Goal: Communication & Community: Answer question/provide support

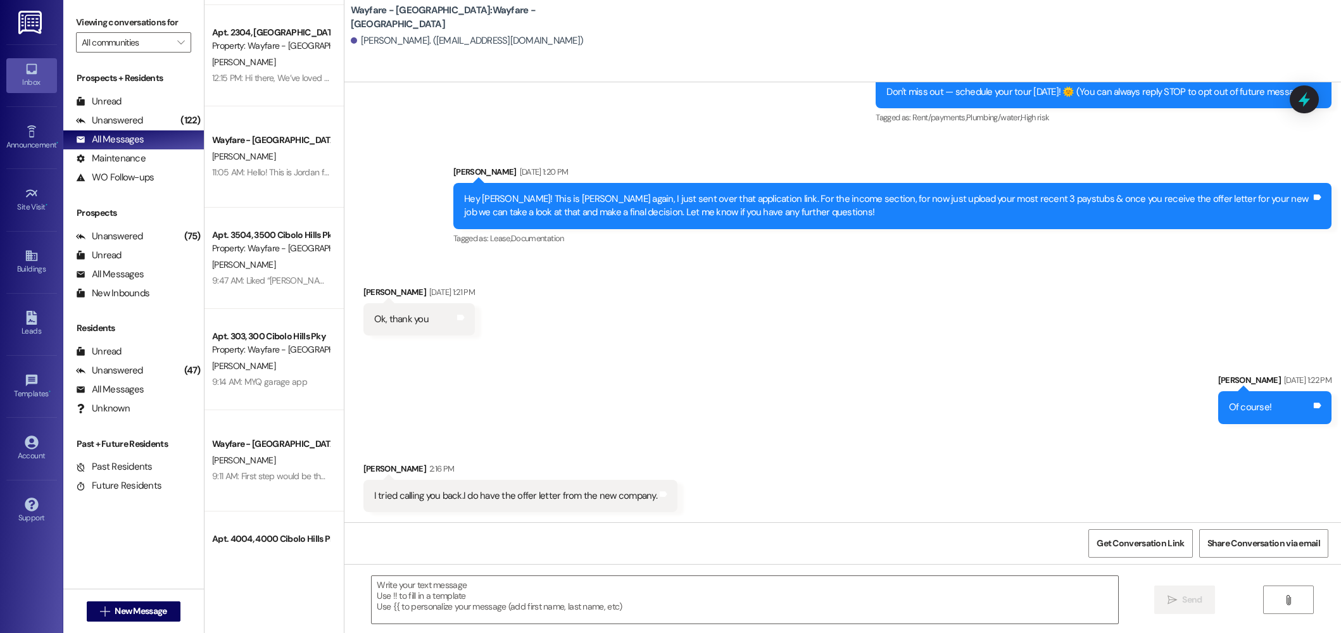
scroll to position [625, 0]
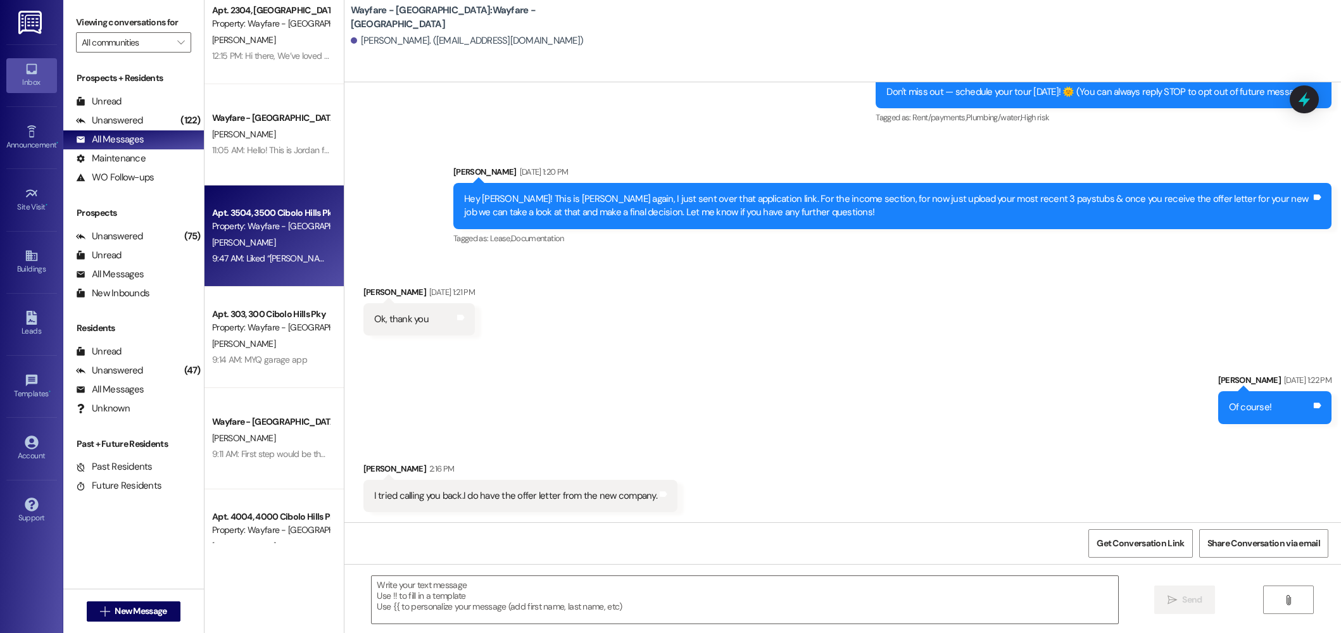
click at [244, 262] on div "9:47 AM: Liked “Jordan Arnold (Wayfare - Cibolo Hills): Hi Bob! As soon as one …" at bounding box center [725, 258] width 1026 height 11
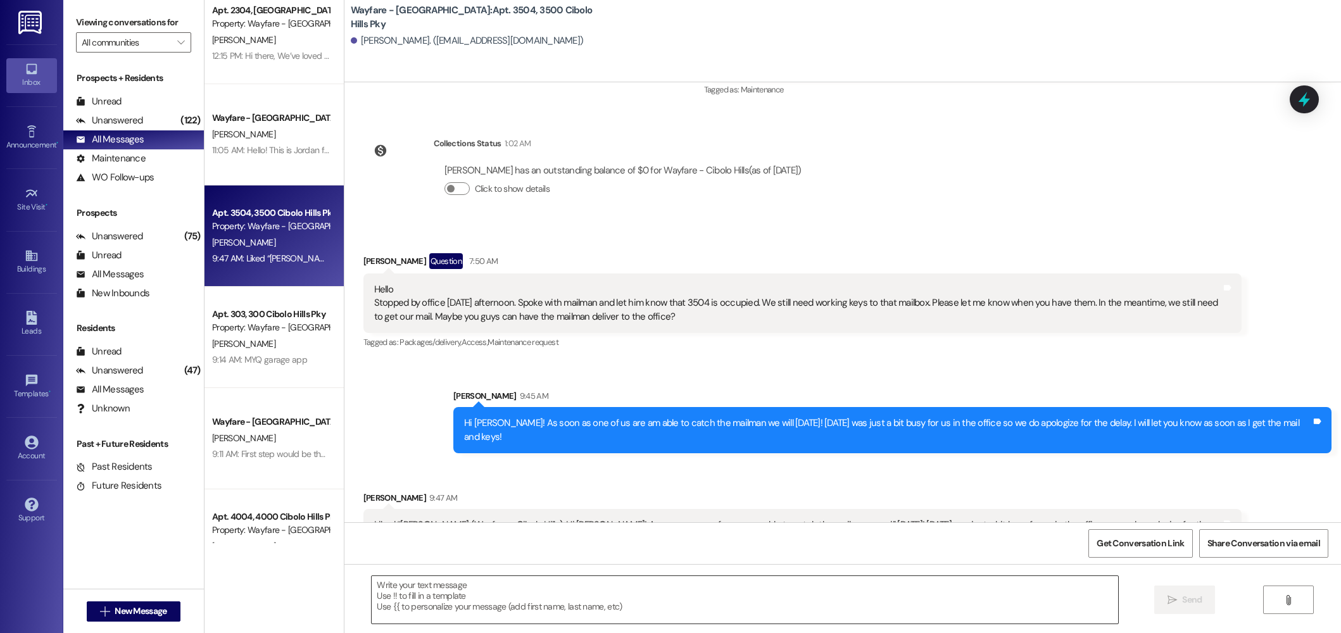
scroll to position [238, 0]
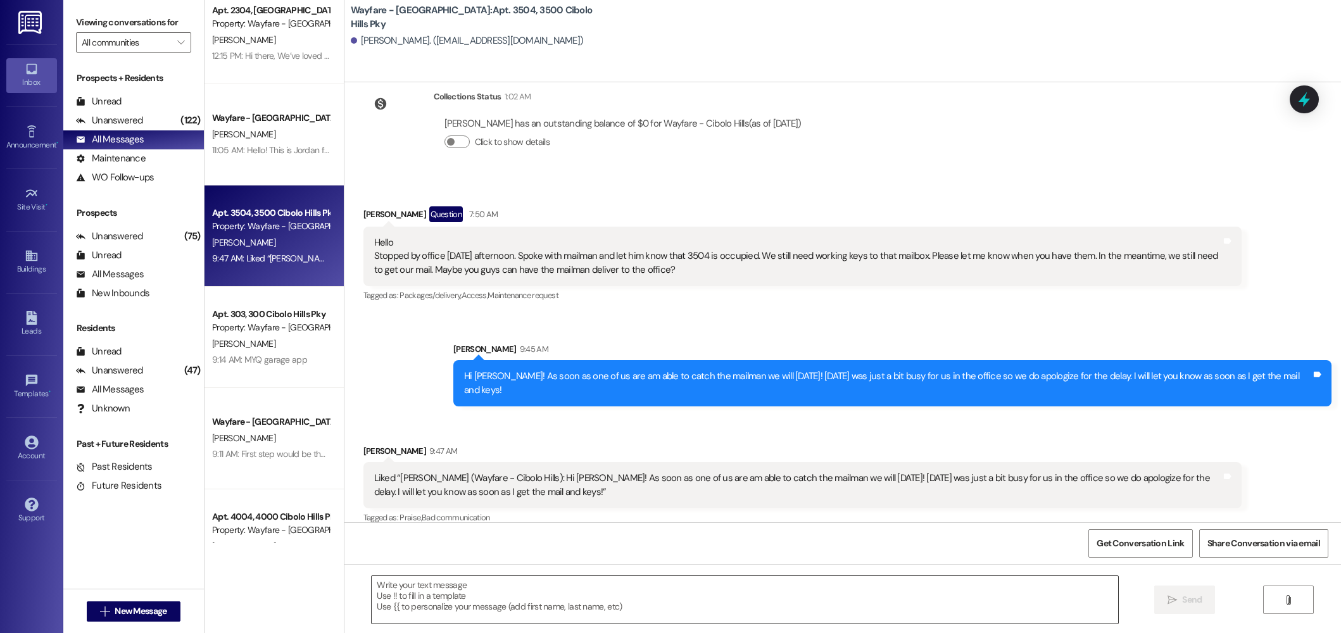
click at [455, 606] on textarea at bounding box center [745, 599] width 747 height 47
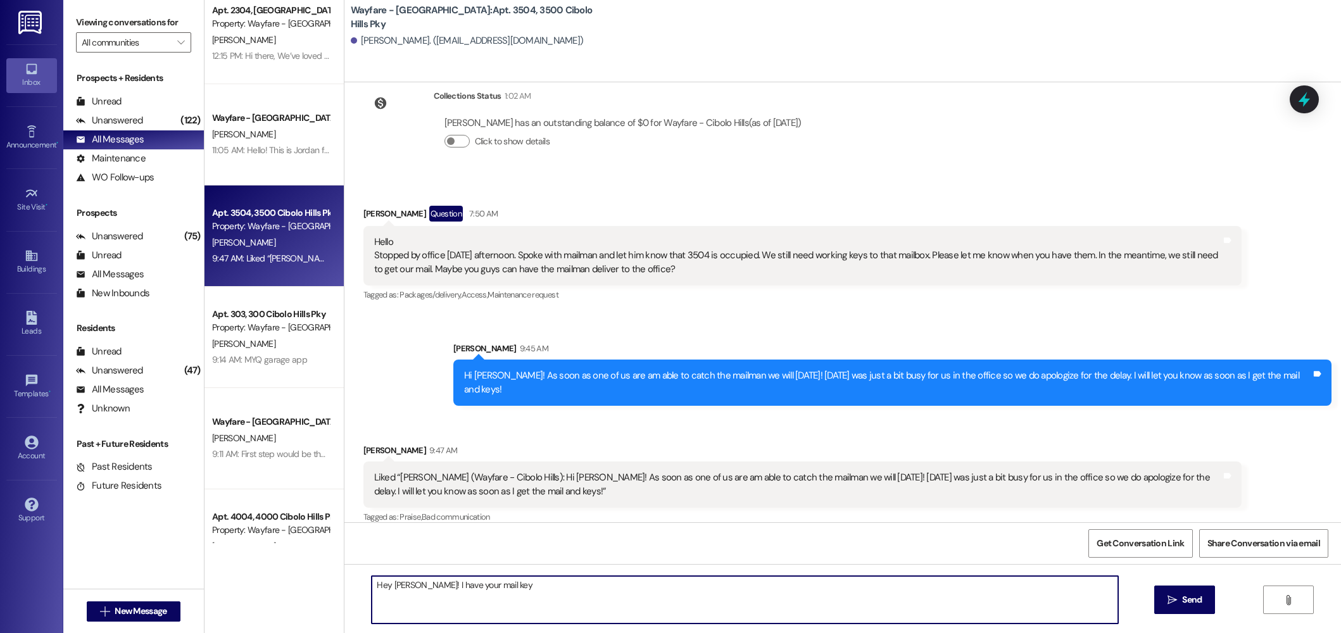
type textarea "Hey Bob! I have your mail key."
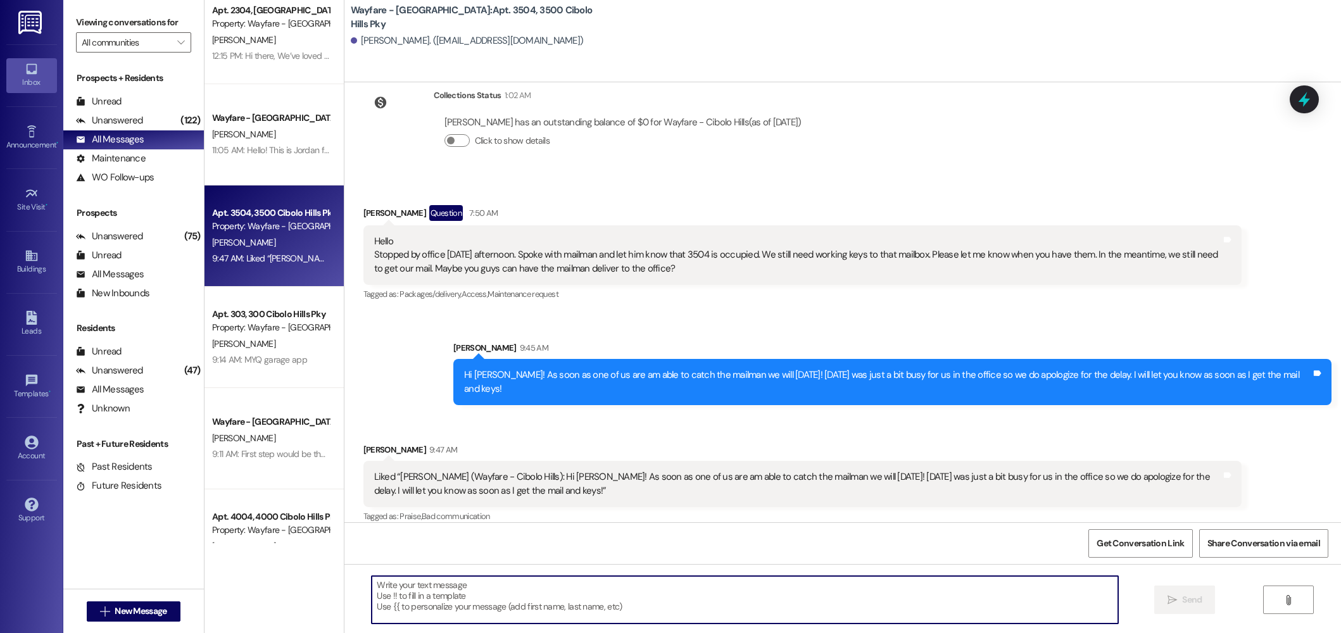
click at [506, 617] on textarea at bounding box center [745, 599] width 747 height 47
click at [512, 619] on textarea at bounding box center [745, 599] width 747 height 47
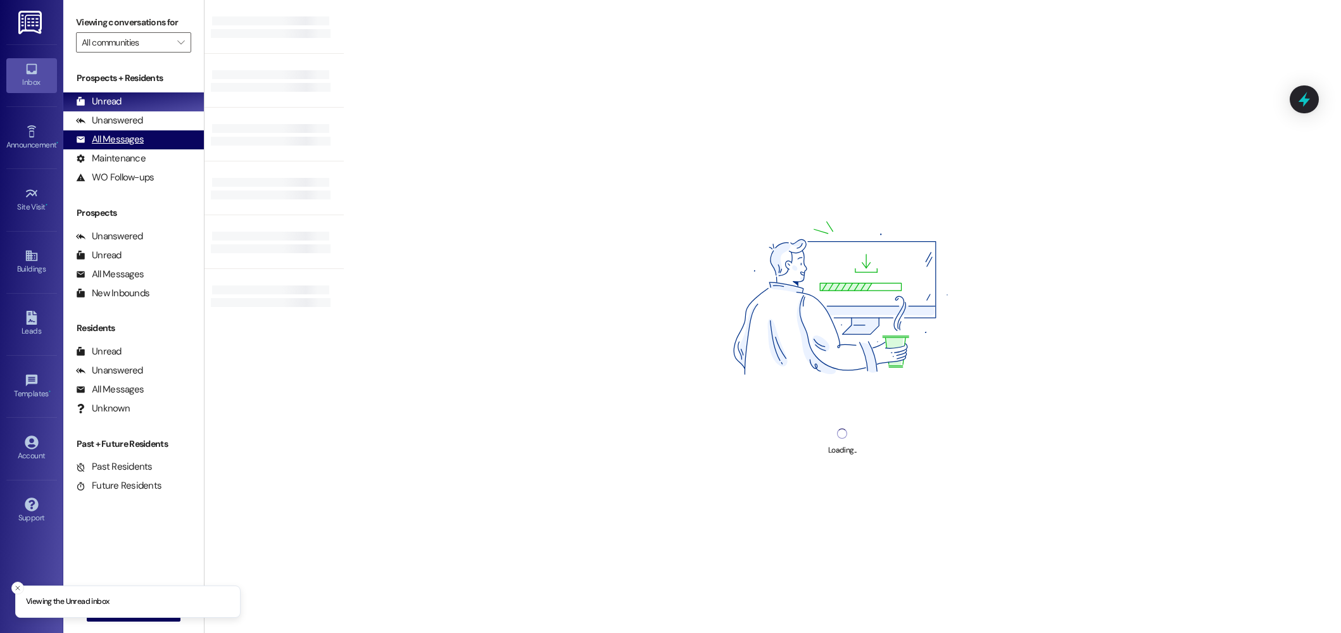
click at [117, 135] on div "All Messages" at bounding box center [110, 139] width 68 height 13
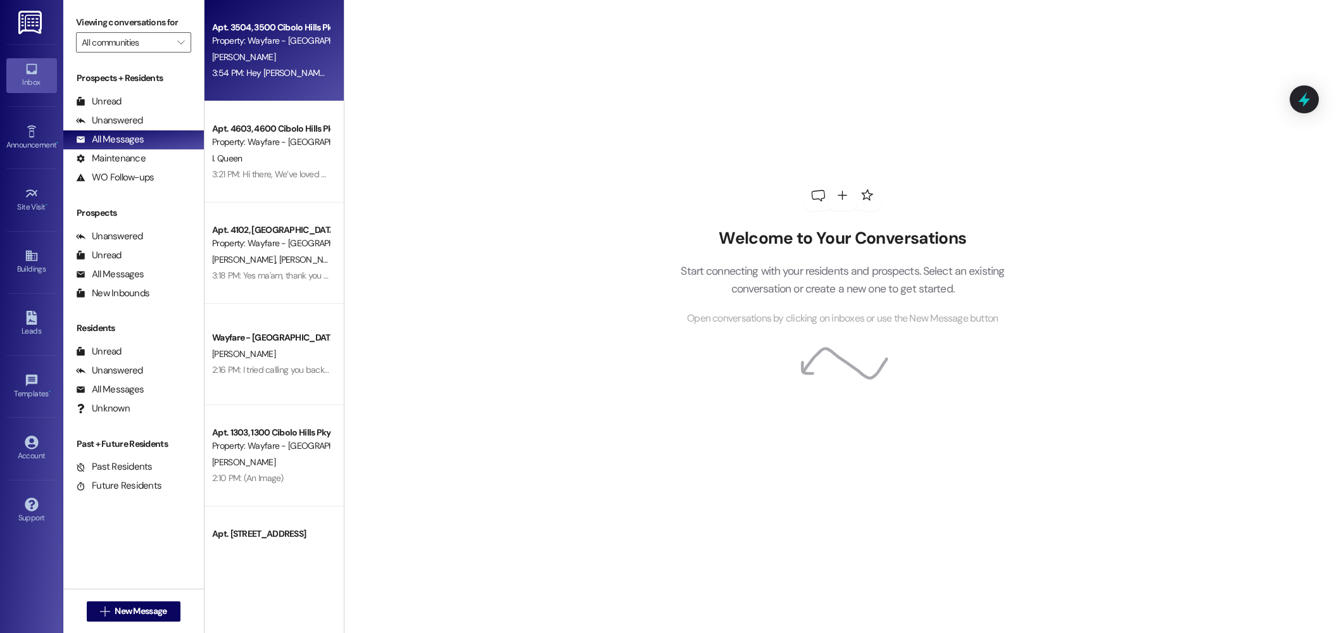
click at [303, 44] on div "Property: Wayfare - [GEOGRAPHIC_DATA]" at bounding box center [270, 40] width 117 height 13
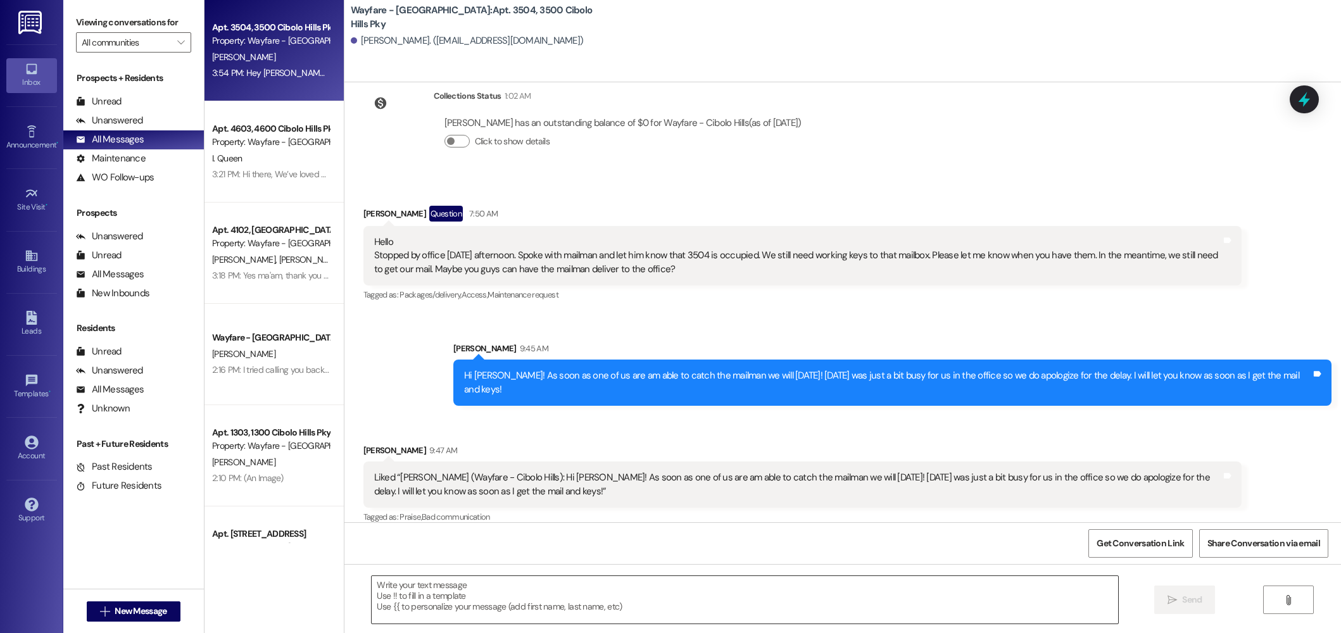
click at [467, 617] on textarea at bounding box center [745, 599] width 747 height 47
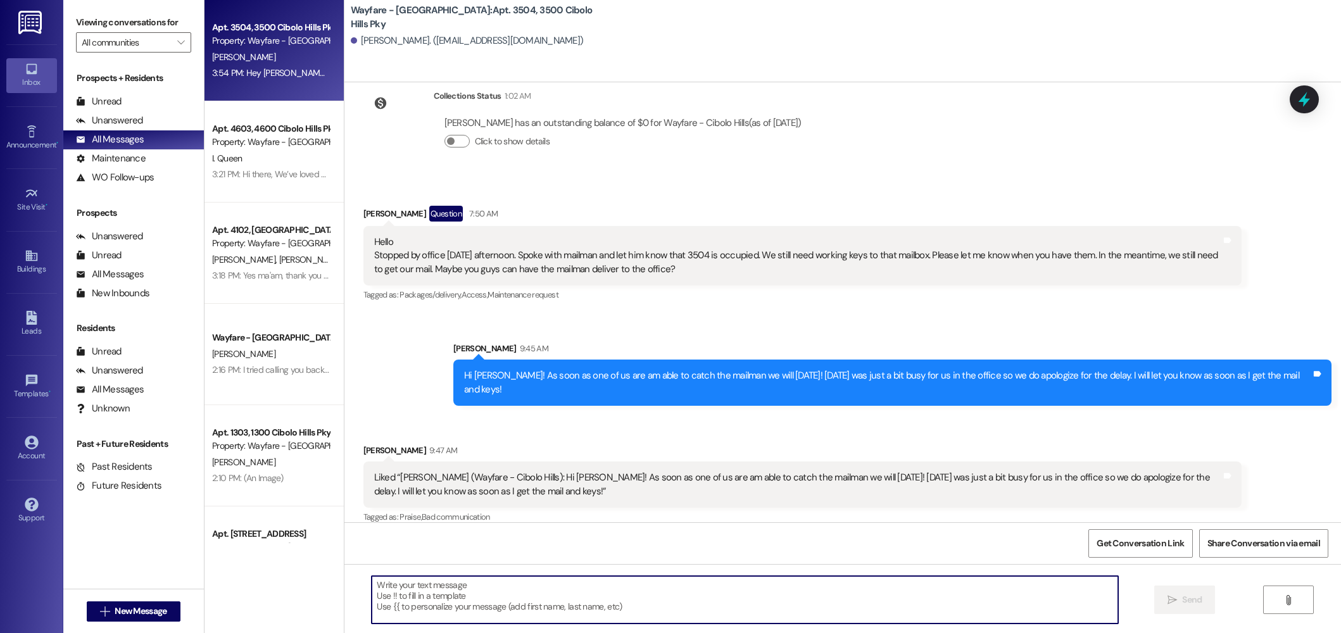
scroll to position [327, 0]
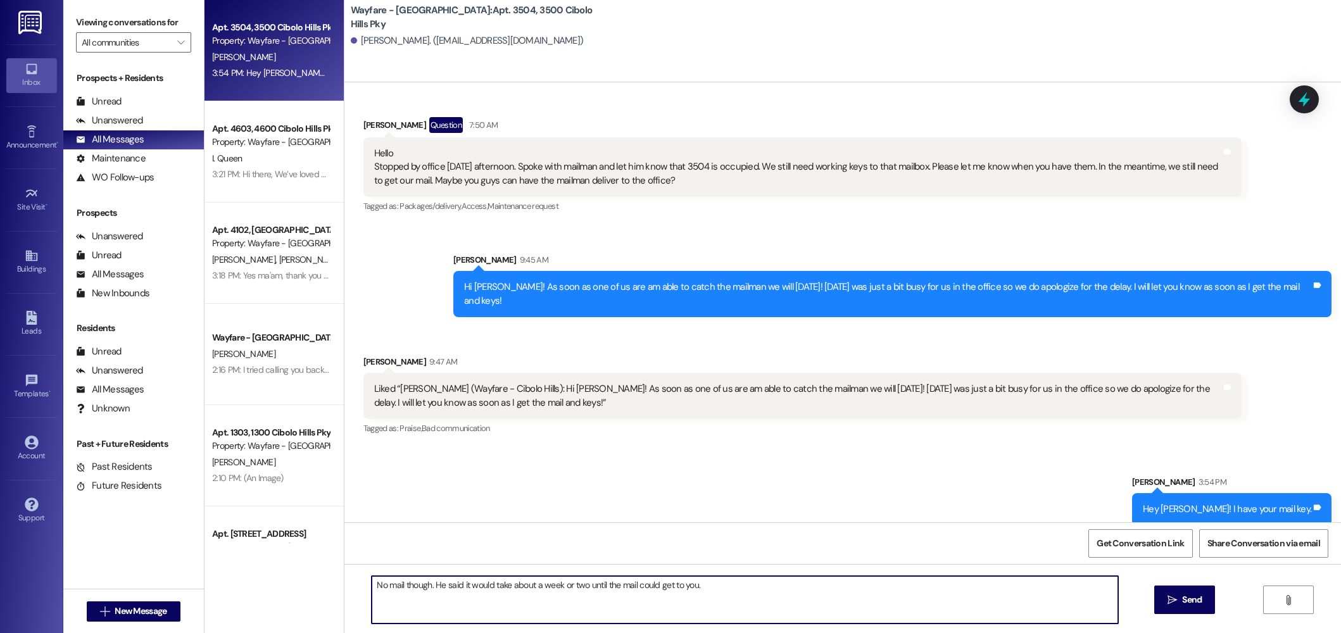
type textarea "No mail though. He said it would take about a week or two until the mail could …"
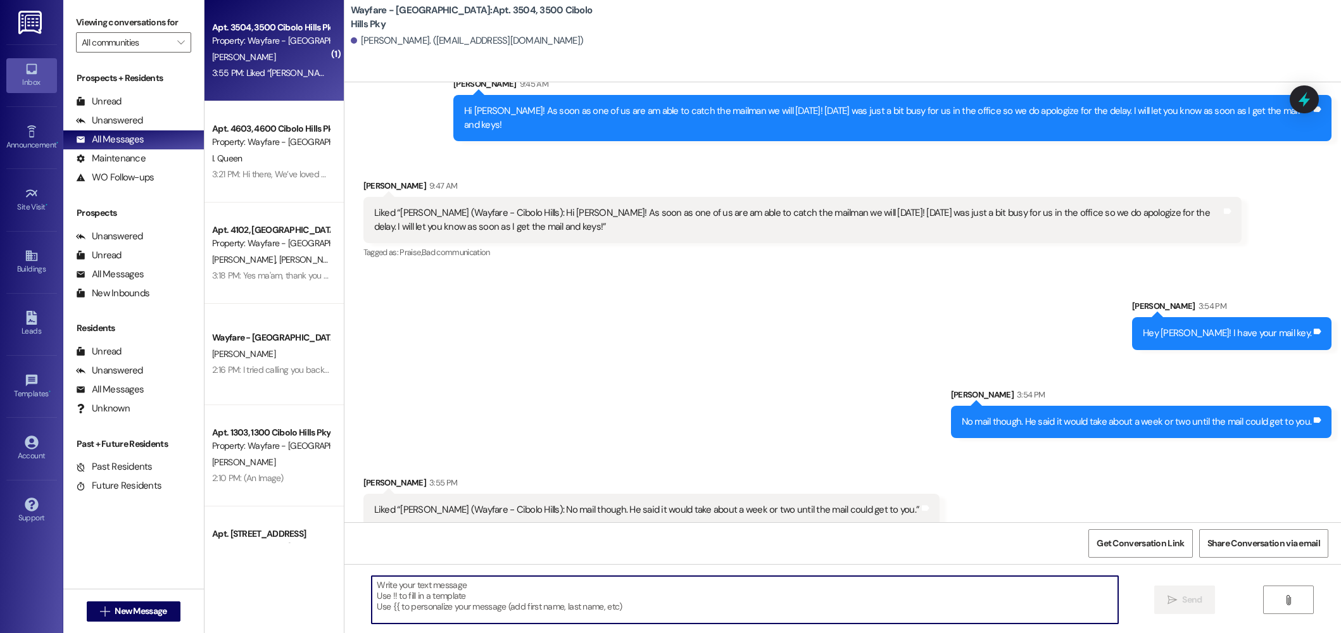
scroll to position [591, 0]
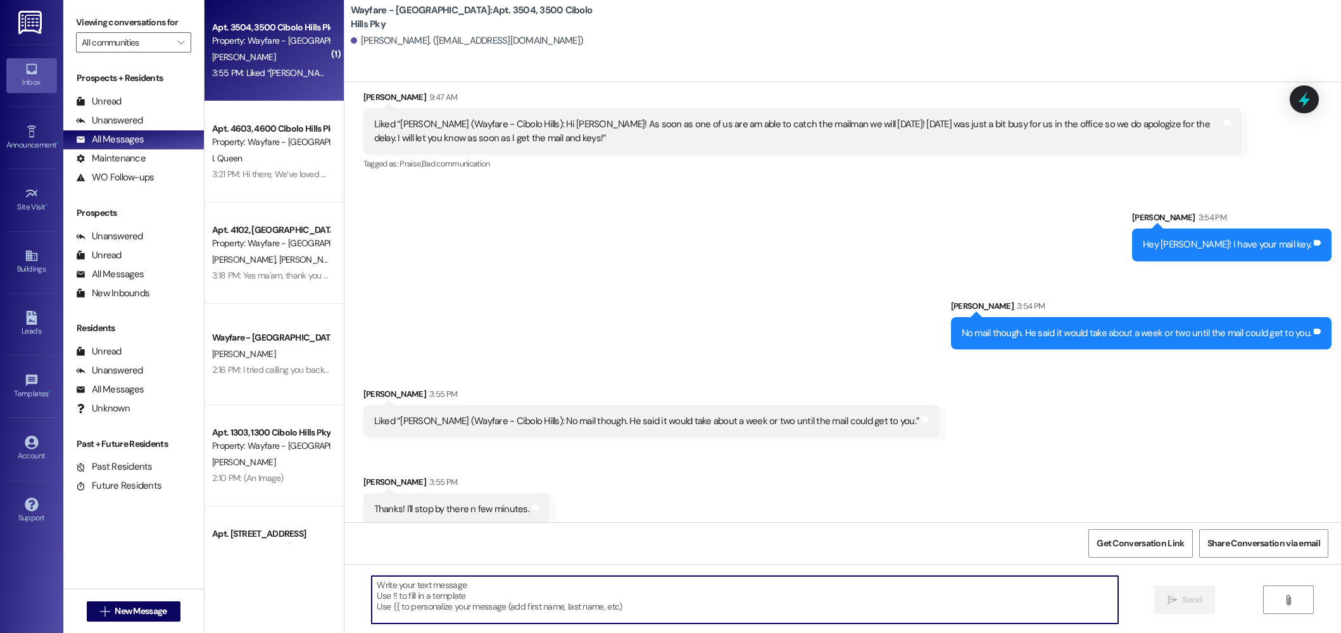
click at [598, 598] on textarea at bounding box center [745, 599] width 747 height 47
type textarea "Sounds great!"
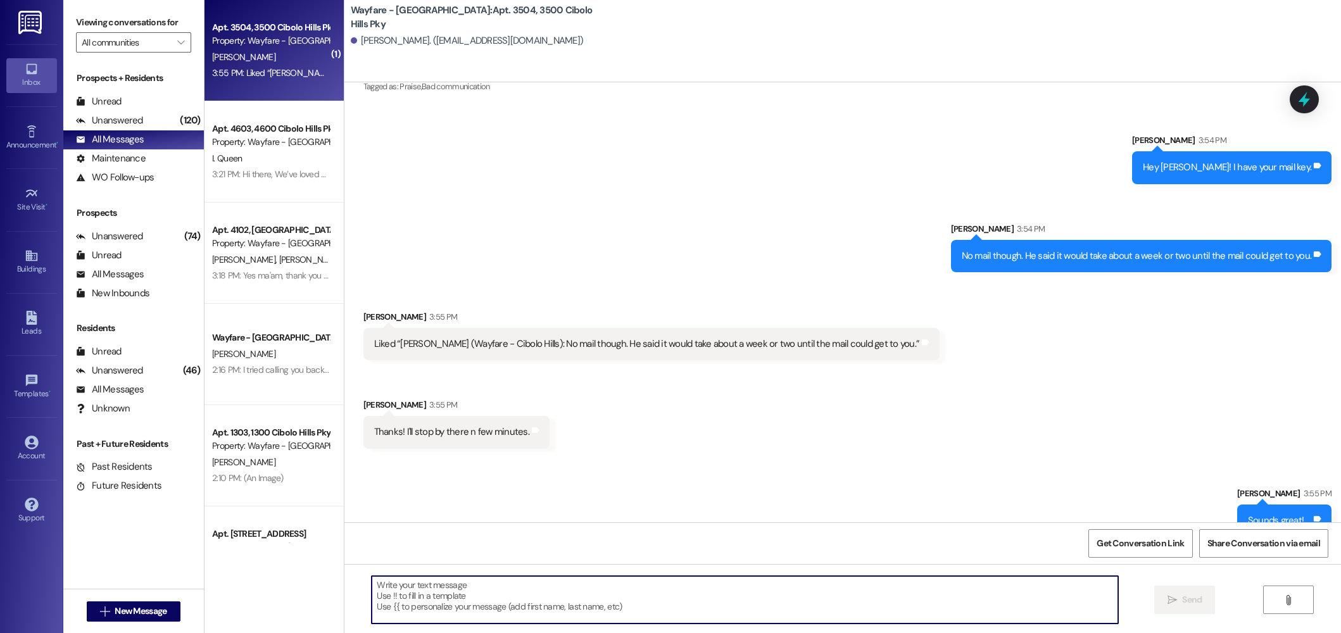
scroll to position [680, 0]
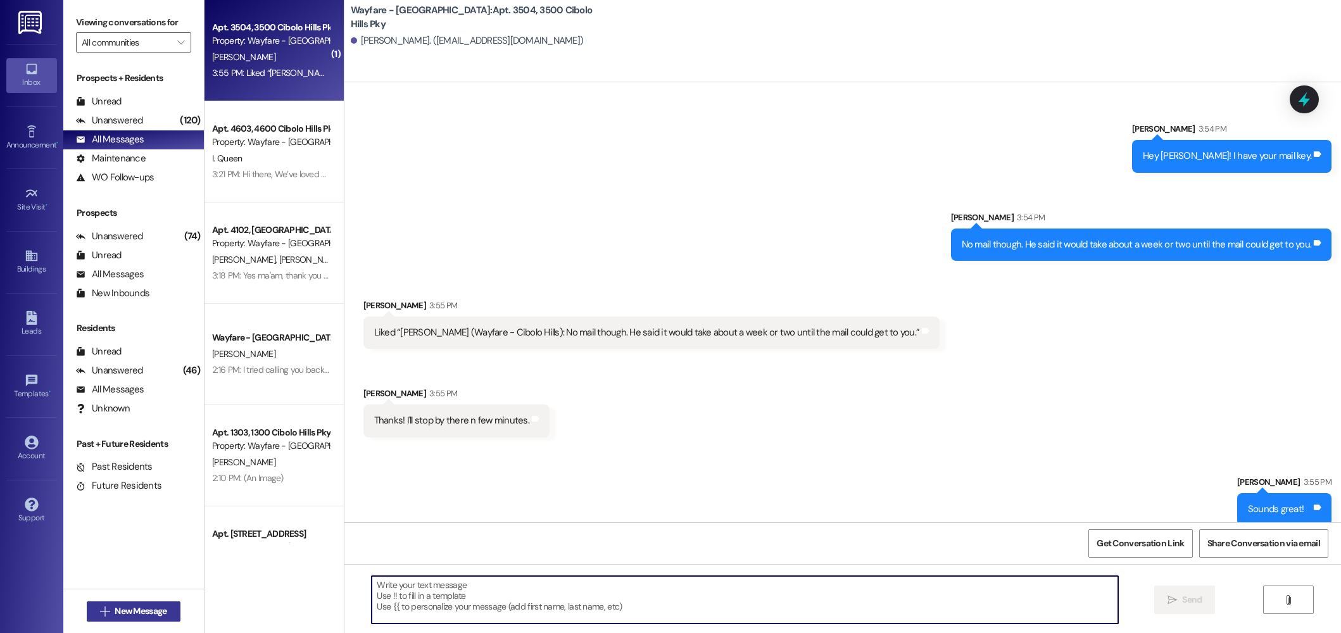
click at [139, 602] on button " New Message" at bounding box center [134, 612] width 94 height 20
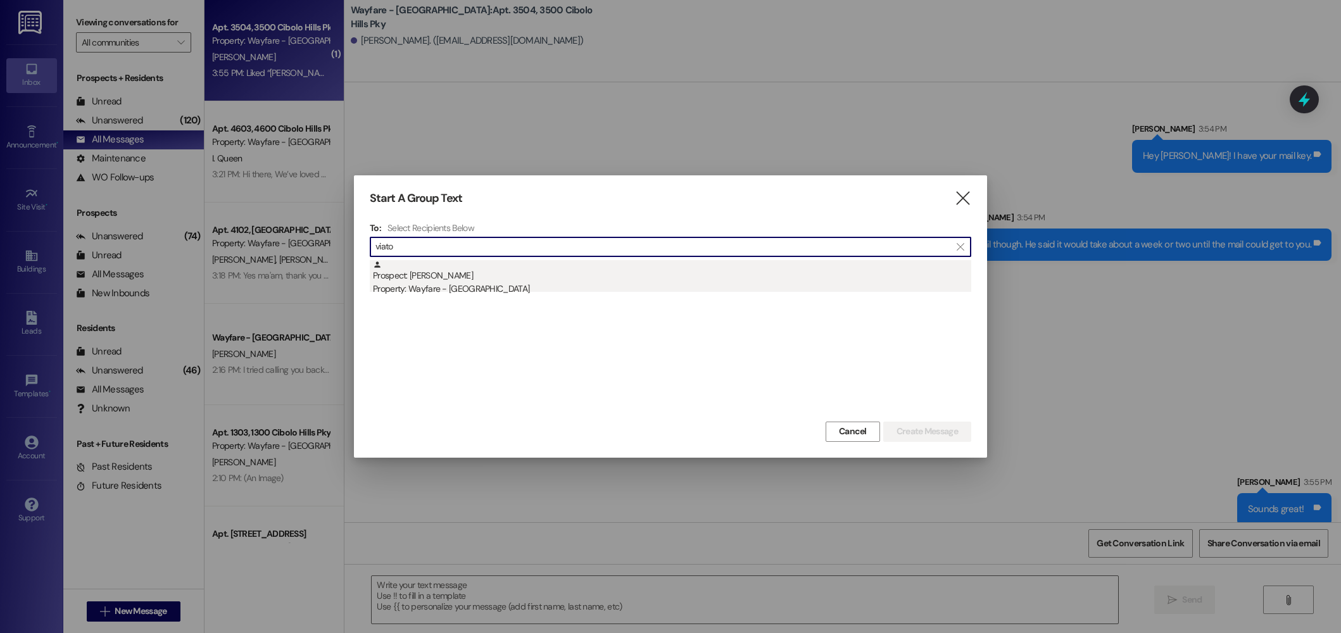
type input "viato"
click at [586, 277] on div "Prospect: Margaret Viator Property: Wayfare - Cibolo Hills" at bounding box center [672, 278] width 598 height 36
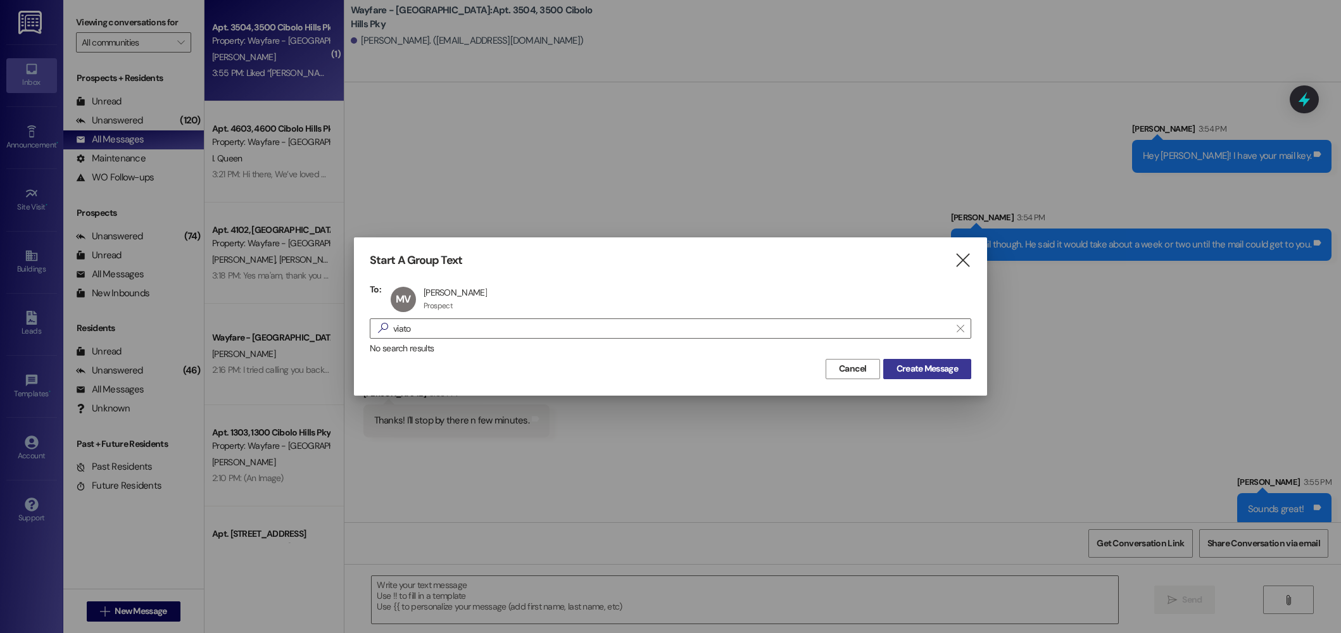
click at [935, 371] on span "Create Message" at bounding box center [927, 368] width 61 height 13
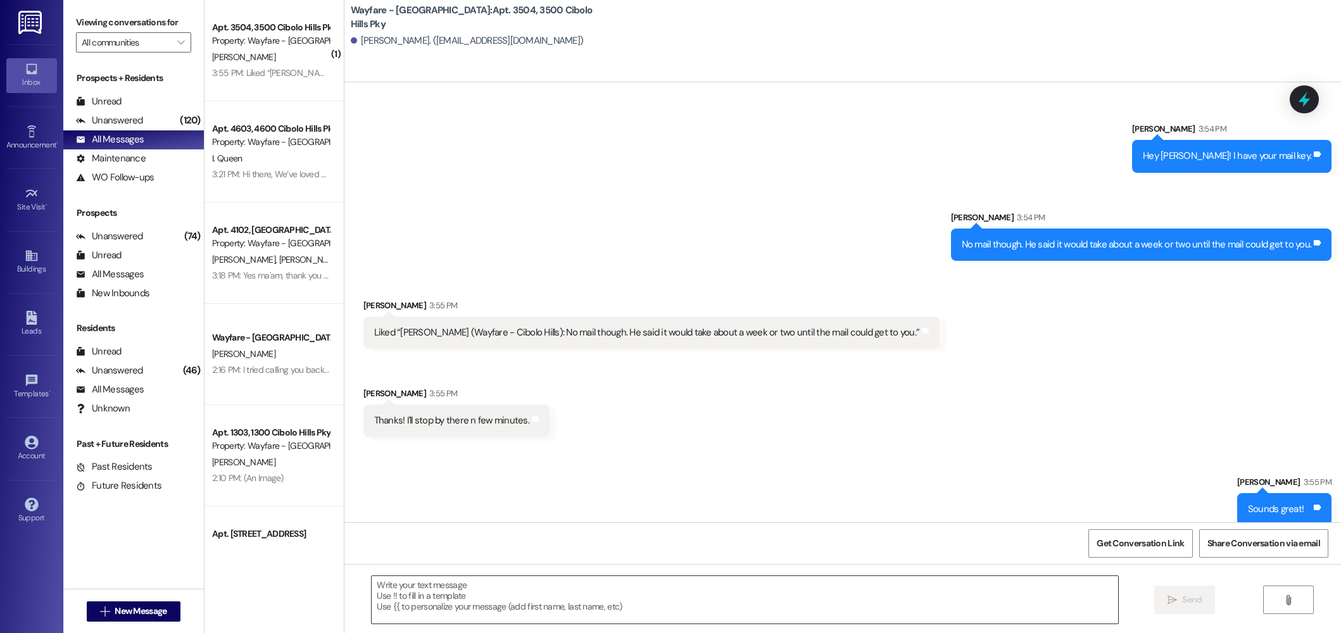
scroll to position [1, 0]
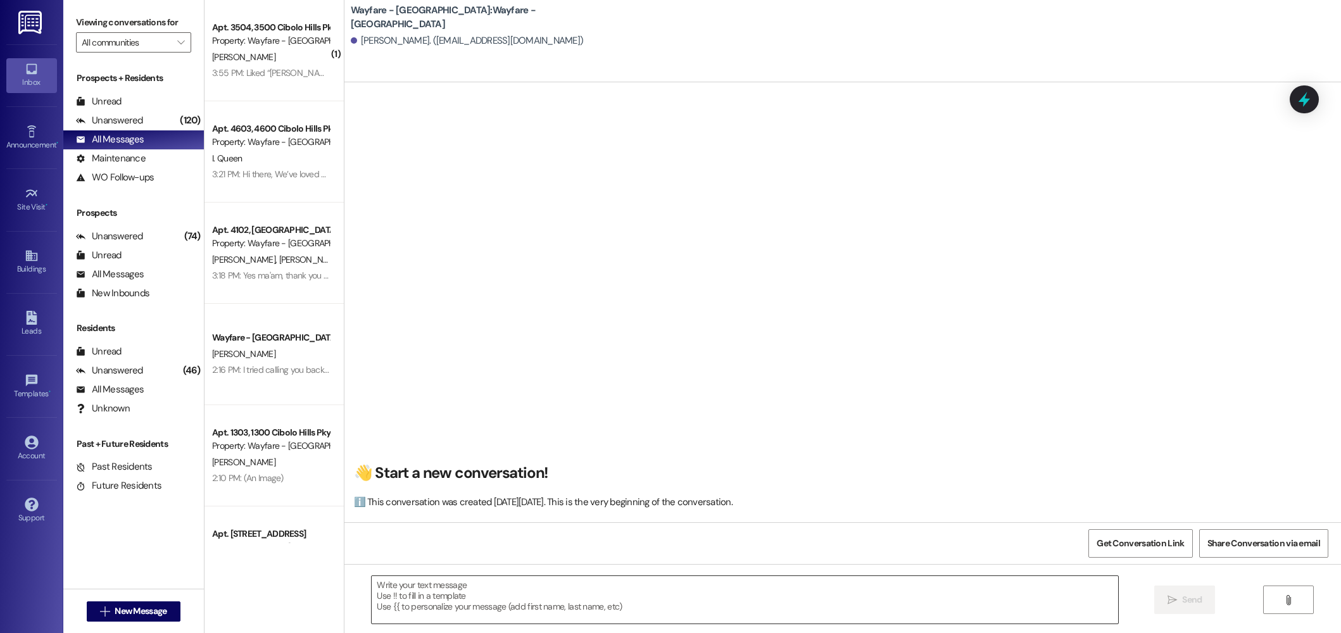
click at [756, 611] on textarea at bounding box center [745, 599] width 747 height 47
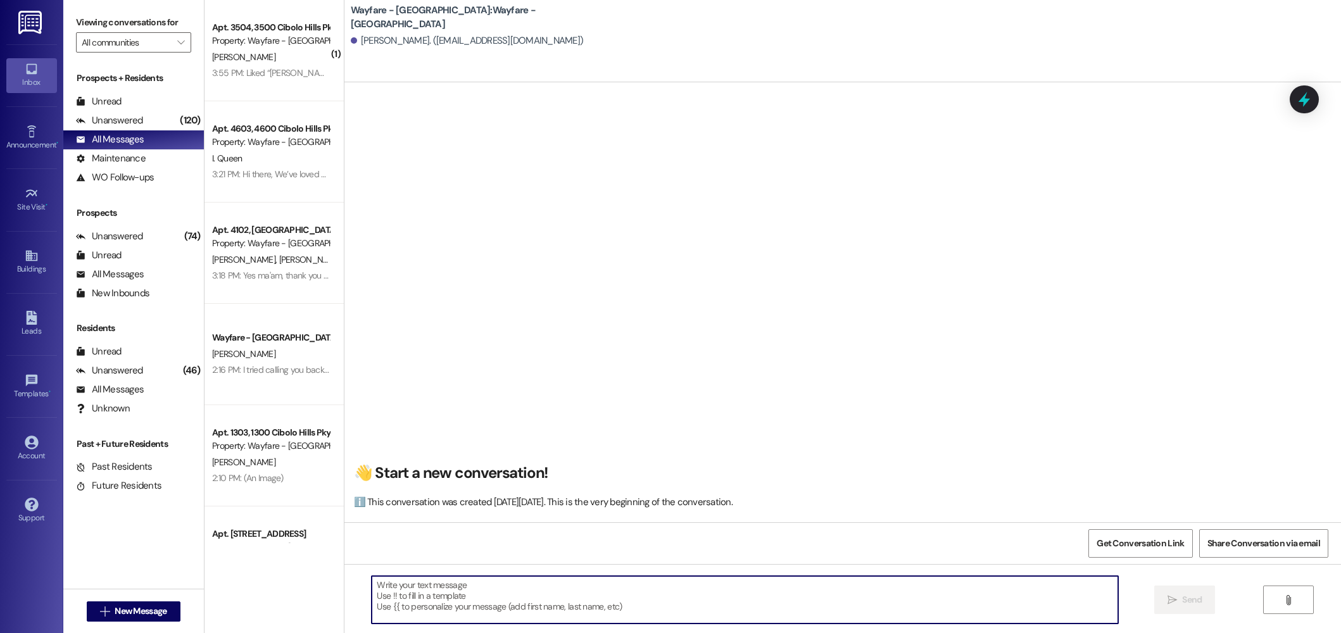
paste textarea "Hi there! My name is ____ and I'm one of the leasing agents here at Wayfare Cib…"
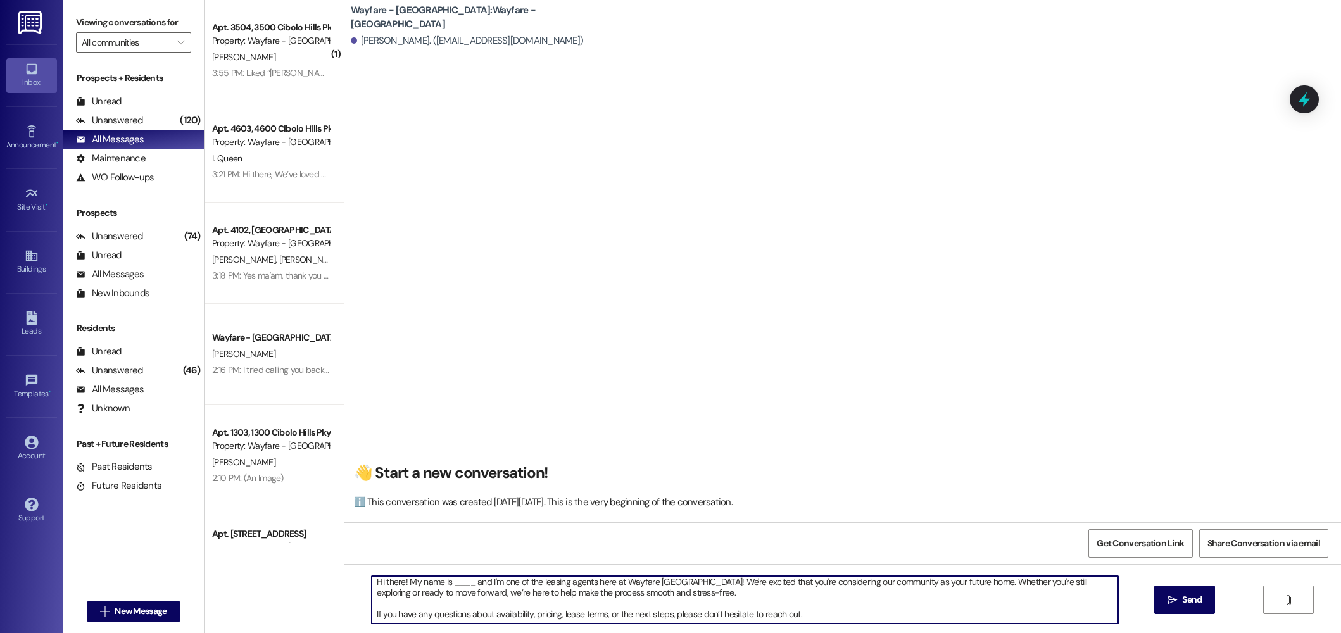
scroll to position [0, 0]
drag, startPoint x: 468, startPoint y: 587, endPoint x: 443, endPoint y: 588, distance: 25.4
click at [443, 588] on textarea "Hi there! My name is ____ and I'm one of the leasing agents here at Wayfare Cib…" at bounding box center [745, 599] width 747 height 47
type textarea "Hi there! My name is Jordan and I'm one of the leasing agents here at Wayfare C…"
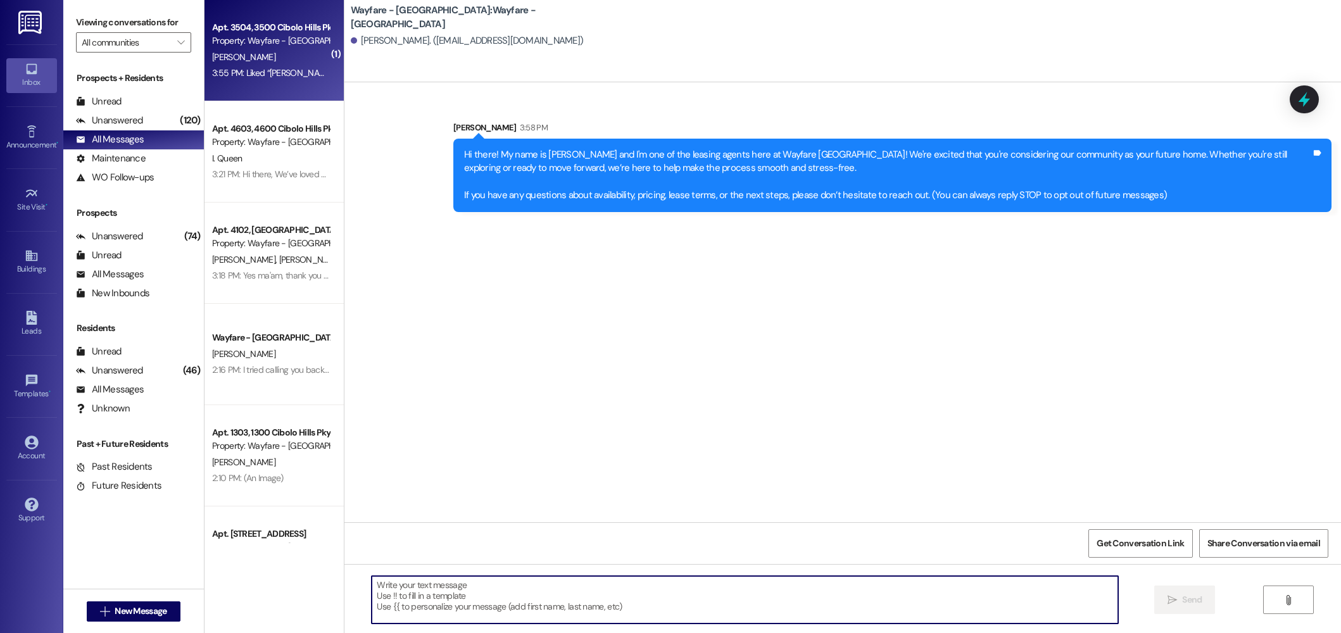
click at [241, 80] on div "3:55 PM: Liked “Jordan Arnold (Wayfare - Cibolo Hills): No mail though. He said…" at bounding box center [271, 73] width 120 height 16
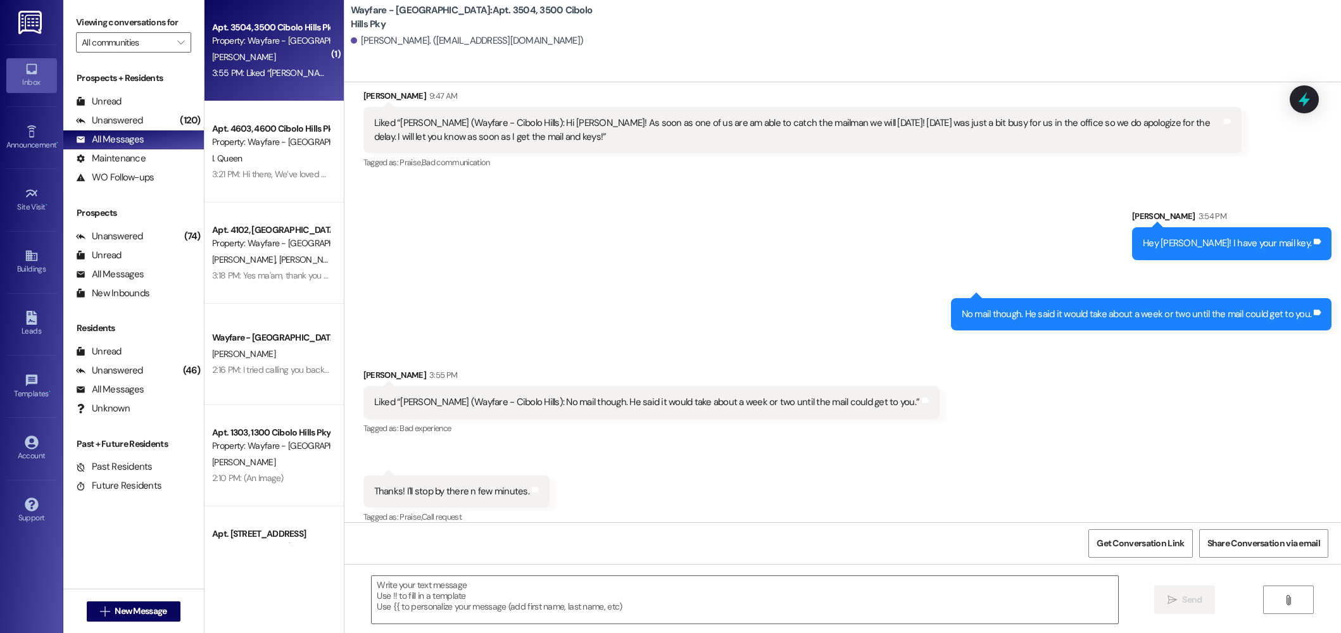
scroll to position [682, 0]
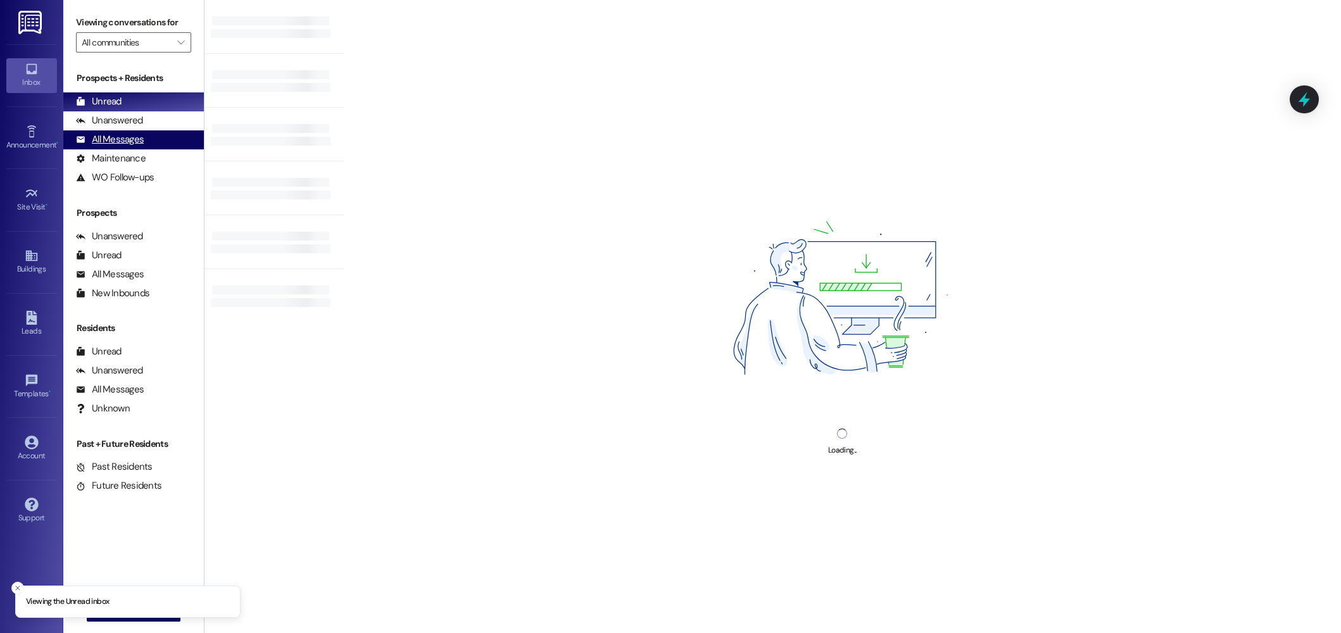
click at [120, 148] on div "All Messages (undefined)" at bounding box center [133, 139] width 141 height 19
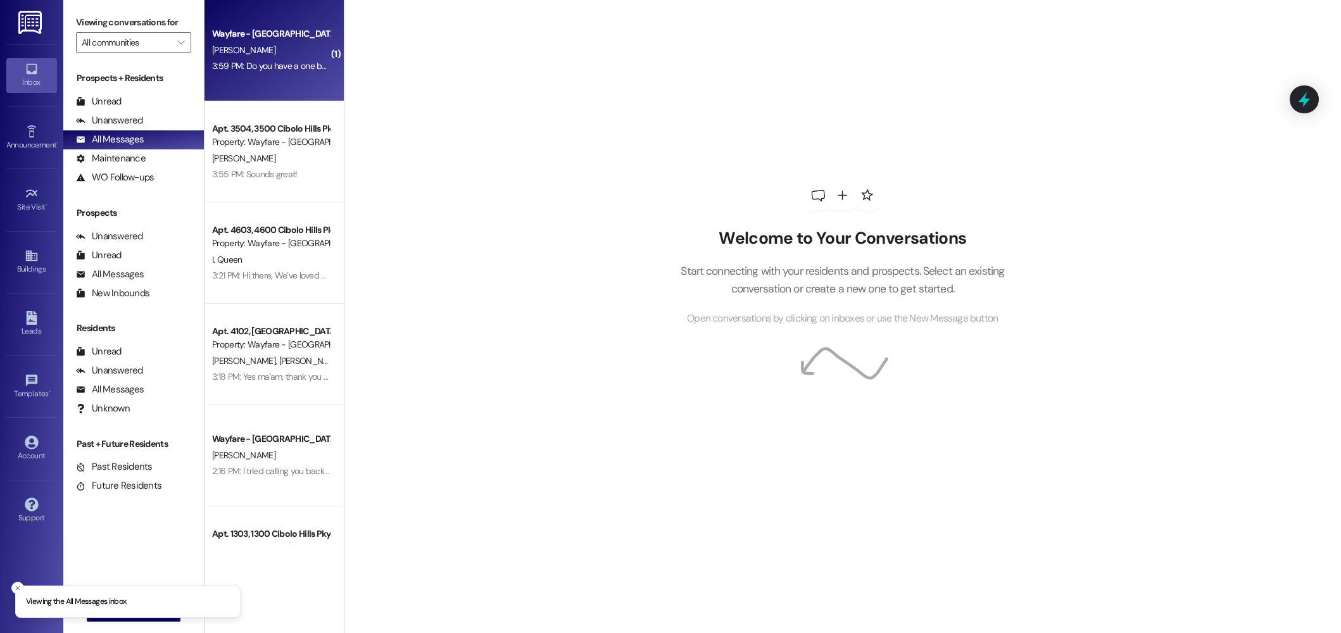
click at [281, 67] on div "3:59 PM: Do you have a one bedroom apt, and what is the rent 3:59 PM: Do you ha…" at bounding box center [327, 65] width 231 height 11
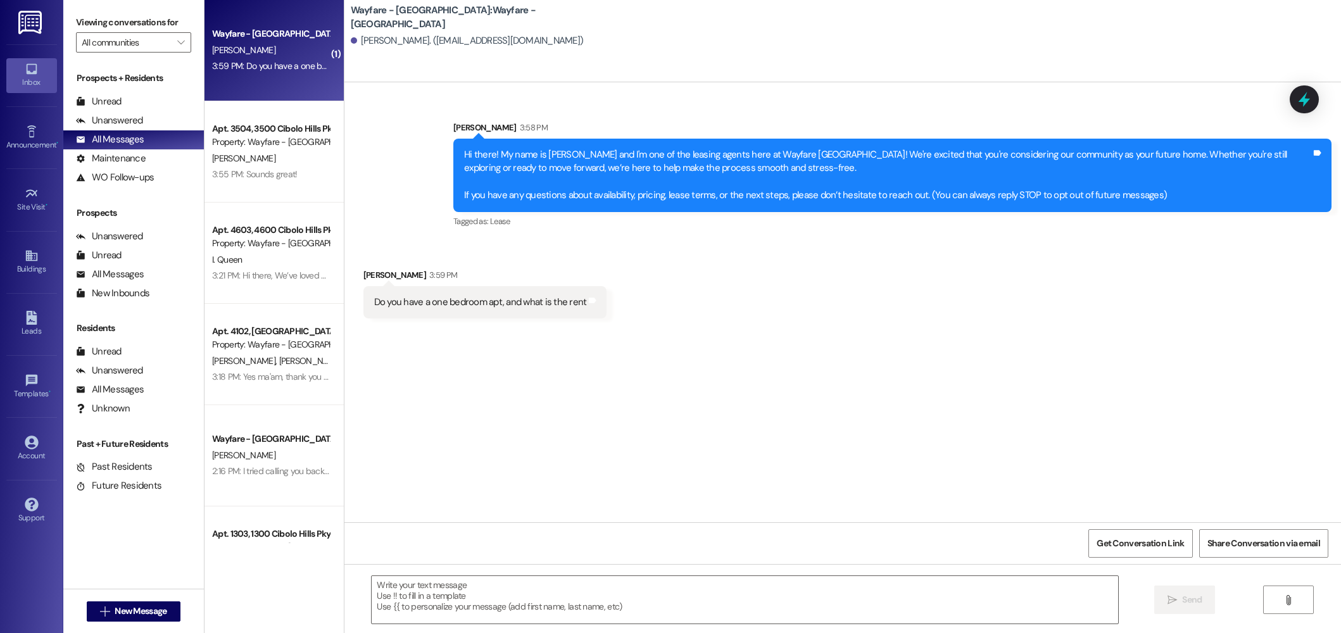
drag, startPoint x: 525, startPoint y: 607, endPoint x: 614, endPoint y: 384, distance: 240.1
click at [526, 603] on textarea at bounding box center [745, 599] width 747 height 47
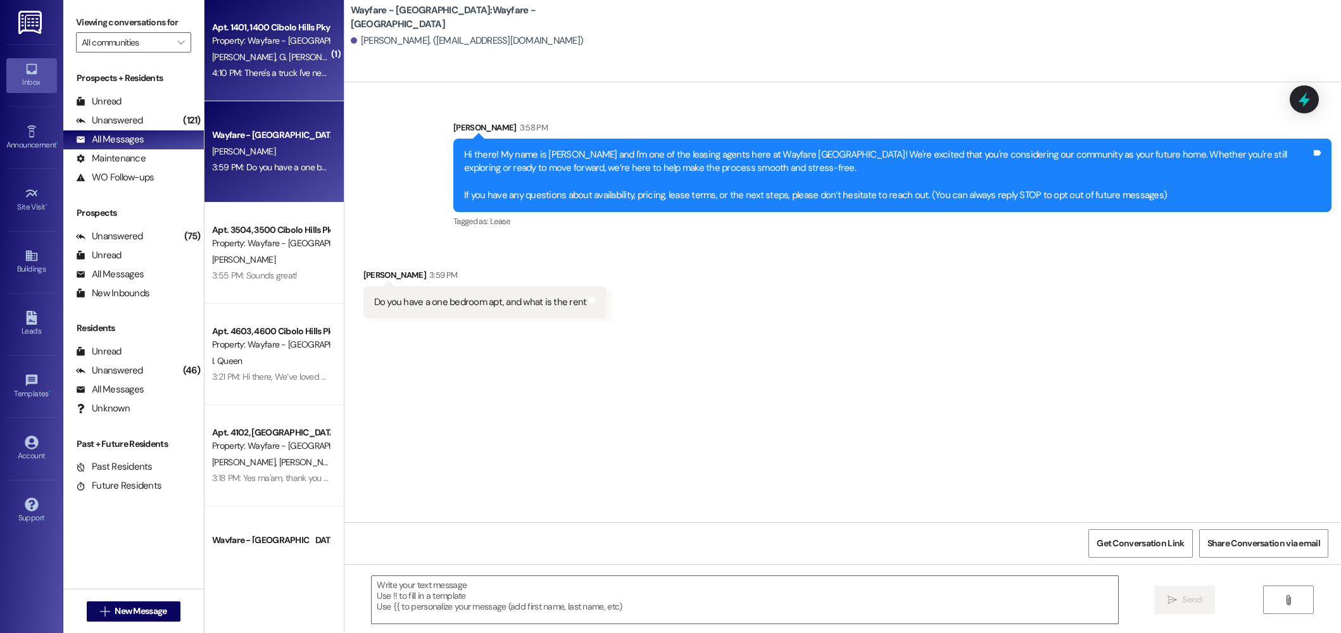
click at [290, 84] on div "Apt. 1401, 1400 Cibolo Hills Pky Property: Wayfare - Cibolo Hills K. Nesiba-Mil…" at bounding box center [274, 50] width 139 height 101
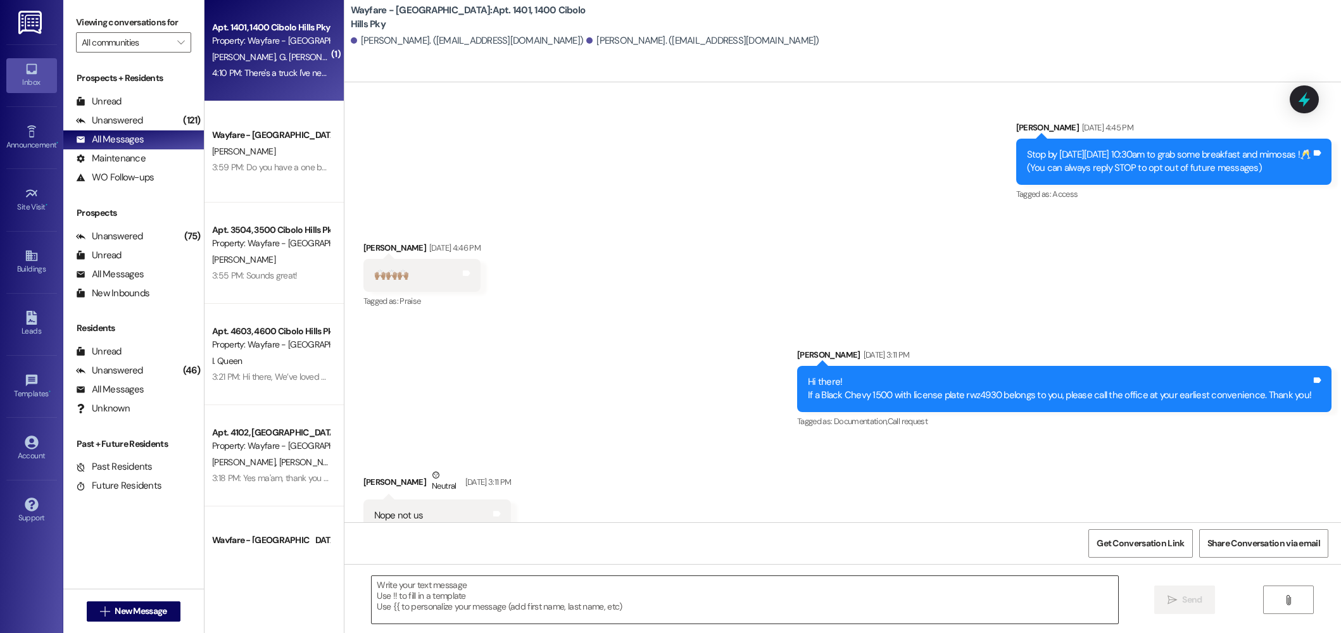
scroll to position [37047, 0]
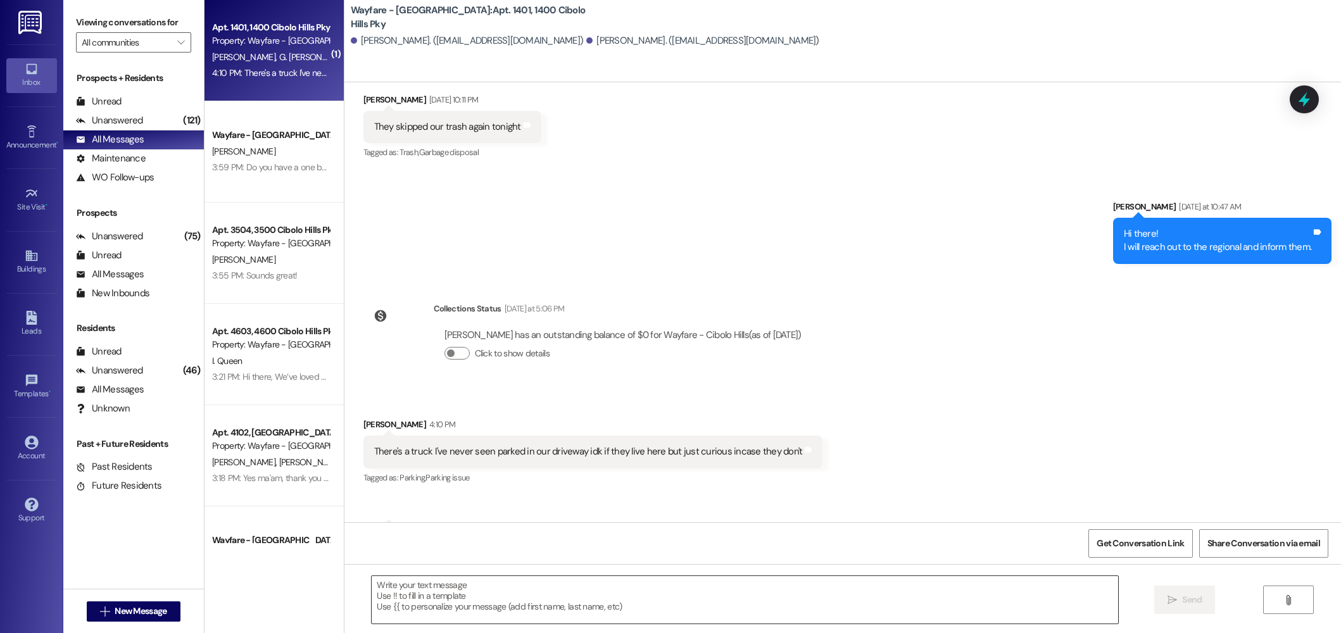
click at [481, 593] on textarea at bounding box center [745, 599] width 747 height 47
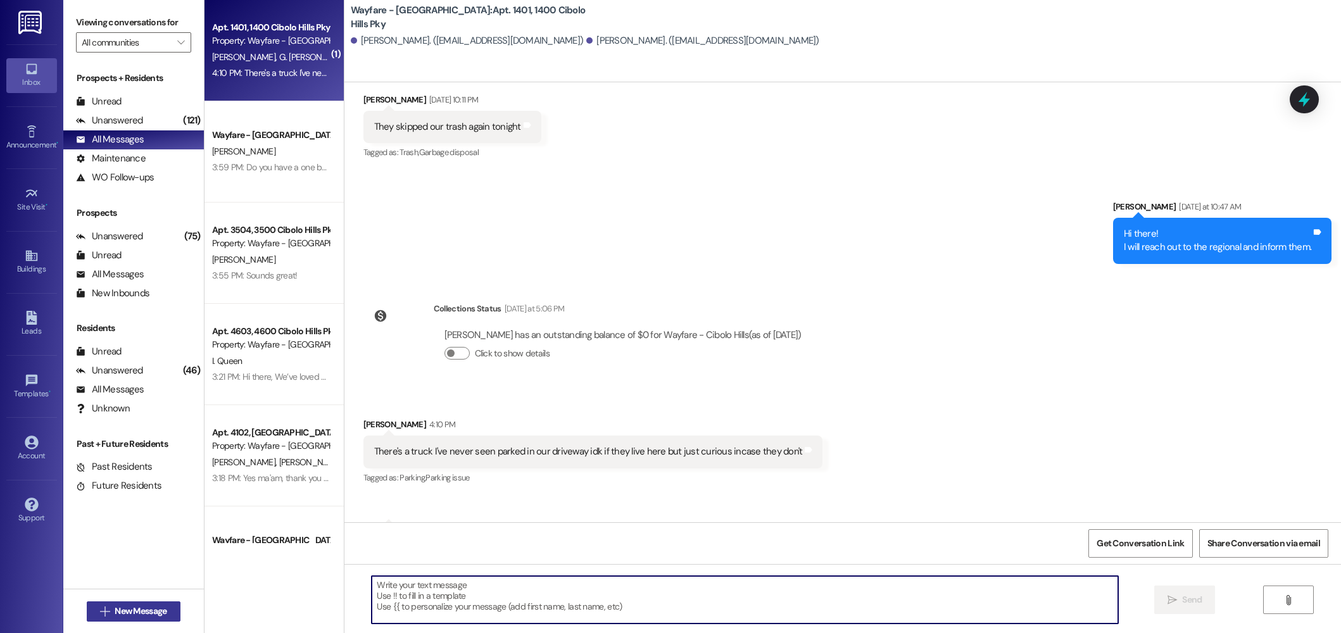
click at [129, 613] on span "New Message" at bounding box center [141, 611] width 52 height 13
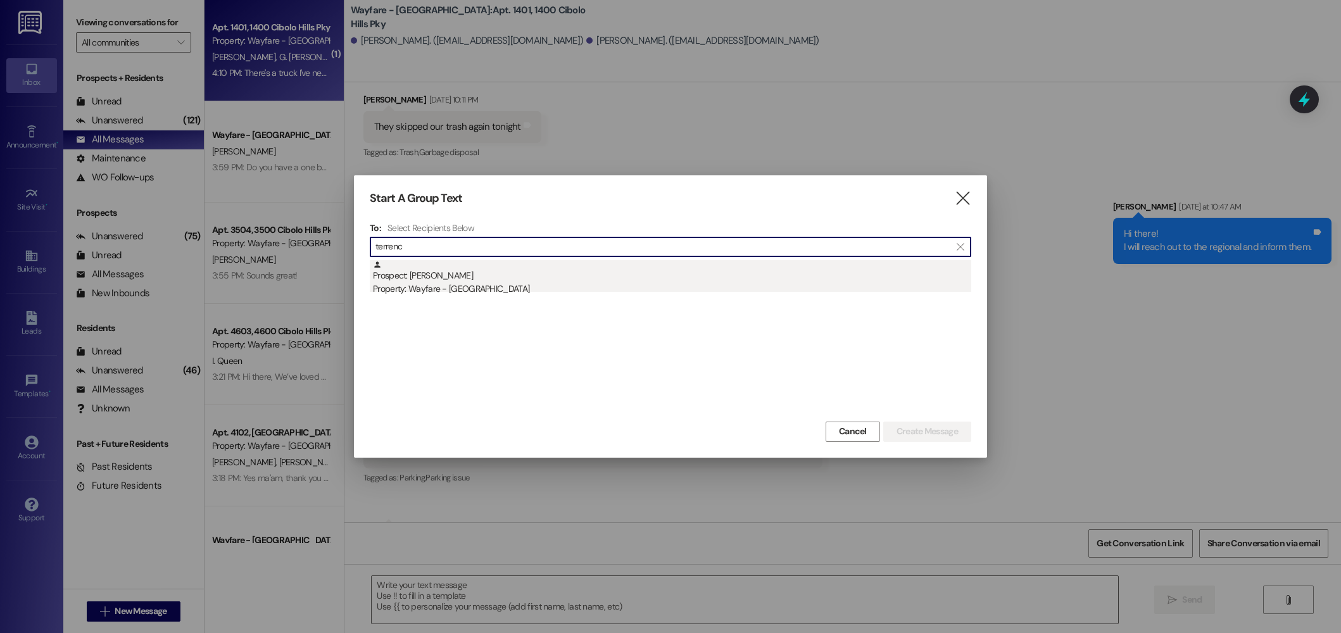
type input "terrenc"
click at [497, 280] on div "Prospect: Terrence YoungTurner Property: Wayfare - Cibolo Hills" at bounding box center [672, 278] width 598 height 36
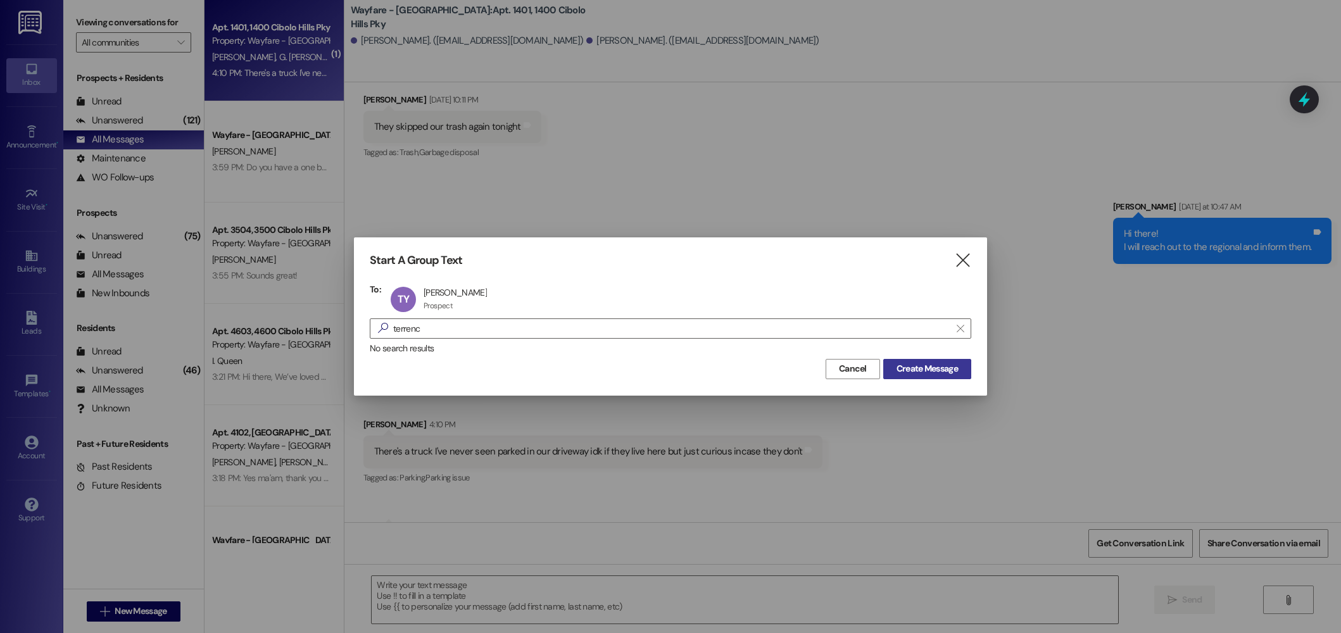
click at [942, 376] on button "Create Message" at bounding box center [927, 369] width 88 height 20
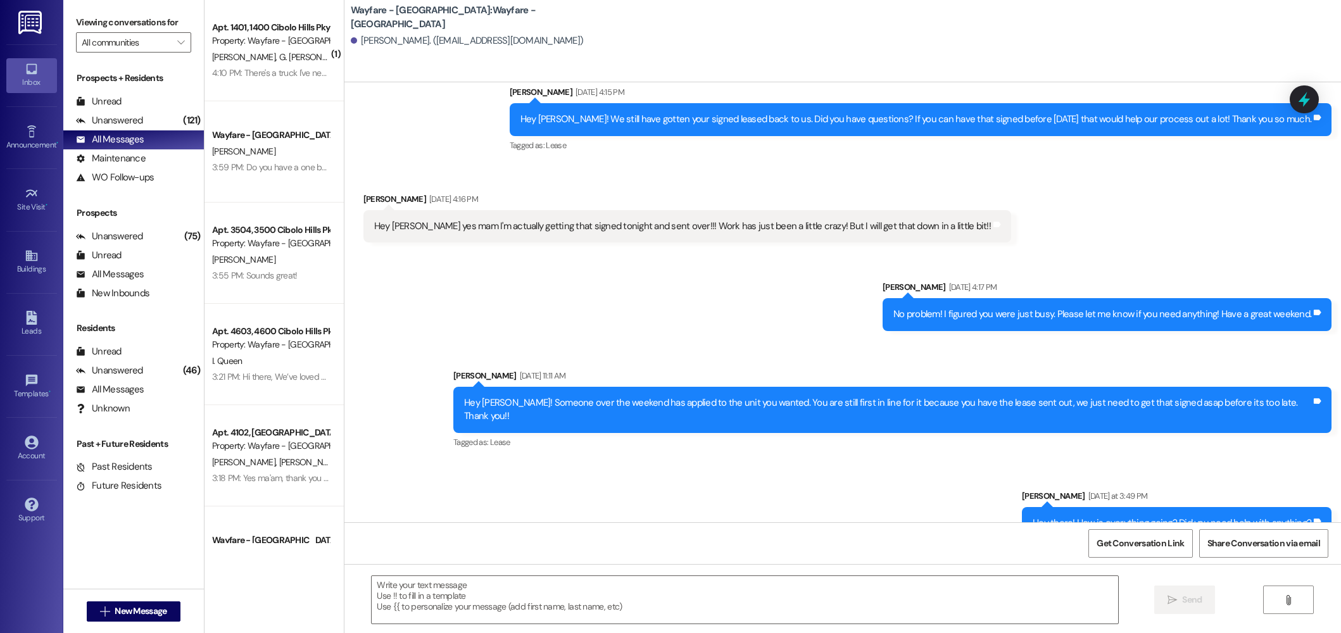
scroll to position [1883, 0]
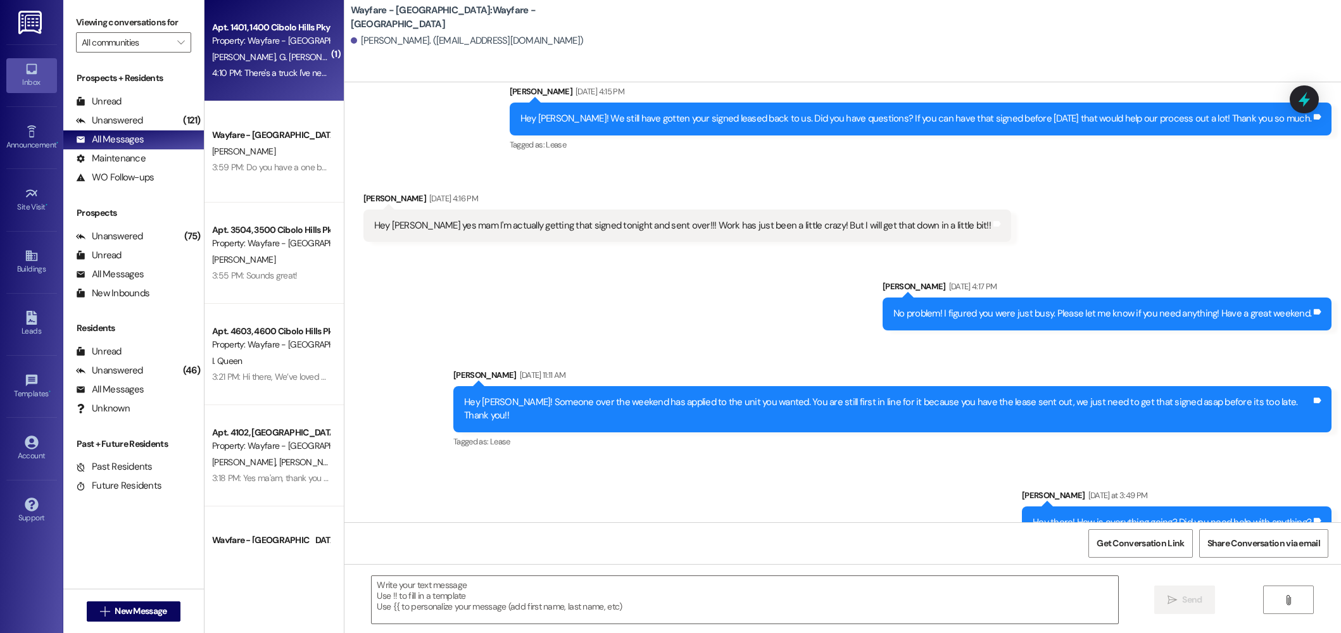
click at [268, 67] on div "4:10 PM: There's a truck I've never seen parked in our driveway idk if they liv…" at bounding box center [421, 72] width 419 height 11
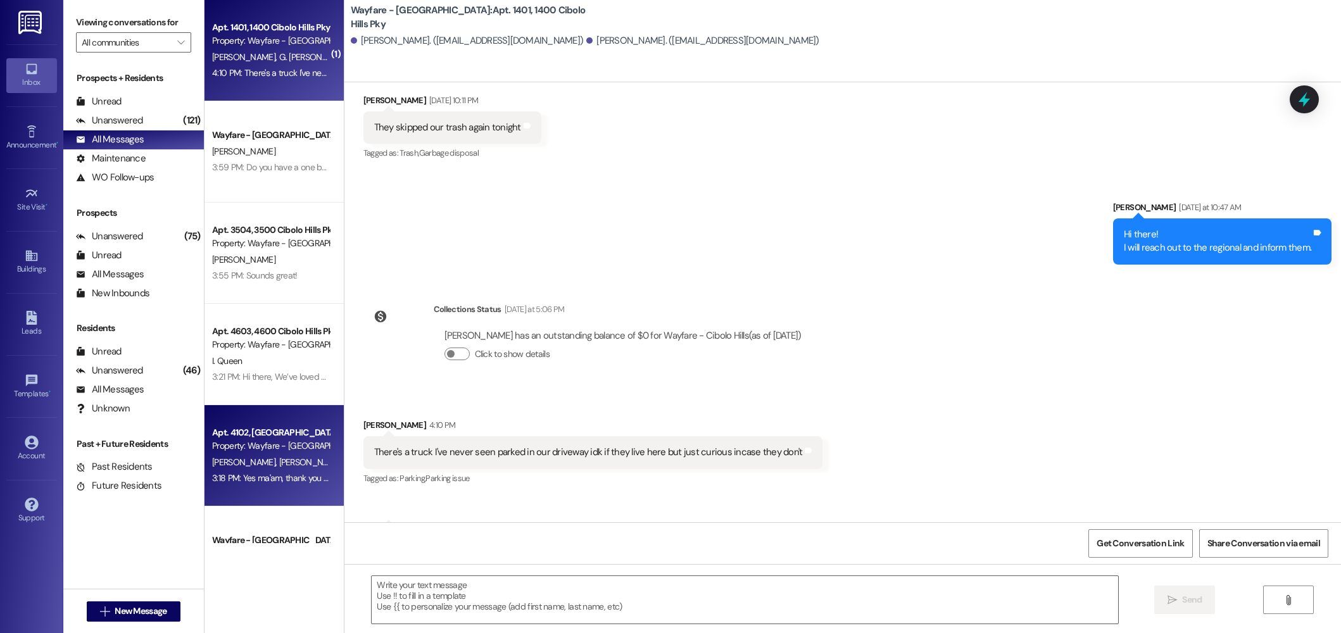
scroll to position [37047, 0]
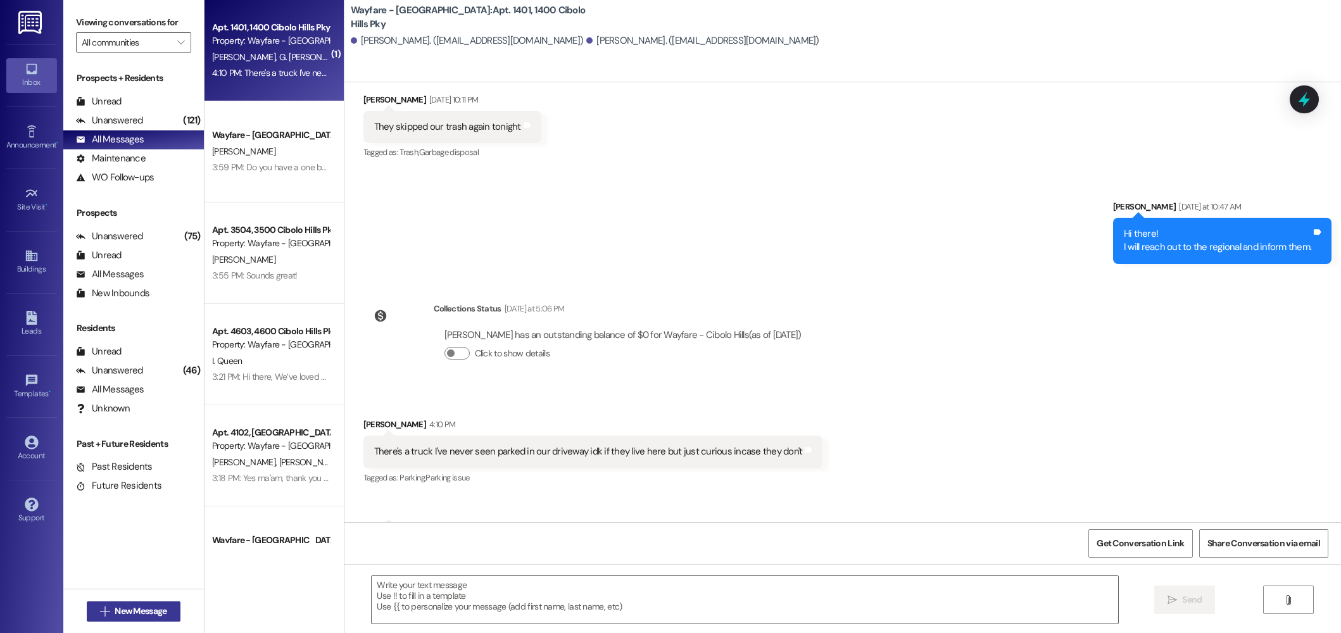
click at [156, 605] on span "New Message" at bounding box center [141, 611] width 52 height 13
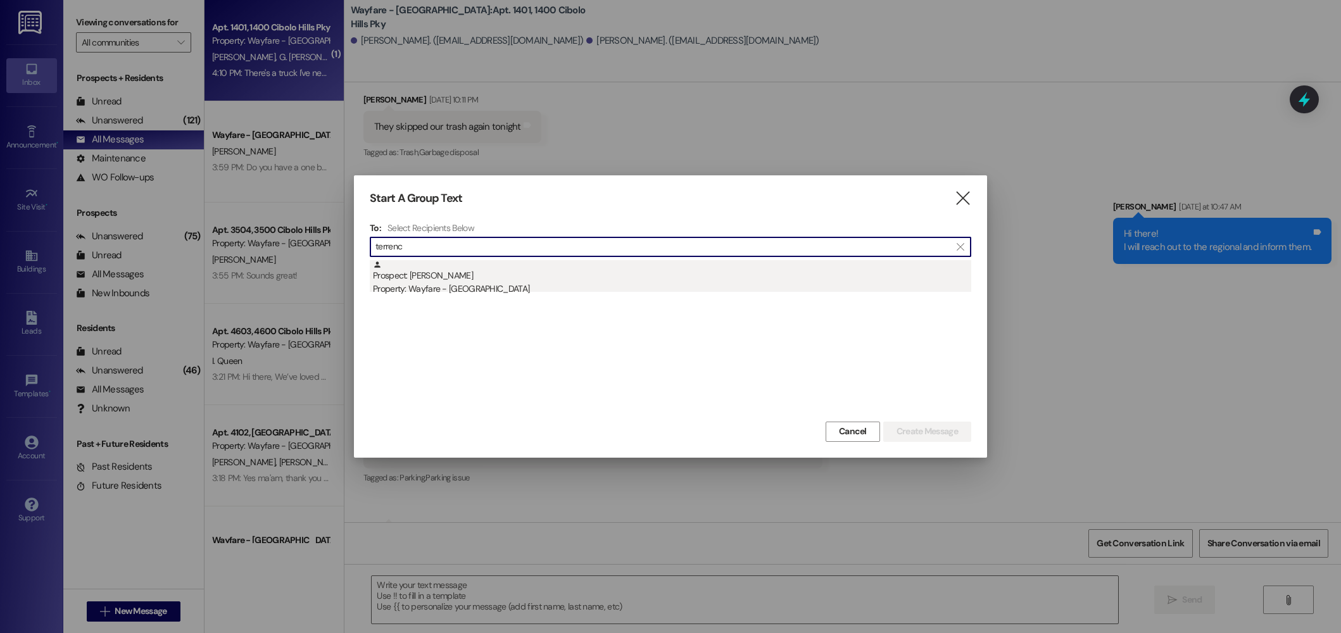
type input "terrenc"
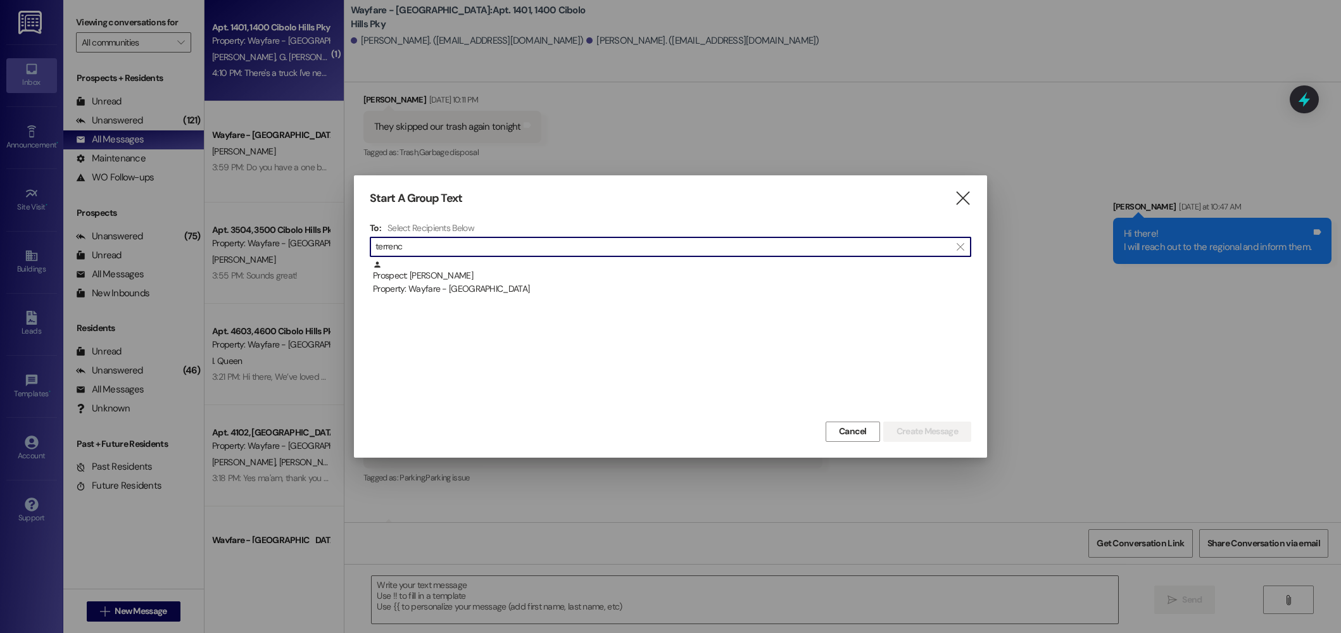
click at [504, 277] on div "Prospect: Terrence YoungTurner Property: Wayfare - Cibolo Hills" at bounding box center [672, 278] width 598 height 36
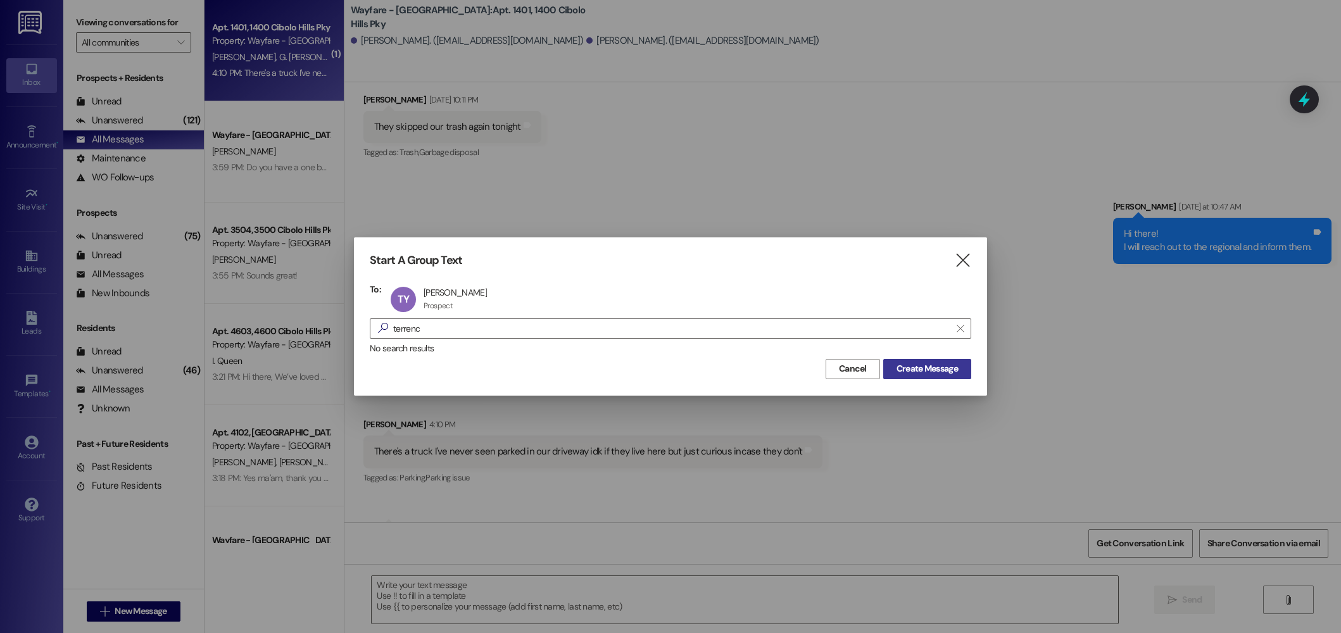
click at [899, 374] on span "Create Message" at bounding box center [927, 368] width 61 height 13
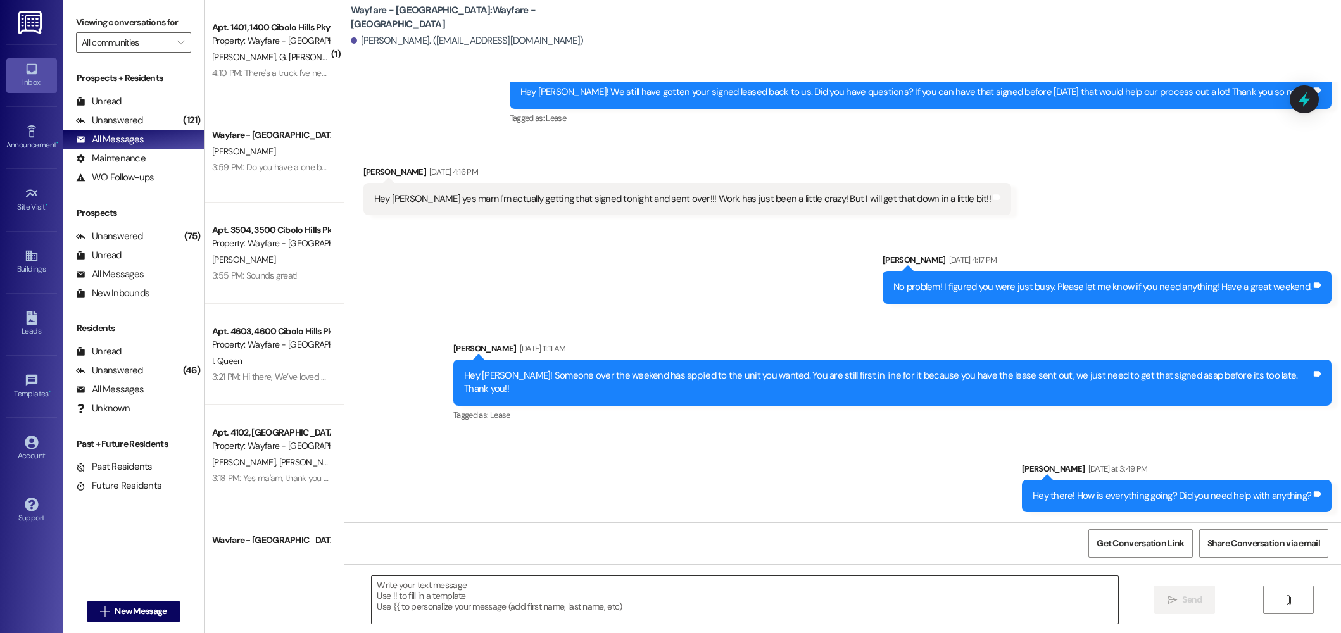
scroll to position [1883, 0]
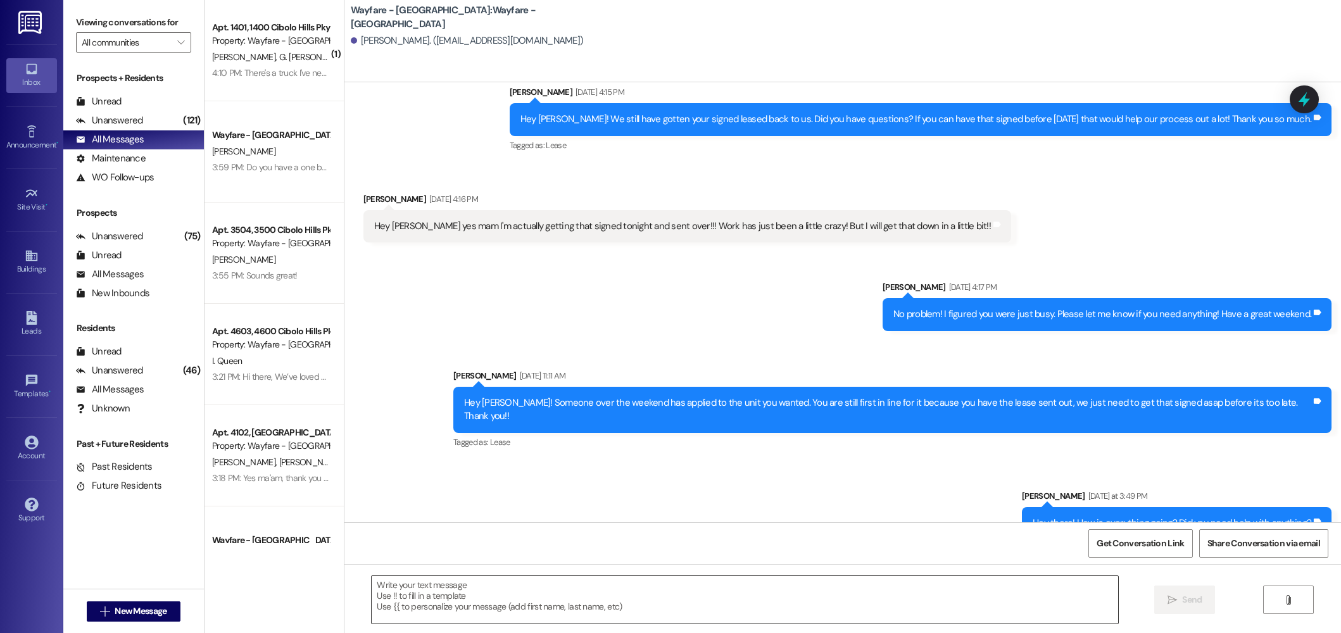
click at [862, 600] on textarea at bounding box center [745, 599] width 747 height 47
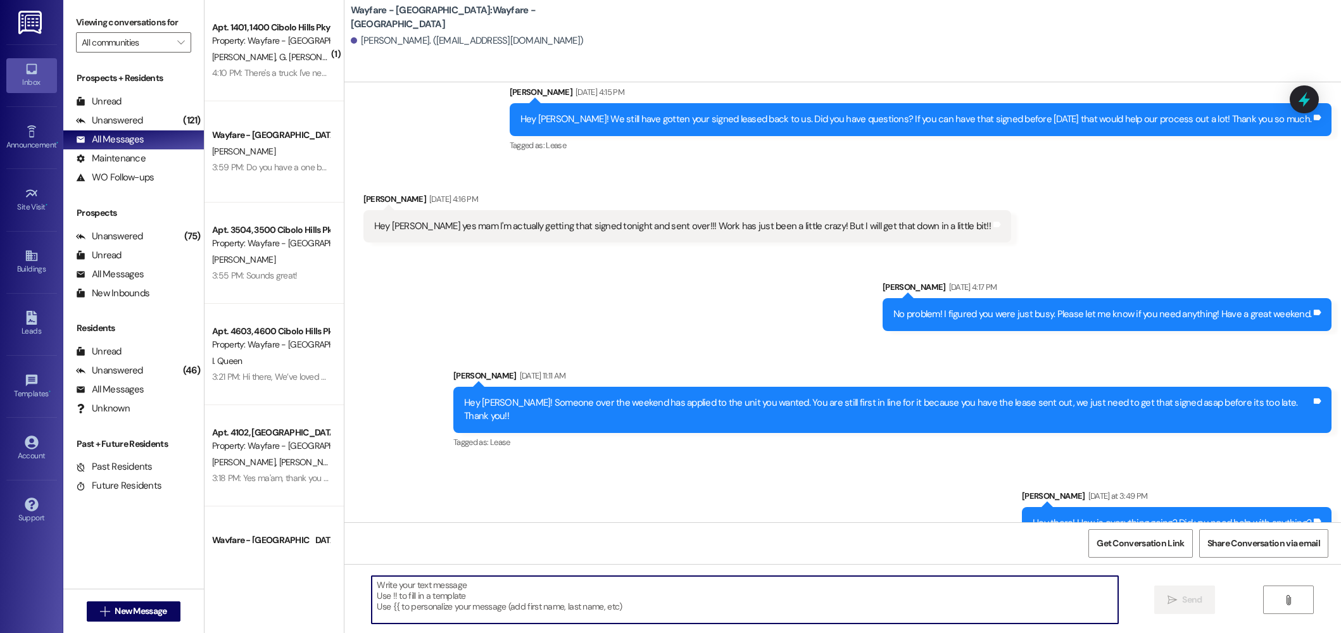
click at [629, 583] on textarea at bounding box center [745, 599] width 747 height 47
type textarea "Hey Terrence, are you no longer interested in leasing here?"
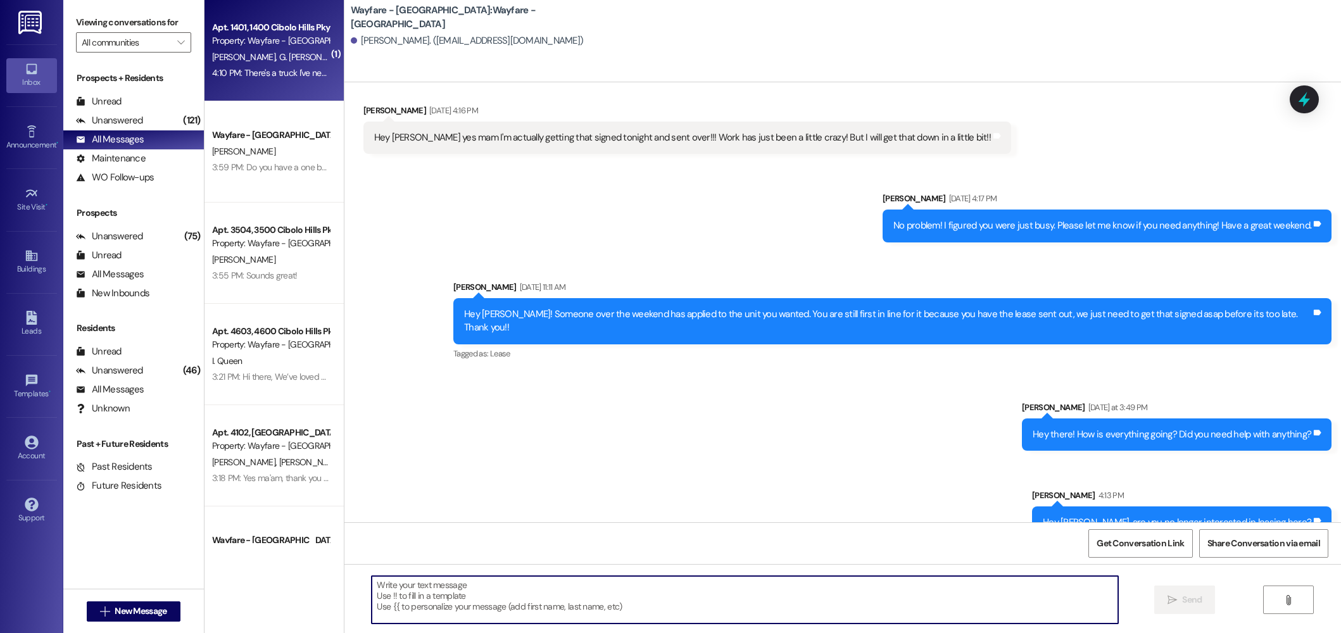
click at [248, 63] on div "K. Nesiba-Miller G. Nesiba Miller" at bounding box center [271, 57] width 120 height 16
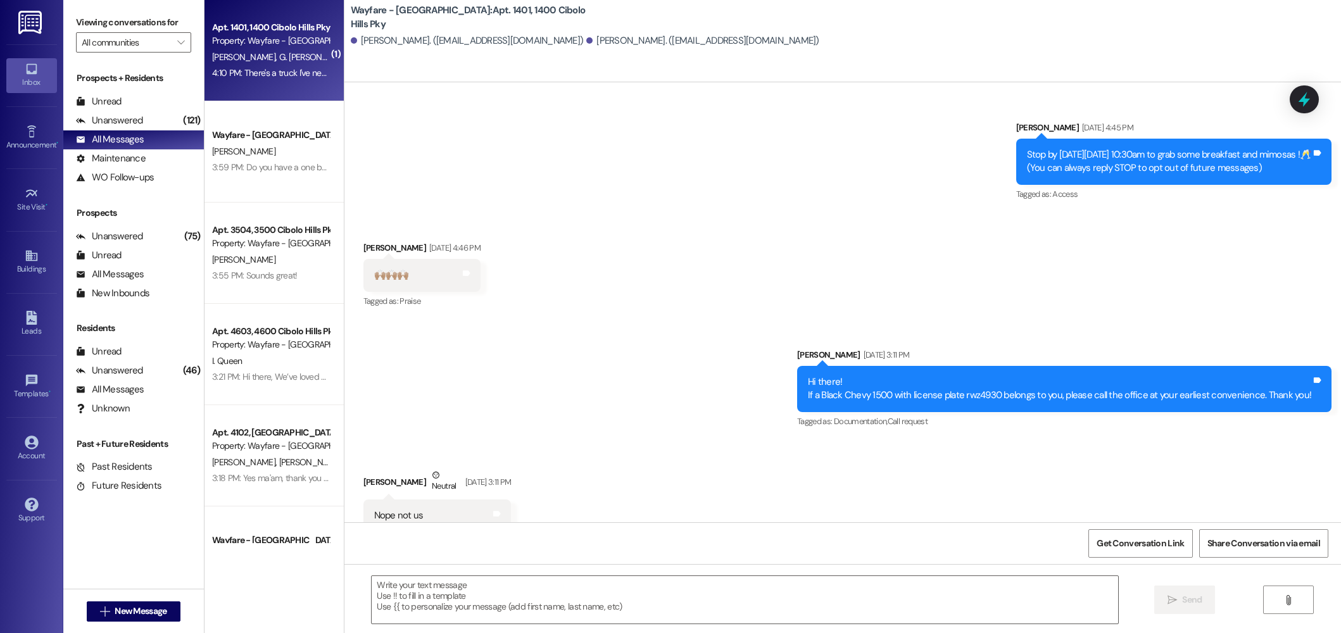
scroll to position [37047, 0]
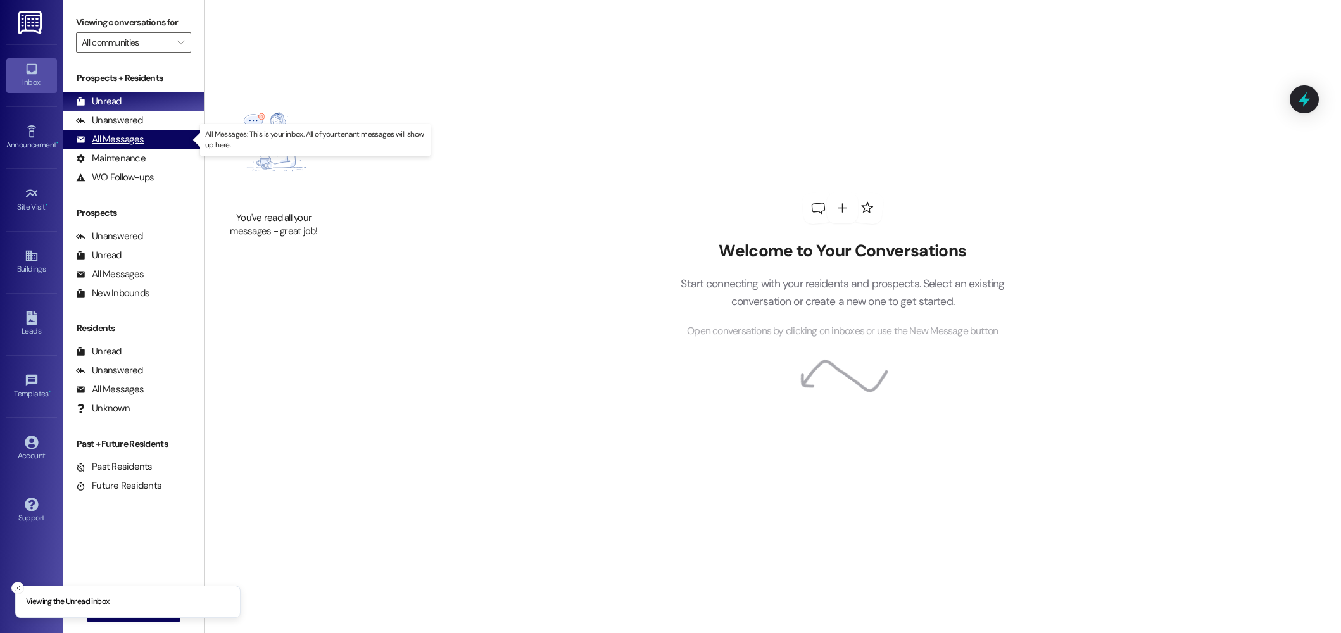
click at [102, 144] on div "All Messages" at bounding box center [110, 139] width 68 height 13
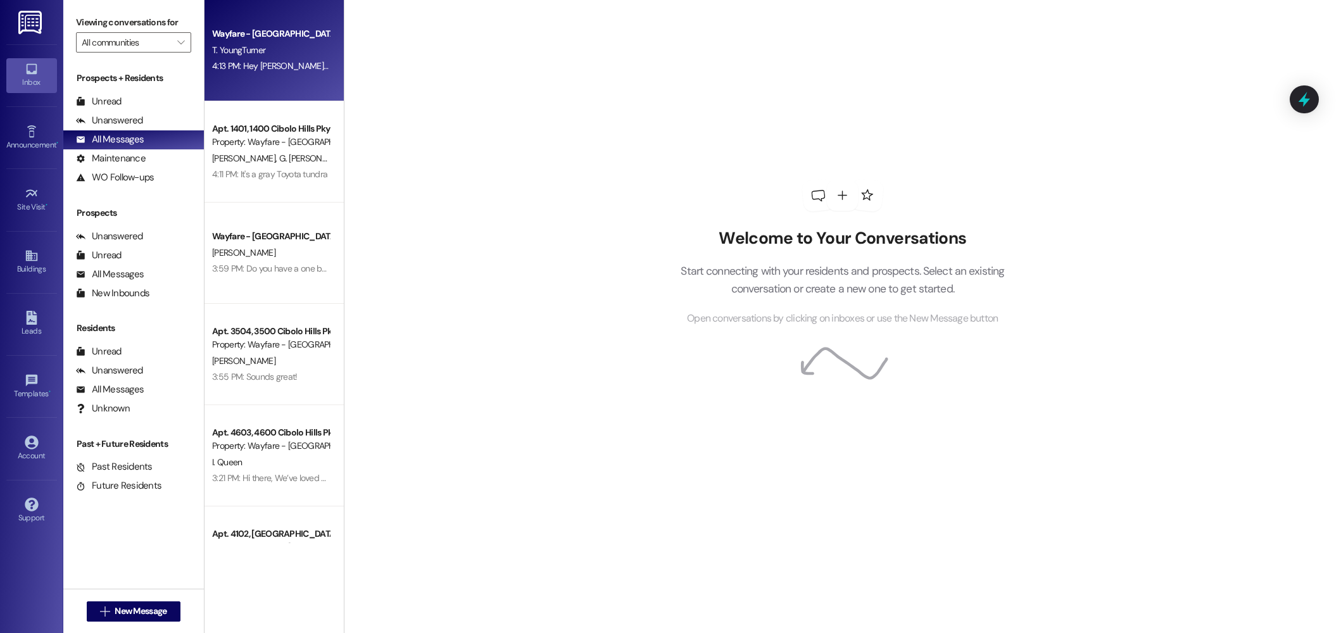
click at [267, 65] on div "4:13 PM: Hey [PERSON_NAME], are you no longer interested in leasing here? 4:13 …" at bounding box center [350, 65] width 276 height 11
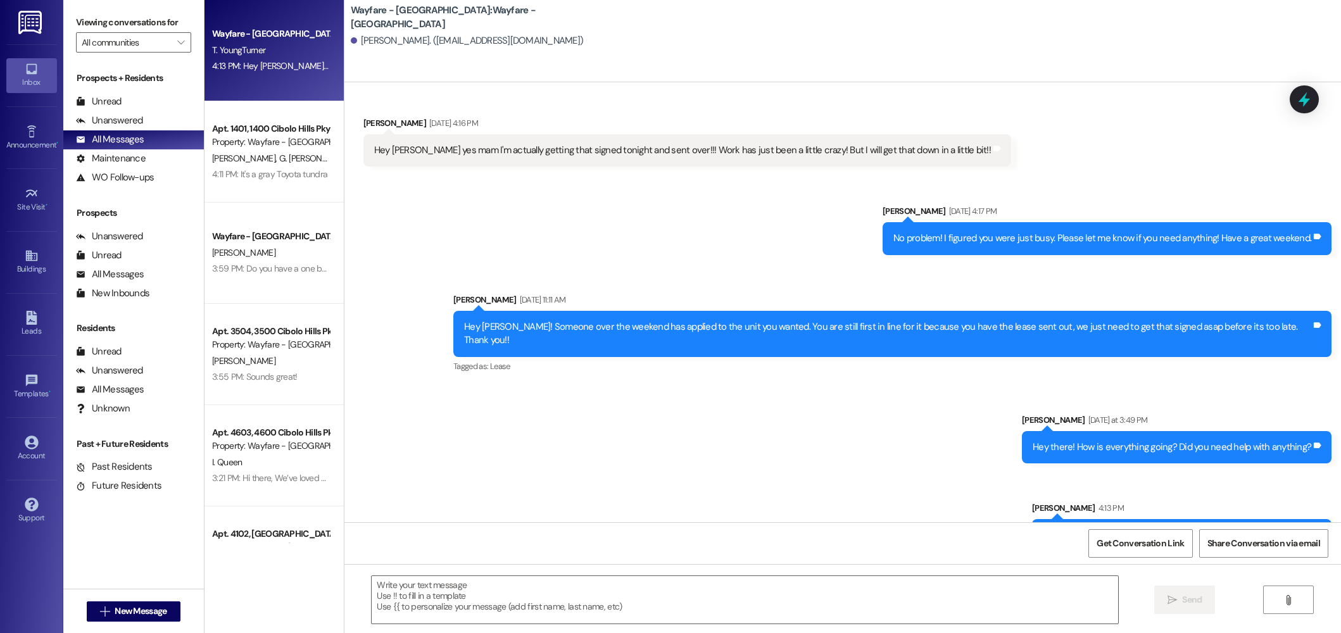
scroll to position [1971, 0]
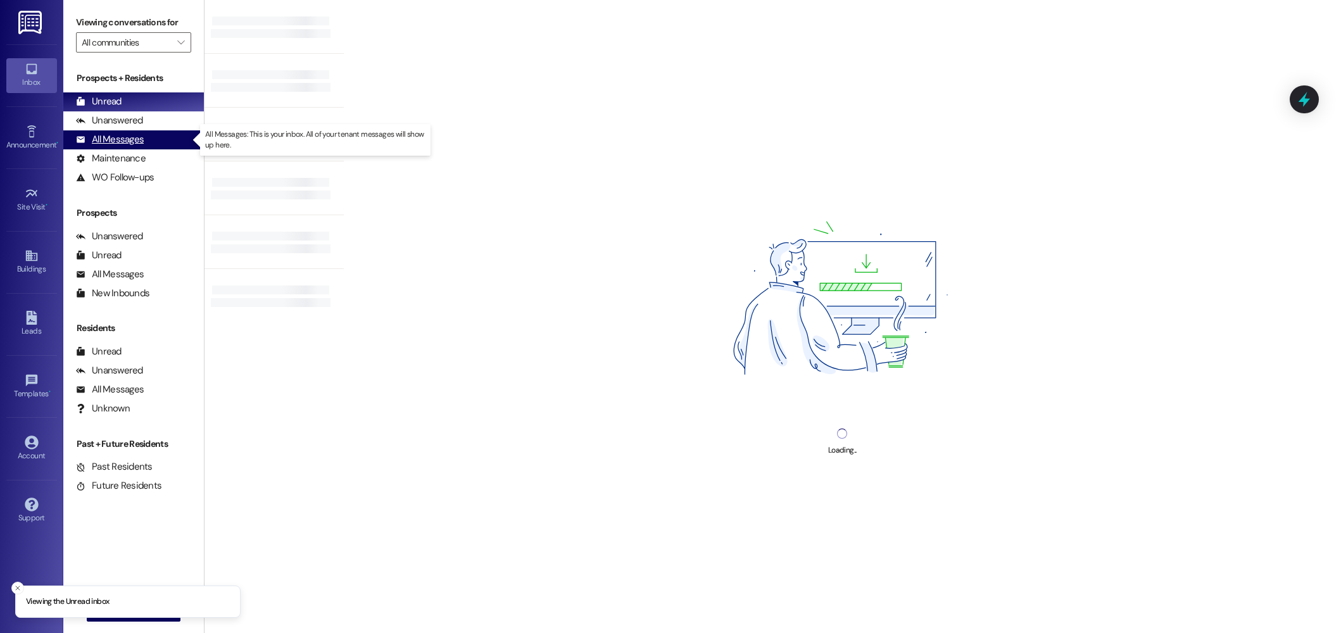
click at [124, 138] on div "All Messages" at bounding box center [110, 139] width 68 height 13
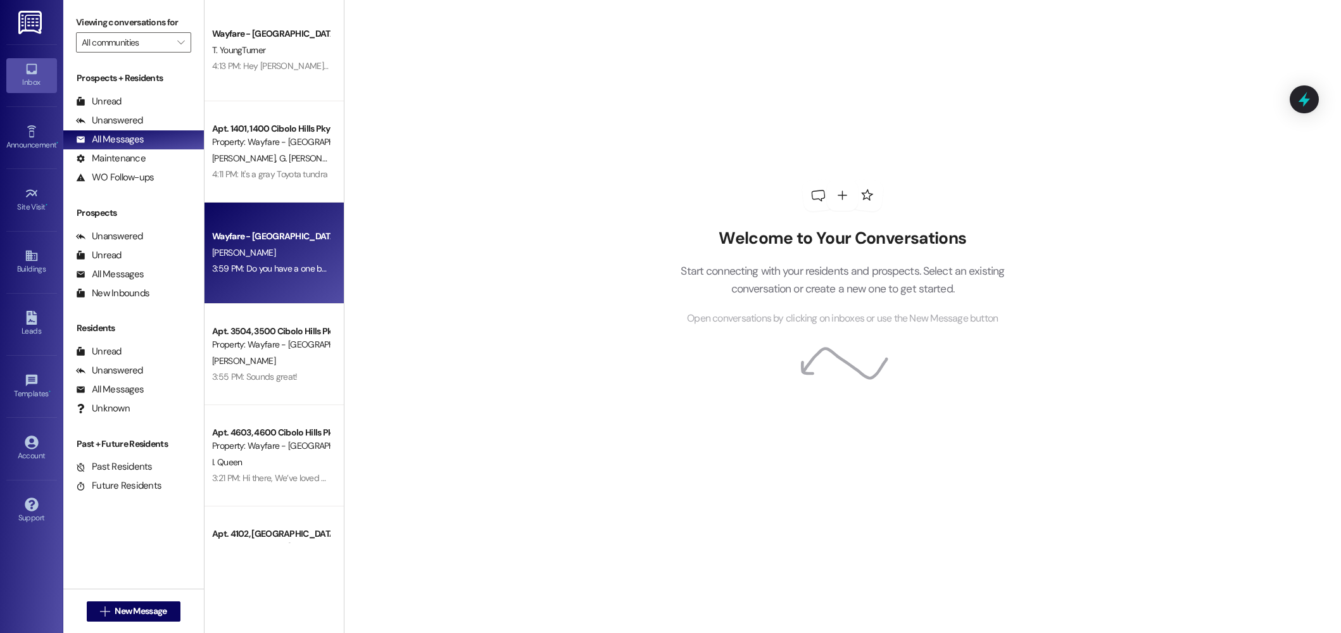
click at [265, 247] on div "[PERSON_NAME]" at bounding box center [271, 253] width 120 height 16
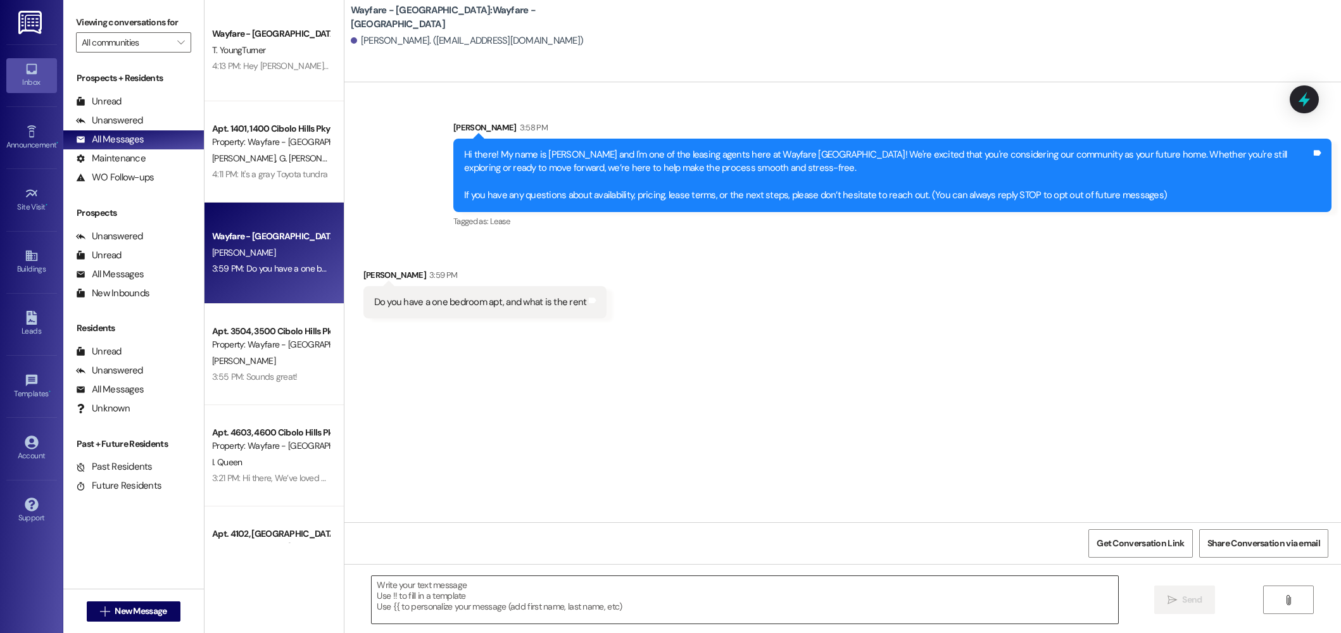
click at [505, 595] on textarea at bounding box center [745, 599] width 747 height 47
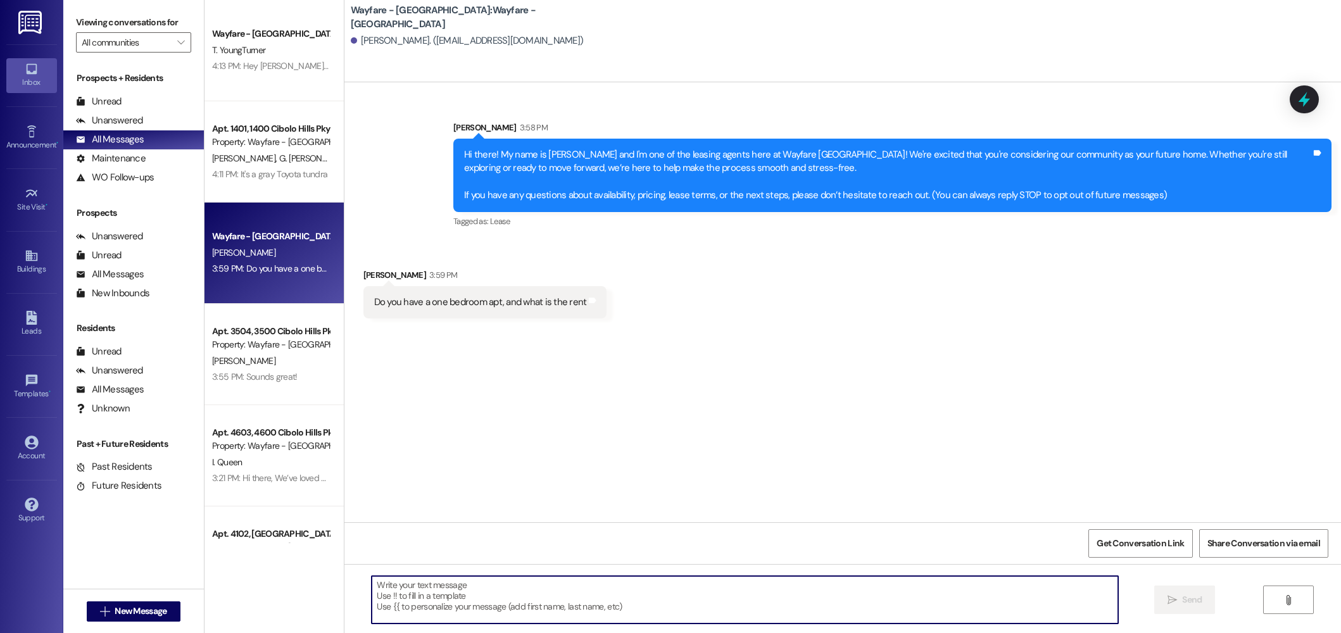
click at [647, 581] on textarea at bounding box center [745, 599] width 747 height 47
click at [536, 595] on textarea at bounding box center [745, 599] width 747 height 47
click at [647, 191] on div "Hi there! My name is Jordan and I'm one of the leasing agents here at Wayfare C…" at bounding box center [887, 175] width 847 height 54
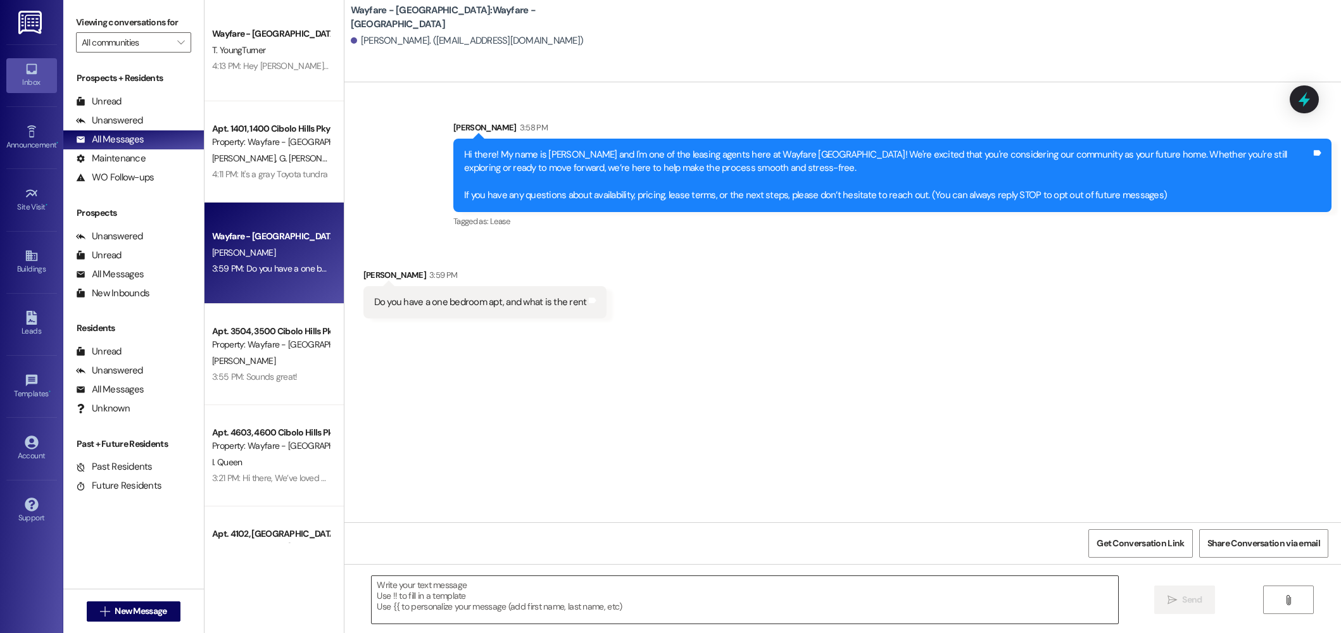
click at [485, 591] on textarea at bounding box center [745, 599] width 747 height 47
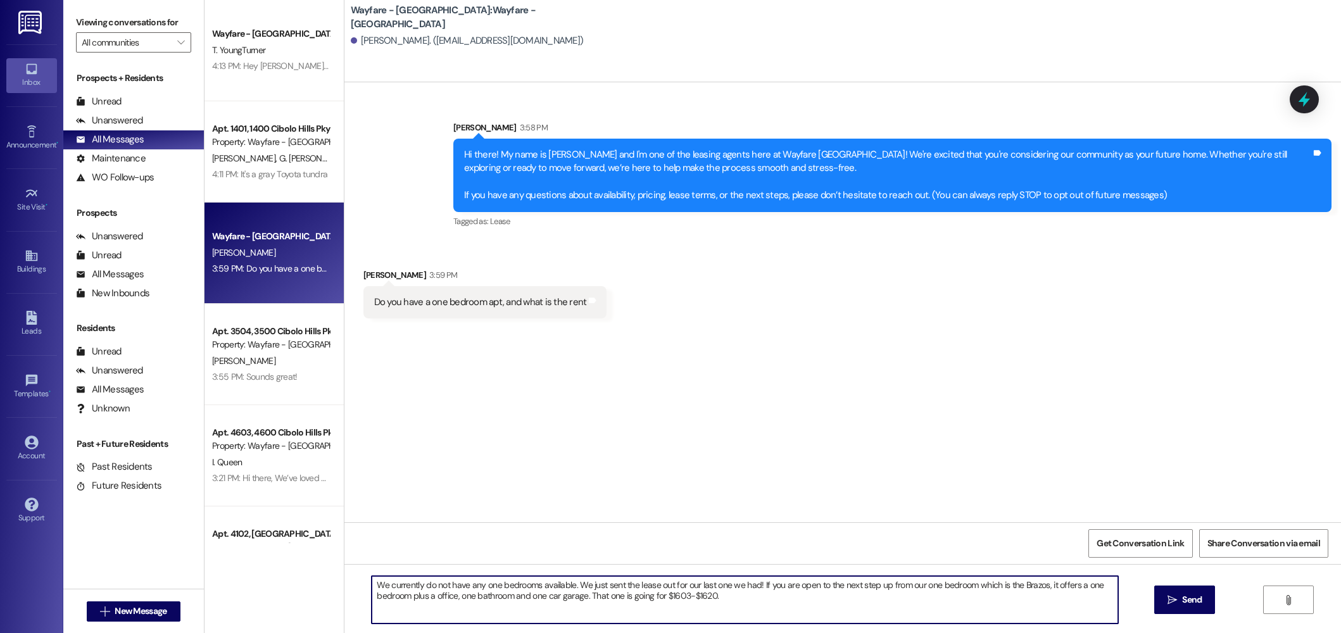
click at [704, 600] on textarea "We currently do not have any one bedrooms available. We just sent the lease out…" at bounding box center [745, 599] width 747 height 47
type textarea "We currently do not have any one bedrooms available. We just sent the lease out…"
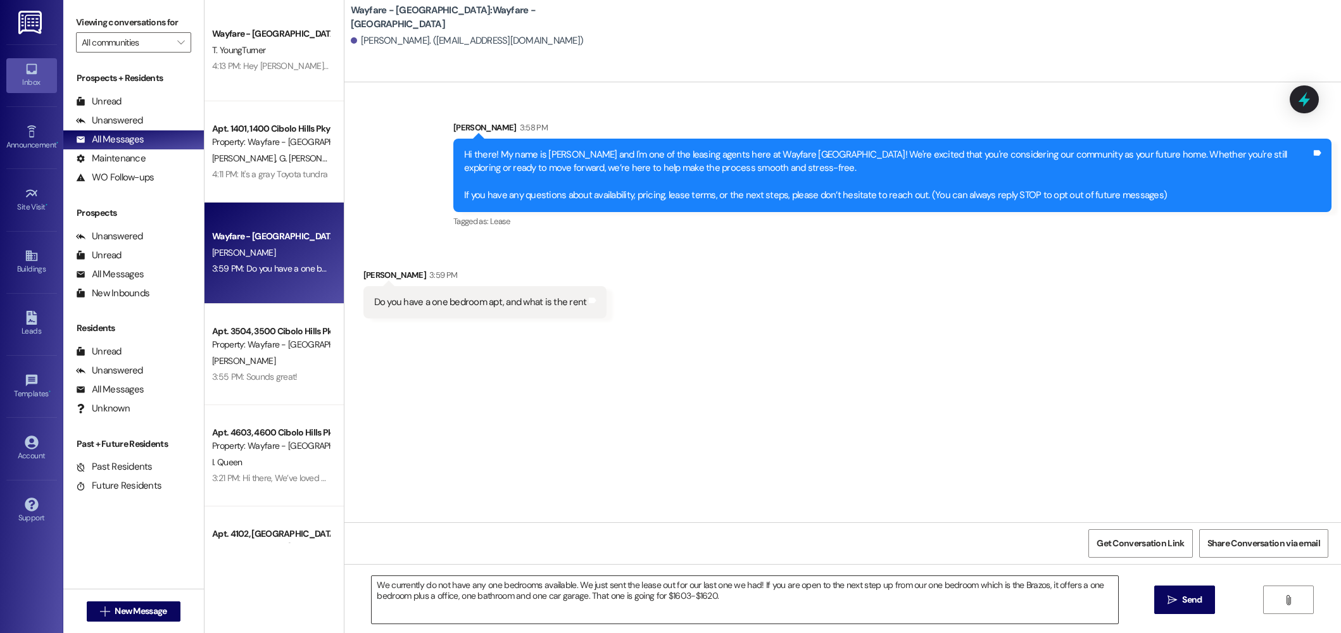
click at [659, 604] on textarea "We currently do not have any one bedrooms available. We just sent the lease out…" at bounding box center [745, 599] width 747 height 47
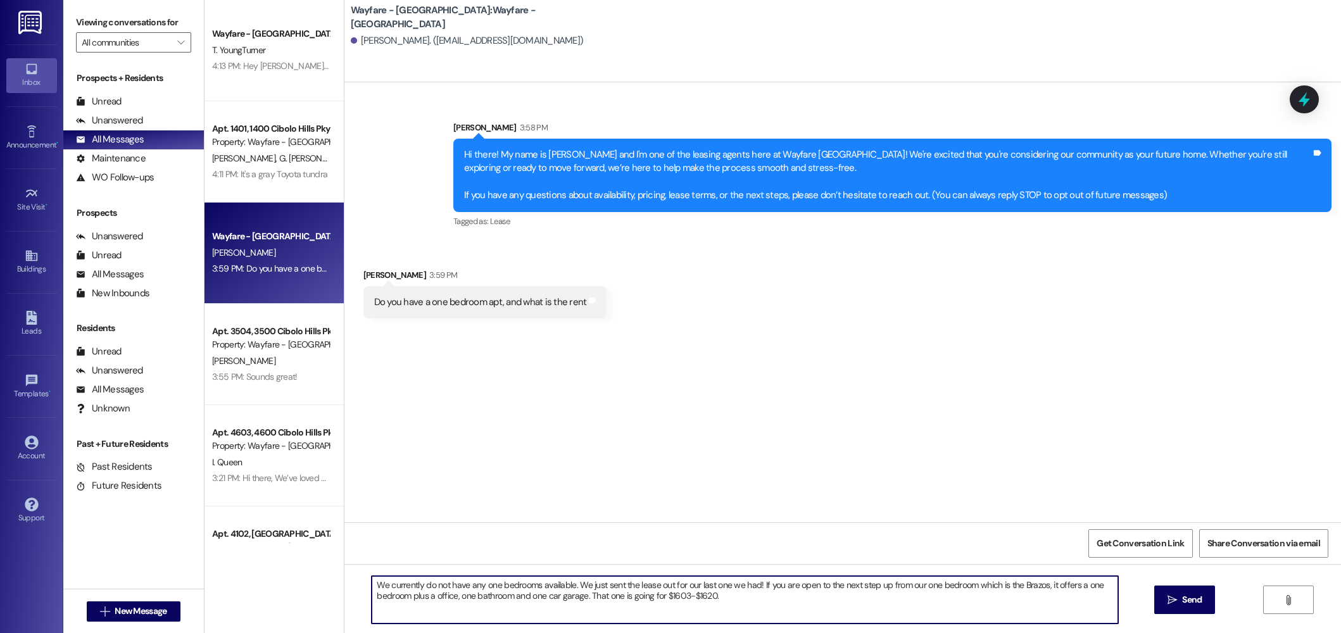
click at [663, 597] on textarea "We currently do not have any one bedrooms available. We just sent the lease out…" at bounding box center [745, 599] width 747 height 47
click at [773, 597] on textarea "We currently do not have any one bedrooms available. We just sent the lease out…" at bounding box center [745, 599] width 747 height 47
click at [719, 603] on textarea "We currently do not have any one bedrooms available. We just sent the lease out…" at bounding box center [745, 599] width 747 height 47
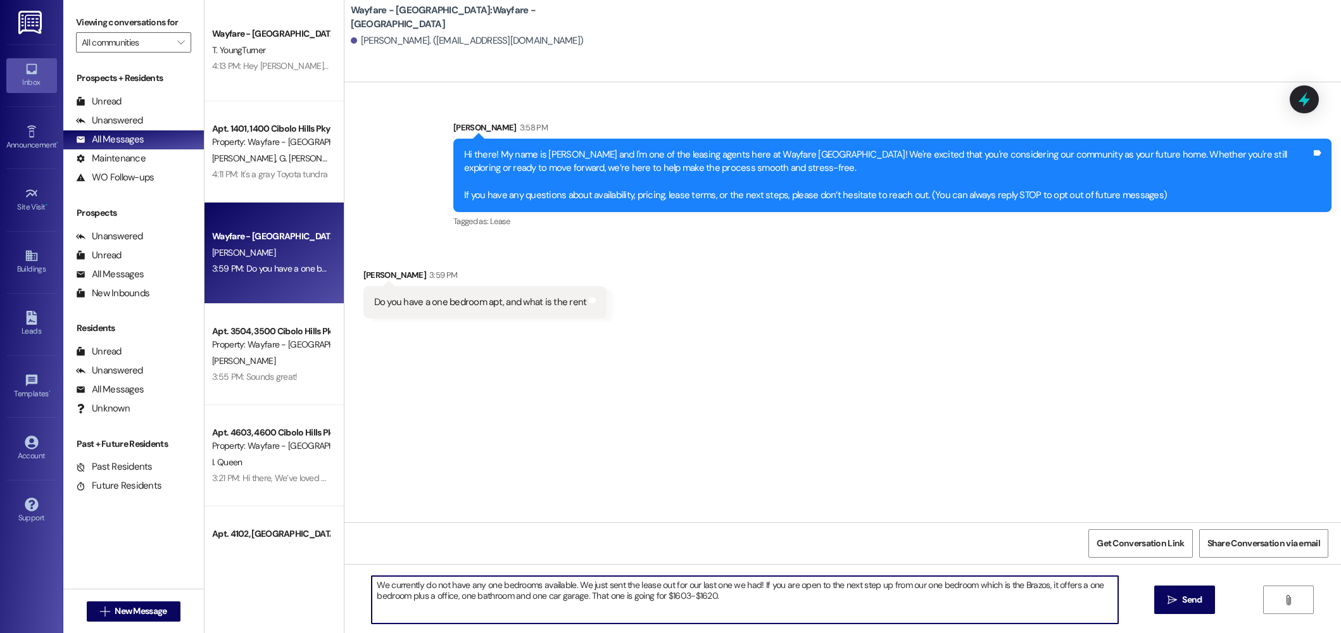
click at [719, 603] on textarea "We currently do not have any one bedrooms available. We just sent the lease out…" at bounding box center [745, 599] width 747 height 47
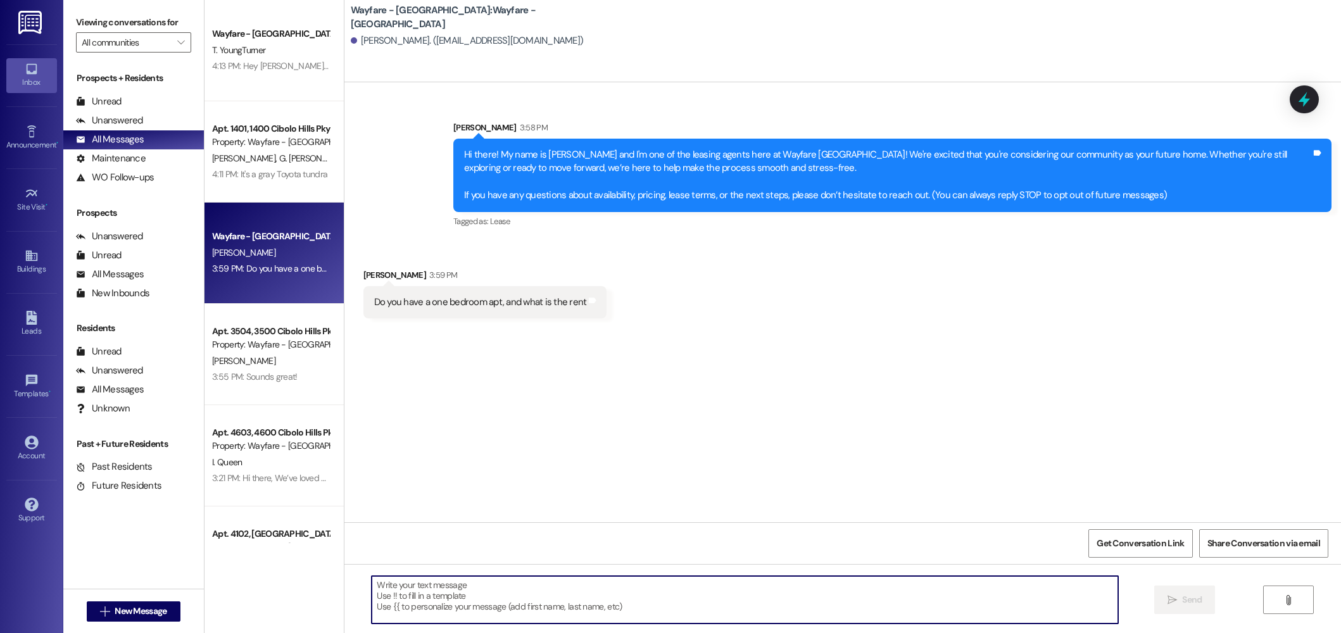
paste textarea "We don’t have any one-bedrooms available at the moment—the last one just went u…"
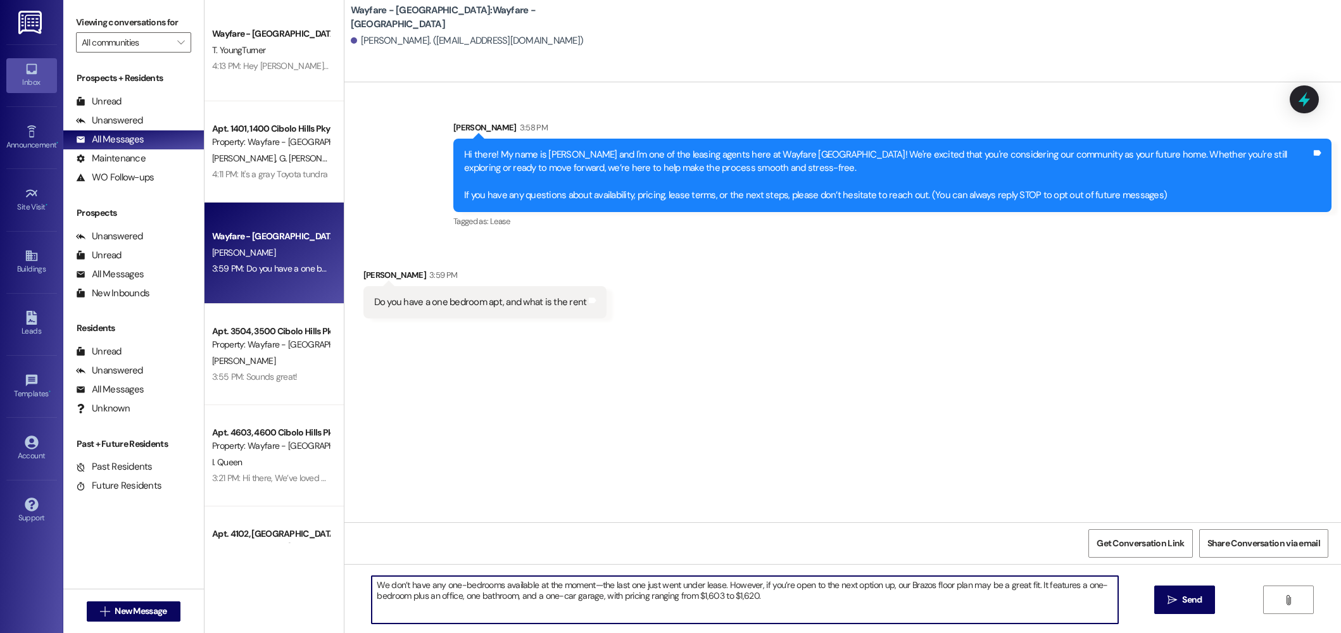
click at [959, 592] on textarea "We don’t have any one-bedrooms available at the moment—the last one just went u…" at bounding box center [745, 599] width 747 height 47
type textarea "We don’t have any one-bedrooms available at the moment—the last one just went u…"
click at [1170, 598] on icon "" at bounding box center [1172, 600] width 9 height 10
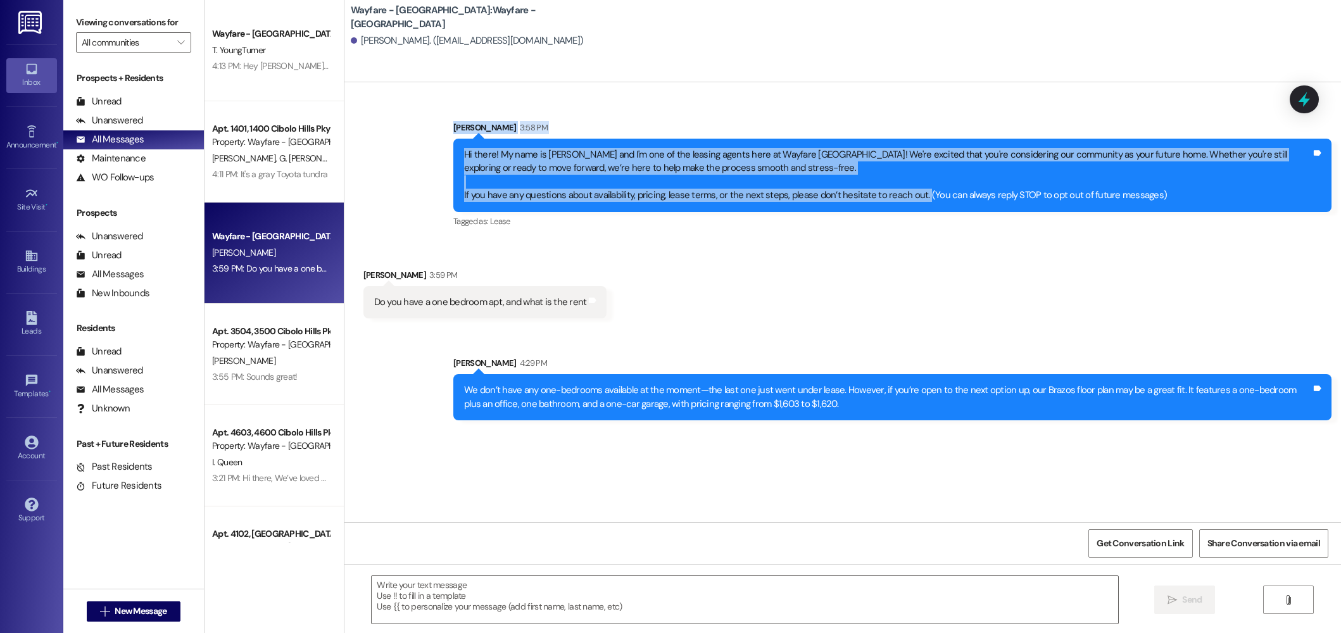
drag, startPoint x: 911, startPoint y: 196, endPoint x: 472, endPoint y: 148, distance: 440.8
click at [432, 136] on div "Sent via SMS Jordan Arnold 3:58 PM Hi there! My name is Jordan and I'm one of t…" at bounding box center [842, 166] width 997 height 148
copy div "Hi there! My name is Jordan and I'm one of the leasing agents here at Wayfare C…"
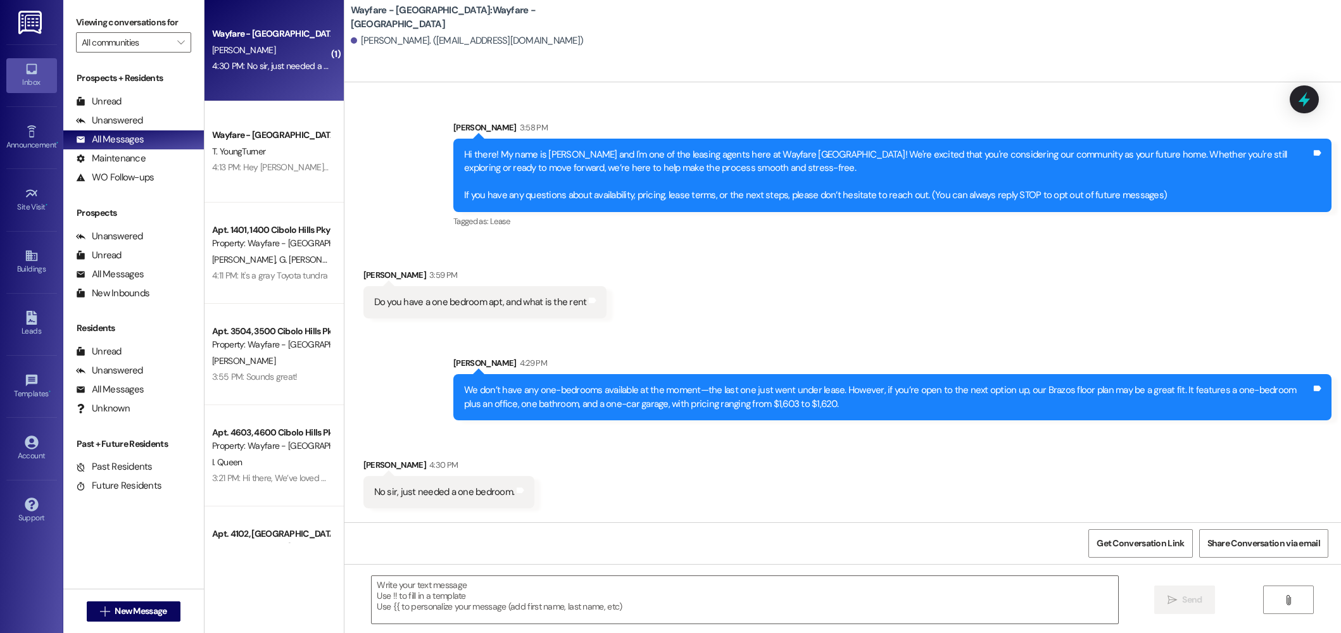
click at [738, 269] on div "Received via SMS Margaret Viator 3:59 PM Do you have a one bedroom apt, and wha…" at bounding box center [842, 284] width 997 height 88
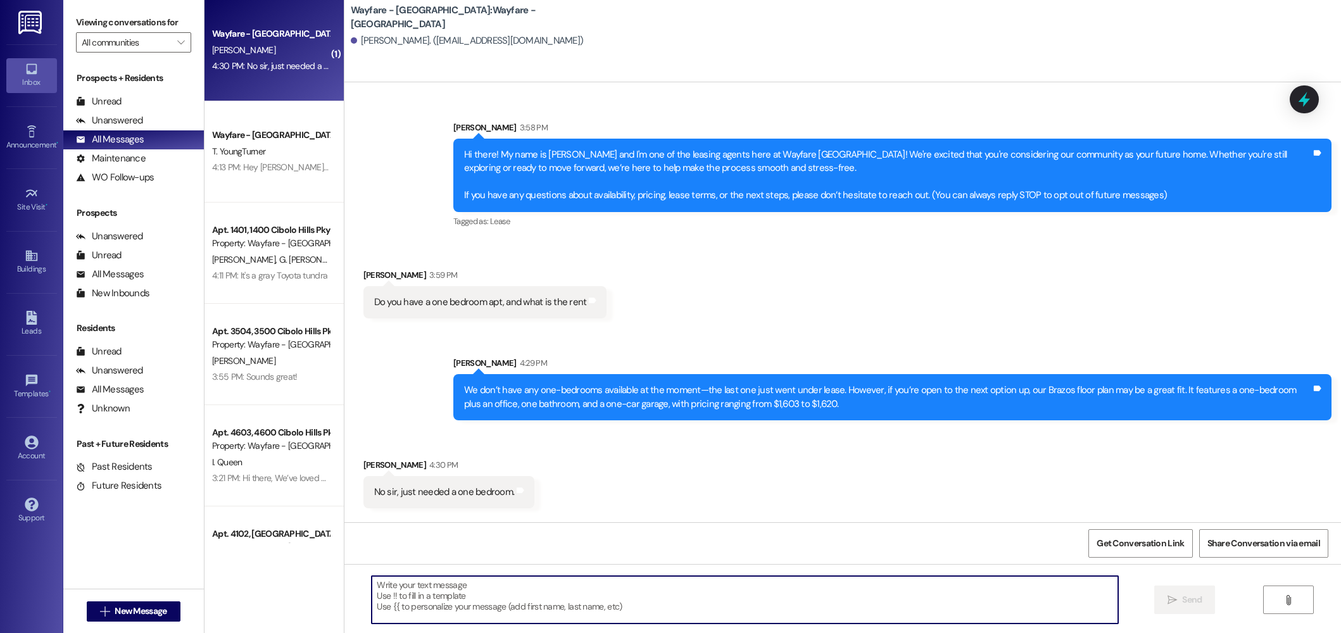
drag, startPoint x: 505, startPoint y: 591, endPoint x: 325, endPoint y: 87, distance: 535.6
click at [504, 591] on textarea at bounding box center [745, 599] width 747 height 47
click at [558, 599] on textarea at bounding box center [745, 599] width 747 height 47
click at [458, 597] on textarea at bounding box center [745, 599] width 747 height 47
click at [538, 216] on div "Tagged as: Lease Click to highlight conversations about Lease" at bounding box center [892, 221] width 878 height 18
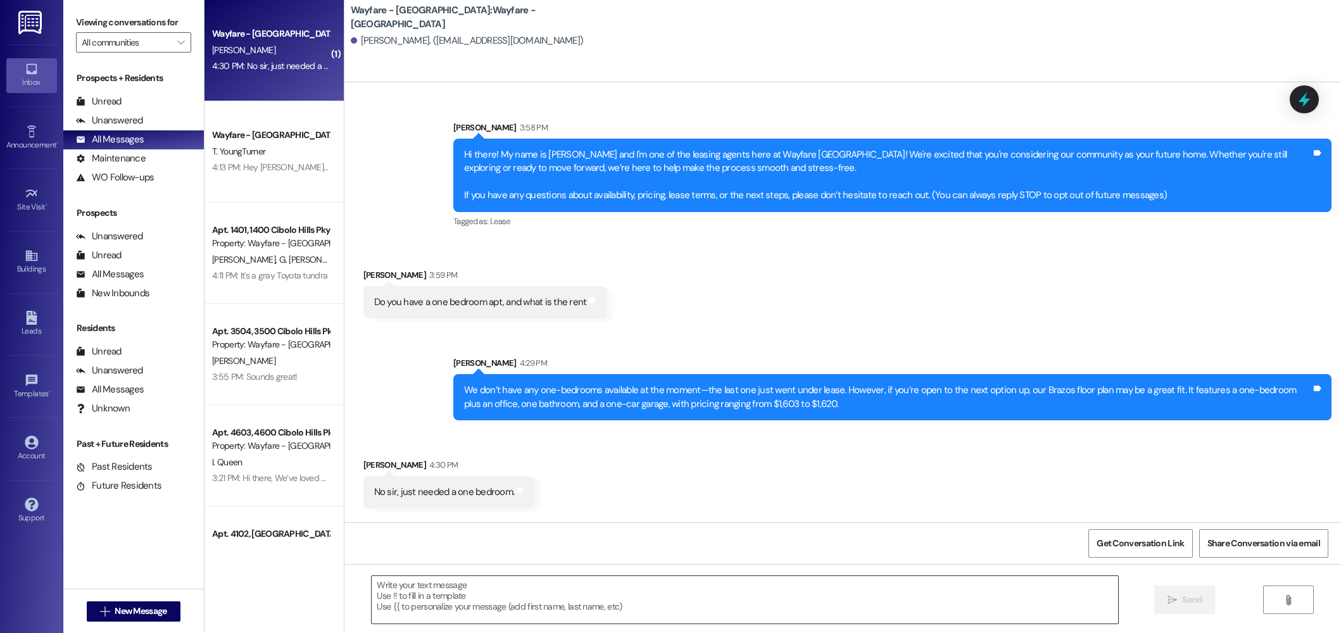
click at [486, 588] on textarea at bounding box center [745, 599] width 747 height 47
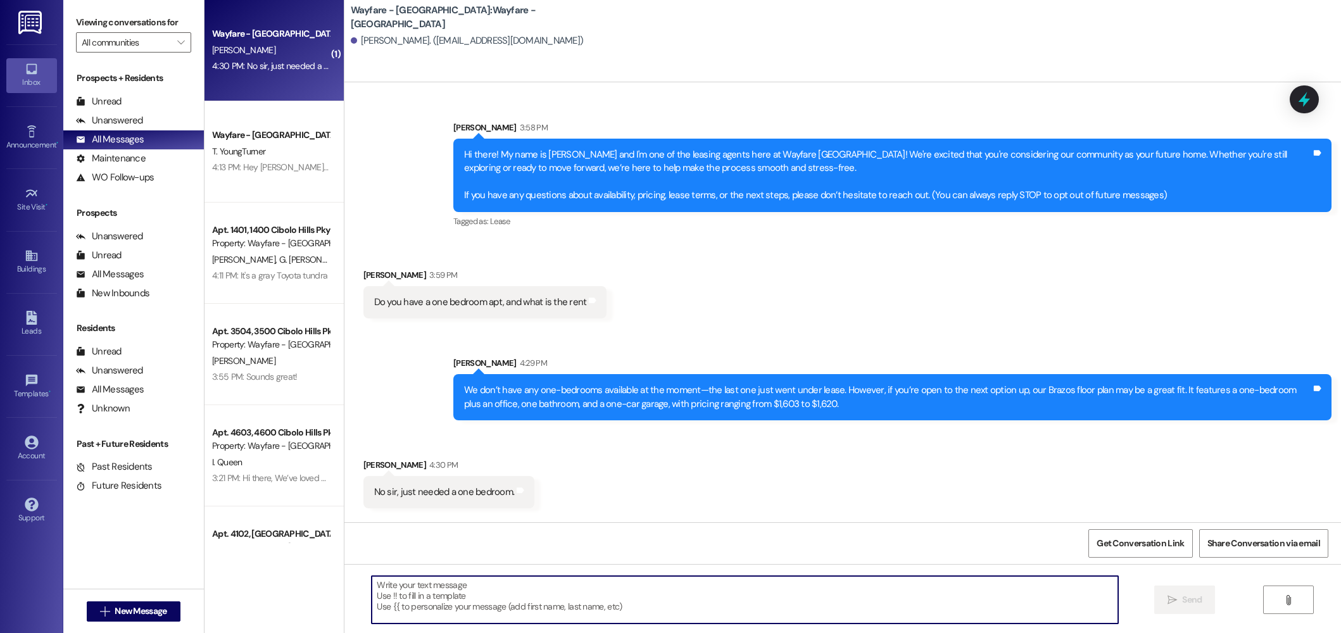
click at [530, 601] on textarea at bounding box center [745, 599] width 747 height 47
type textarea "a"
type textarea "W"
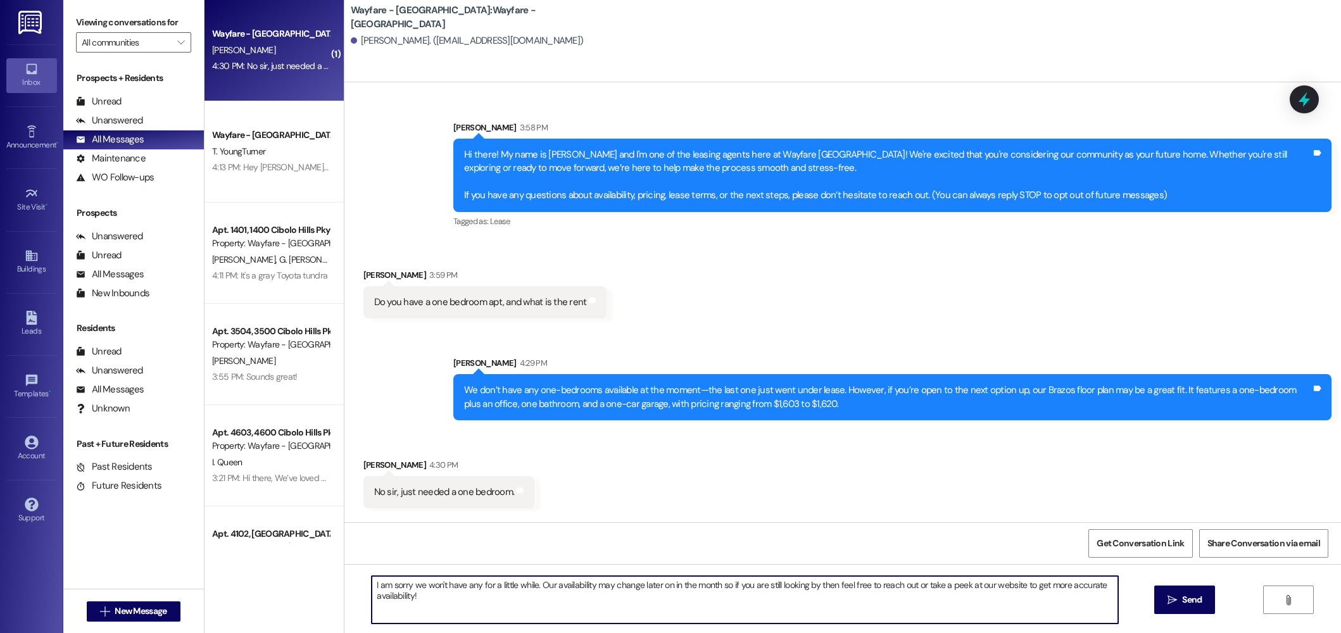
click at [496, 610] on textarea "I am sorry we won't have any for a little while. Our availability may change la…" at bounding box center [745, 599] width 747 height 47
click at [455, 600] on textarea "I am sorry we won't have any for a little while. Our availability may change la…" at bounding box center [745, 599] width 747 height 47
drag, startPoint x: 532, startPoint y: 598, endPoint x: 407, endPoint y: 596, distance: 125.4
click at [407, 596] on textarea "I am sorry we won't have any for a little while. Our availability may change la…" at bounding box center [745, 599] width 747 height 47
drag, startPoint x: 786, startPoint y: 601, endPoint x: 305, endPoint y: 576, distance: 481.3
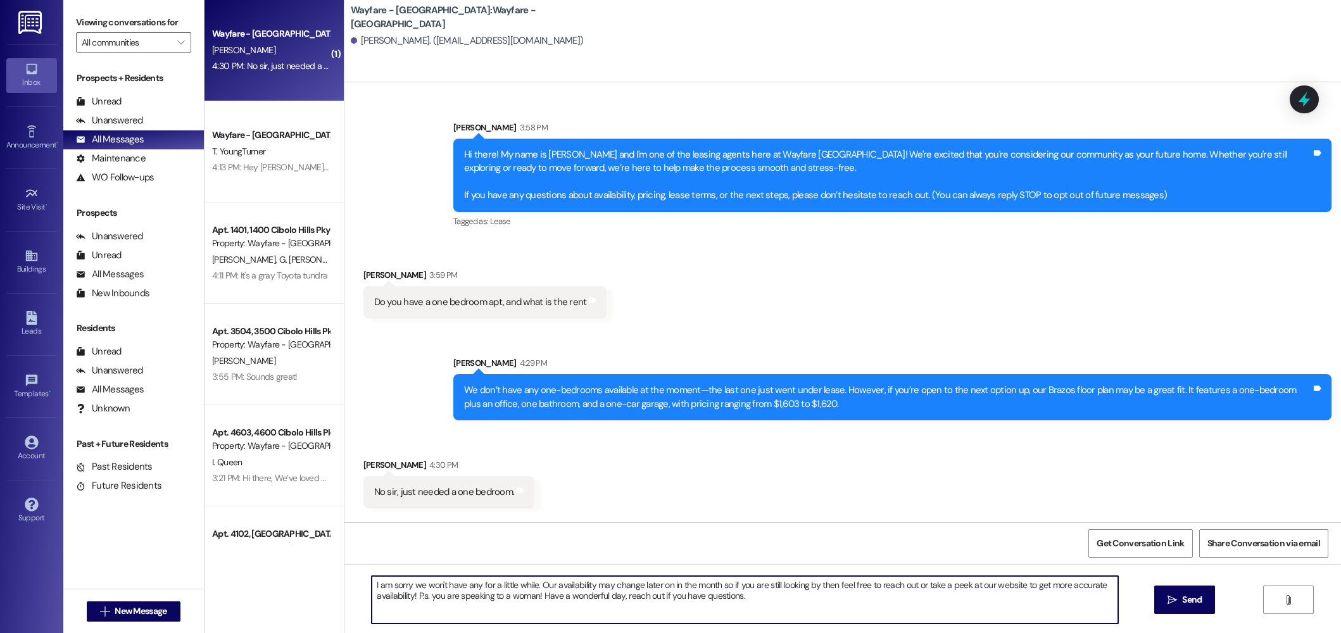
click at [305, 576] on div "( 1 ) Wayfare - Cibolo Hills Prospect M. Viator 4:30 PM: No sir, just needed a …" at bounding box center [773, 316] width 1137 height 633
type textarea "I am sorry we won't have any for a little while. Our availability may change la…"
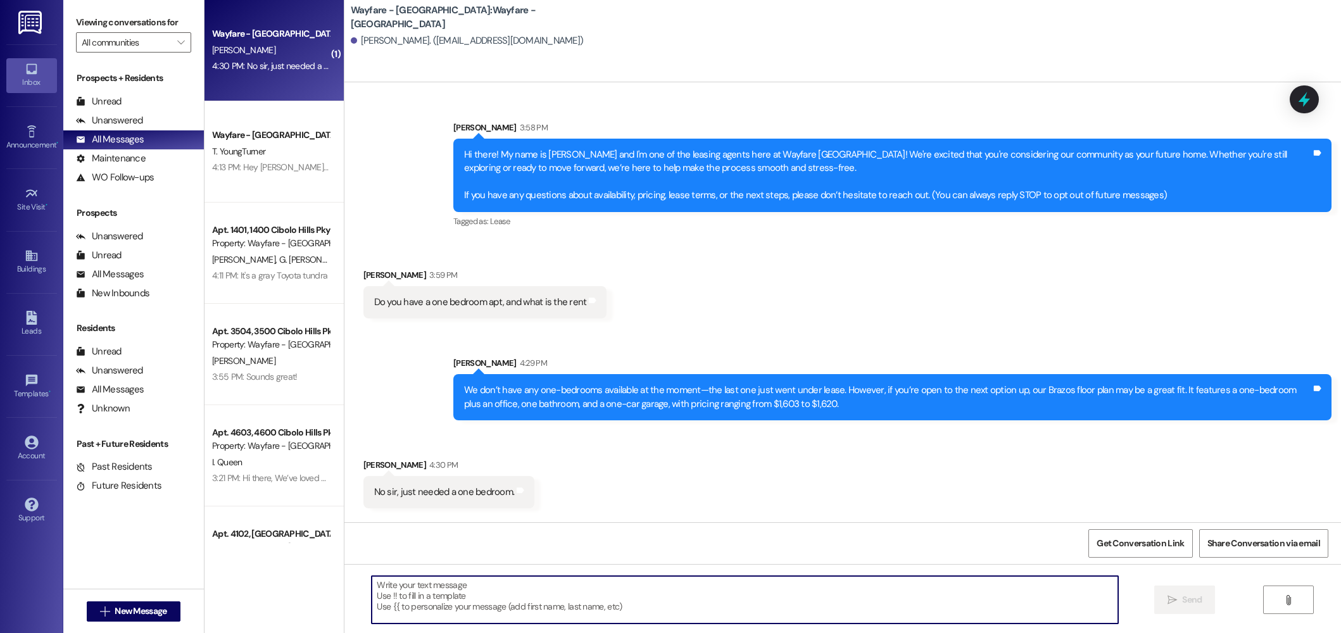
paste textarea "I’m so sorry, we won’t have any available for a little while. Our availability …"
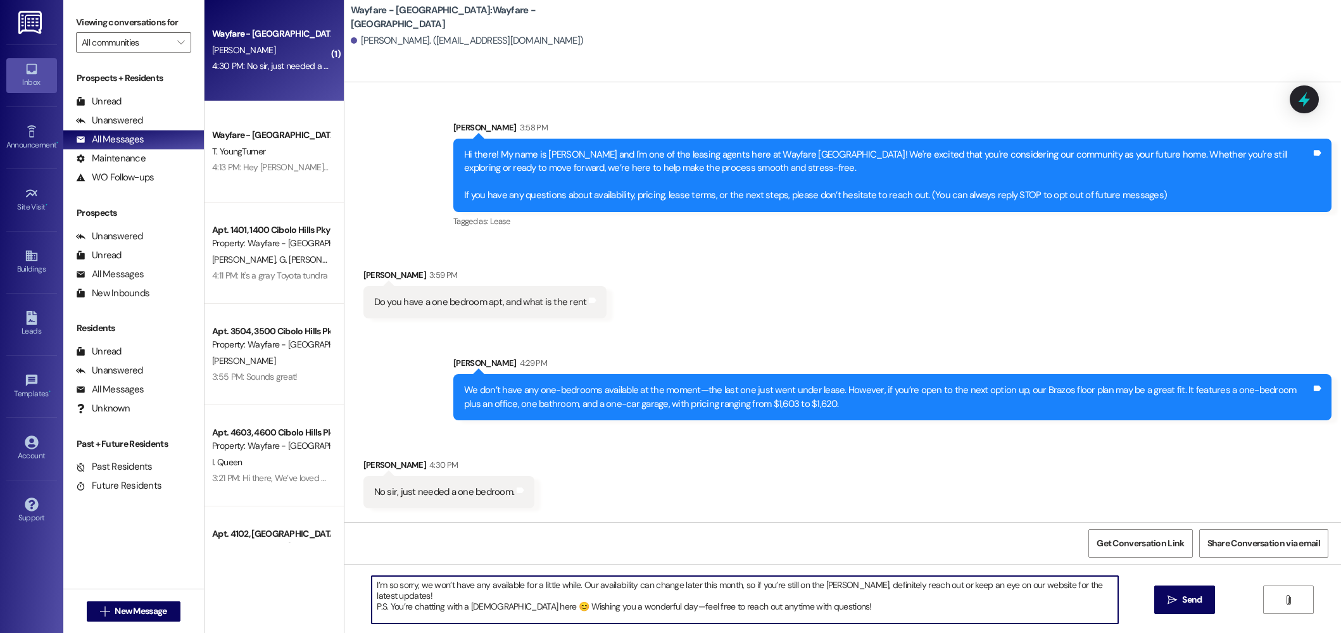
drag, startPoint x: 495, startPoint y: 596, endPoint x: 477, endPoint y: 598, distance: 18.5
click at [477, 598] on textarea "I’m so sorry, we won’t have any available for a little while. Our availability …" at bounding box center [745, 599] width 747 height 47
click at [800, 595] on textarea "I’m so sorry, we won’t have any available for a little while. Our availability …" at bounding box center [745, 599] width 747 height 47
click at [729, 588] on textarea "I’m so sorry, we won’t have any available for a little while. Our availability …" at bounding box center [745, 599] width 747 height 47
click at [816, 603] on textarea "I’m so sorry, we won’t have any available for a little while. Our availability …" at bounding box center [745, 599] width 747 height 47
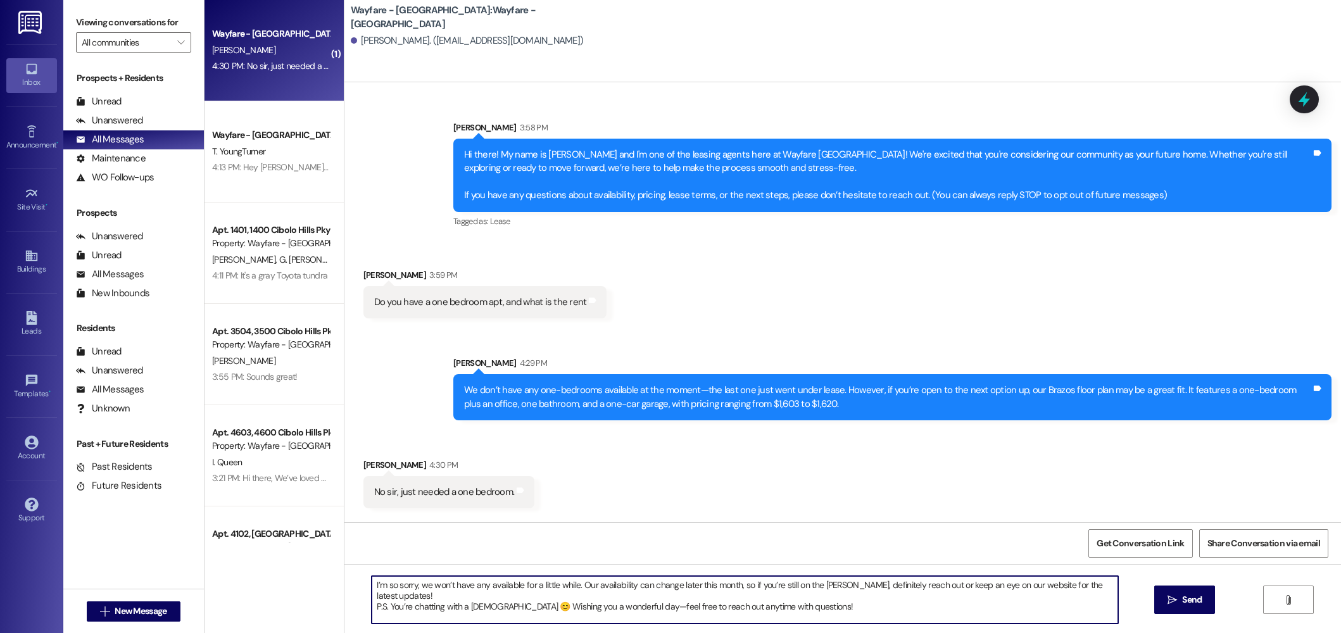
drag, startPoint x: 477, startPoint y: 596, endPoint x: 458, endPoint y: 597, distance: 19.0
click at [458, 597] on textarea "I’m so sorry, we won’t have any available for a little while. Our availability …" at bounding box center [745, 599] width 747 height 47
click at [826, 593] on textarea "I’m so sorry, we won’t have any available for a little while. Our availability …" at bounding box center [745, 599] width 747 height 47
drag, startPoint x: 512, startPoint y: 598, endPoint x: 382, endPoint y: 597, distance: 130.5
click at [382, 597] on textarea "I’m so sorry, we won’t have any available for a little while. Our availability …" at bounding box center [745, 599] width 747 height 47
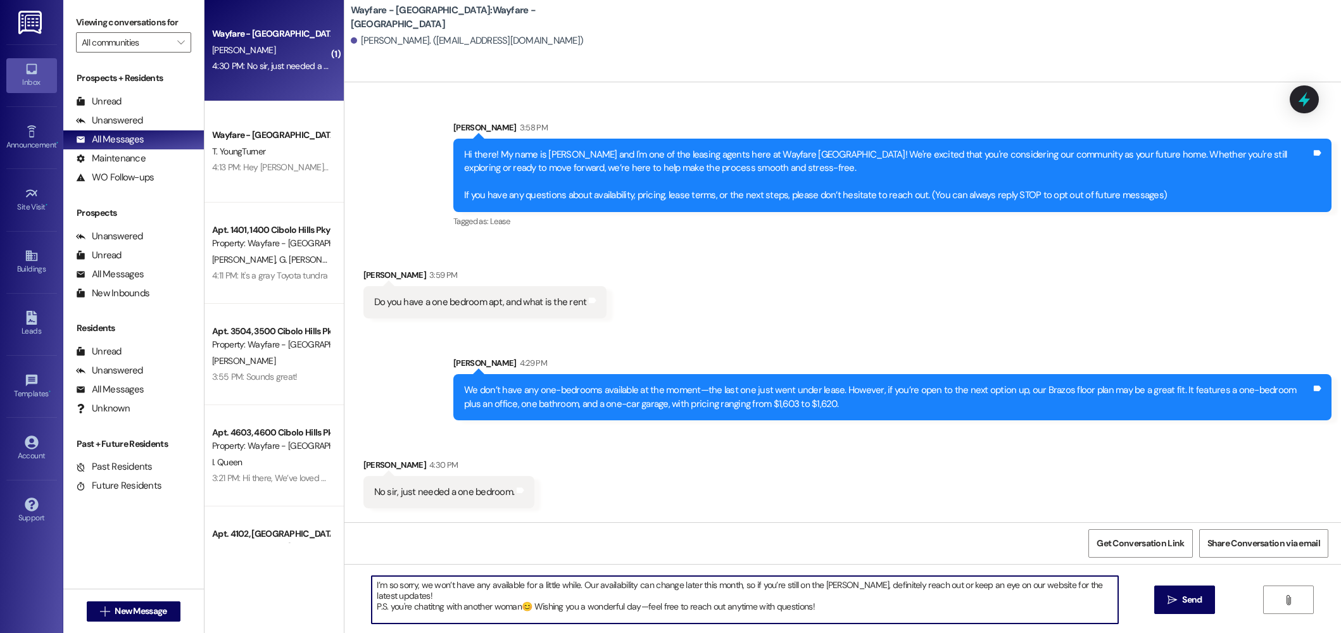
drag, startPoint x: 508, startPoint y: 597, endPoint x: 351, endPoint y: 598, distance: 157.0
click at [351, 598] on div "I’m so sorry, we won’t have any available for a little while. Our availability …" at bounding box center [842, 611] width 997 height 95
click at [372, 599] on textarea "I’m so sorry, we won’t have any available for a little while. Our availability …" at bounding box center [745, 599] width 747 height 47
type textarea "I’m so sorry, we won’t have any available for a little while. Our availability …"
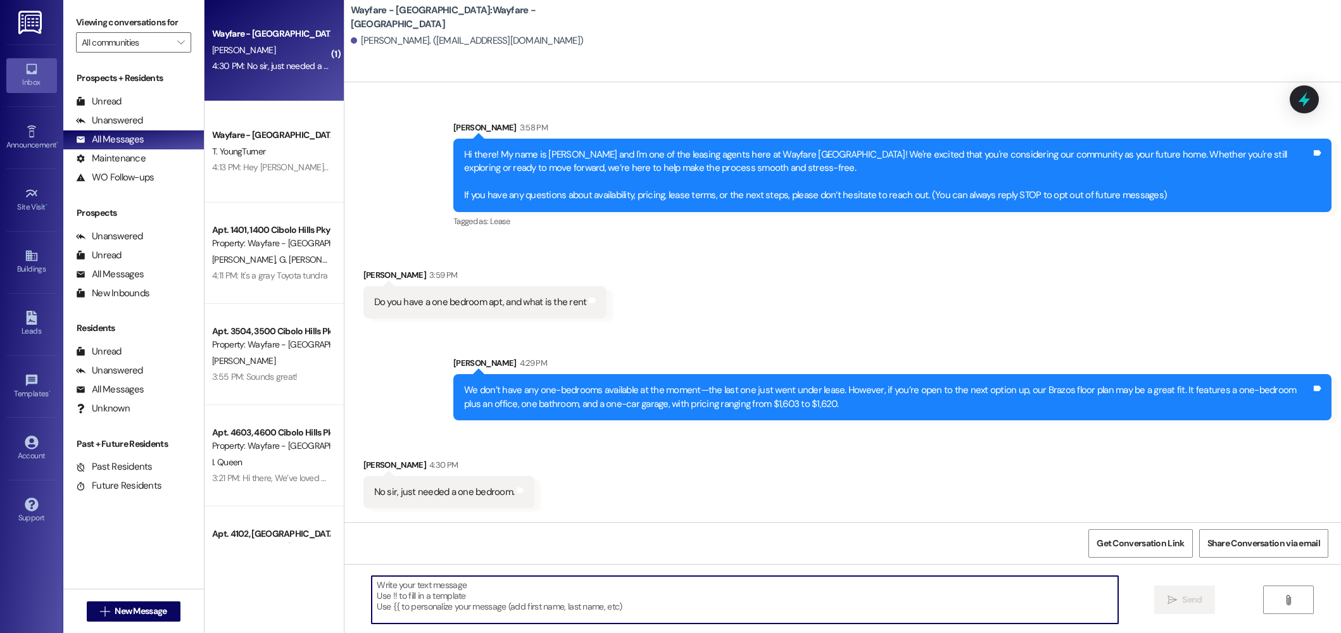
scroll to position [98, 0]
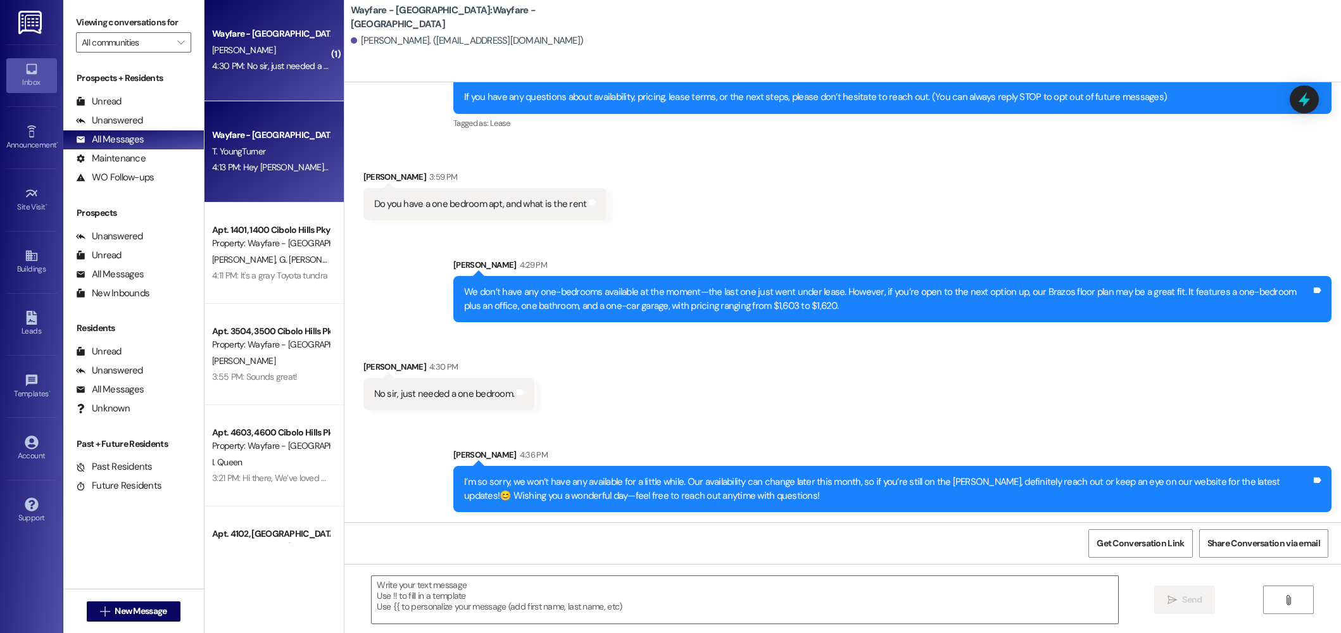
click at [274, 149] on div "T. YoungTurner" at bounding box center [271, 152] width 120 height 16
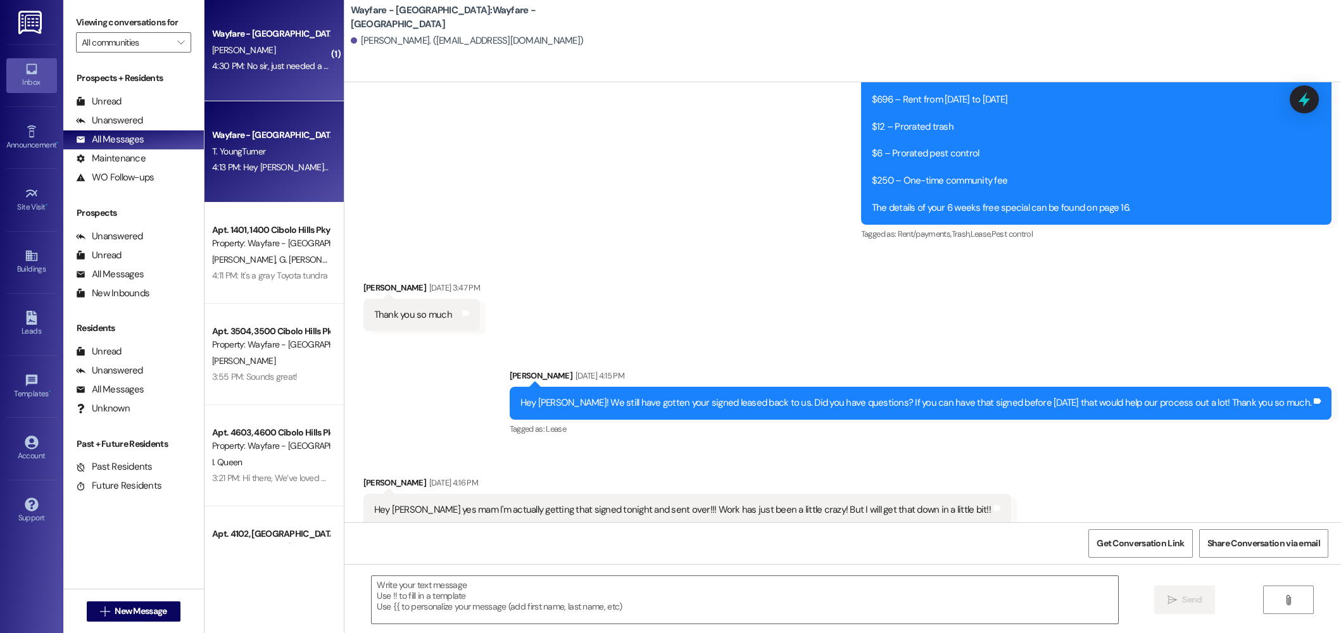
click at [255, 74] on div "Wayfare - Cibolo Hills Prospect M. Viator 4:30 PM: No sir, just needed a one be…" at bounding box center [274, 50] width 139 height 101
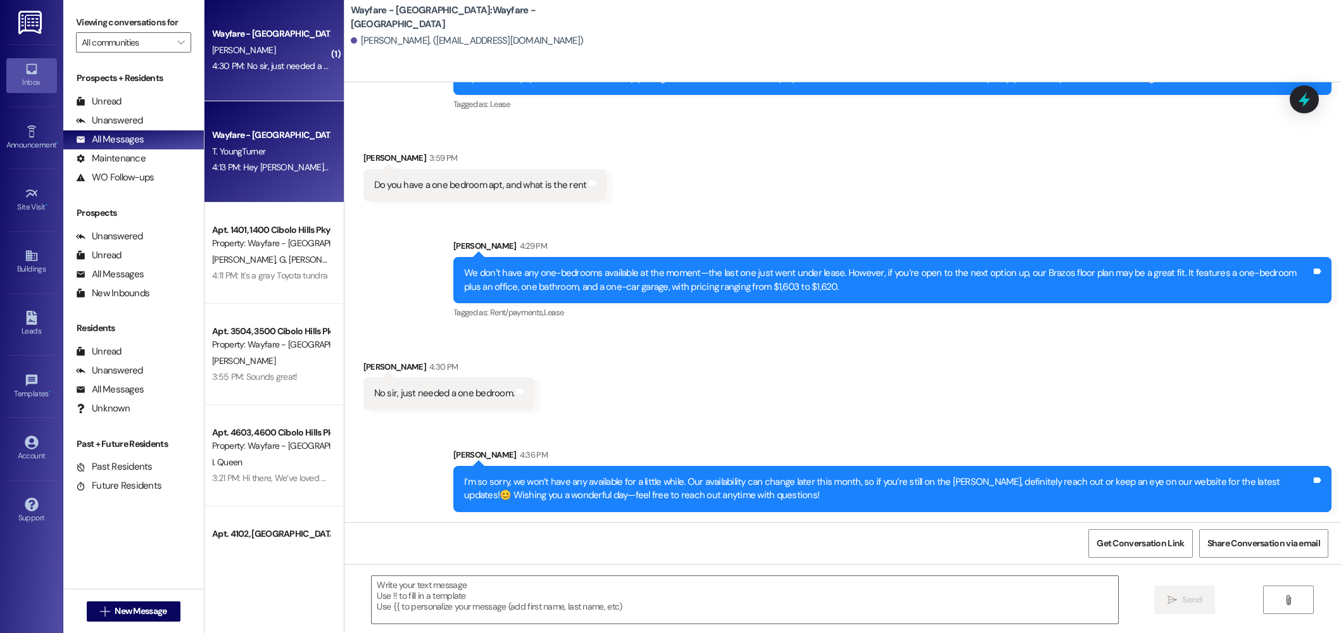
click at [299, 192] on div "Wayfare - Cibolo Hills Prospect T. YoungTurner 4:13 PM: Hey Terrence, are you n…" at bounding box center [274, 151] width 139 height 101
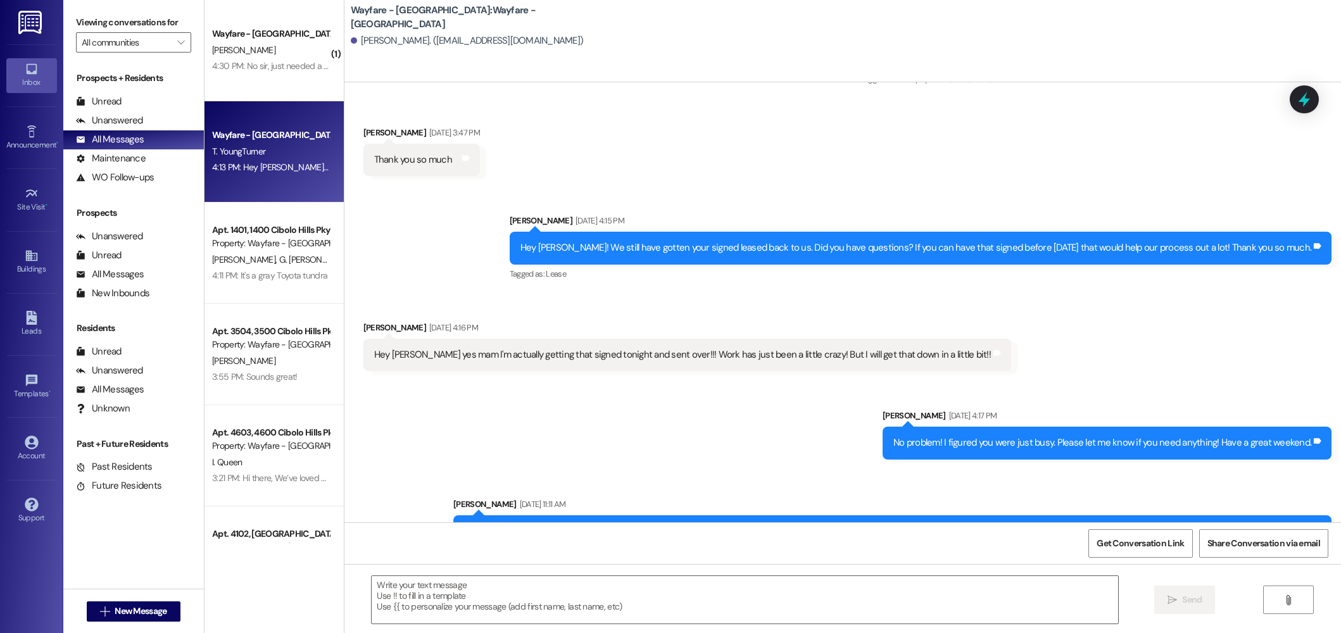
scroll to position [1971, 0]
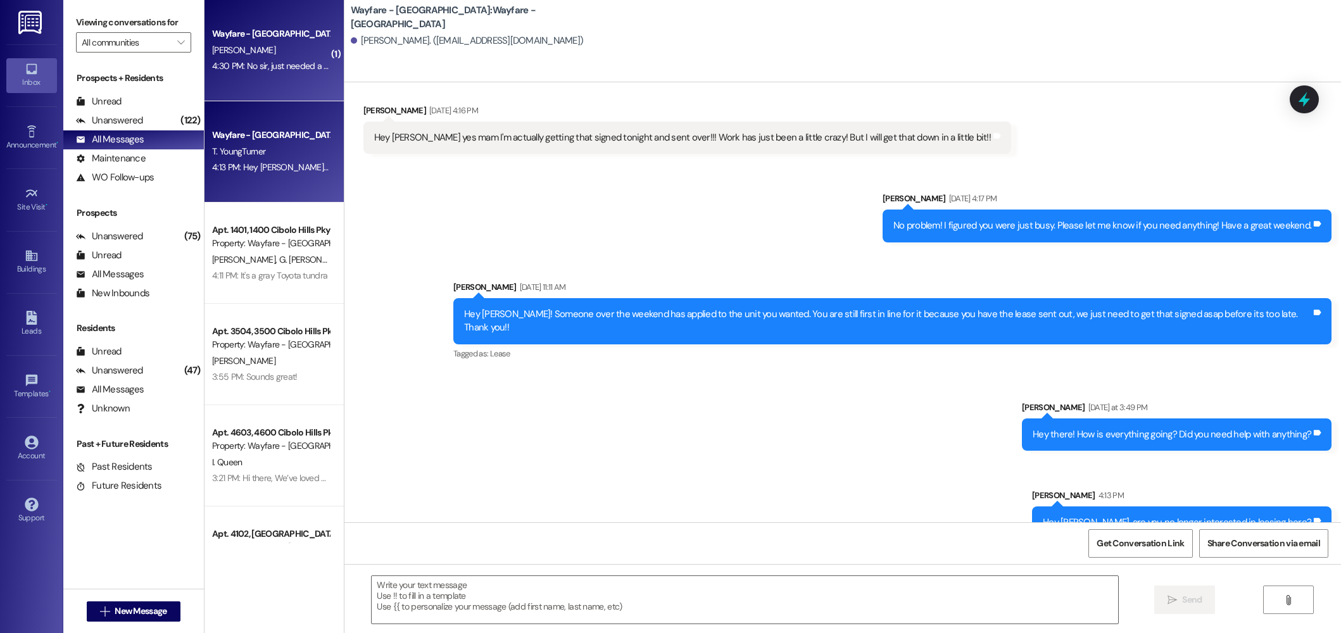
click at [266, 38] on div "Wayfare - [GEOGRAPHIC_DATA]" at bounding box center [270, 33] width 117 height 13
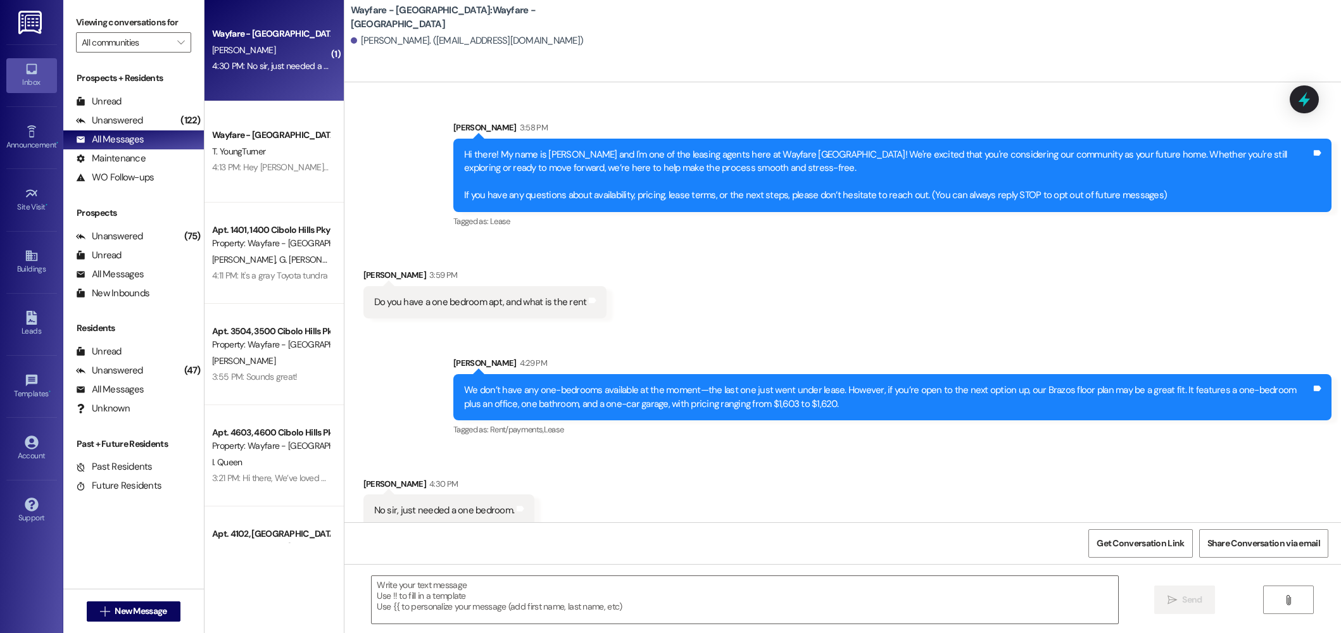
scroll to position [117, 0]
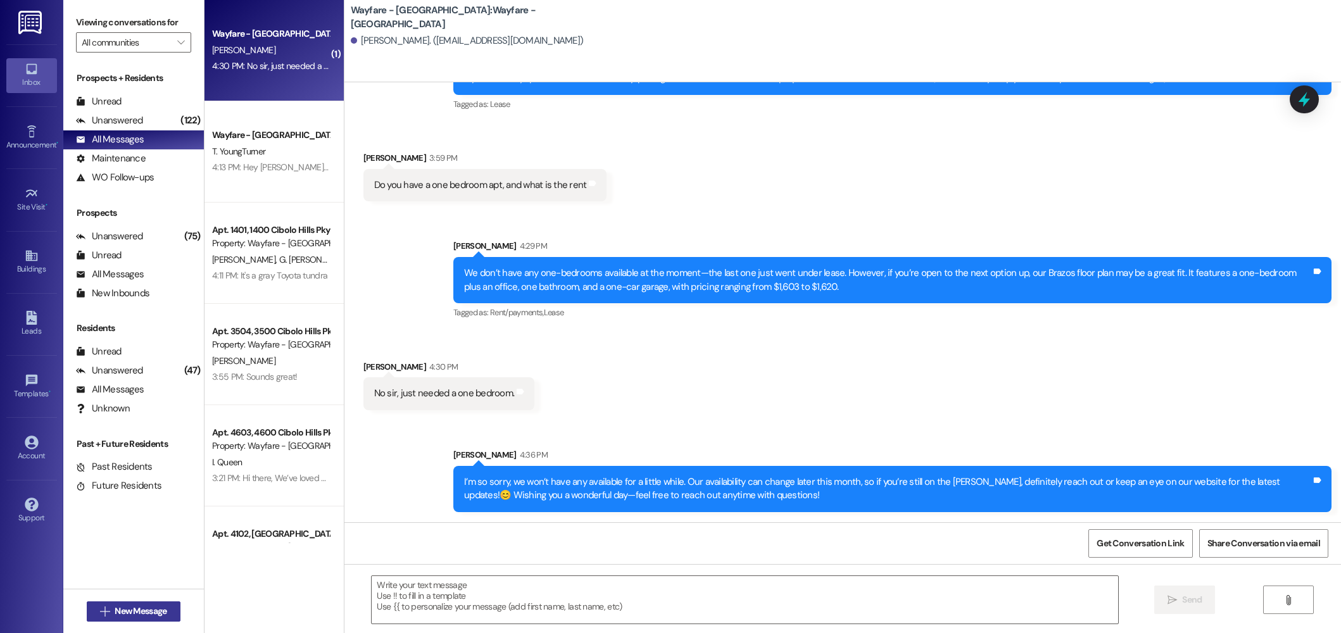
click at [126, 605] on span "New Message" at bounding box center [141, 611] width 52 height 13
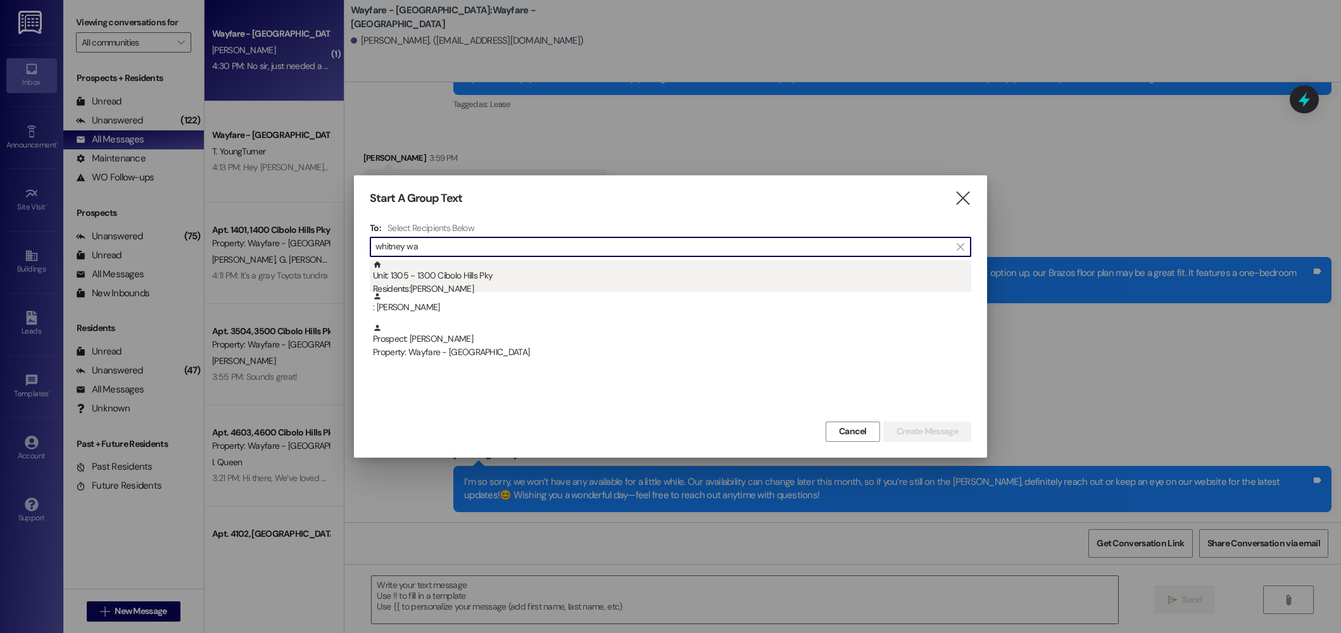
type input "whitney wa"
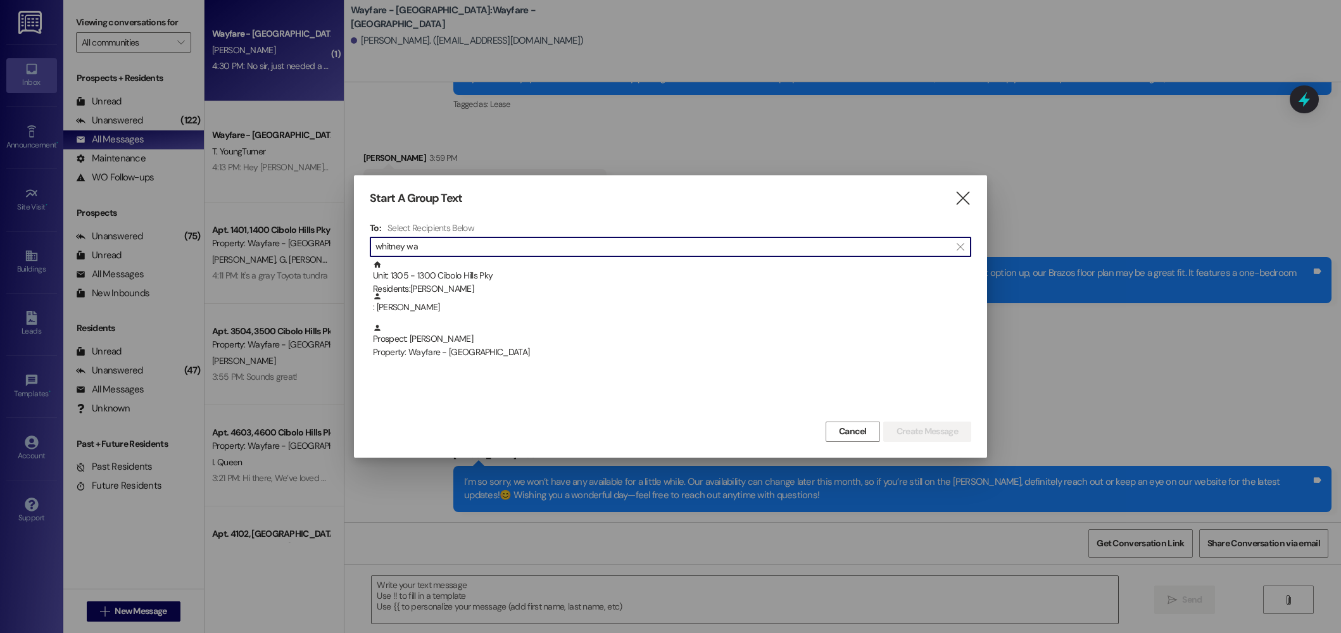
click at [484, 270] on div "Unit: 1305 - 1300 Cibolo Hills Pky Residents: Whitney Warner" at bounding box center [672, 278] width 598 height 36
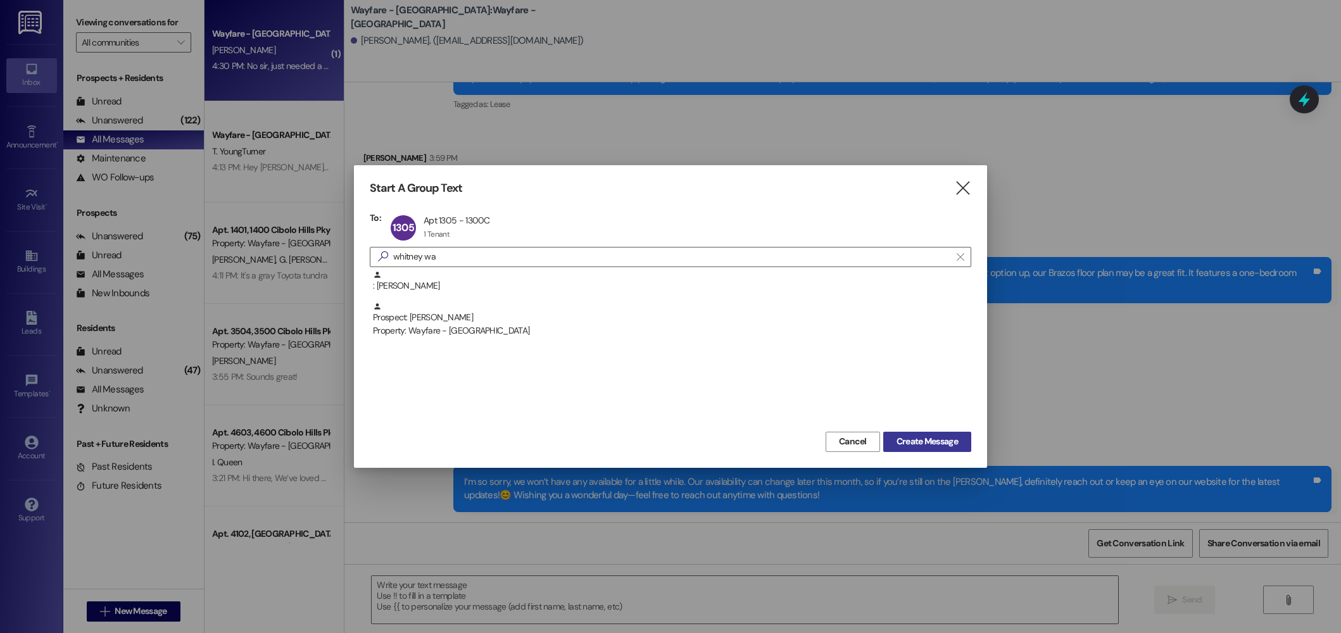
click at [947, 446] on span "Create Message" at bounding box center [927, 441] width 61 height 13
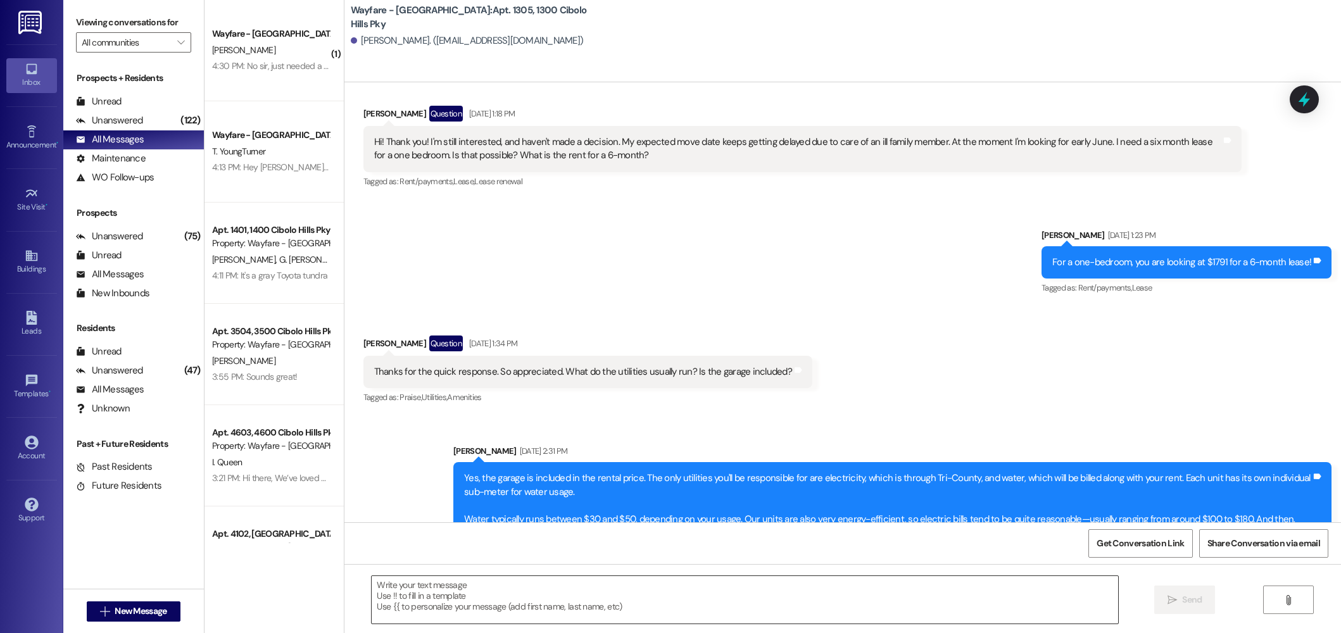
scroll to position [6592, 0]
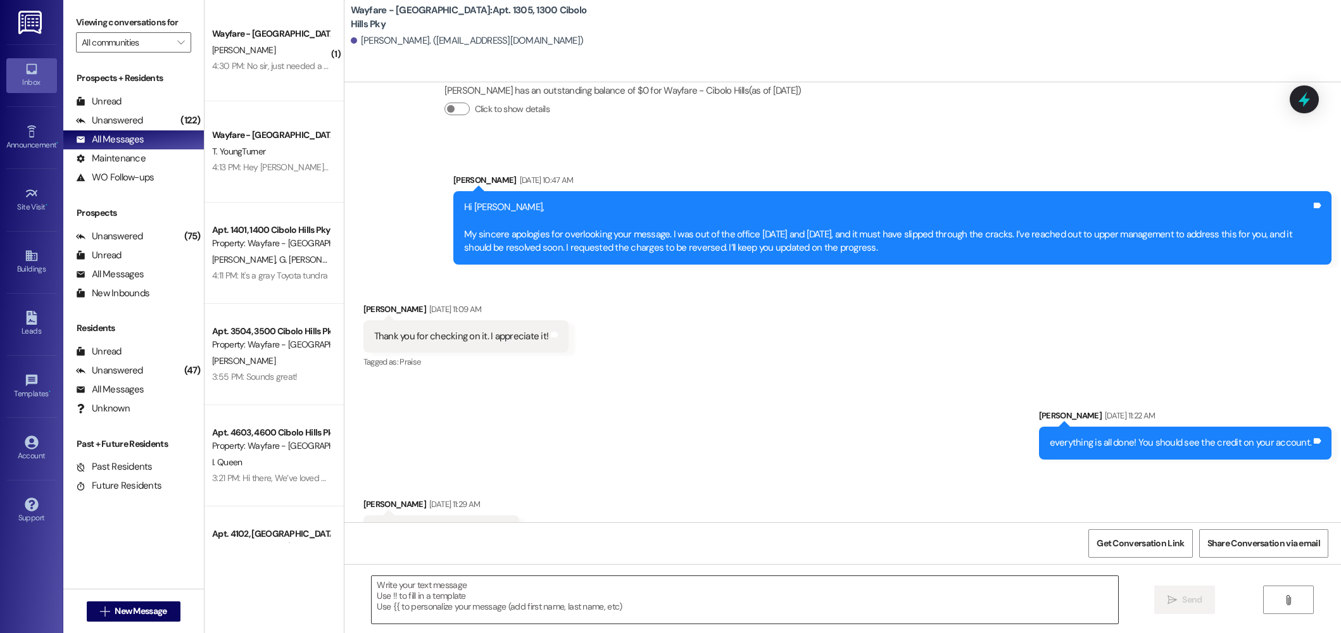
click at [826, 597] on textarea at bounding box center [745, 599] width 747 height 47
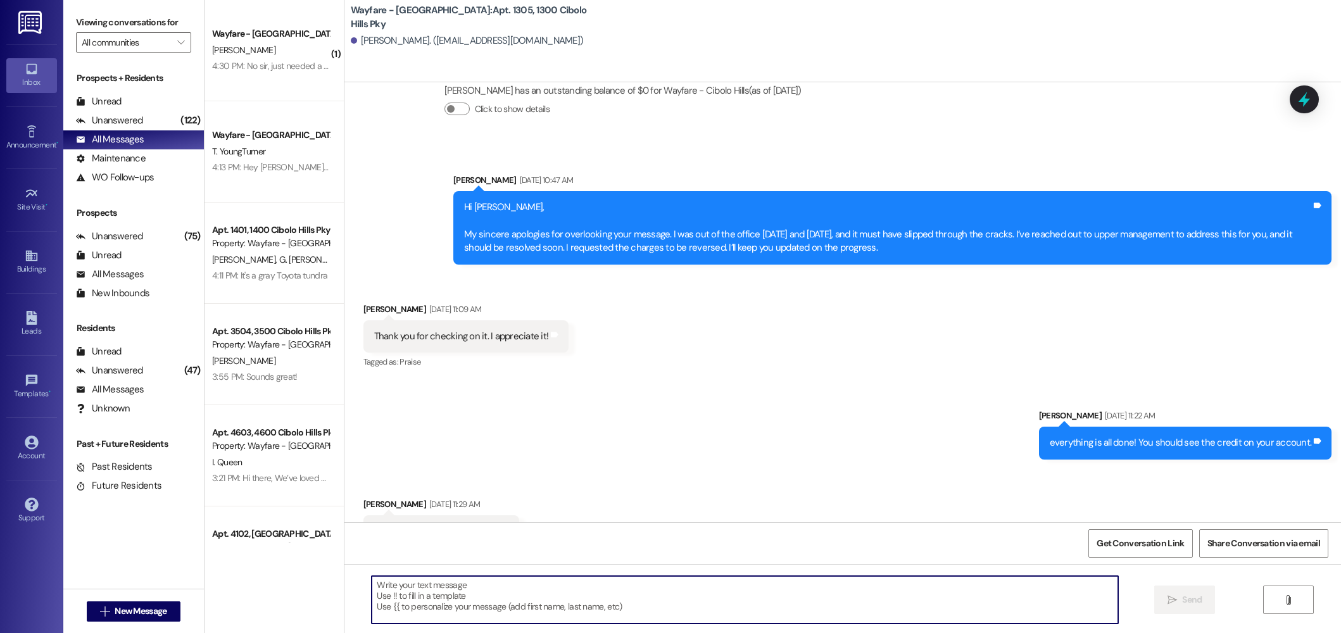
paste textarea "Hi there! I hope you’re doing well. I’m reaching out because our office recentl…"
type textarea "Hi there! I hope you’re doing well. I’m reaching out because our office recentl…"
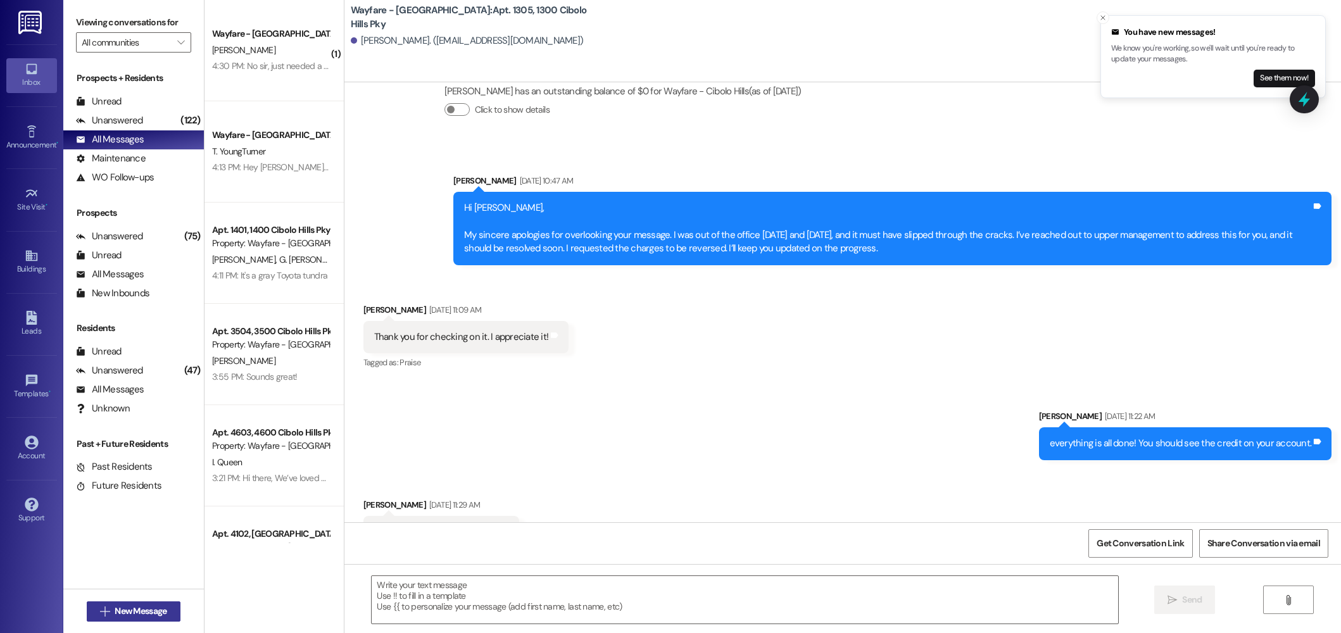
click at [131, 609] on span "New Message" at bounding box center [141, 611] width 52 height 13
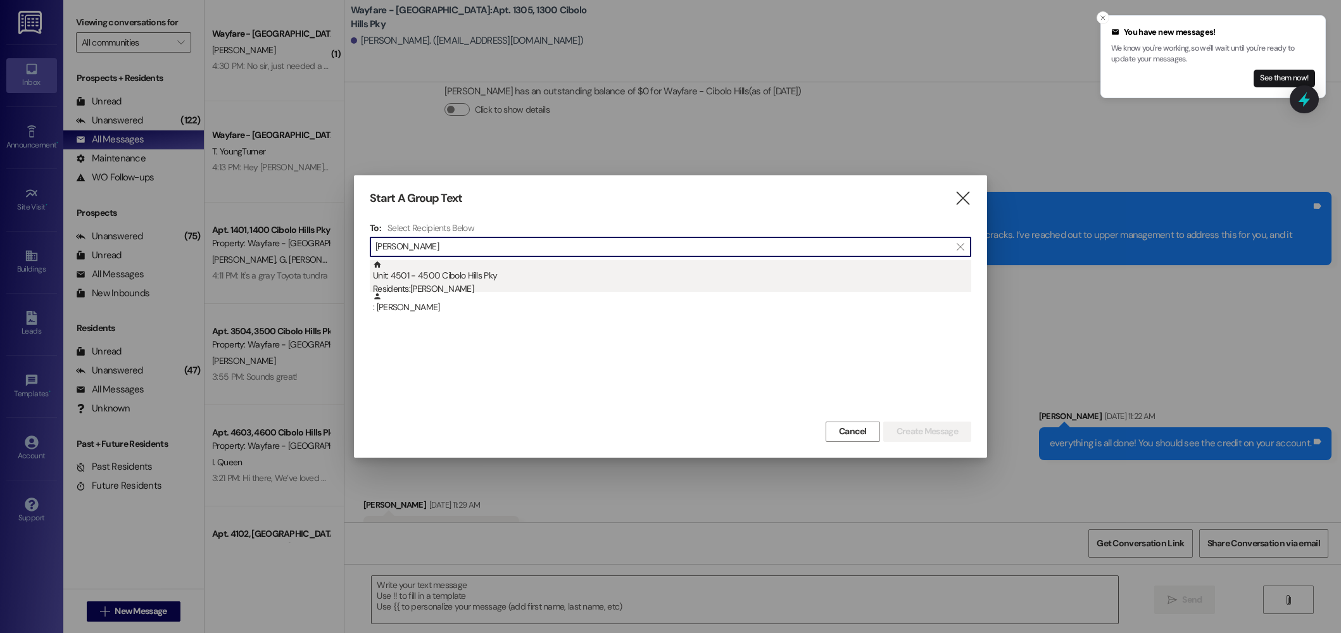
type input "marlene"
click at [488, 279] on div "Unit: 4501 - 4500 Cibolo Hills Pky Residents: Marlene Beauston" at bounding box center [672, 278] width 598 height 36
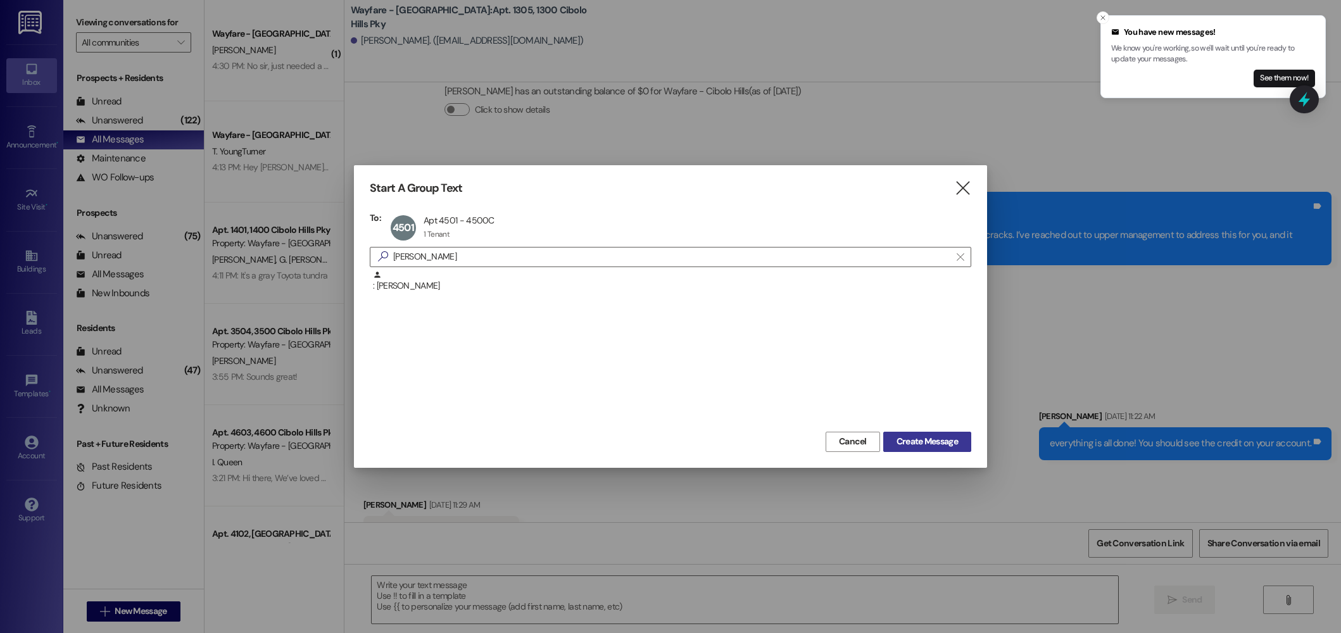
click at [902, 438] on span "Create Message" at bounding box center [927, 441] width 61 height 13
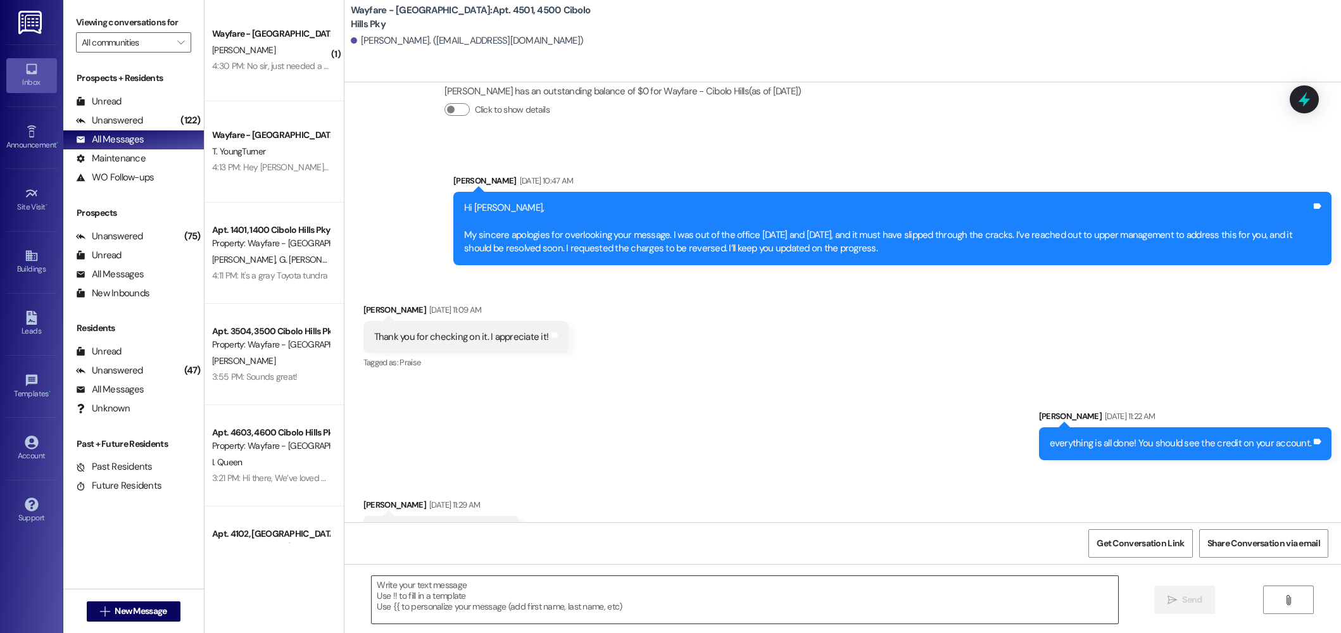
scroll to position [5118, 0]
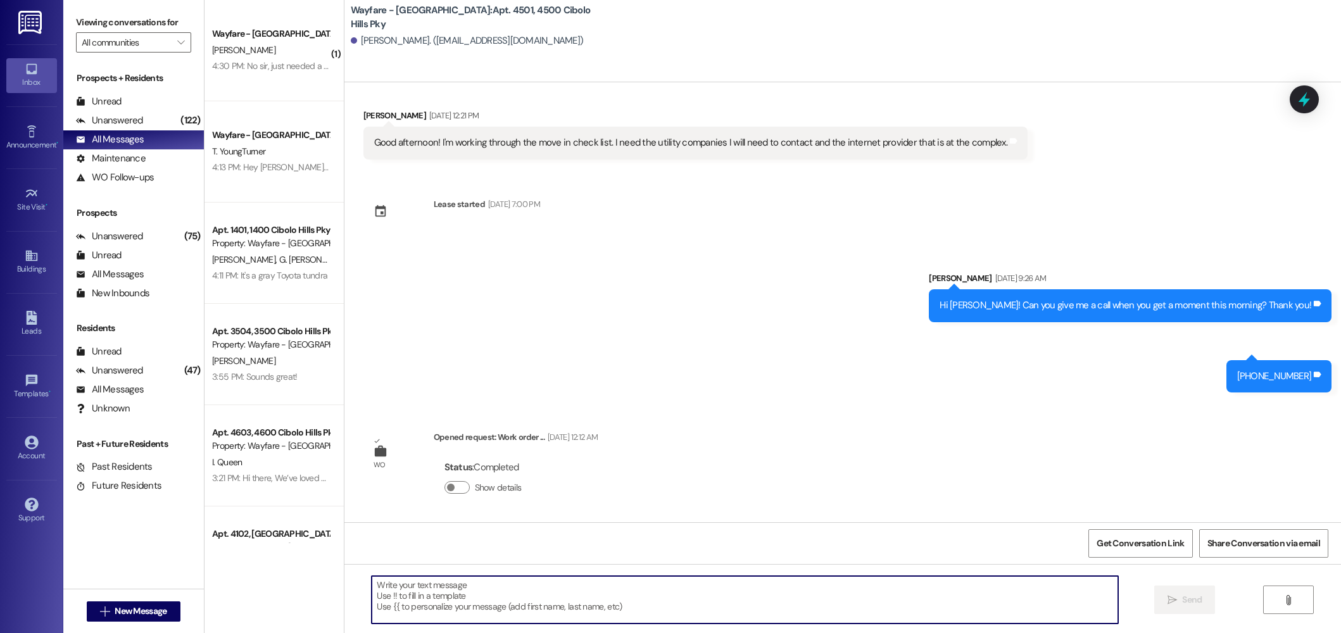
click at [780, 600] on textarea at bounding box center [745, 599] width 747 height 47
paste textarea "Hi there! I hope you’re doing well. I’m reaching out because our office recentl…"
type textarea "Hi there! I hope you’re doing well. I’m reaching out because our office recentl…"
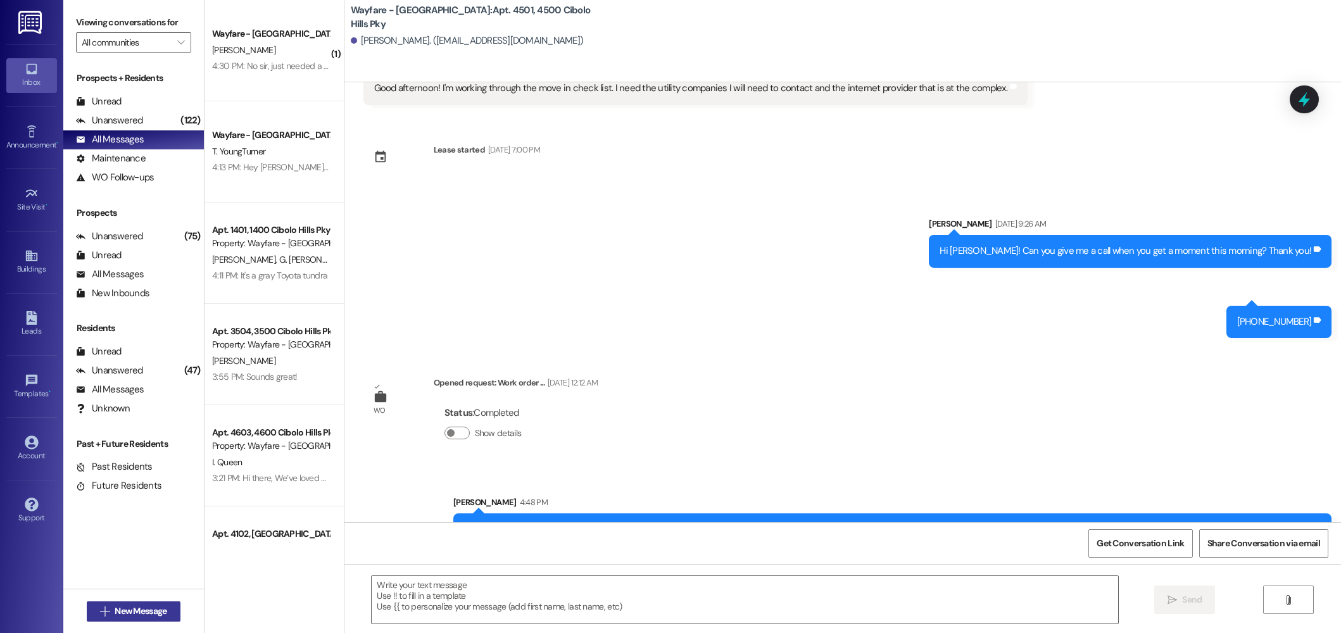
click at [137, 612] on span "New Message" at bounding box center [141, 611] width 52 height 13
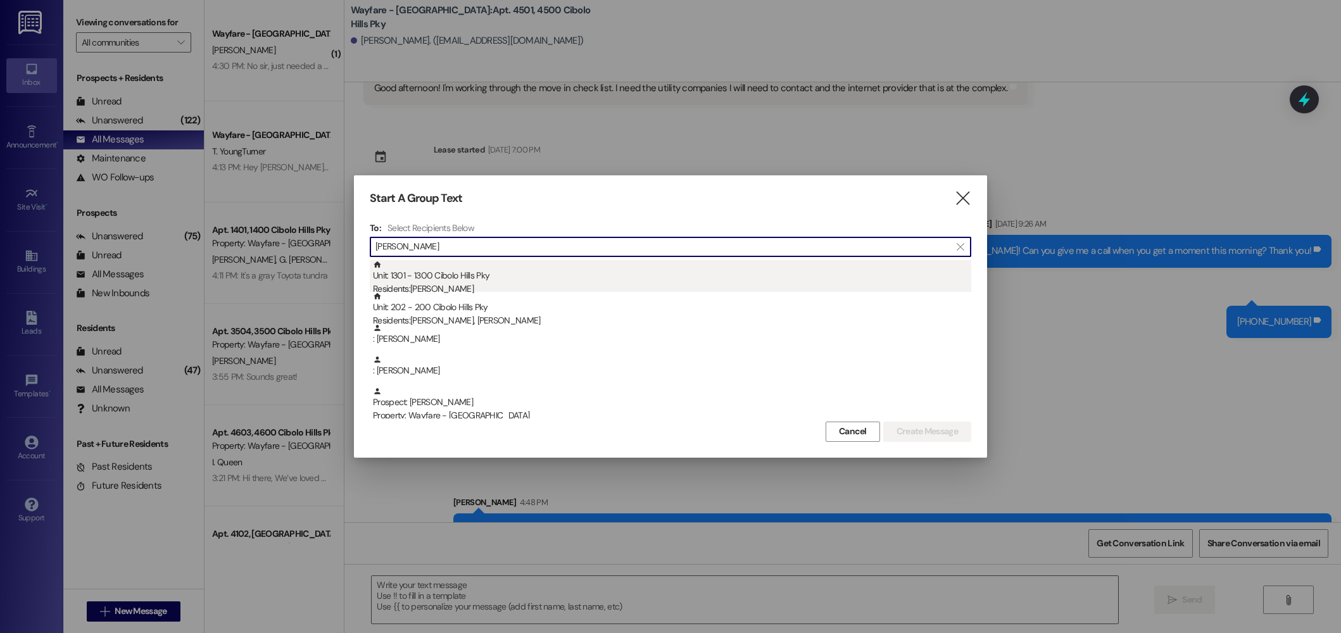
type input "kathryn"
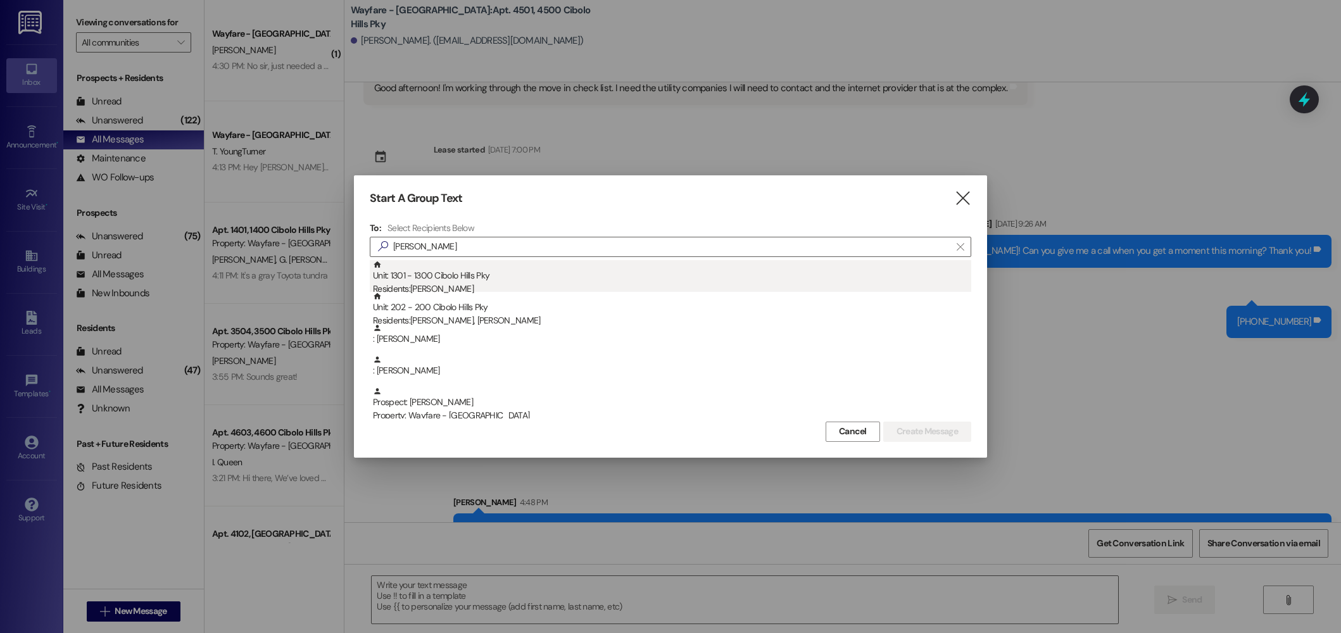
click at [511, 284] on div "Residents: Kathryn Mackenzie" at bounding box center [672, 288] width 598 height 13
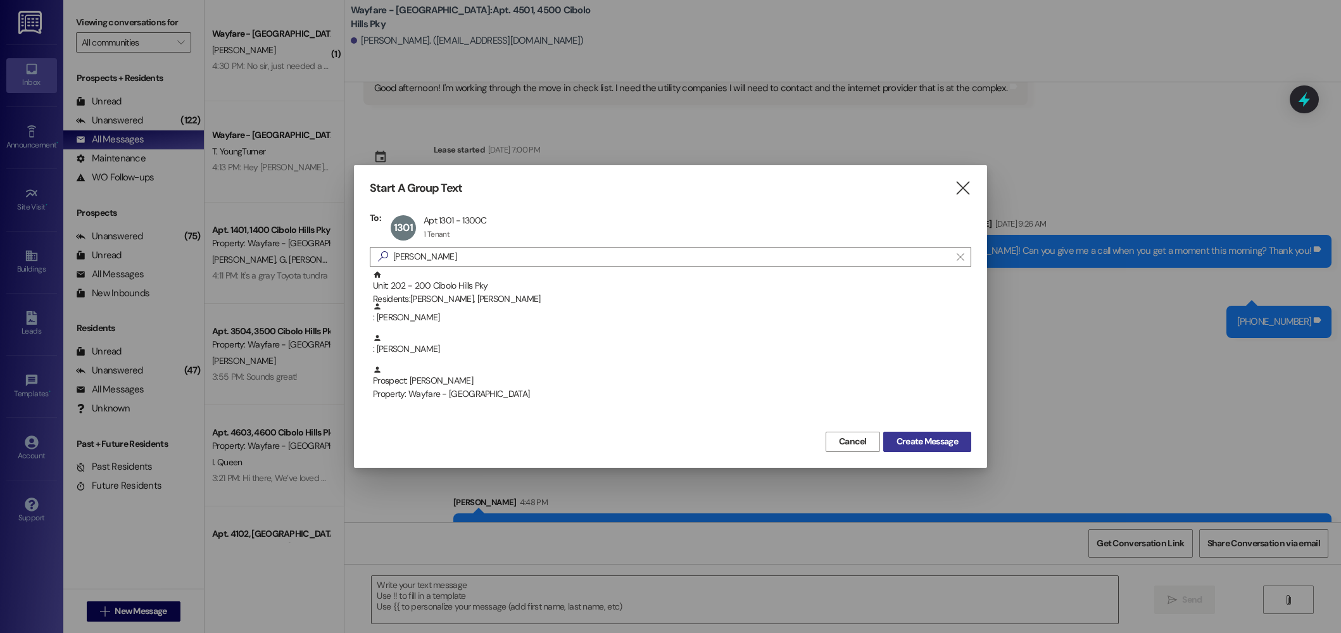
click at [939, 440] on span "Create Message" at bounding box center [927, 441] width 61 height 13
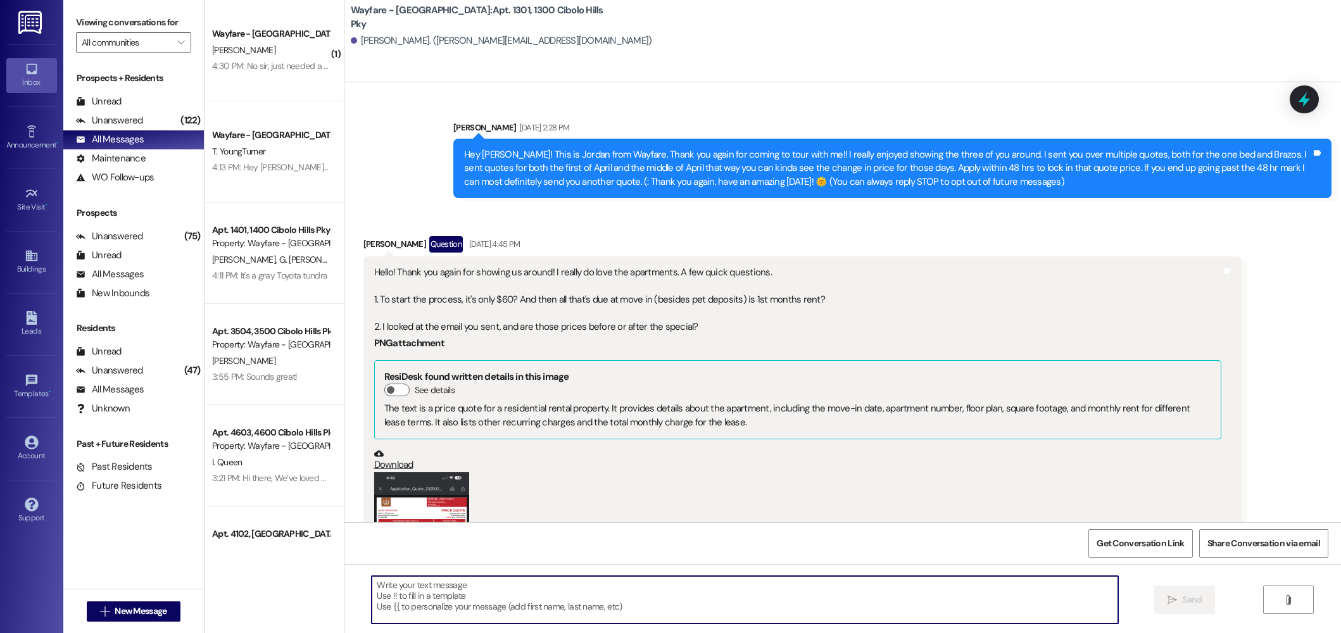
click at [710, 604] on textarea at bounding box center [745, 599] width 747 height 47
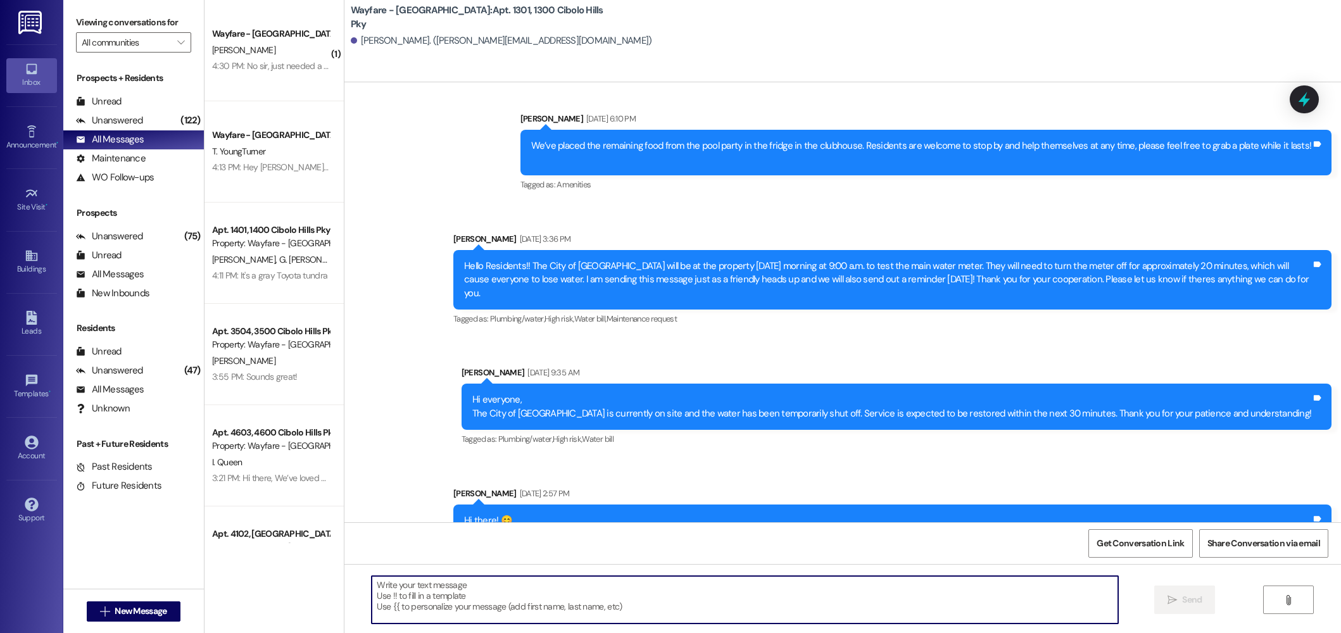
scroll to position [11352, 0]
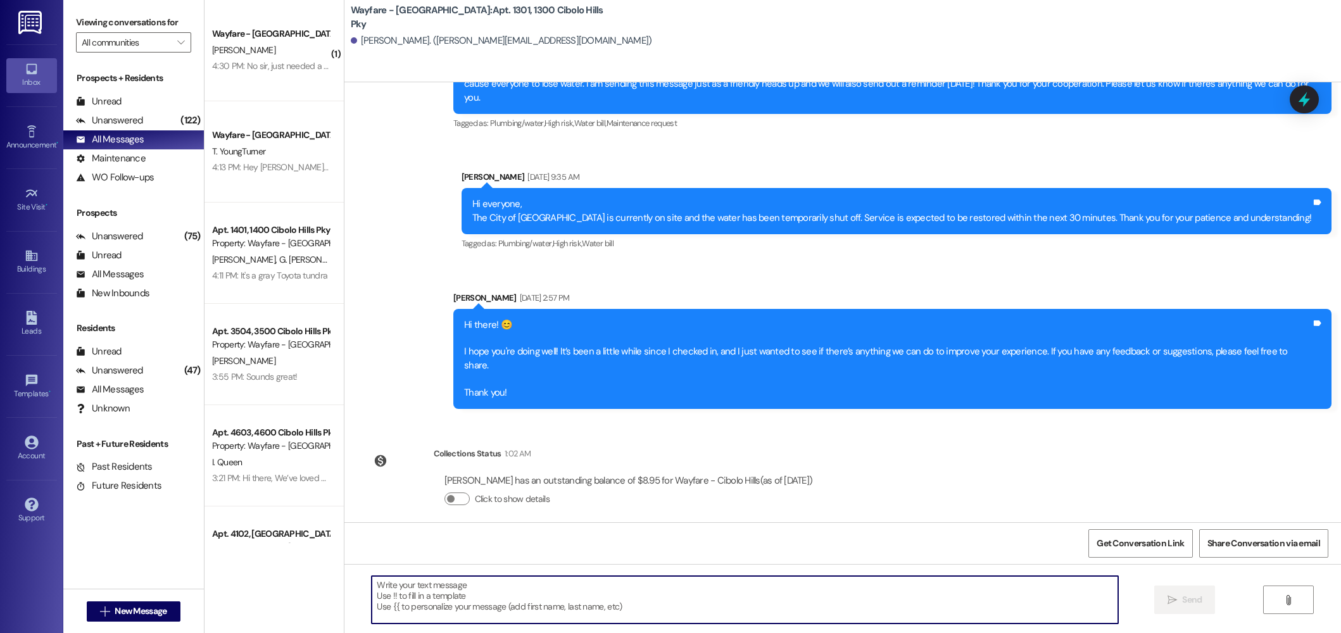
type textarea "Hi there! I hope you’re doing well. I’m reaching out because our office recentl…"
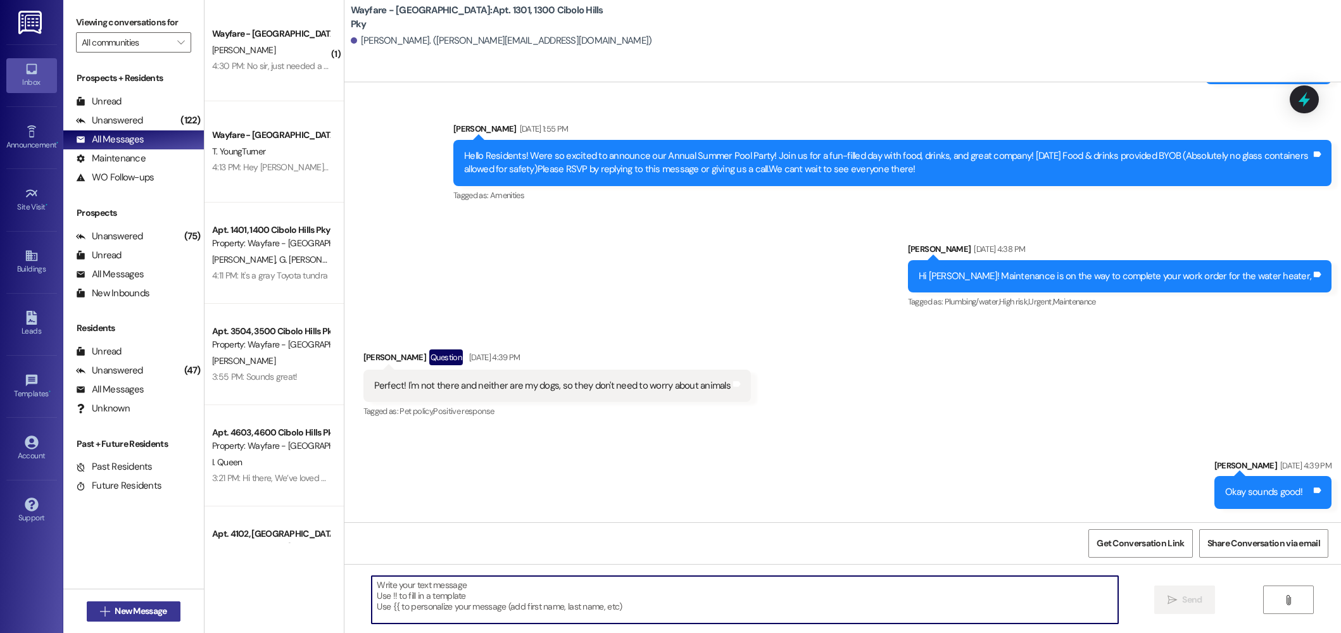
scroll to position [9713, 0]
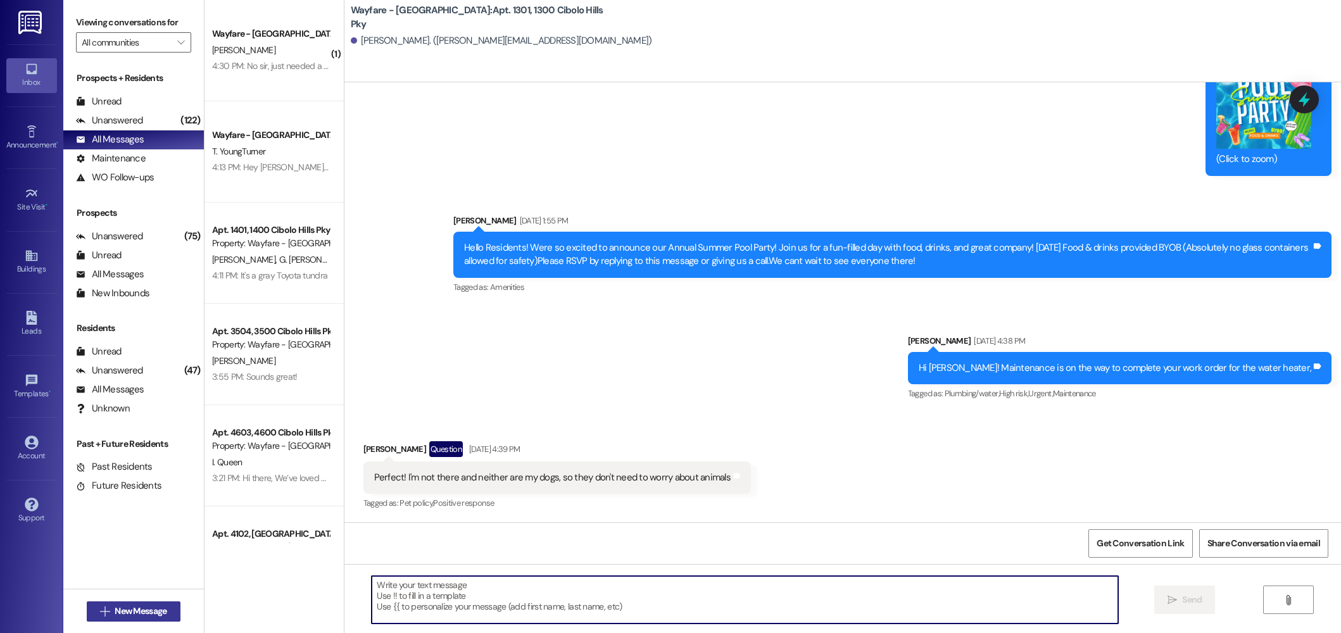
click at [149, 610] on span "New Message" at bounding box center [141, 611] width 52 height 13
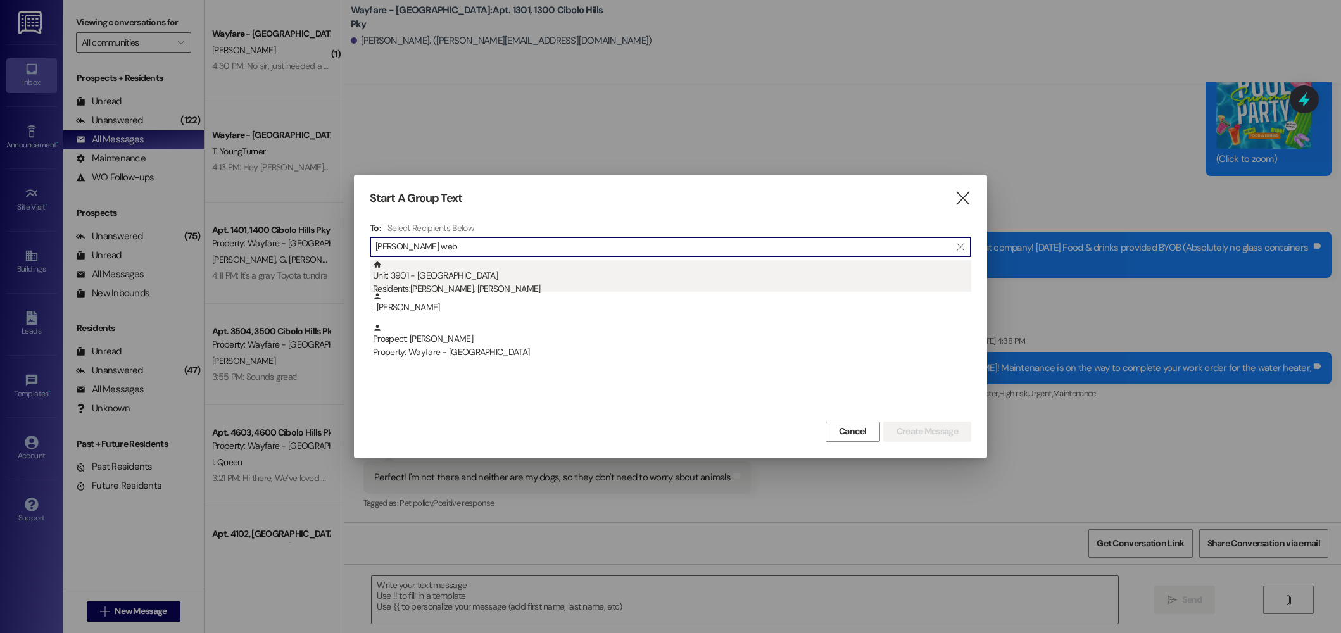
type input "tracy web"
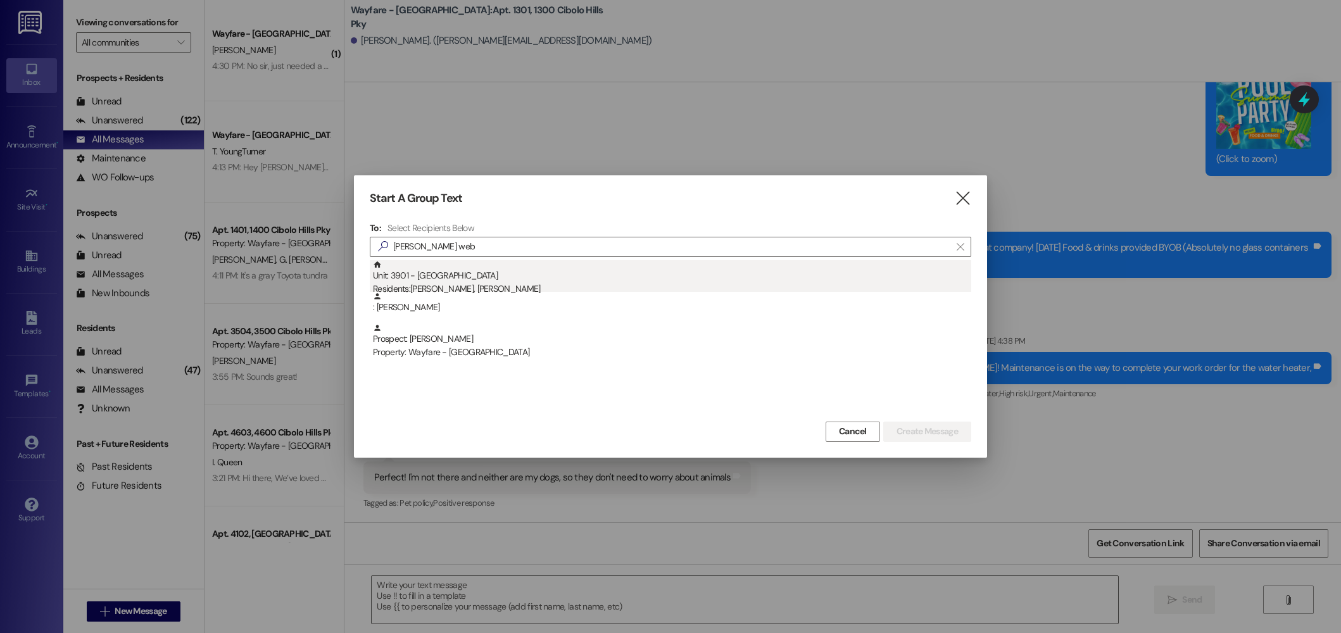
click at [762, 271] on div "Unit: 3901 - 3900 Cibolo Hills Pky Residents: Tracy Webster, Carol Lee" at bounding box center [672, 278] width 598 height 36
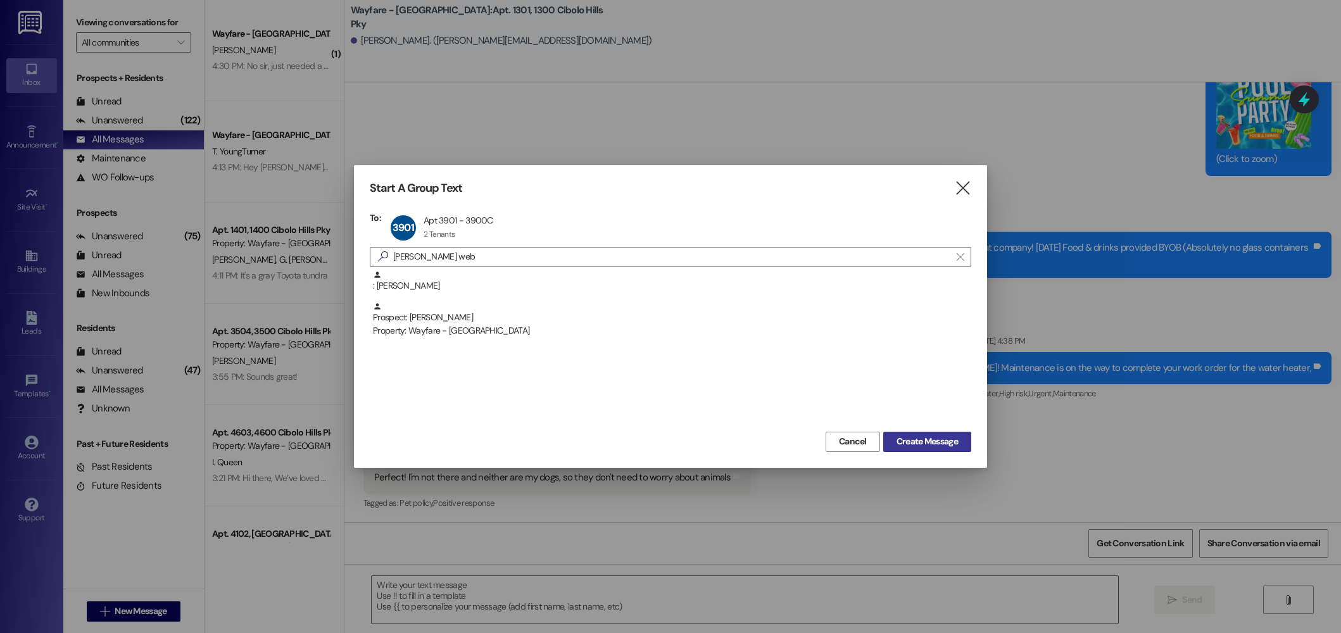
click at [921, 441] on span "Create Message" at bounding box center [927, 441] width 61 height 13
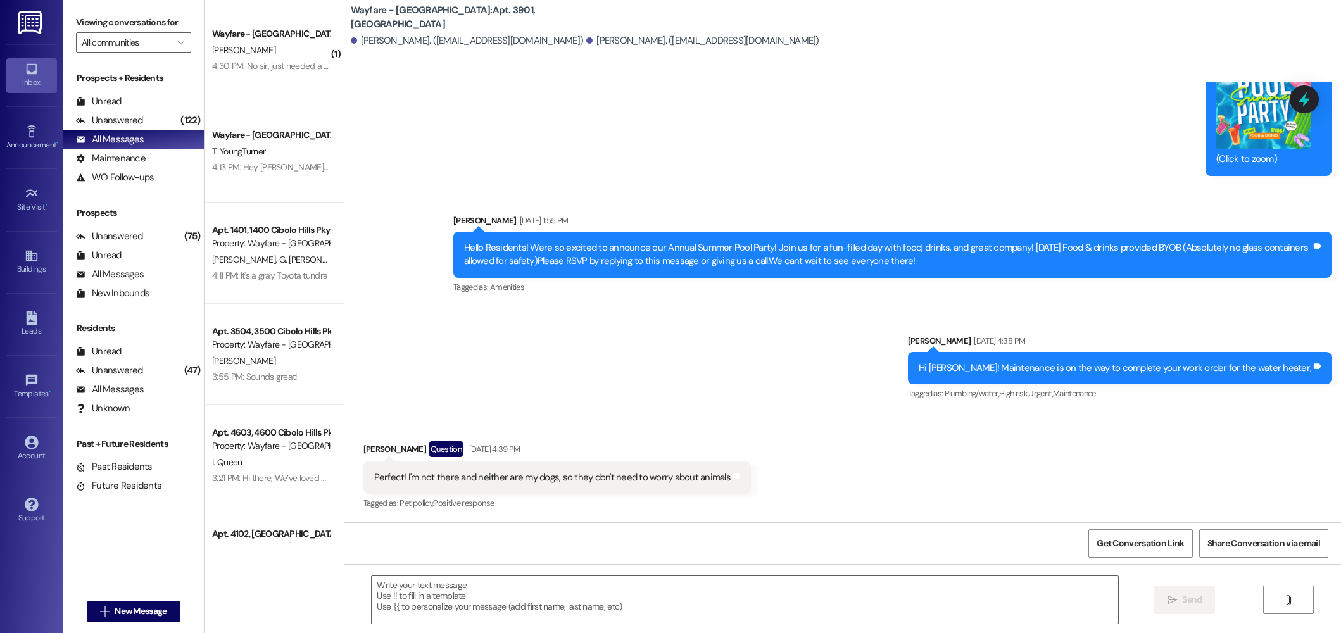
scroll to position [2472, 0]
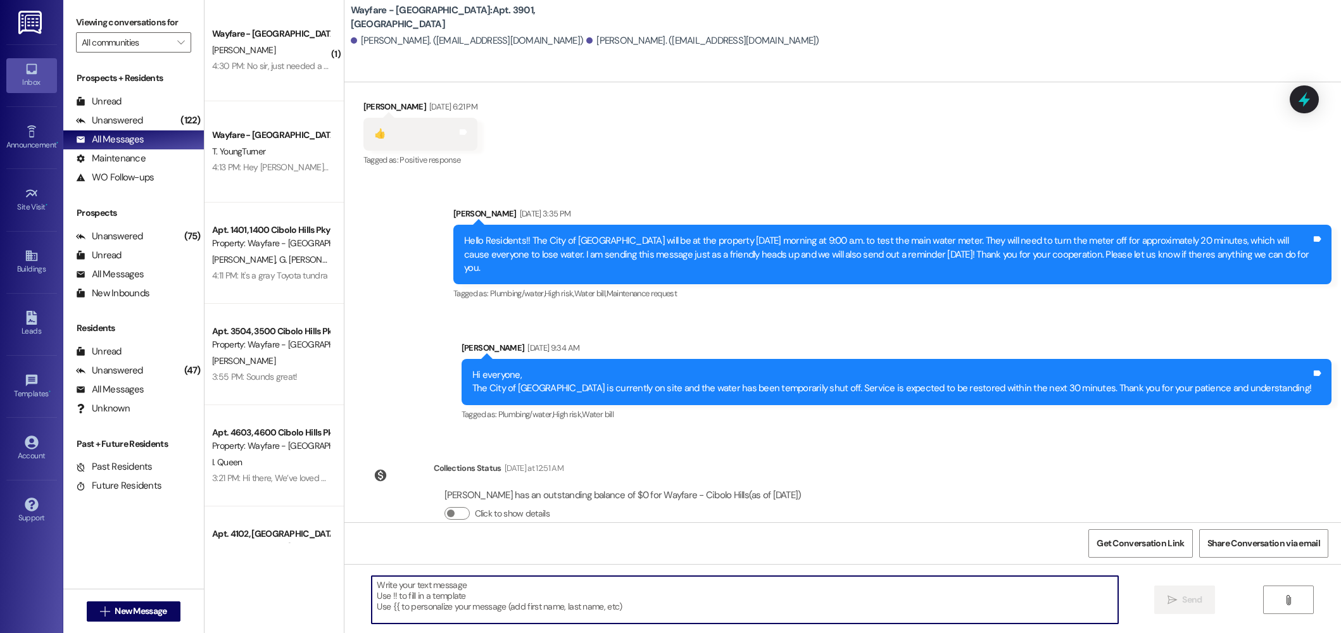
click at [706, 605] on textarea at bounding box center [745, 599] width 747 height 47
paste textarea "Hi there! I hope you’re doing well. I’m reaching out because our office recentl…"
type textarea "Hi there! I hope you’re doing well. I’m reaching out because our office recentl…"
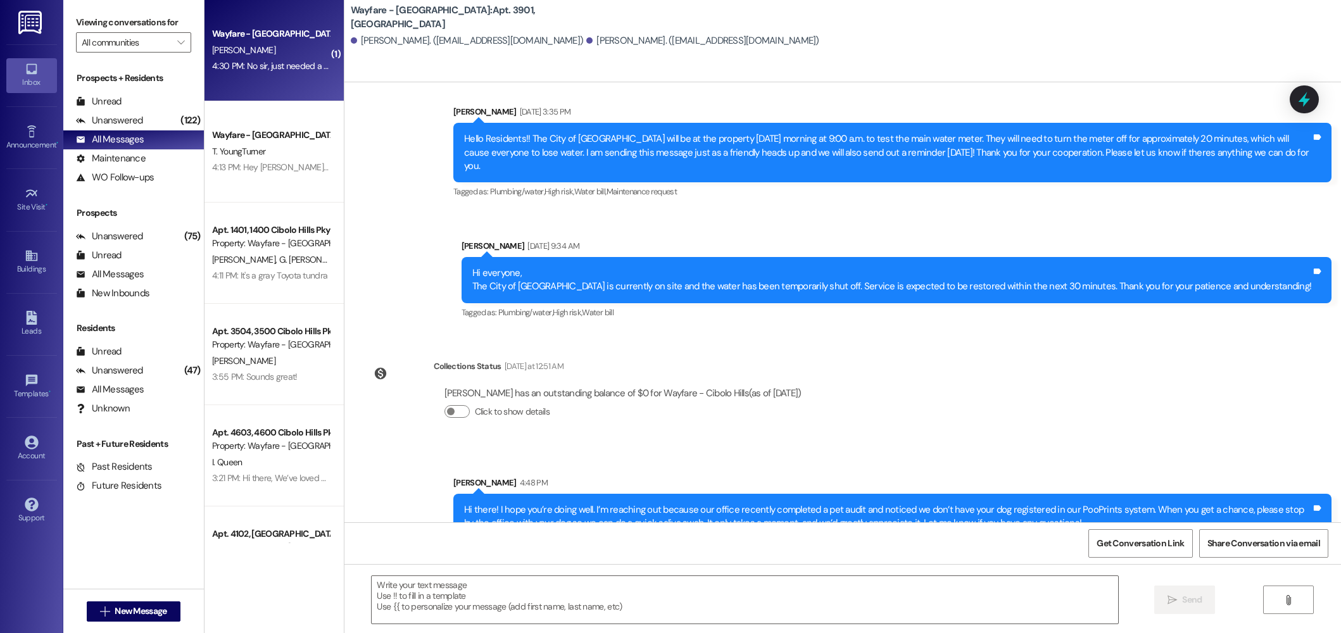
click at [284, 63] on div "4:30 PM: No sir, just needed a one bedroom. 4:30 PM: No sir, just needed a one …" at bounding box center [293, 65] width 163 height 11
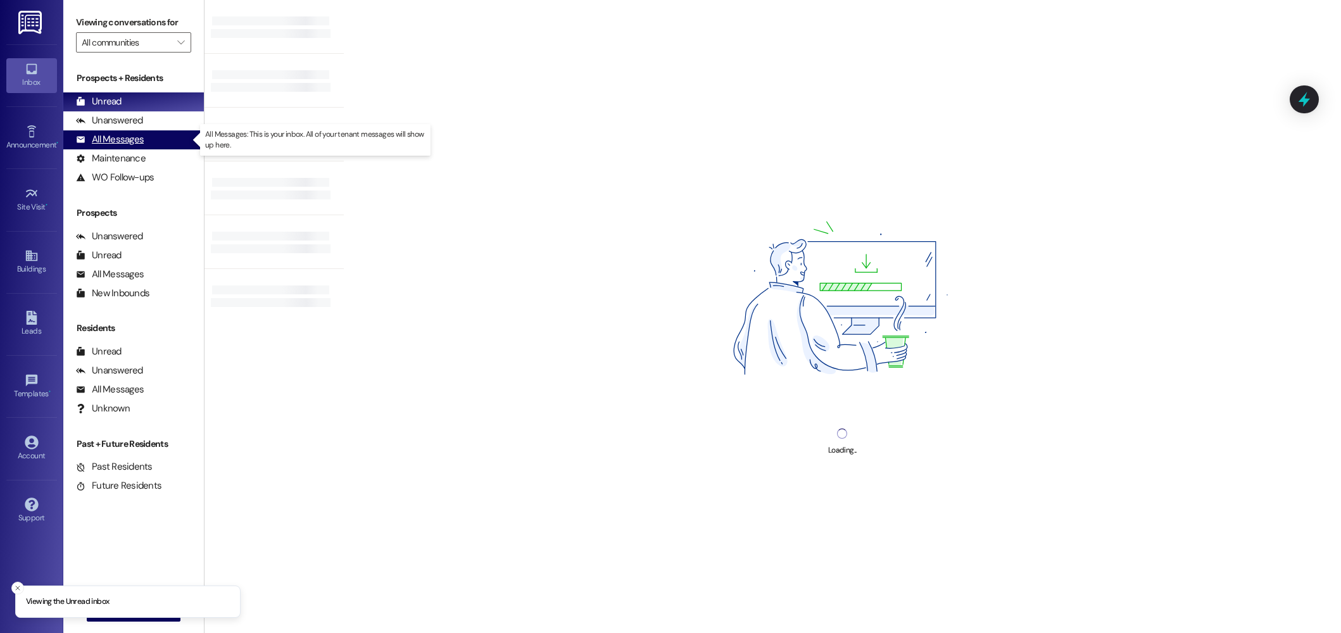
click at [123, 148] on div "All Messages (undefined)" at bounding box center [133, 139] width 141 height 19
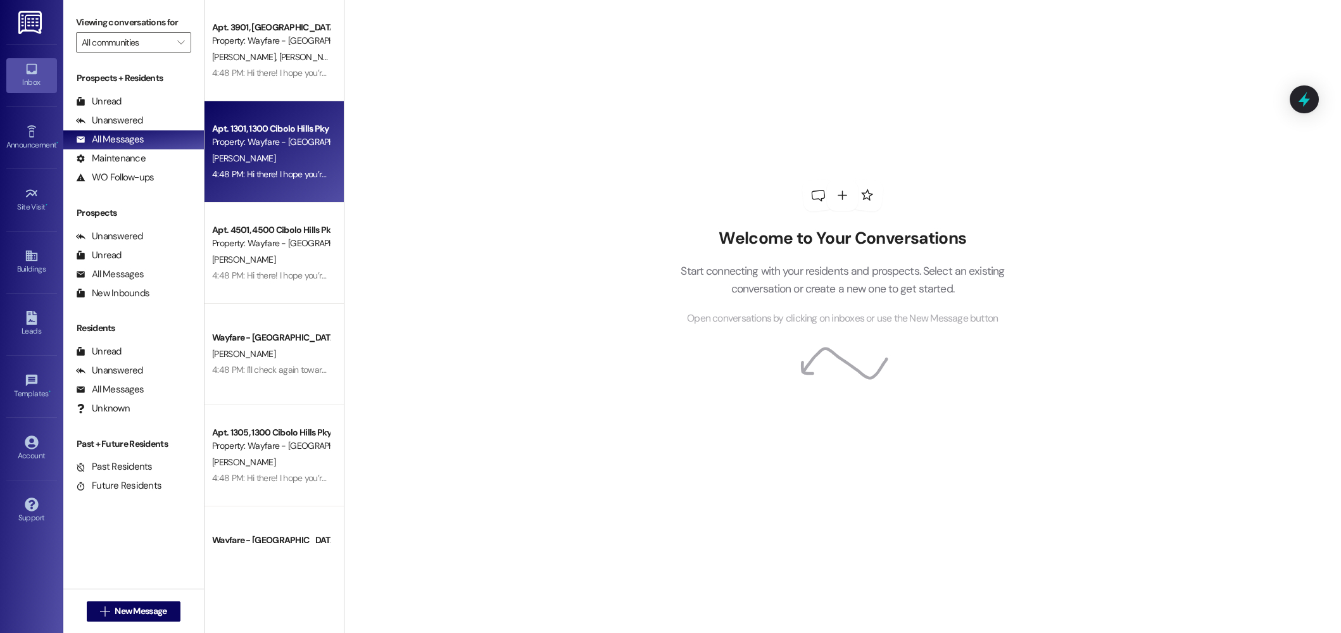
click at [256, 162] on div "[PERSON_NAME]" at bounding box center [271, 159] width 120 height 16
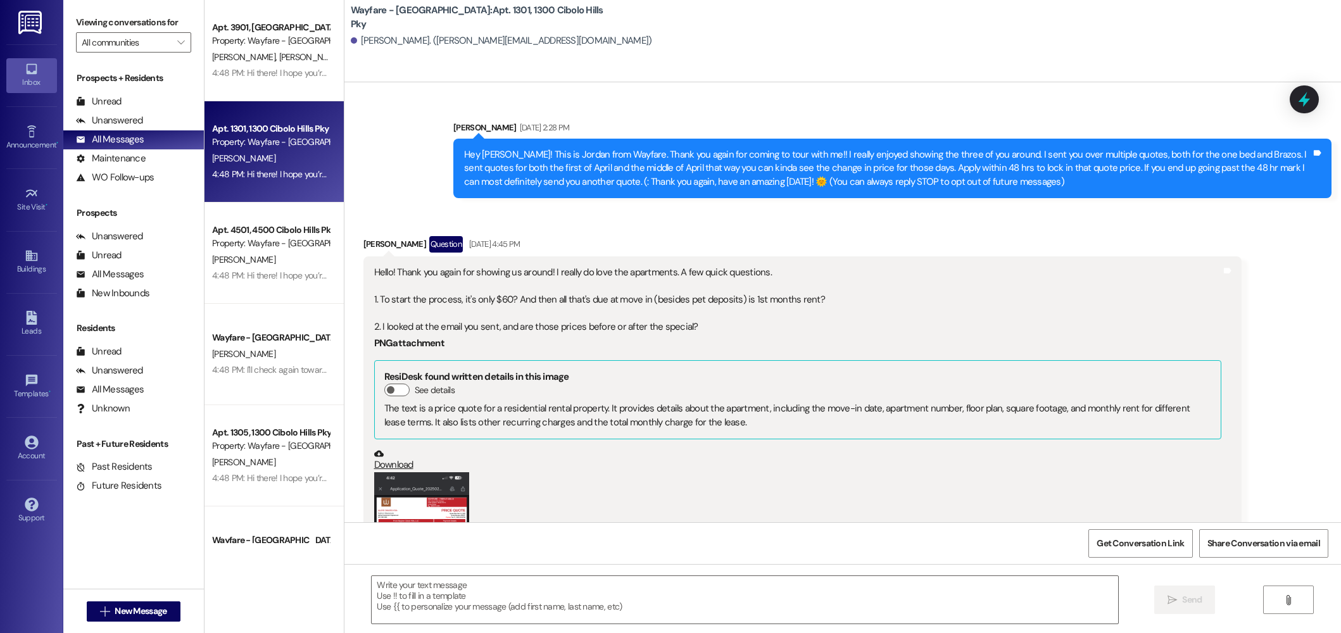
scroll to position [11454, 0]
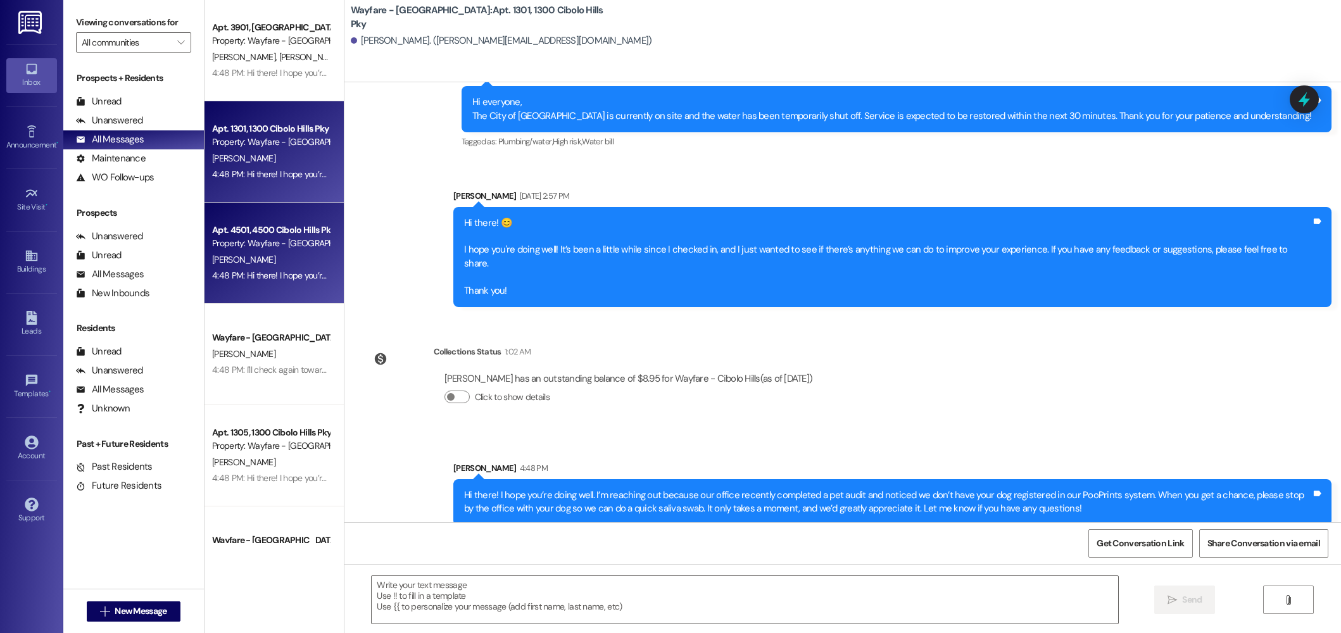
click at [280, 256] on div "M. Beauston" at bounding box center [271, 260] width 120 height 16
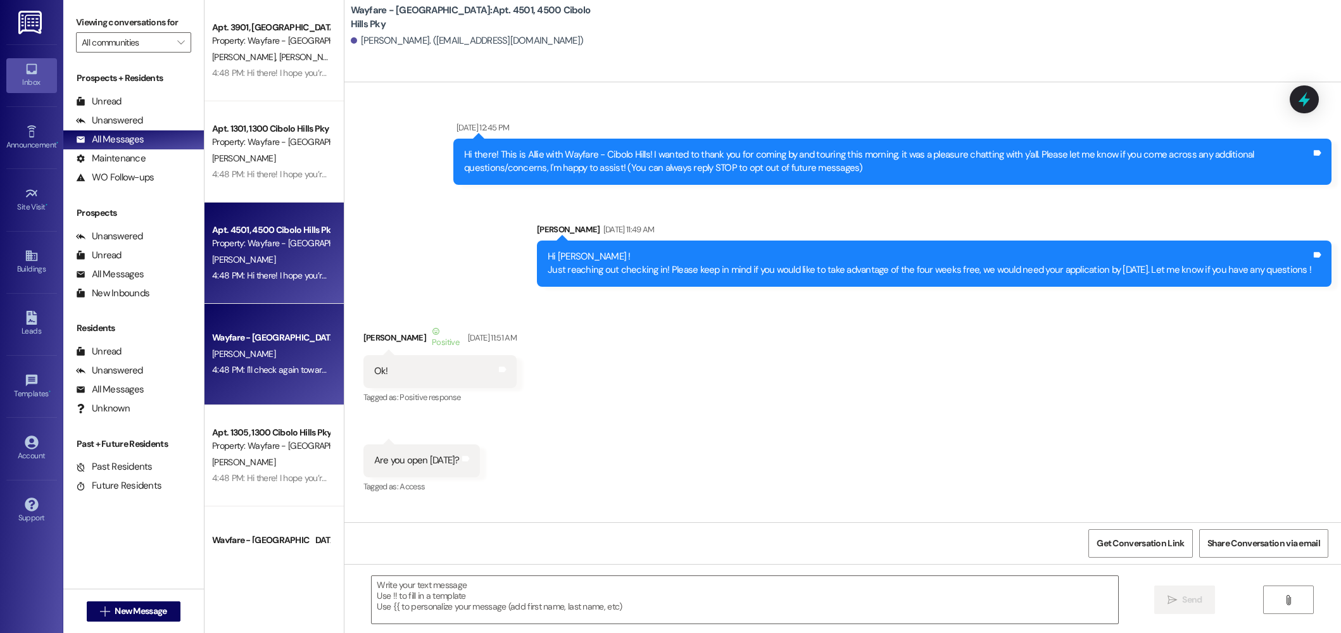
click at [265, 388] on div "Wayfare - Cibolo Hills Prospect M. Viator 4:48 PM: I'll check again toward the …" at bounding box center [274, 354] width 139 height 101
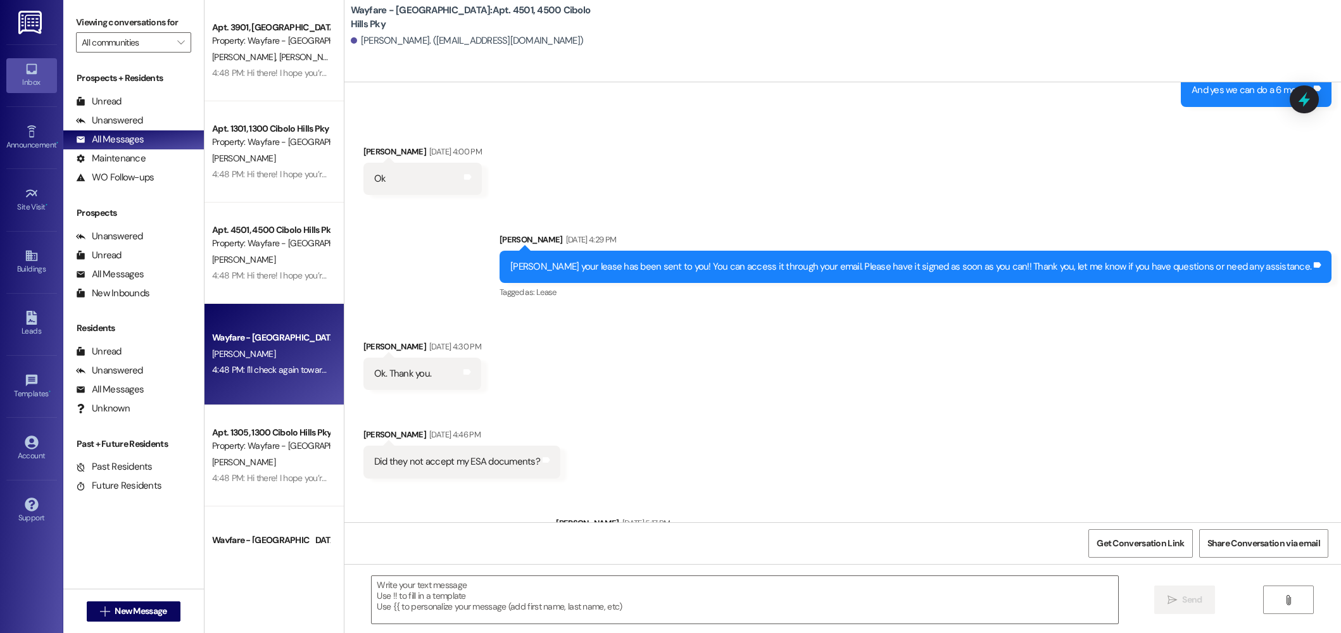
scroll to position [205, 0]
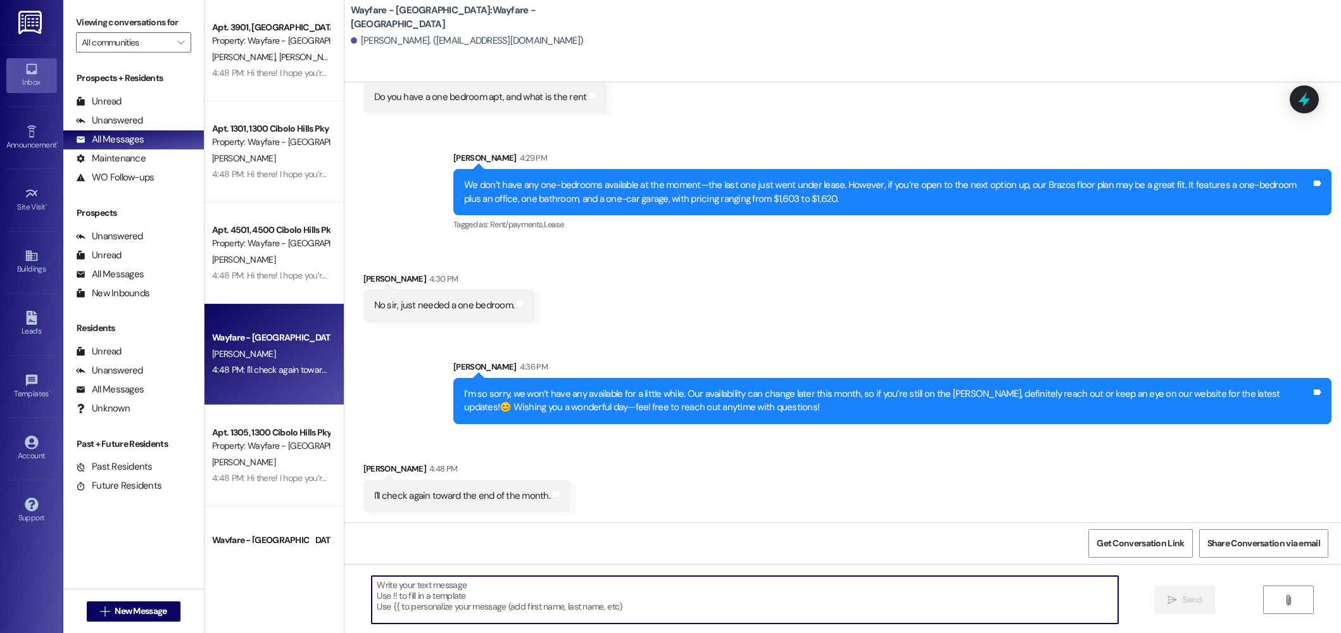
click at [469, 591] on textarea at bounding box center [745, 599] width 747 height 47
type textarea "wonderful"
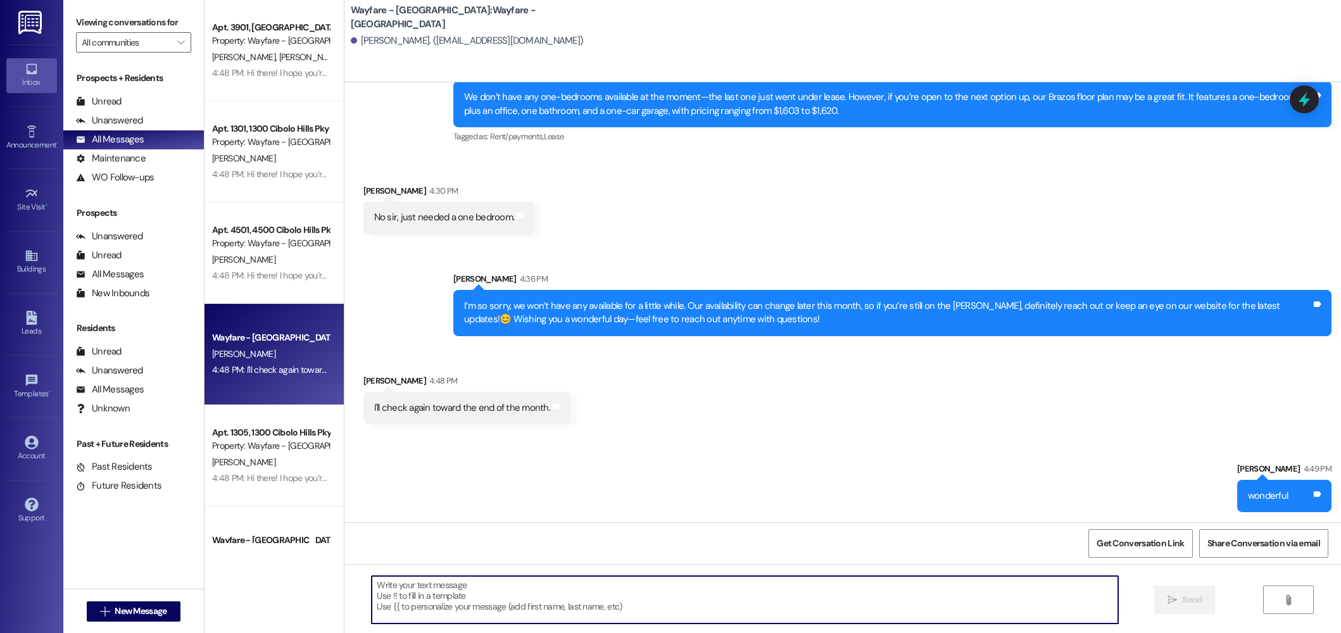
click at [603, 588] on textarea at bounding box center [745, 599] width 747 height 47
type textarea "H"
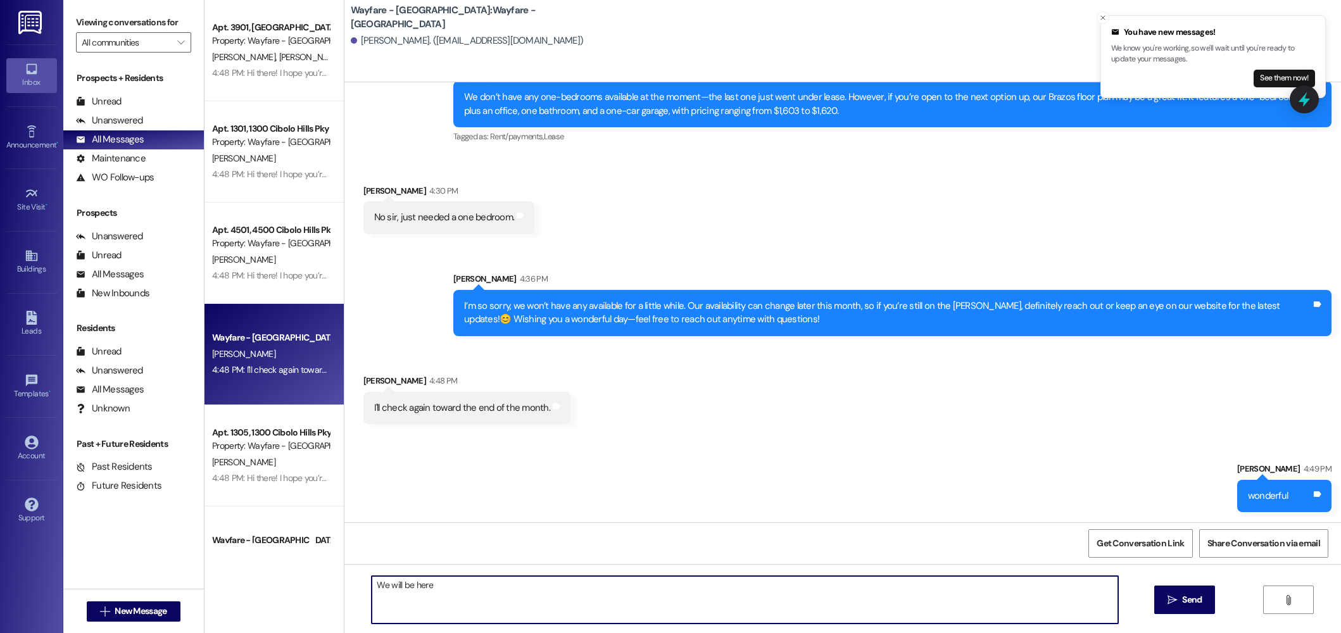
type textarea "We will be here!"
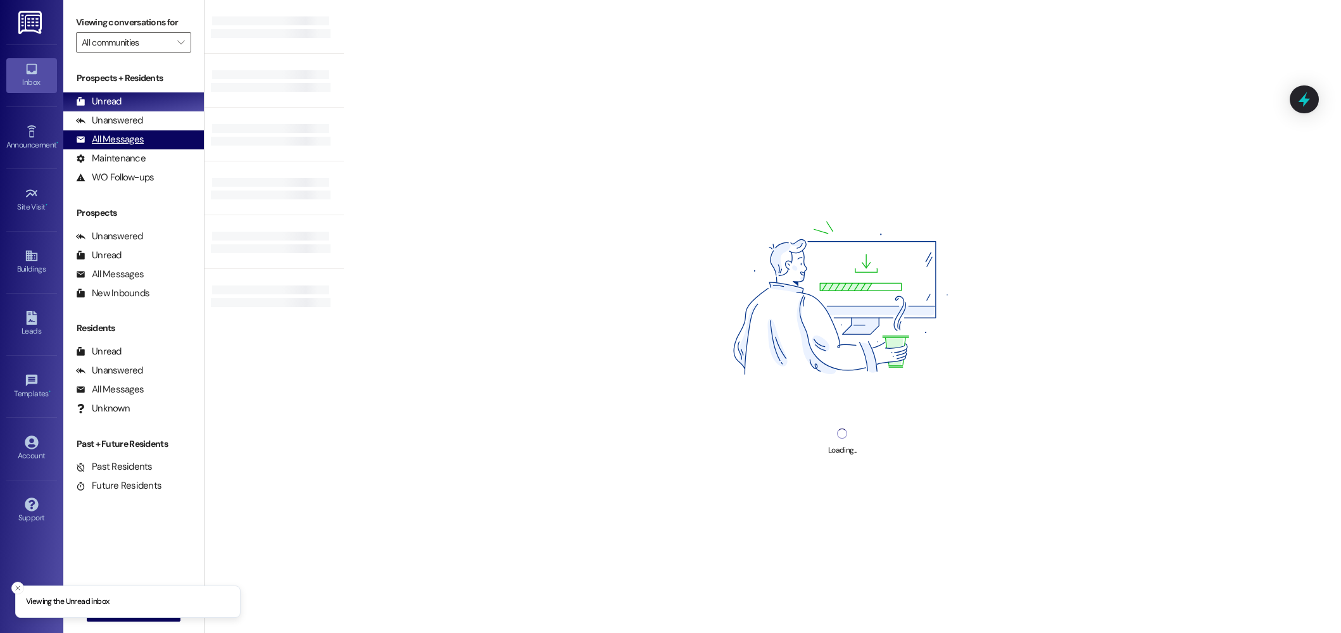
click at [111, 148] on div "All Messages (undefined)" at bounding box center [133, 139] width 141 height 19
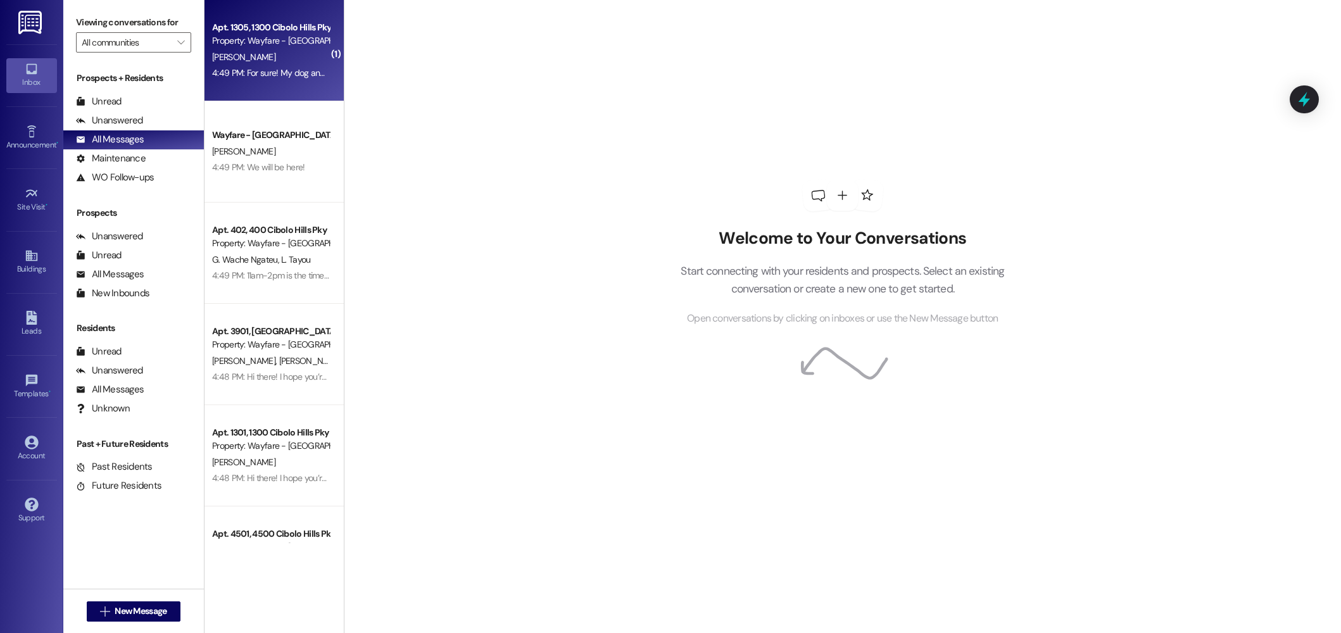
click at [287, 58] on div "[PERSON_NAME]" at bounding box center [271, 57] width 120 height 16
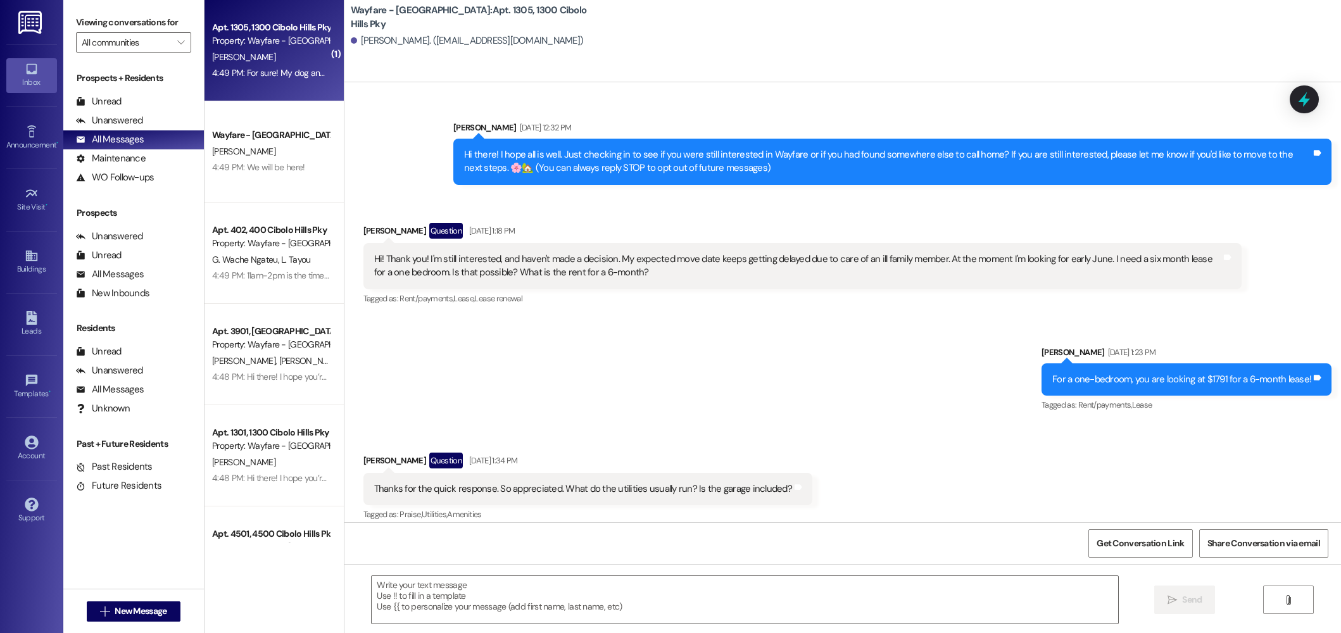
scroll to position [6801, 0]
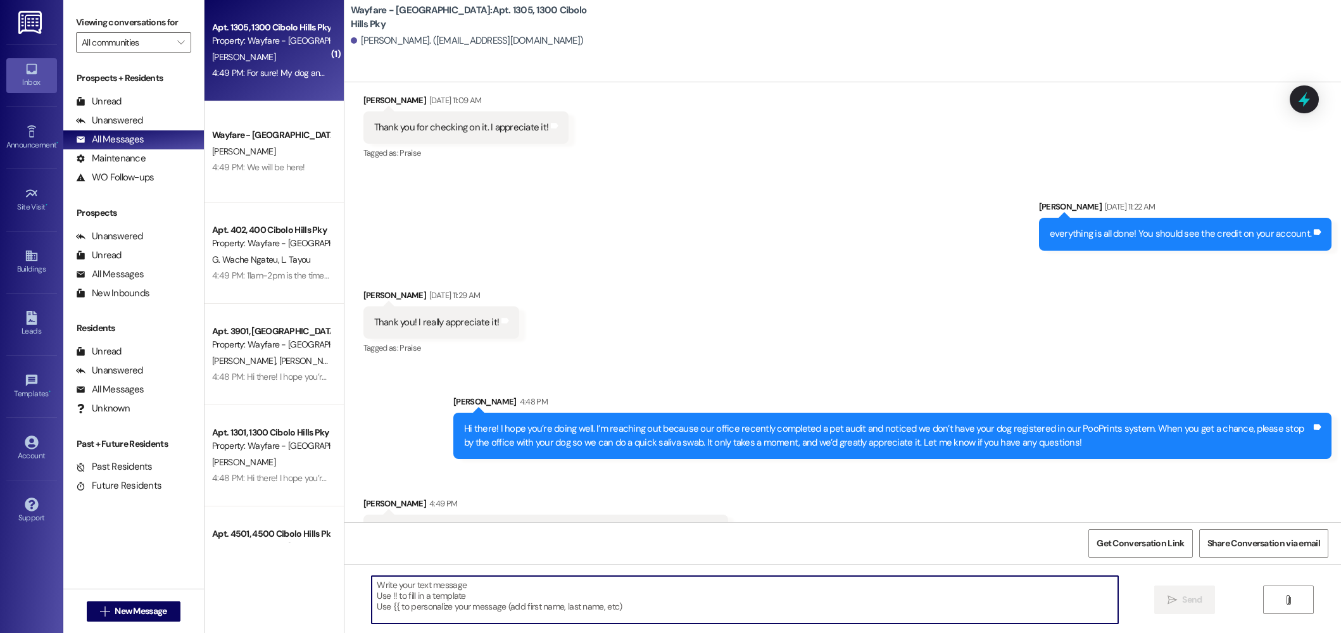
click at [510, 608] on textarea at bounding box center [745, 599] width 747 height 47
type textarea "Wonderful, thanks so much [PERSON_NAME]!"
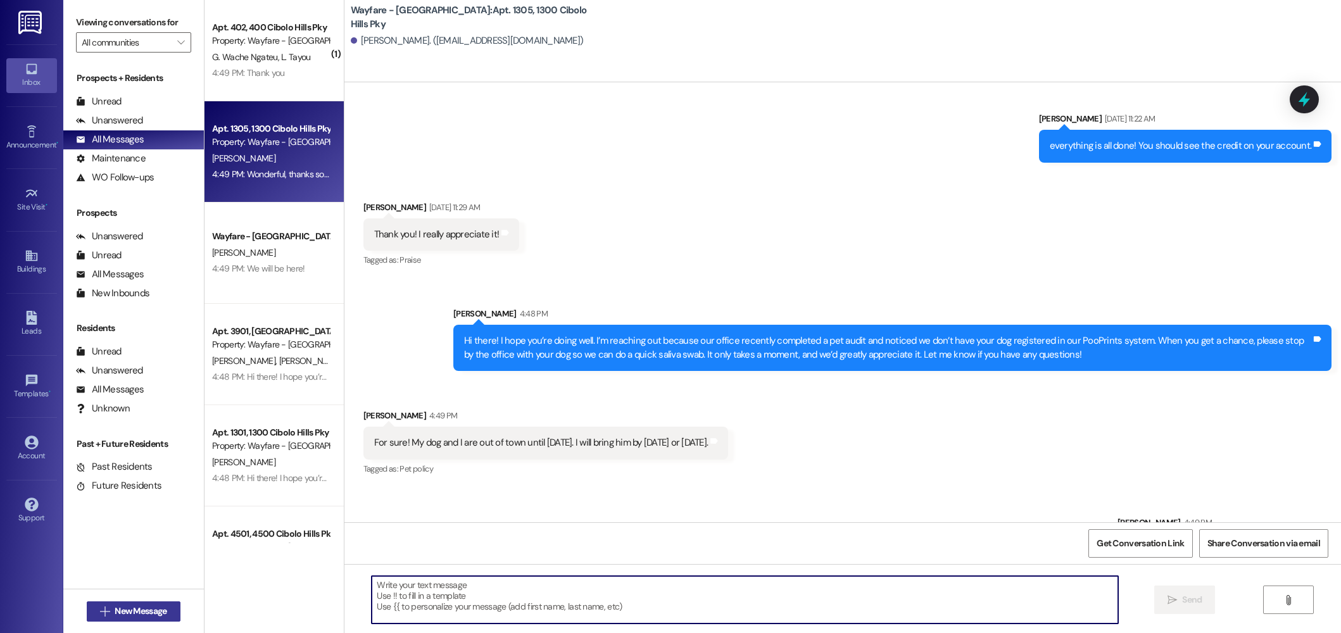
click at [131, 602] on button " New Message" at bounding box center [134, 612] width 94 height 20
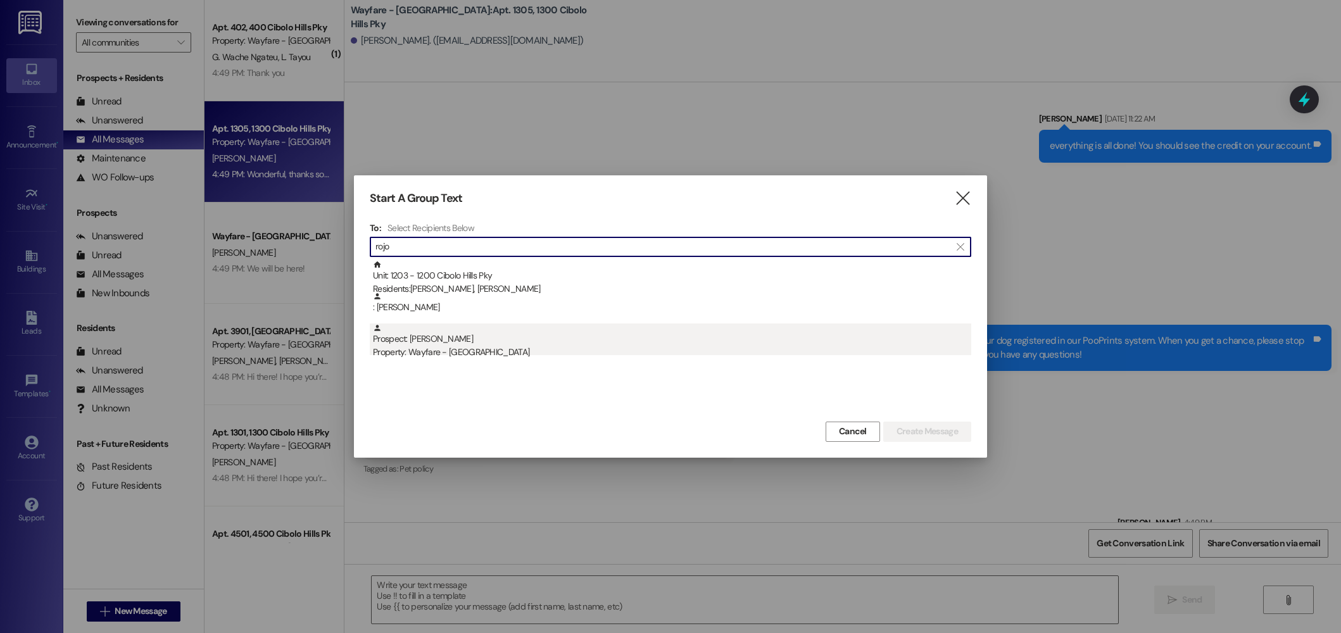
type input "rojo"
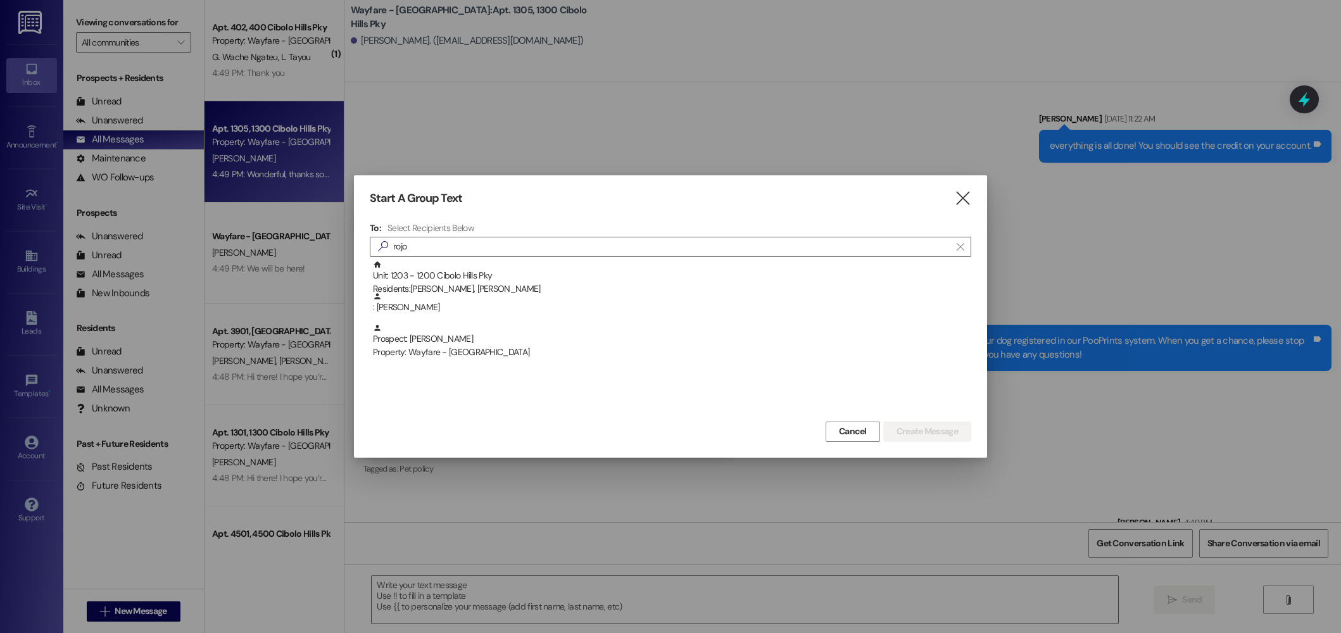
drag, startPoint x: 488, startPoint y: 353, endPoint x: 735, endPoint y: 370, distance: 248.2
click at [488, 353] on div "Property: Wayfare - [GEOGRAPHIC_DATA]" at bounding box center [672, 352] width 598 height 13
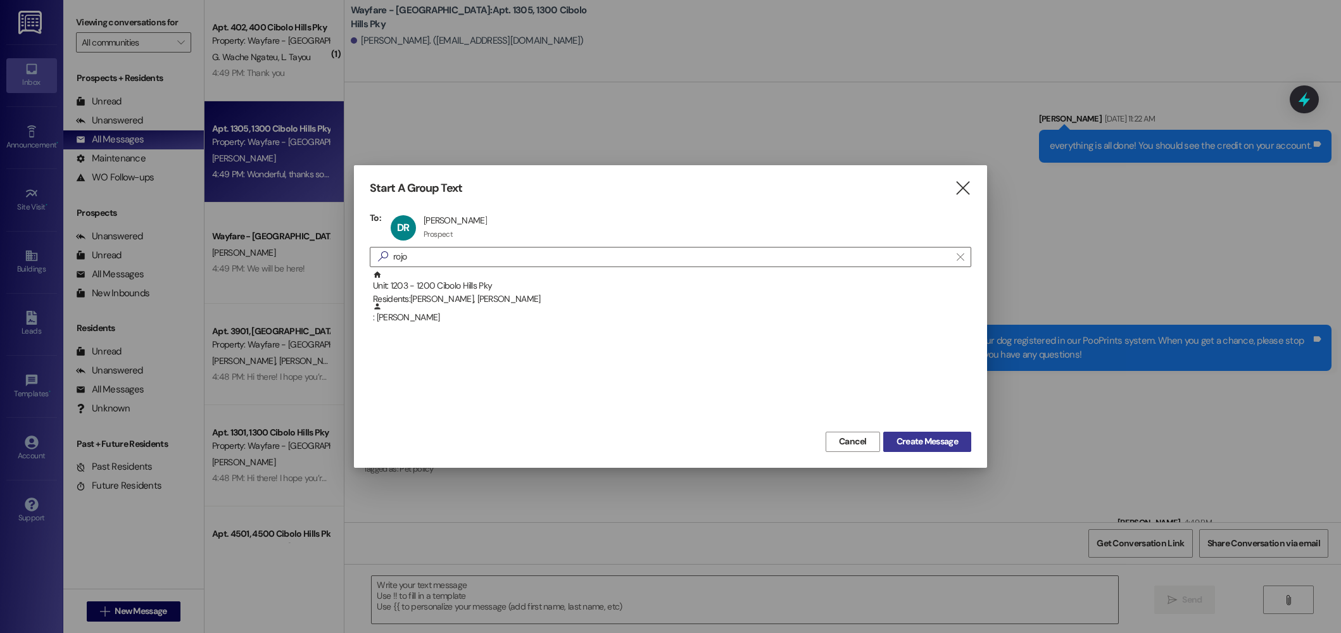
click at [922, 438] on span "Create Message" at bounding box center [927, 441] width 61 height 13
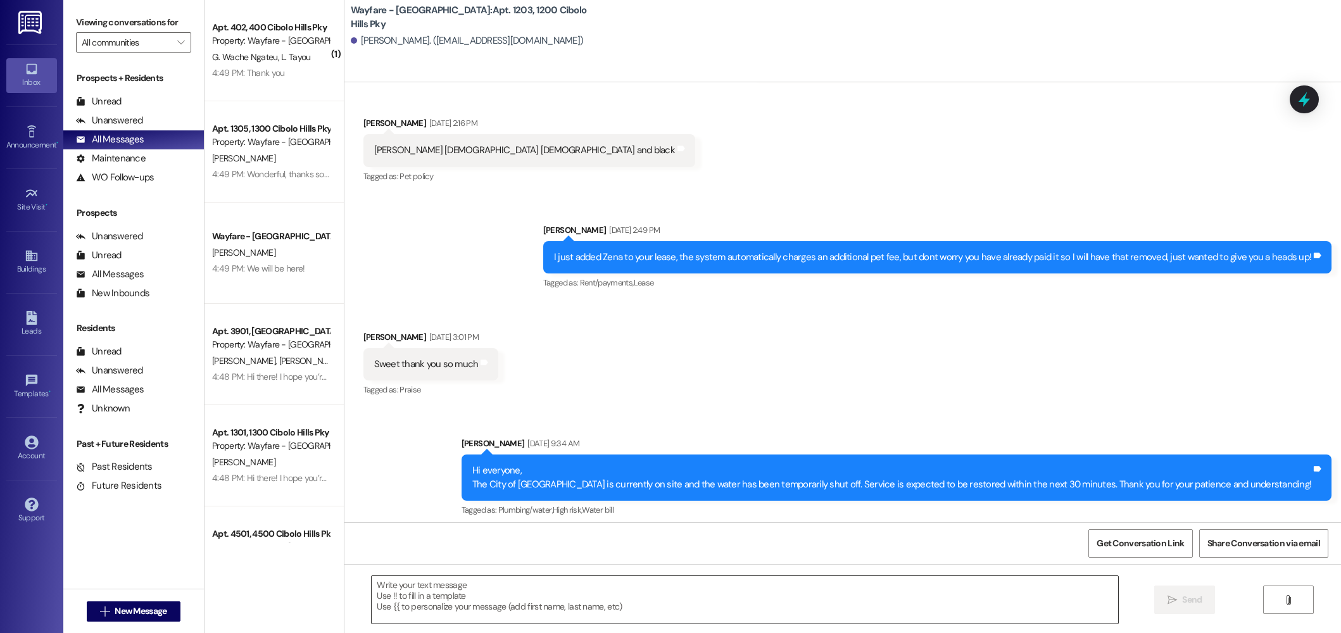
click at [887, 595] on textarea at bounding box center [745, 599] width 747 height 47
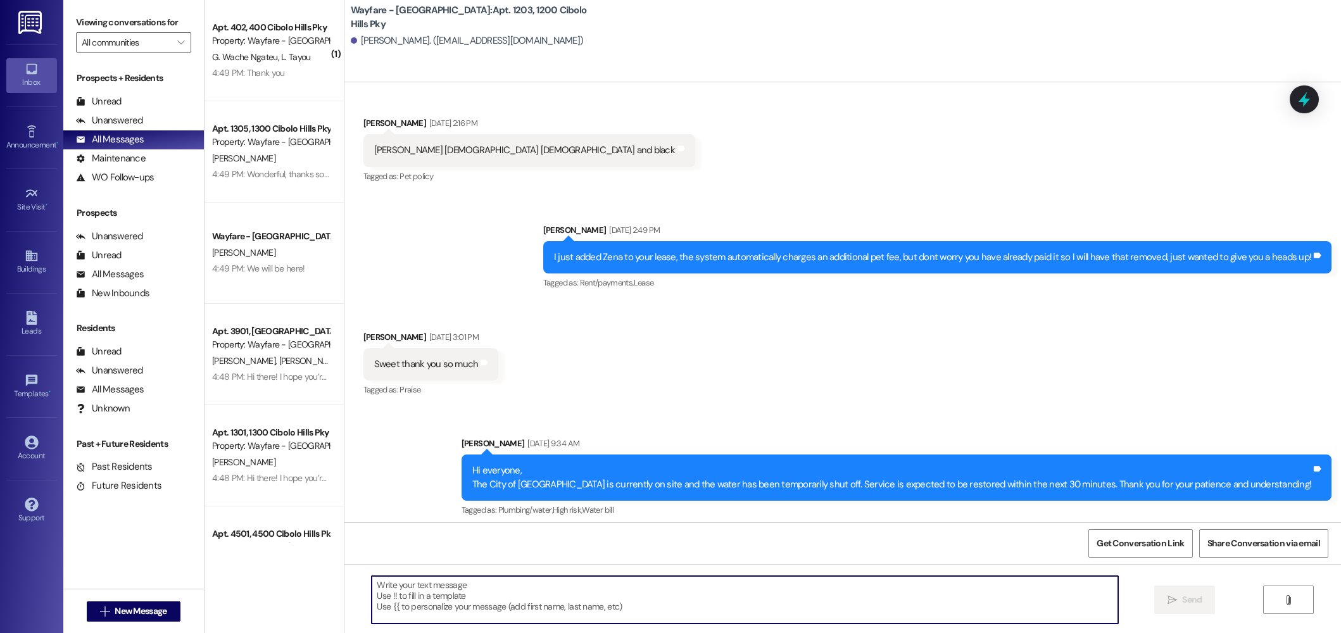
scroll to position [5062, 0]
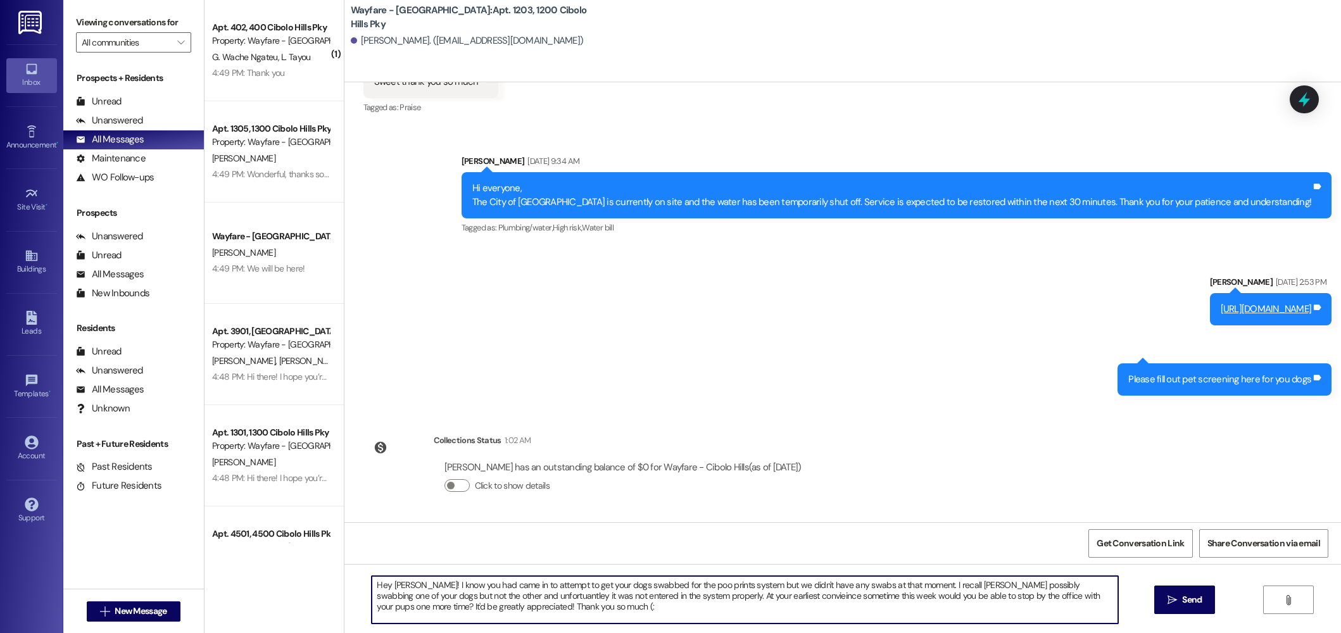
click at [464, 597] on textarea "Hey David! I know you had came in to attempt to get your dogs swabbed for the p…" at bounding box center [745, 599] width 747 height 47
click at [705, 599] on textarea "Hey David! I know you had came in to attempt to get your dogs swabbed for the p…" at bounding box center [745, 599] width 747 height 47
click at [736, 618] on textarea "Hey David! I know you had came in to attempt to get your dogs swabbed for the p…" at bounding box center [745, 599] width 747 height 47
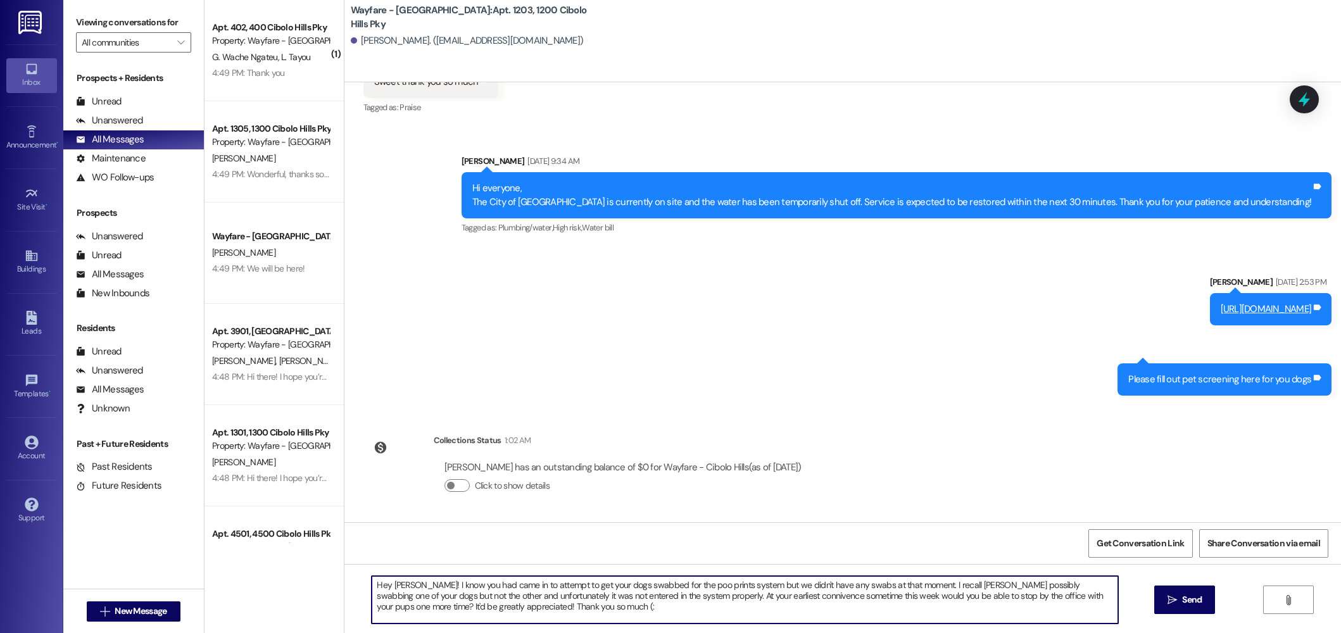
click at [711, 597] on textarea "Hey David! I know you had came in to attempt to get your dogs swabbed for the p…" at bounding box center [745, 599] width 747 height 47
click at [736, 598] on textarea "Hey David! I know you had came in to attempt to get your dogs swabbed for the p…" at bounding box center [745, 599] width 747 height 47
click at [721, 600] on textarea "Hey David! I know you had came in to attempt to get your dogs swabbed for the p…" at bounding box center [745, 599] width 747 height 47
drag, startPoint x: 646, startPoint y: 614, endPoint x: 336, endPoint y: 572, distance: 312.5
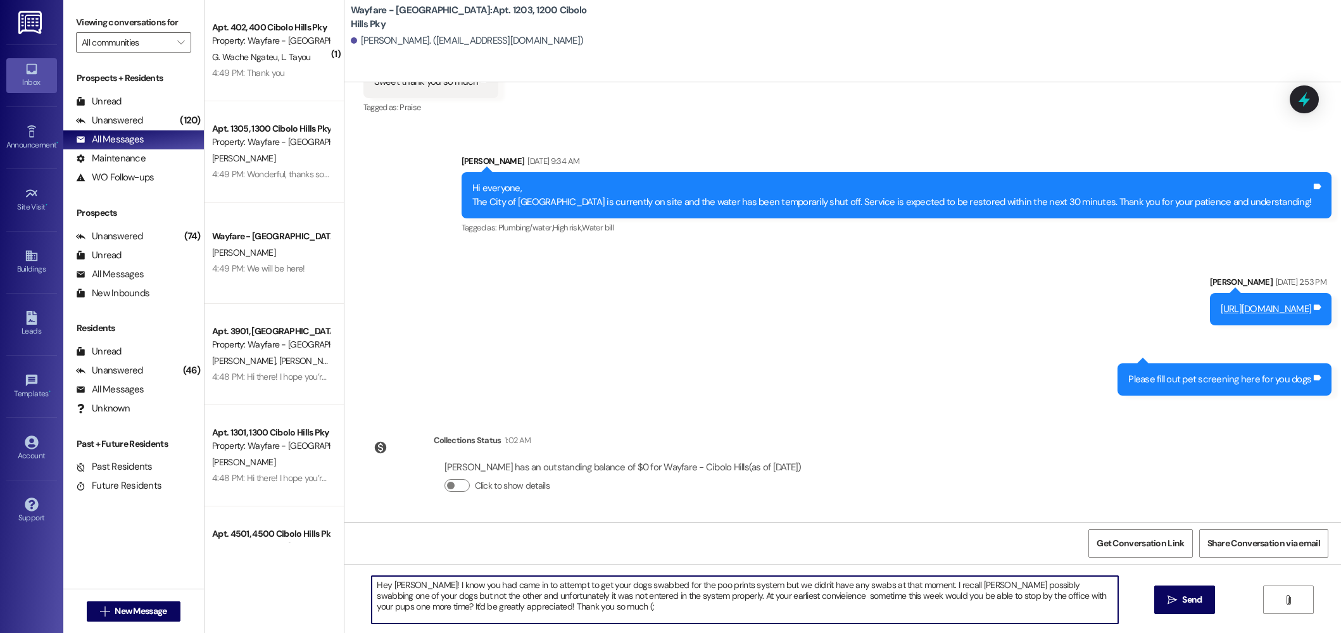
click at [344, 572] on div "Hey David! I know you had came in to attempt to get your dogs swabbed for the p…" at bounding box center [842, 611] width 997 height 95
type textarea "Hey David! I know you had came in to attempt to get your dogs swabbed for the p…"
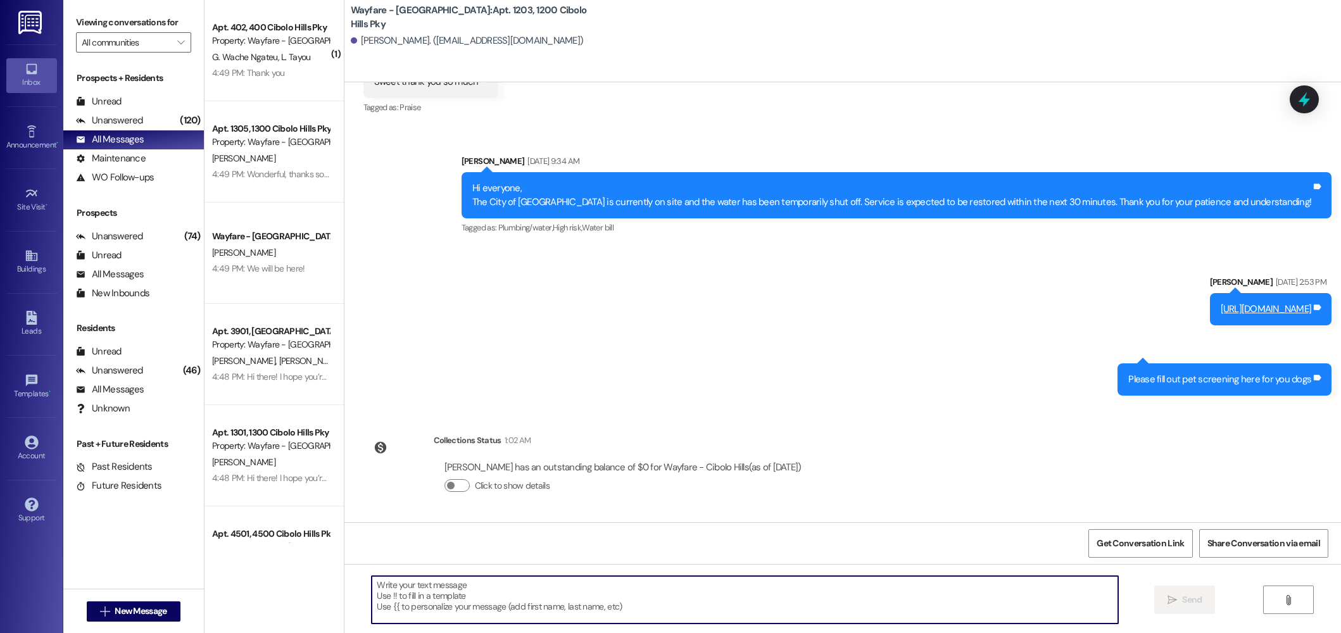
paste textarea "Hi David! I remember you stopped by to get your dogs swabbed for the PooPrints …"
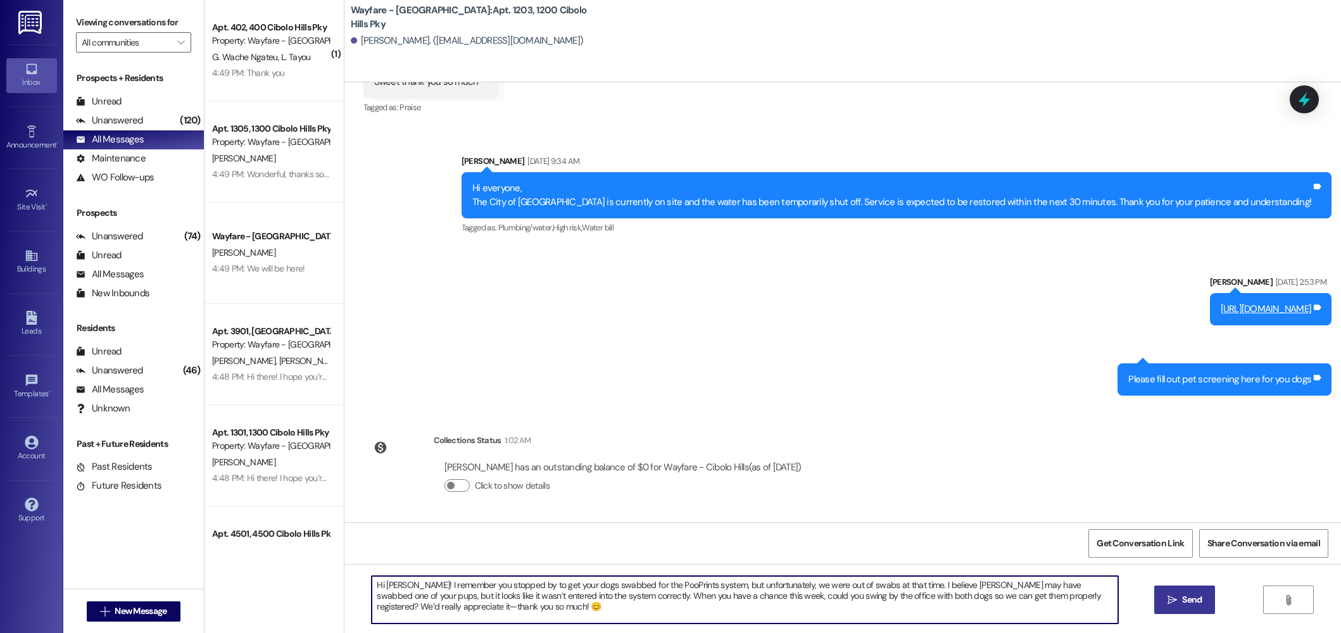
type textarea "Hi David! I remember you stopped by to get your dogs swabbed for the PooPrints …"
click at [1180, 594] on span "Send" at bounding box center [1192, 599] width 25 height 13
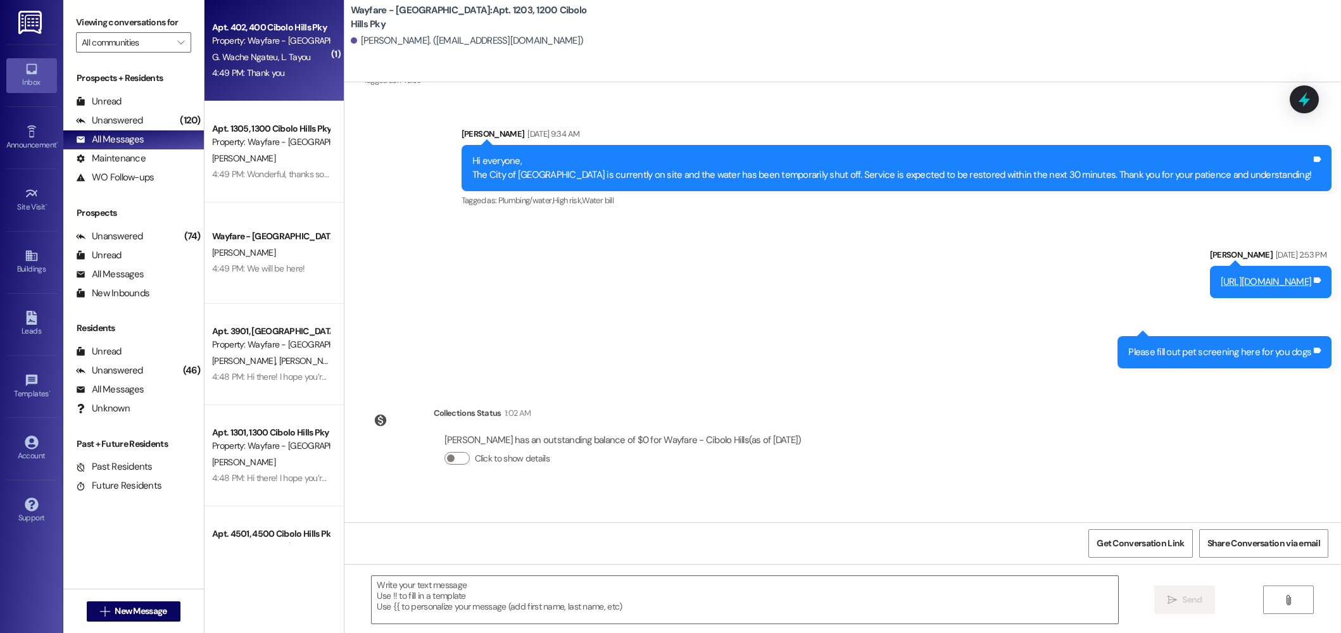
click at [281, 60] on span "L. Tayou" at bounding box center [295, 56] width 29 height 11
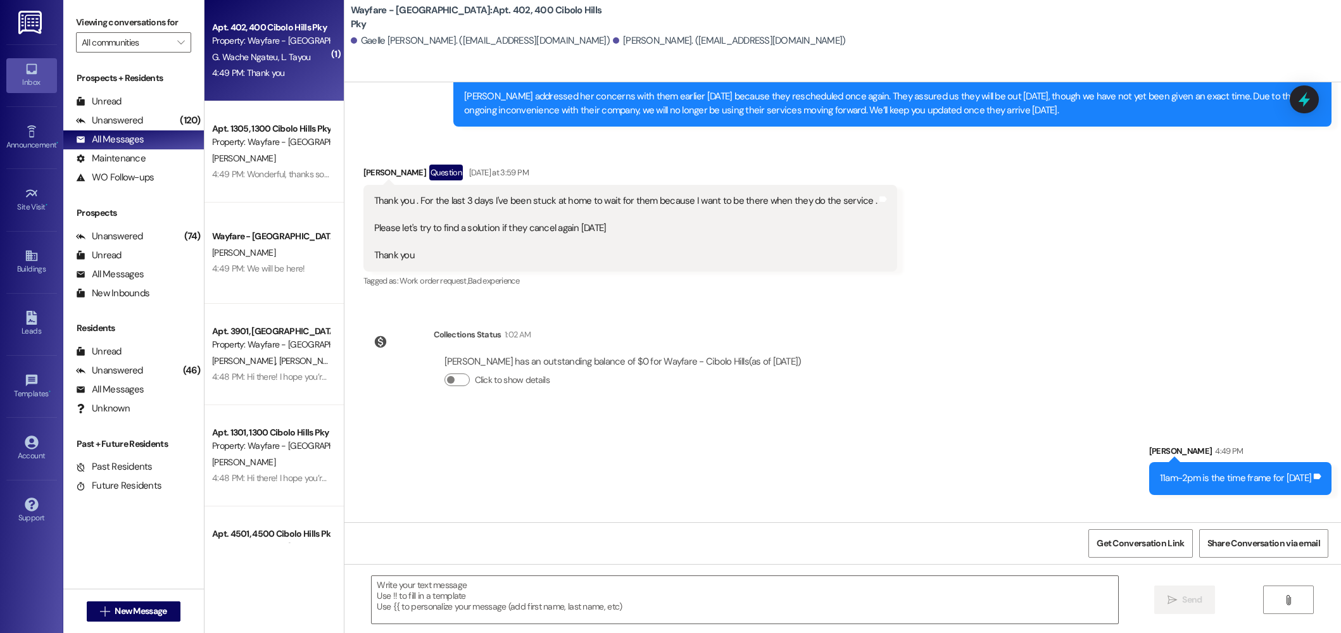
scroll to position [14658, 0]
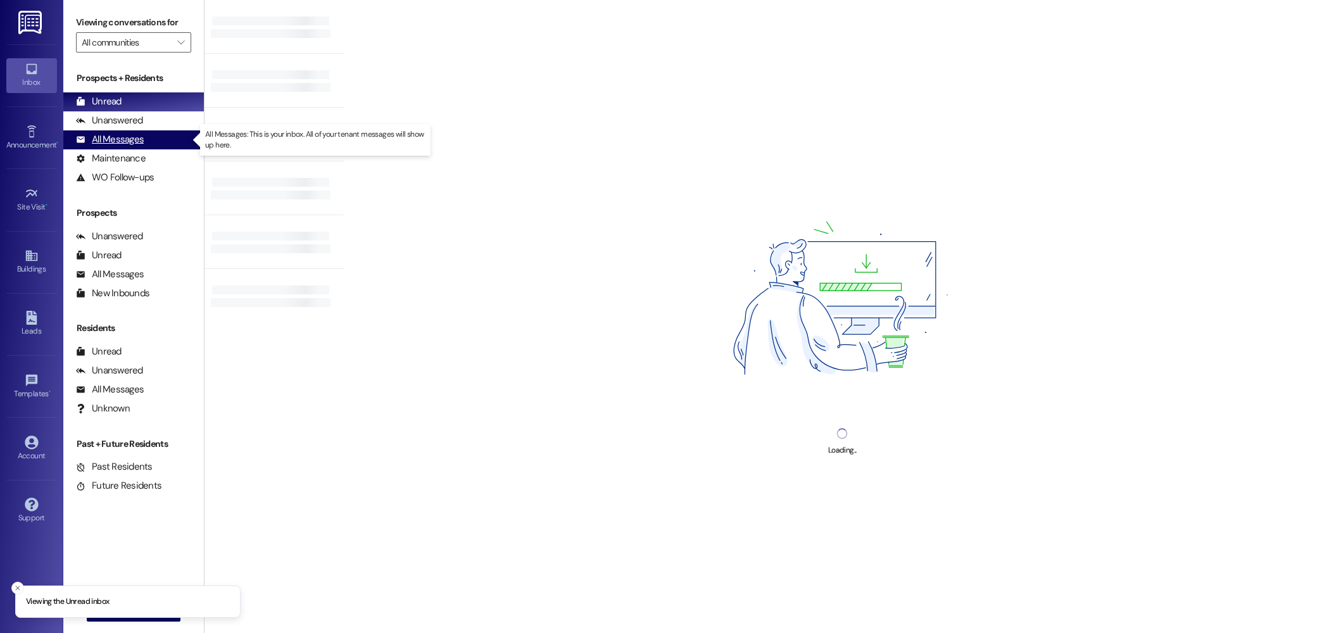
click at [113, 135] on div "All Messages" at bounding box center [110, 139] width 68 height 13
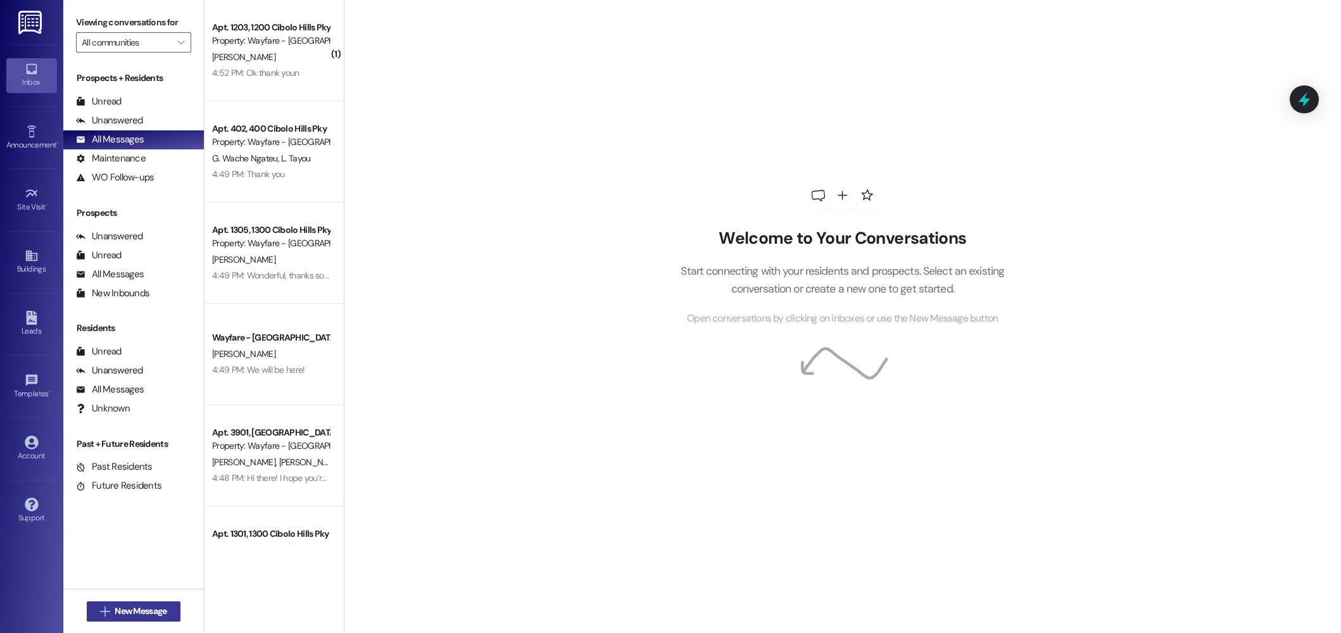
click at [142, 607] on span "New Message" at bounding box center [141, 611] width 52 height 13
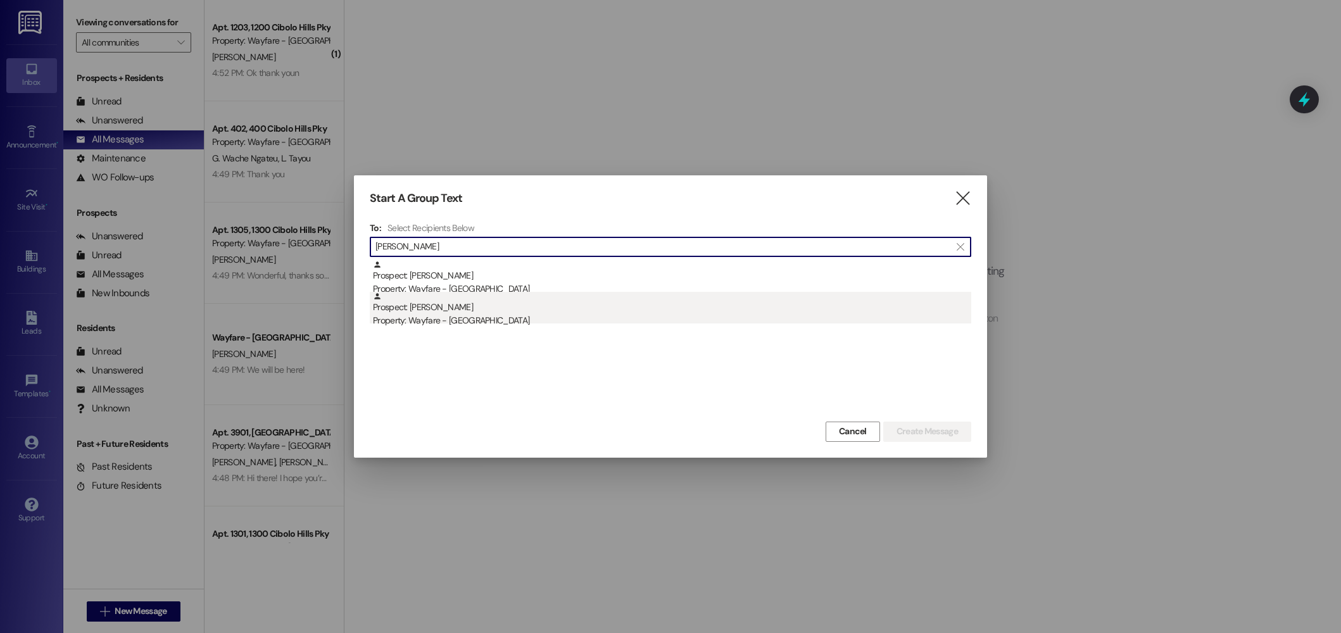
type input "reese"
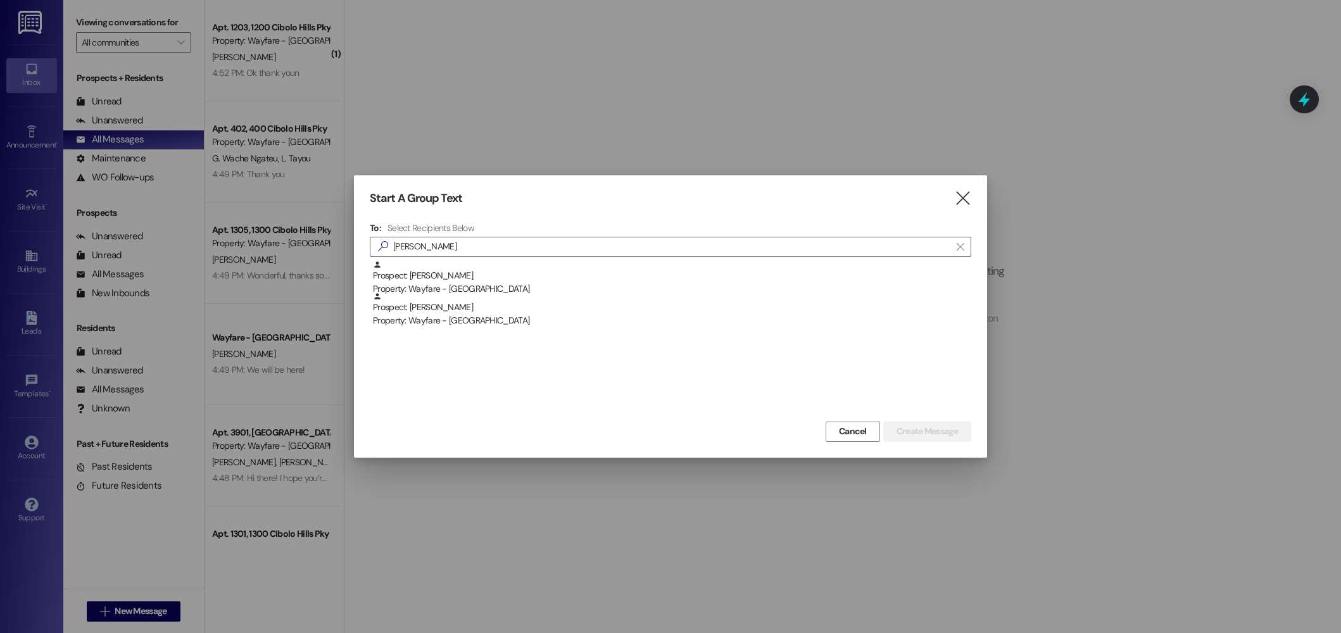
drag, startPoint x: 595, startPoint y: 314, endPoint x: 778, endPoint y: 350, distance: 186.5
click at [595, 314] on div "Property: Wayfare - [GEOGRAPHIC_DATA]" at bounding box center [672, 320] width 598 height 13
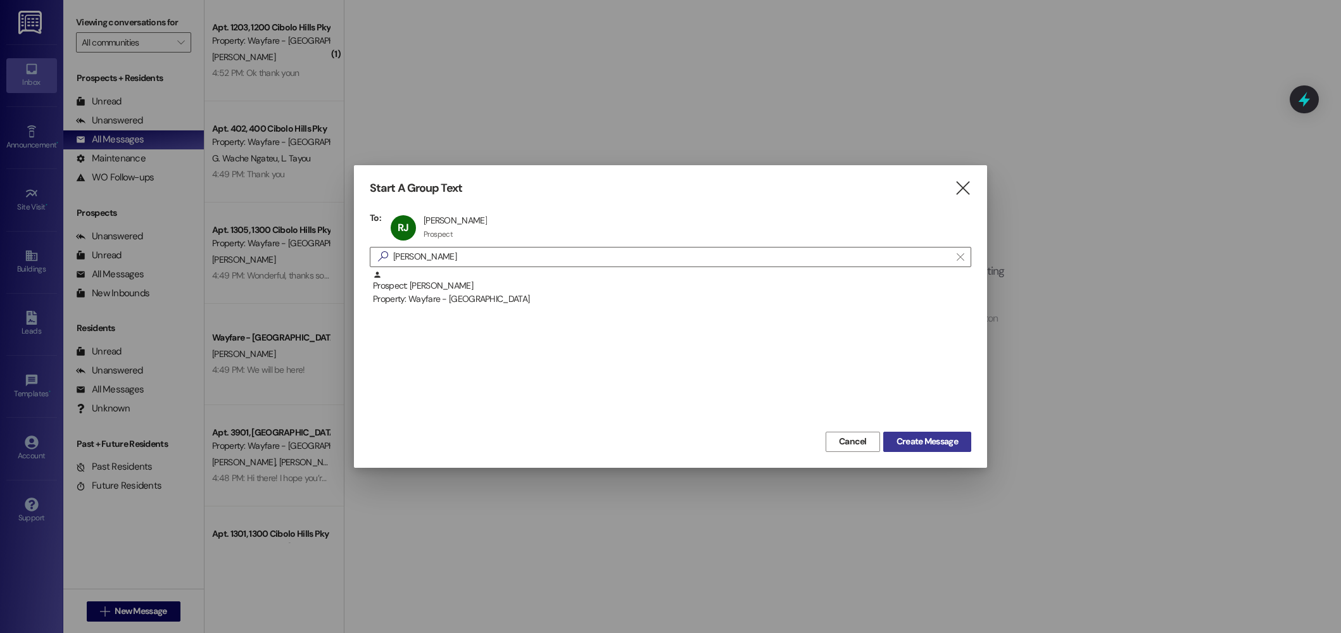
click at [919, 440] on span "Create Message" at bounding box center [927, 441] width 61 height 13
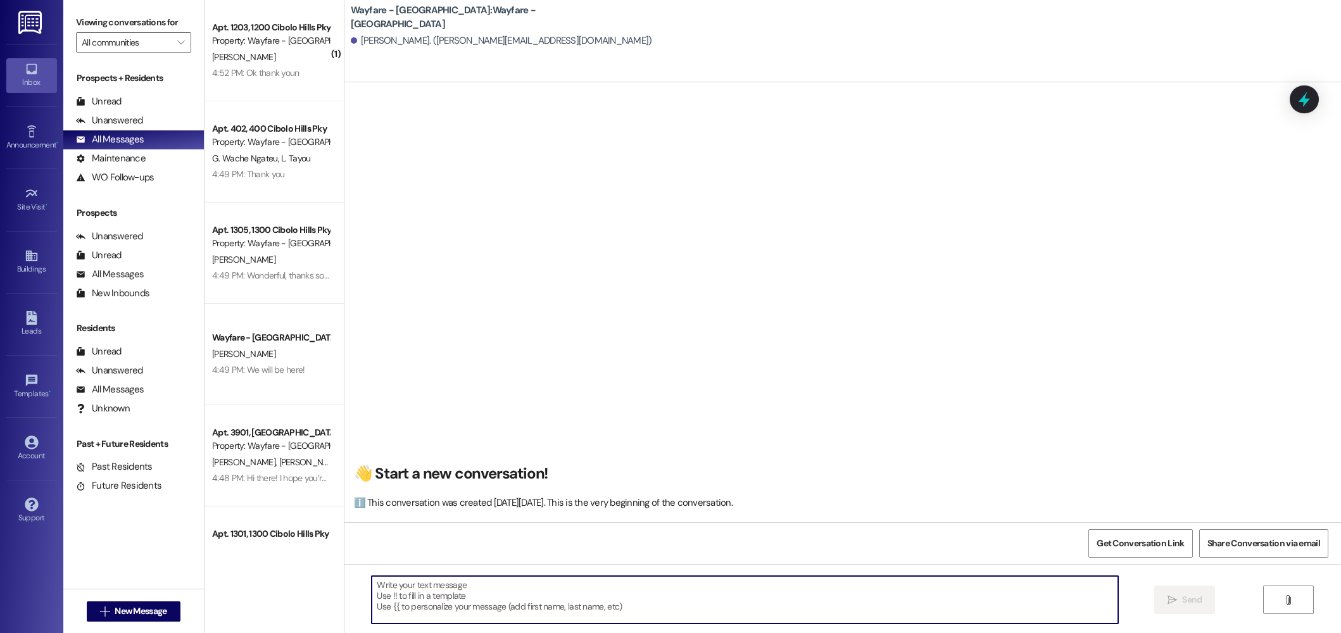
click at [686, 593] on textarea at bounding box center [745, 599] width 747 height 47
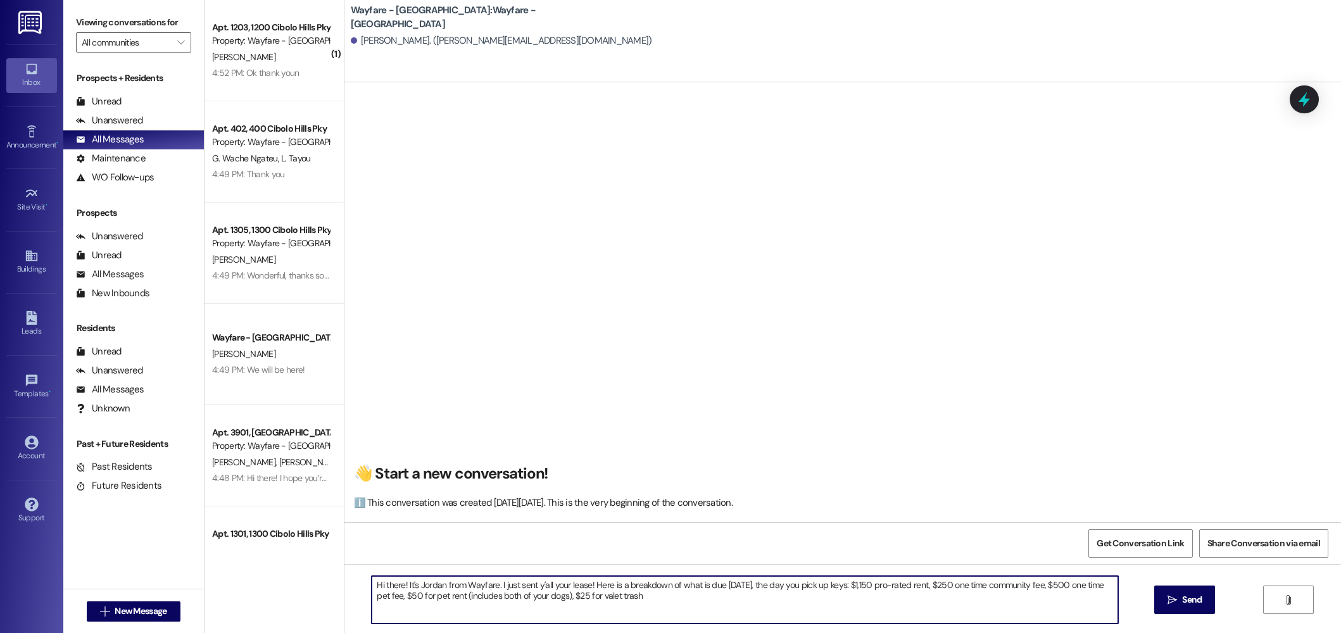
click at [578, 598] on textarea "Hi there! It's Jordan from Wayfare. I just sent y'all your lease! Here is a bre…" at bounding box center [745, 599] width 747 height 47
click at [704, 605] on textarea "Hi there! It's Jordan from Wayfare. I just sent y'all your lease! Here is a bre…" at bounding box center [745, 599] width 747 height 47
drag, startPoint x: 1059, startPoint y: 598, endPoint x: 388, endPoint y: 574, distance: 671.0
click at [381, 571] on div "Hi there! It's Jordan from Wayfare. I just sent y'all your lease! Here is a bre…" at bounding box center [842, 611] width 997 height 95
type textarea "Hi there! It's Jordan from Wayfare. I just sent y'all your lease! Here is a bre…"
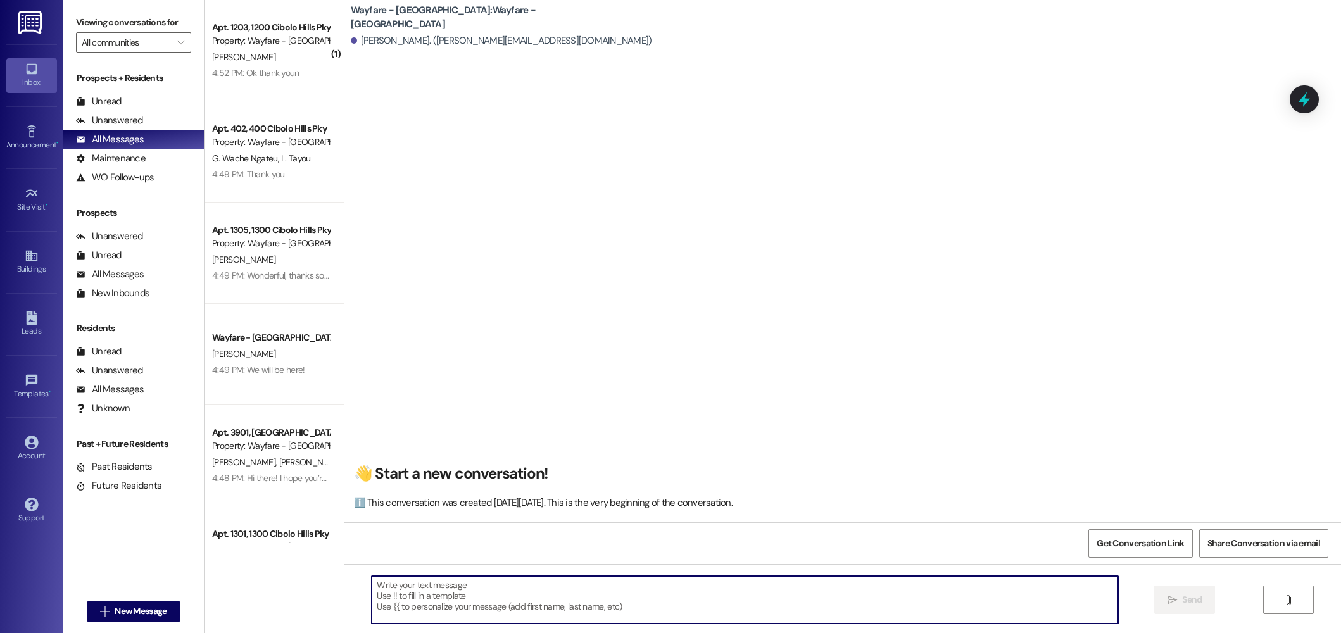
paste textarea "Hi there! This is Jordan from Wayfare. I just sent over your lease! Below is a …"
drag, startPoint x: 645, startPoint y: 616, endPoint x: 563, endPoint y: 616, distance: 81.7
click at [563, 616] on textarea "Hi there! This is Jordan from Wayfare. I just sent over your lease! Below is a …" at bounding box center [745, 599] width 747 height 47
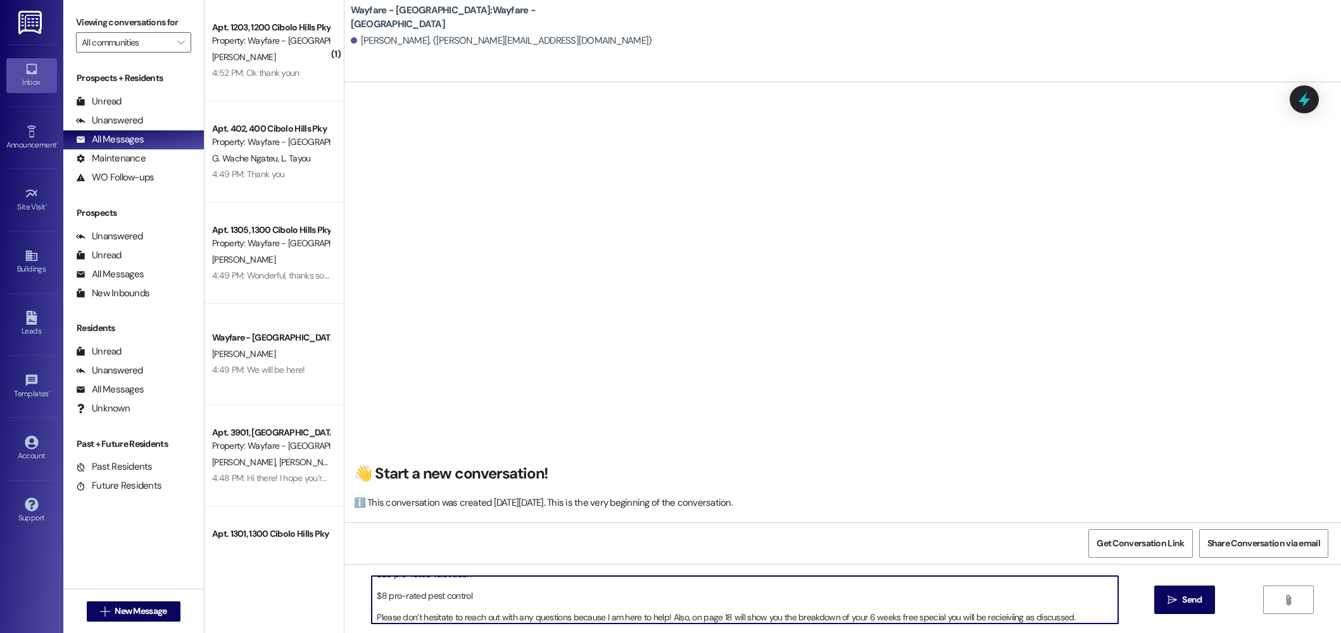
click at [990, 619] on textarea "Hi there! This is Jordan from Wayfare. I just sent over your lease! Below is a …" at bounding box center [745, 599] width 747 height 47
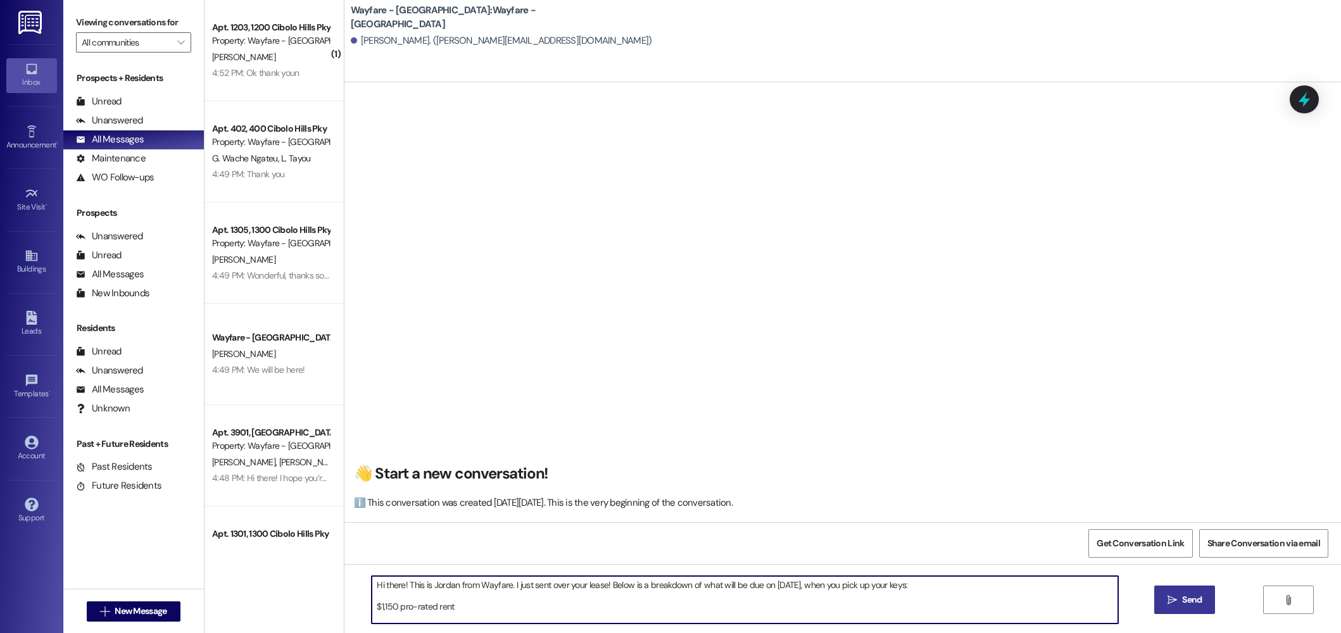
type textarea "Hi there! This is Jordan from Wayfare. I just sent over your lease! Below is a …"
click at [1189, 604] on span "Send" at bounding box center [1192, 599] width 20 height 13
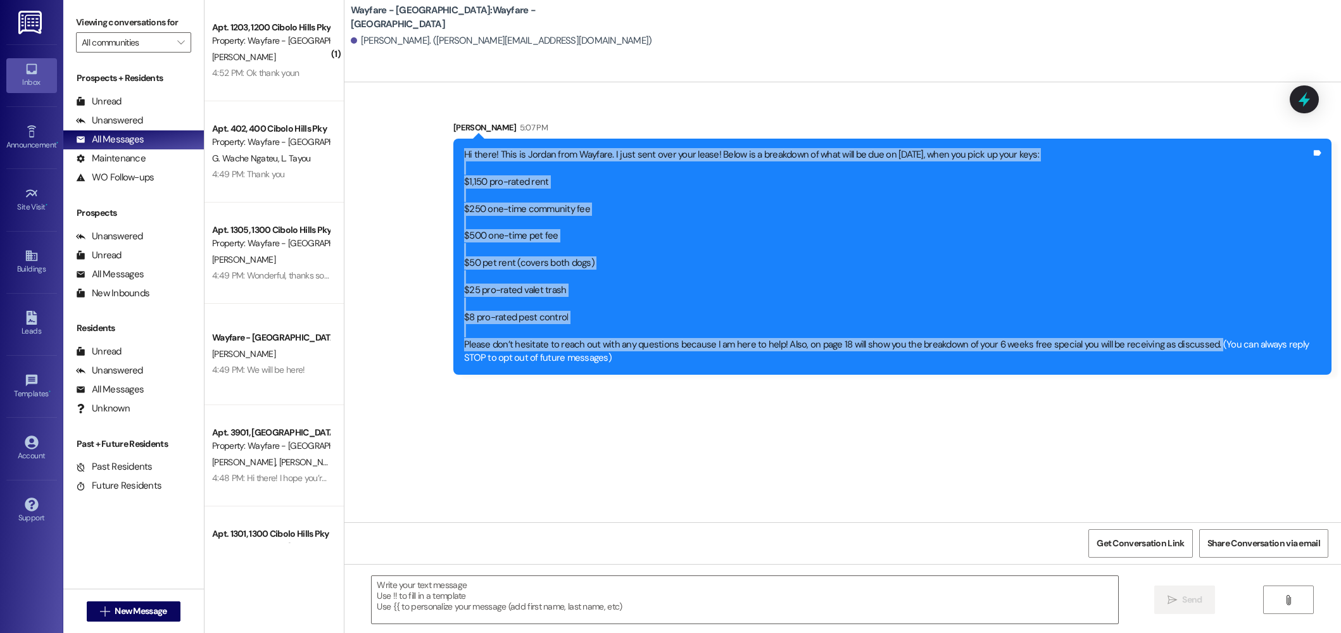
drag, startPoint x: 1197, startPoint y: 347, endPoint x: 437, endPoint y: 151, distance: 784.8
click at [444, 151] on div "Sent via SMS Jordan Arnold 5:07 PM Hi there! This is Jordan from Wayfare. I jus…" at bounding box center [892, 247] width 897 height 273
copy div "Hi there! This is Jordan from Wayfare. I just sent over your lease! Below is a …"
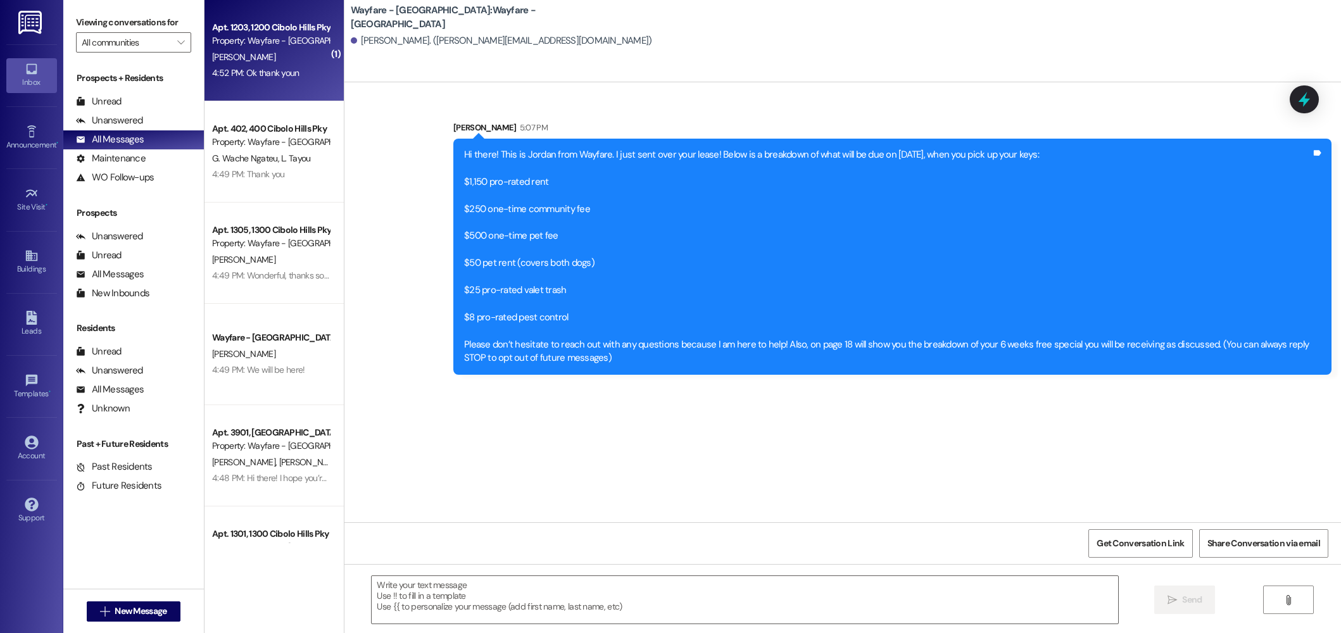
click at [285, 38] on div "Property: Wayfare - [GEOGRAPHIC_DATA]" at bounding box center [270, 40] width 117 height 13
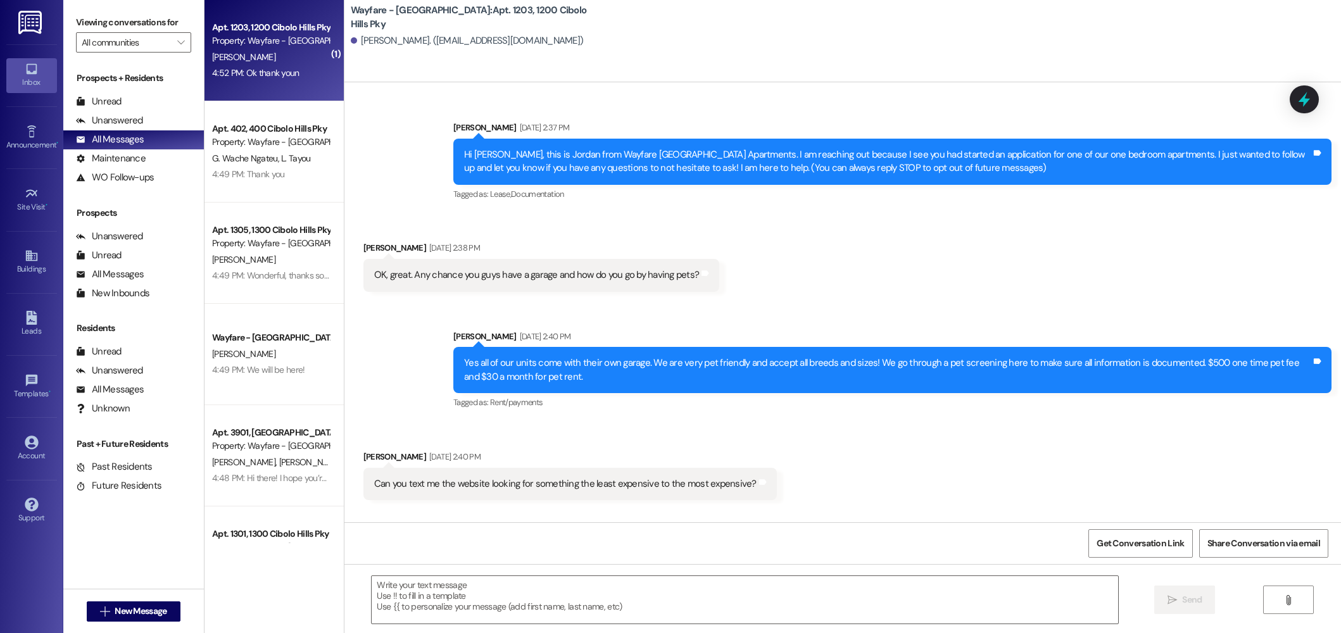
scroll to position [5270, 0]
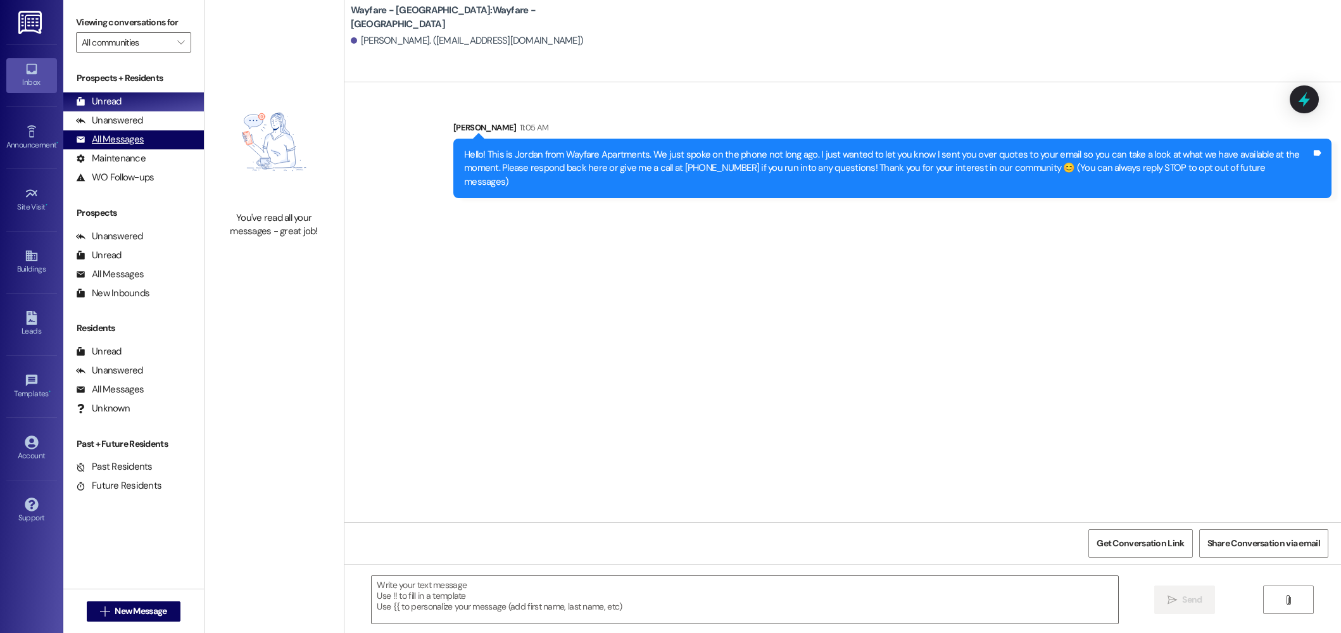
click at [130, 145] on div "All Messages" at bounding box center [110, 139] width 68 height 13
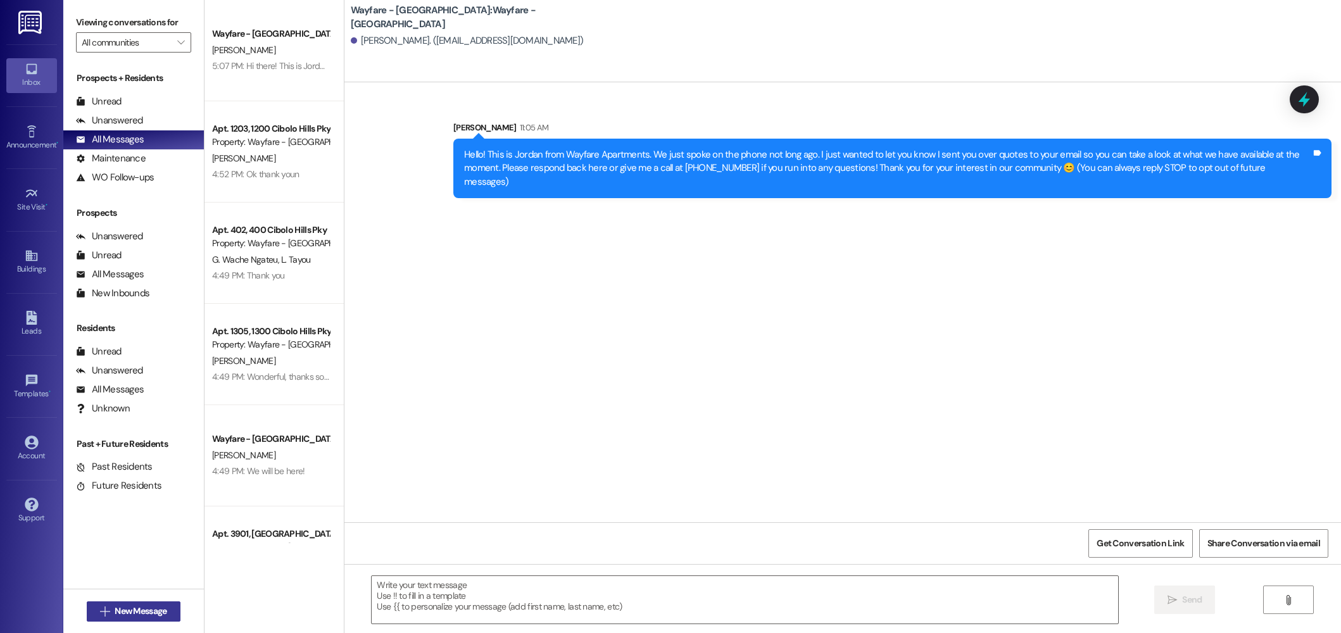
click at [144, 607] on span "New Message" at bounding box center [141, 611] width 52 height 13
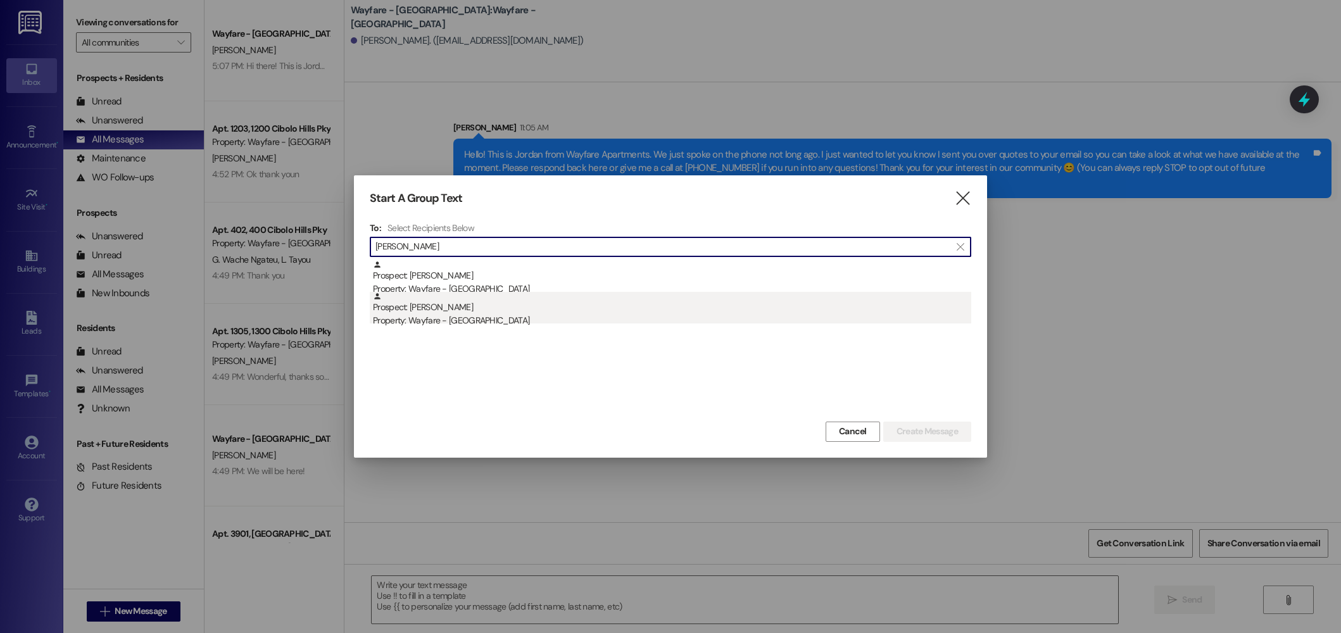
type input "[PERSON_NAME]"
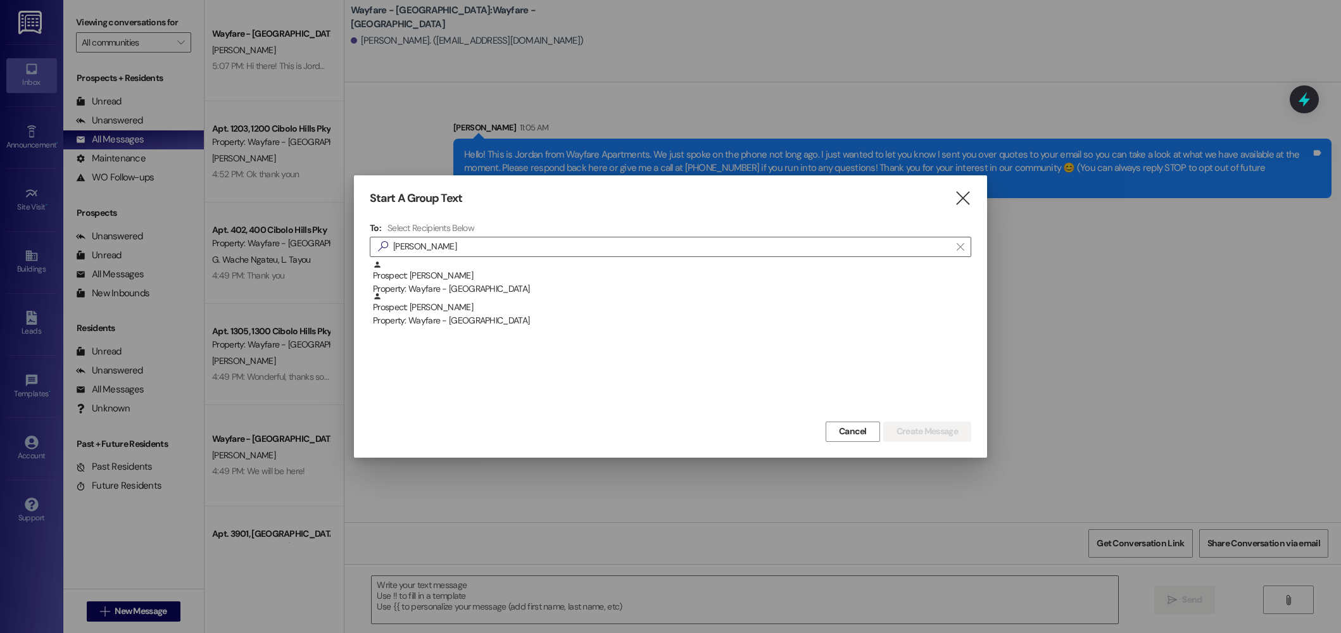
drag, startPoint x: 476, startPoint y: 317, endPoint x: 488, endPoint y: 317, distance: 12.0
click at [476, 317] on div "Property: Wayfare - [GEOGRAPHIC_DATA]" at bounding box center [672, 320] width 598 height 13
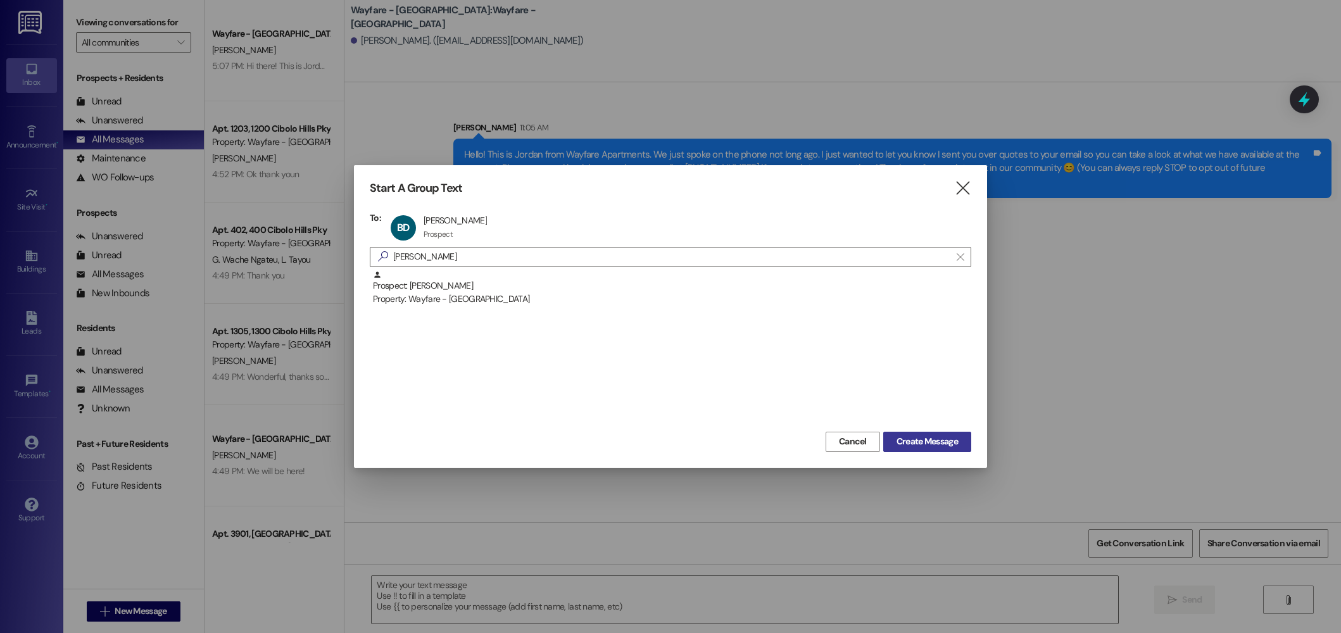
click at [902, 439] on span "Create Message" at bounding box center [927, 441] width 61 height 13
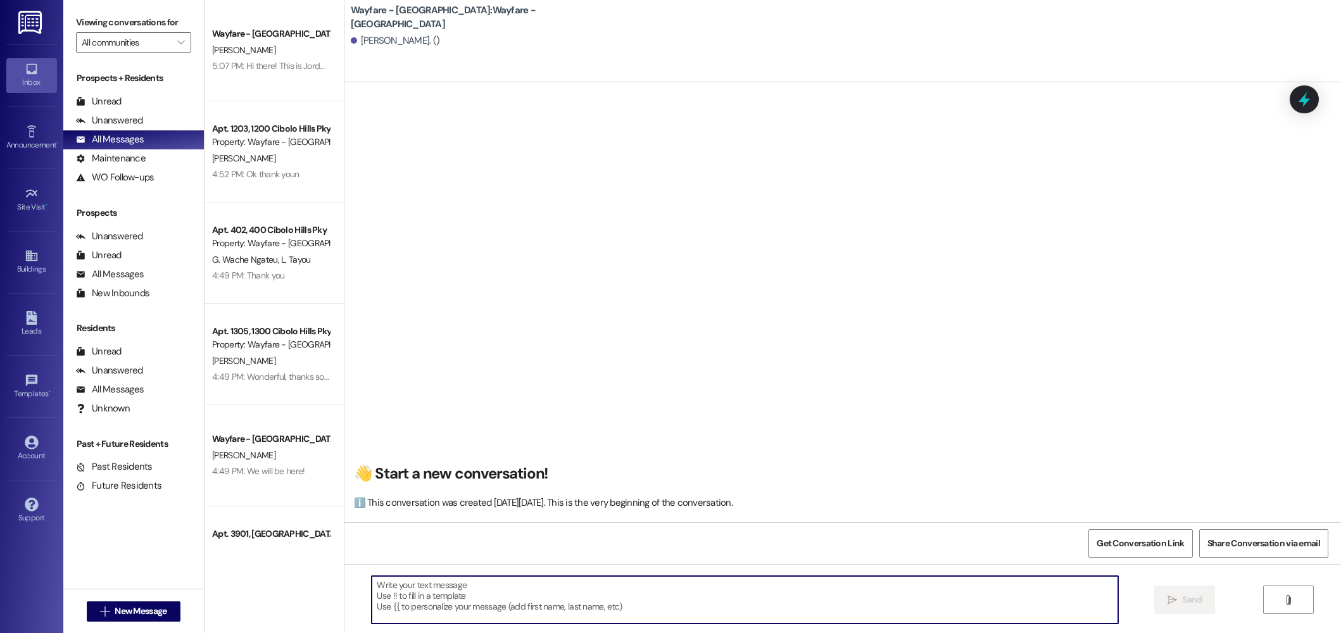
paste textarea "Hi ___! My name is ___ and I am the leasing agent here at Wayfare [GEOGRAPHIC_D…"
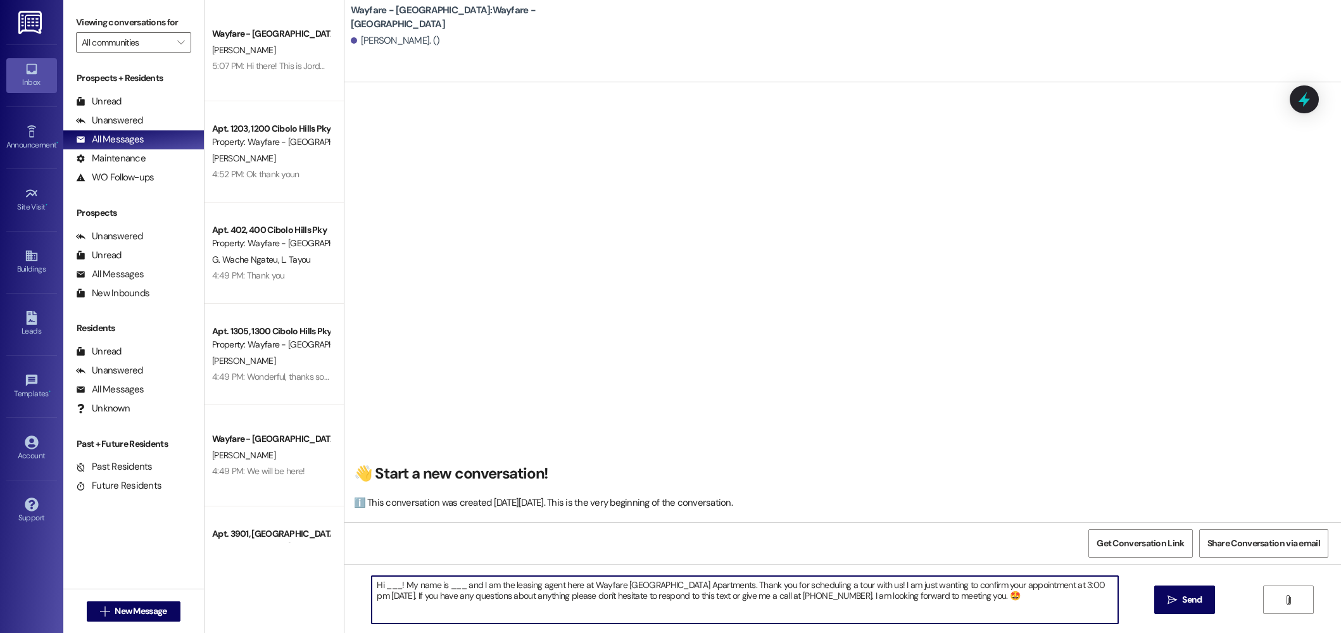
drag, startPoint x: 395, startPoint y: 586, endPoint x: 377, endPoint y: 586, distance: 17.7
click at [377, 586] on textarea "Hi ___! My name is ___ and I am the leasing agent here at Wayfare [GEOGRAPHIC_D…" at bounding box center [745, 599] width 747 height 47
drag, startPoint x: 470, startPoint y: 588, endPoint x: 452, endPoint y: 590, distance: 18.5
click at [453, 590] on textarea "Hi [PERSON_NAME]! My name is ___ and I am the leasing agent here at Wayfare [GE…" at bounding box center [745, 599] width 747 height 47
drag, startPoint x: 1055, startPoint y: 588, endPoint x: 1042, endPoint y: 588, distance: 13.3
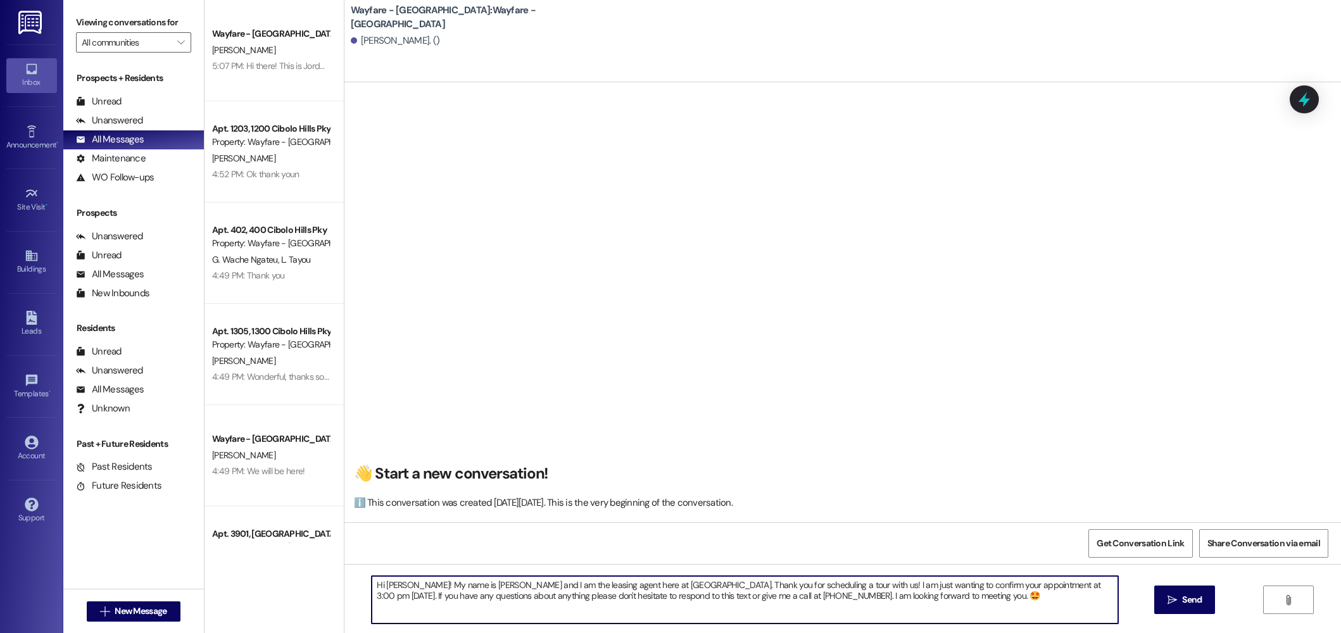
click at [1042, 588] on textarea "Hi [PERSON_NAME]! My name is [PERSON_NAME] and I am the leasing agent here at […" at bounding box center [745, 599] width 747 height 47
drag, startPoint x: 400, startPoint y: 598, endPoint x: 366, endPoint y: 599, distance: 33.6
click at [372, 599] on textarea "Hi [PERSON_NAME]! My name is [PERSON_NAME] and I am the leasing agent here at […" at bounding box center [745, 599] width 747 height 47
drag, startPoint x: 436, startPoint y: 599, endPoint x: 401, endPoint y: 599, distance: 35.5
click at [401, 599] on textarea "Hi [PERSON_NAME]! My name is [PERSON_NAME] and I am the leasing agent here at […" at bounding box center [745, 599] width 747 height 47
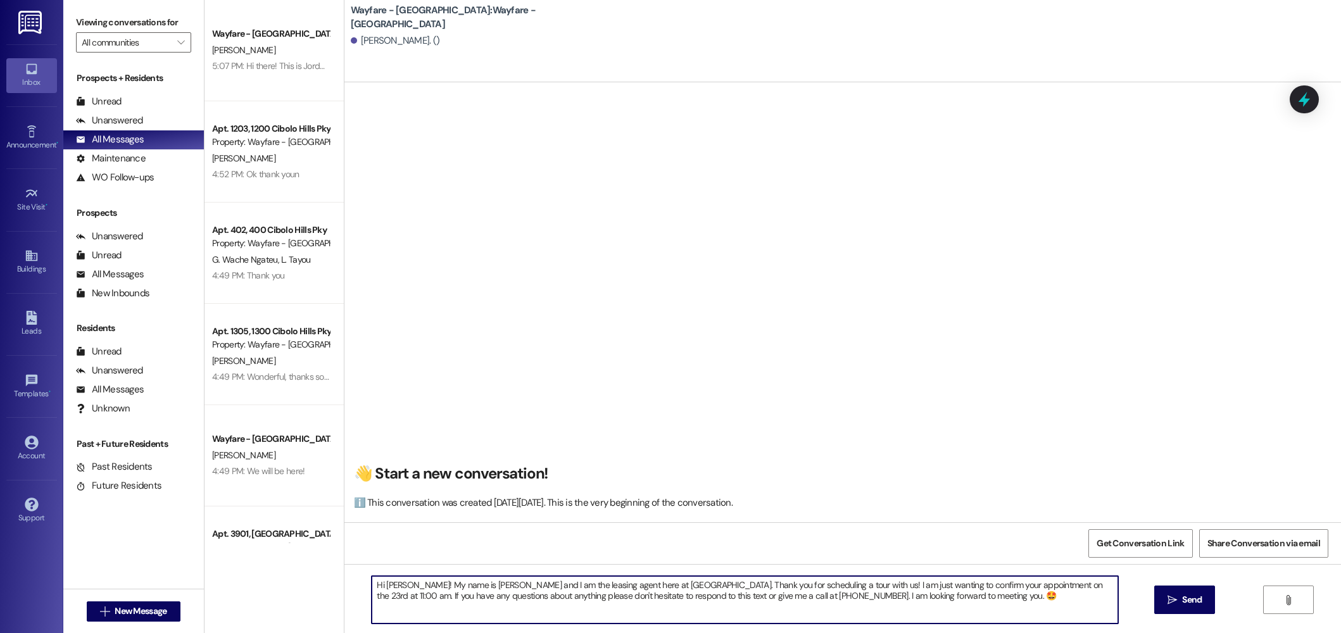
click at [1020, 599] on textarea "Hi [PERSON_NAME]! My name is [PERSON_NAME] and I am the leasing agent here at […" at bounding box center [745, 599] width 747 height 47
click at [854, 598] on textarea "Hi [PERSON_NAME]! My name is [PERSON_NAME] and I am the leasing agent here at […" at bounding box center [745, 599] width 747 height 47
click at [1016, 602] on textarea "Hi [PERSON_NAME]! My name is [PERSON_NAME] and I am the leasing agent here at […" at bounding box center [745, 599] width 747 height 47
type textarea "Hi [PERSON_NAME]! My name is [PERSON_NAME] and I am the leasing agent here at […"
click at [1180, 607] on span "Send" at bounding box center [1192, 599] width 25 height 13
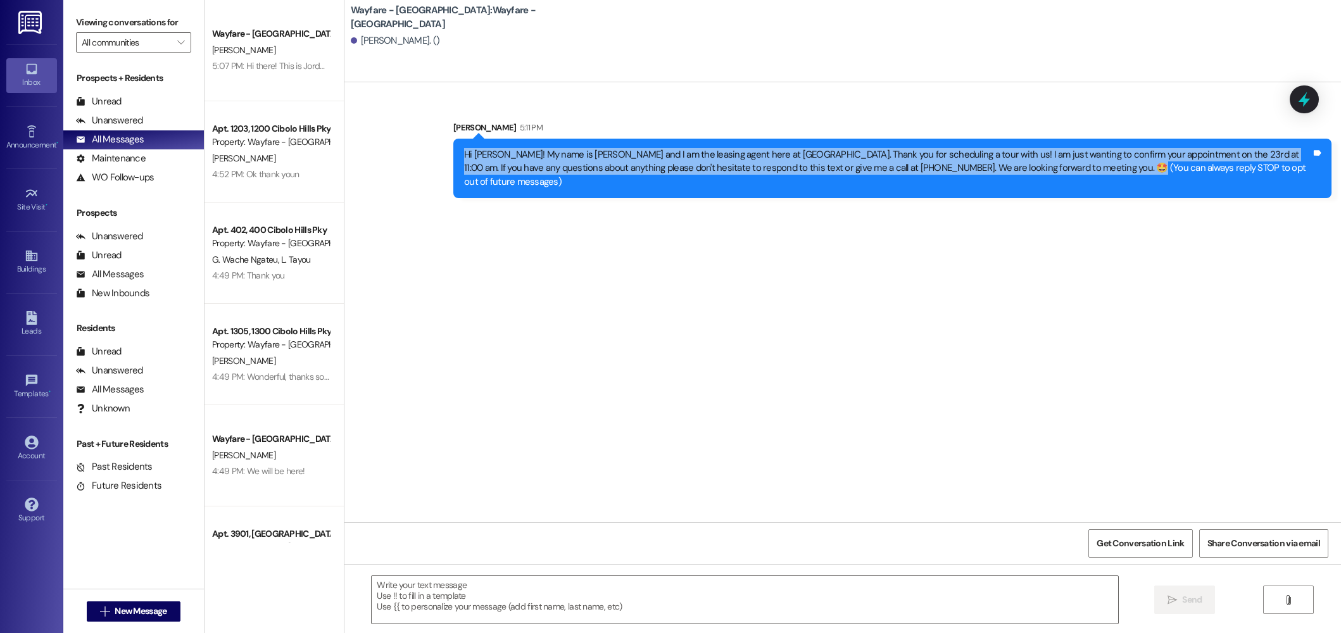
drag, startPoint x: 1019, startPoint y: 167, endPoint x: 470, endPoint y: 155, distance: 549.1
click at [432, 149] on div "Sent via SMS [PERSON_NAME] 5:11 PM Hi [PERSON_NAME]! My name is [PERSON_NAME] a…" at bounding box center [842, 149] width 997 height 115
copy div "Hi [PERSON_NAME]! My name is [PERSON_NAME] and I am the leasing agent here at […"
click at [142, 611] on span "New Message" at bounding box center [141, 611] width 52 height 13
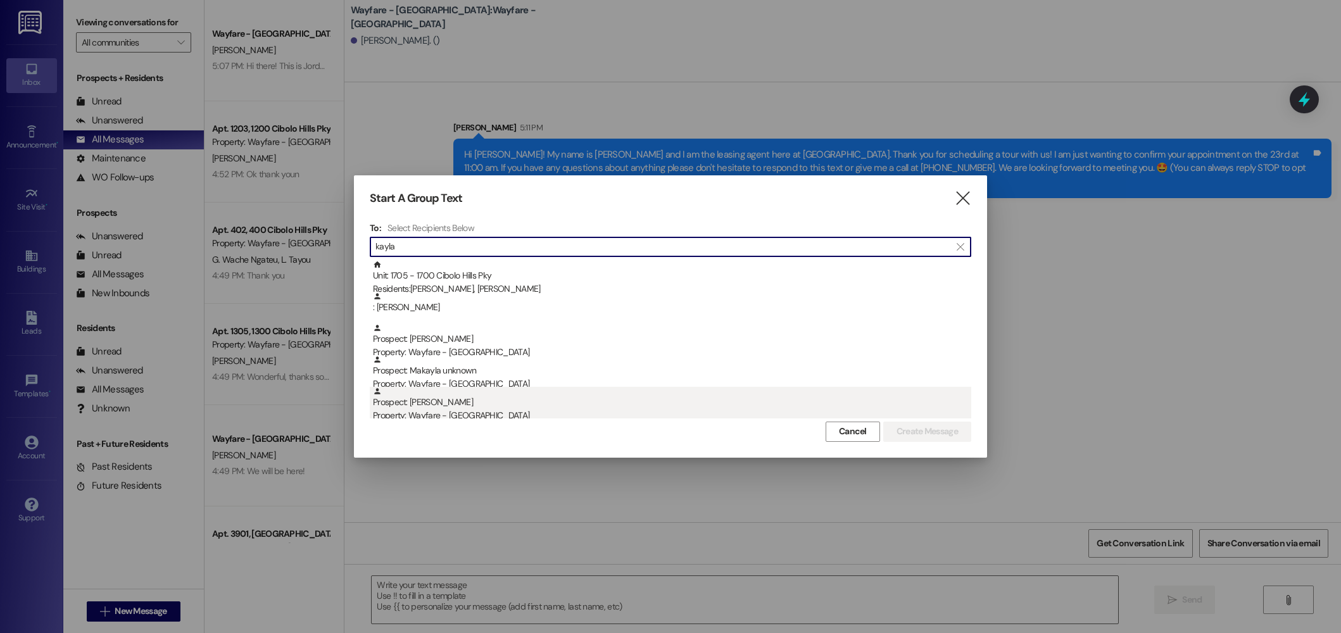
type input "kayla"
click at [515, 407] on div "Prospect: [PERSON_NAME] Property: Wayfare - [GEOGRAPHIC_DATA]" at bounding box center [672, 405] width 598 height 36
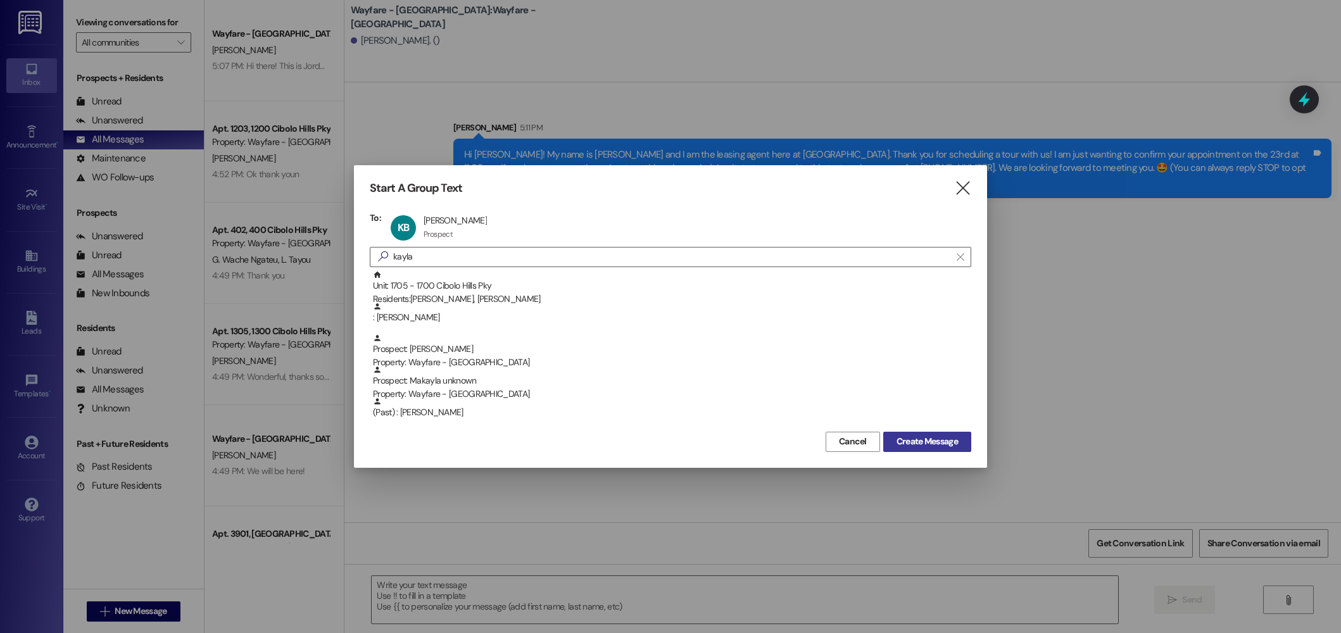
click at [949, 448] on span "Create Message" at bounding box center [927, 441] width 61 height 13
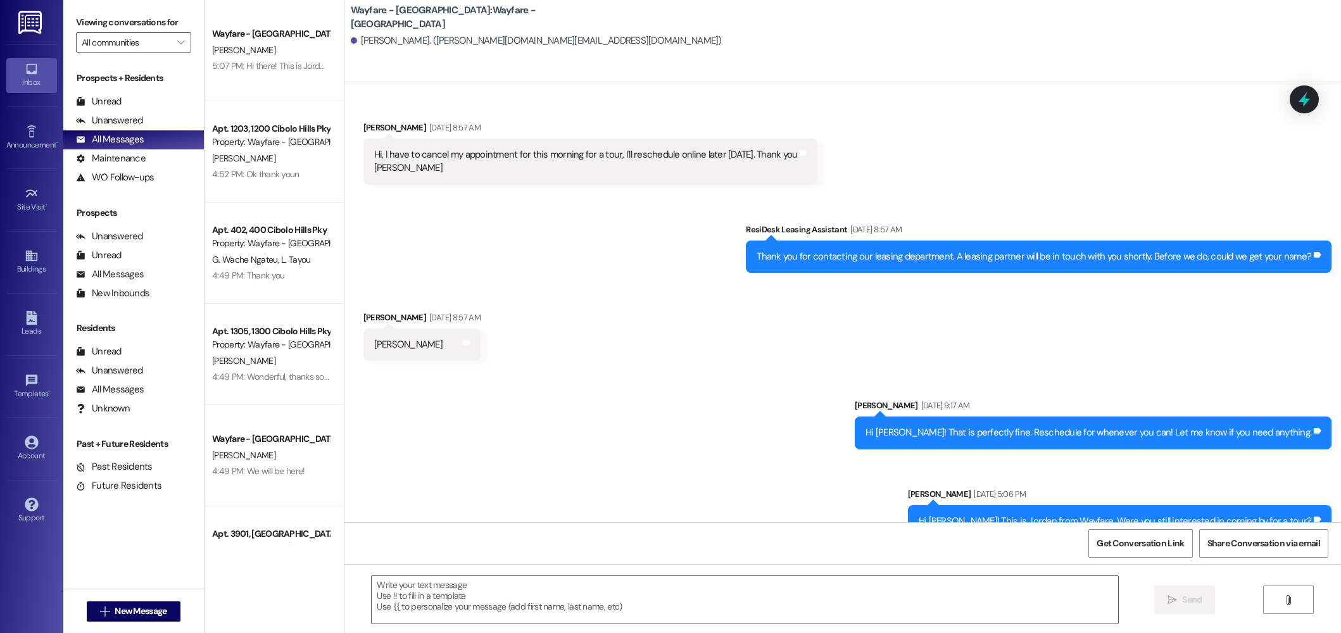
scroll to position [25, 0]
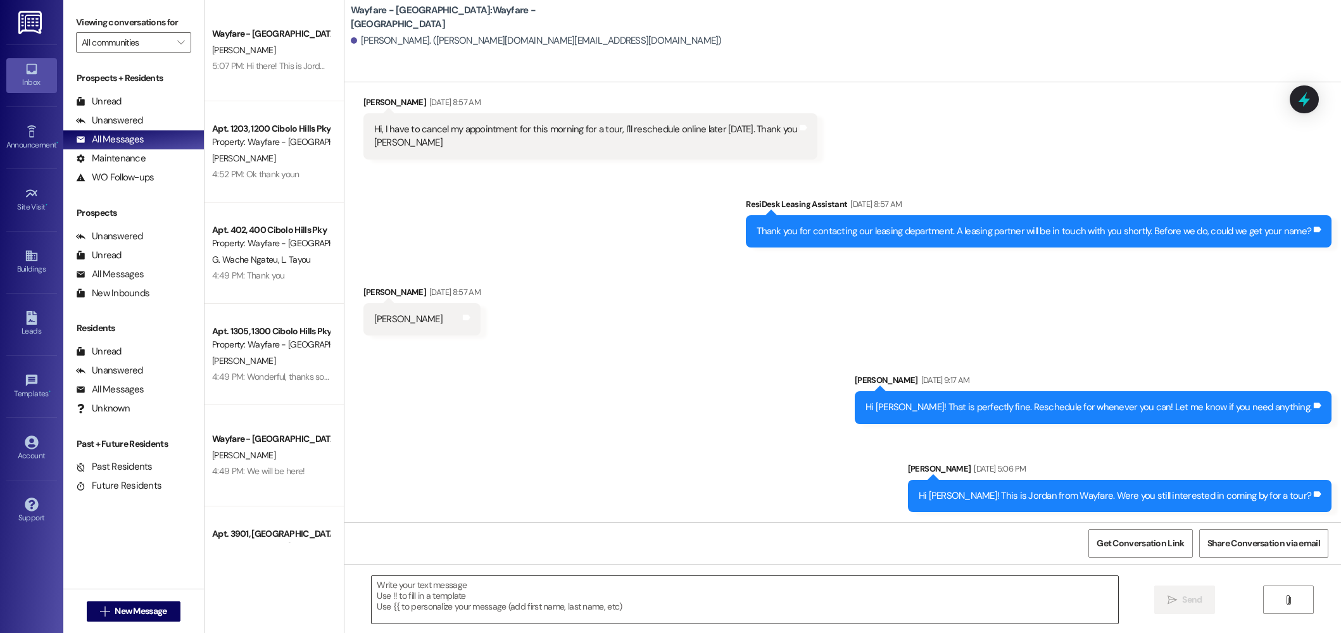
click at [947, 590] on textarea at bounding box center [745, 599] width 747 height 47
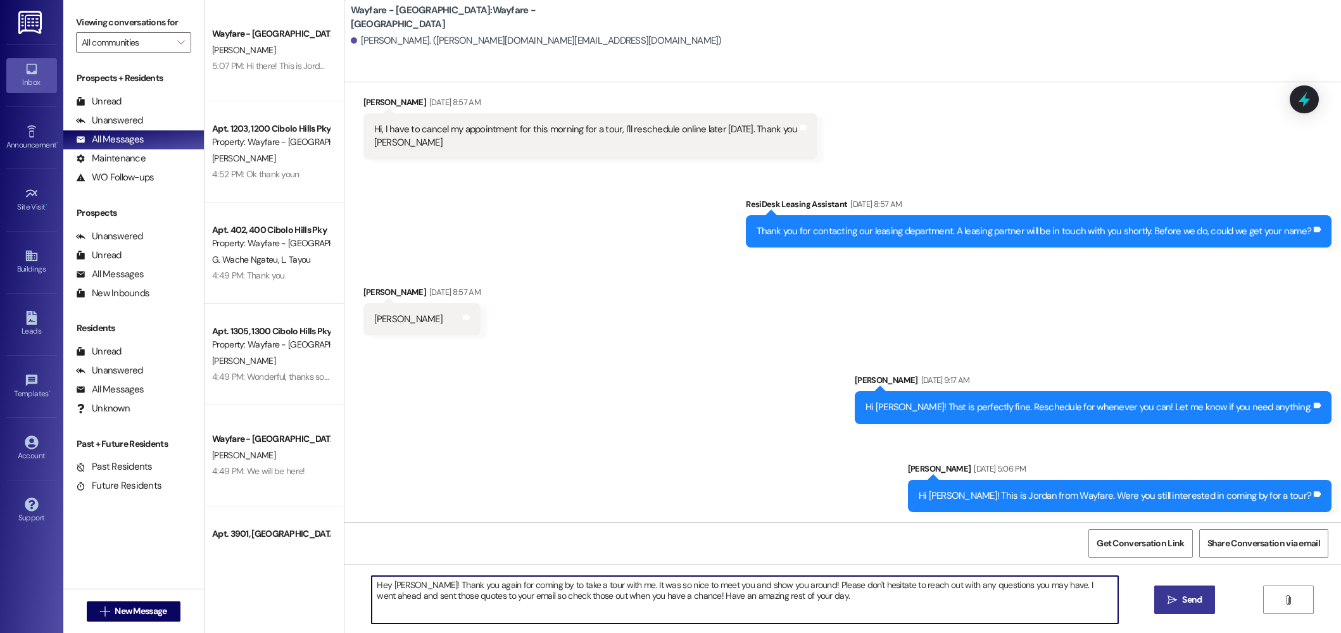
drag, startPoint x: 412, startPoint y: 586, endPoint x: 420, endPoint y: 583, distance: 8.8
click at [412, 586] on textarea "Hey [PERSON_NAME]! Thank you again for coming by to take a tour with me. It was…" at bounding box center [745, 599] width 747 height 47
click at [957, 602] on textarea "Hey [PERSON_NAME]! It's [PERSON_NAME] from Wayfare. Thank you again for coming …" at bounding box center [745, 599] width 747 height 47
type textarea "Hey [PERSON_NAME]! It's [PERSON_NAME] from Wayfare. Thank you again for coming …"
click at [1180, 597] on span "Send" at bounding box center [1192, 599] width 25 height 13
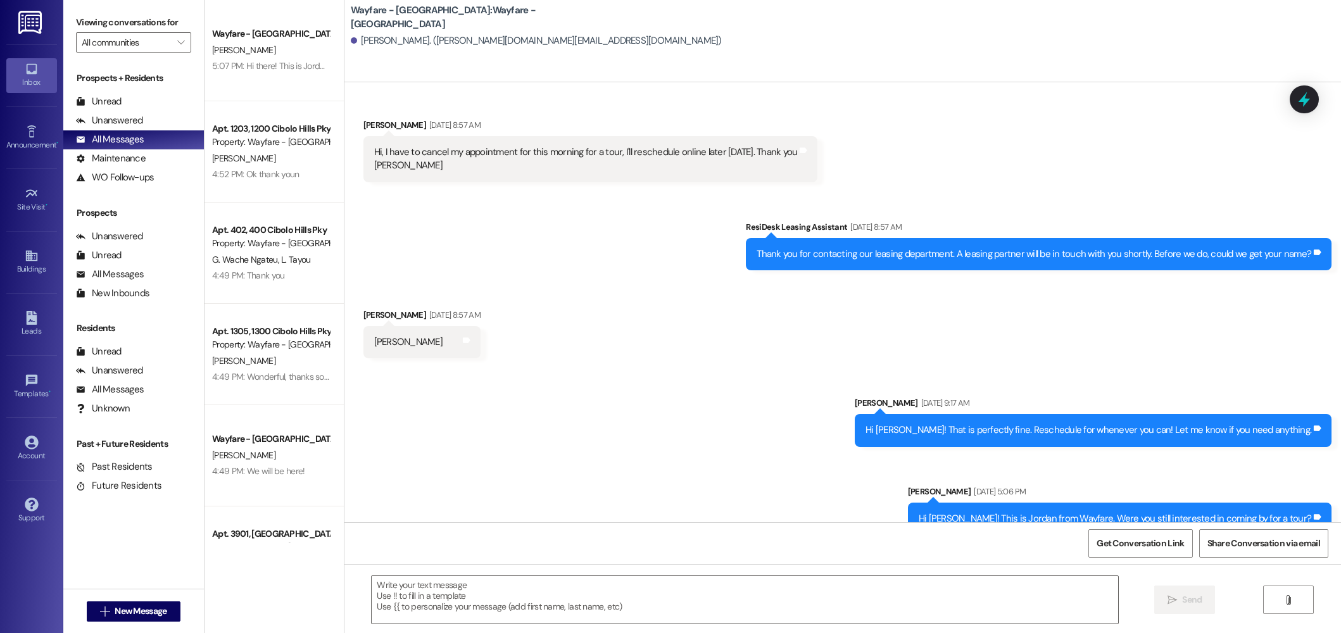
scroll to position [0, 0]
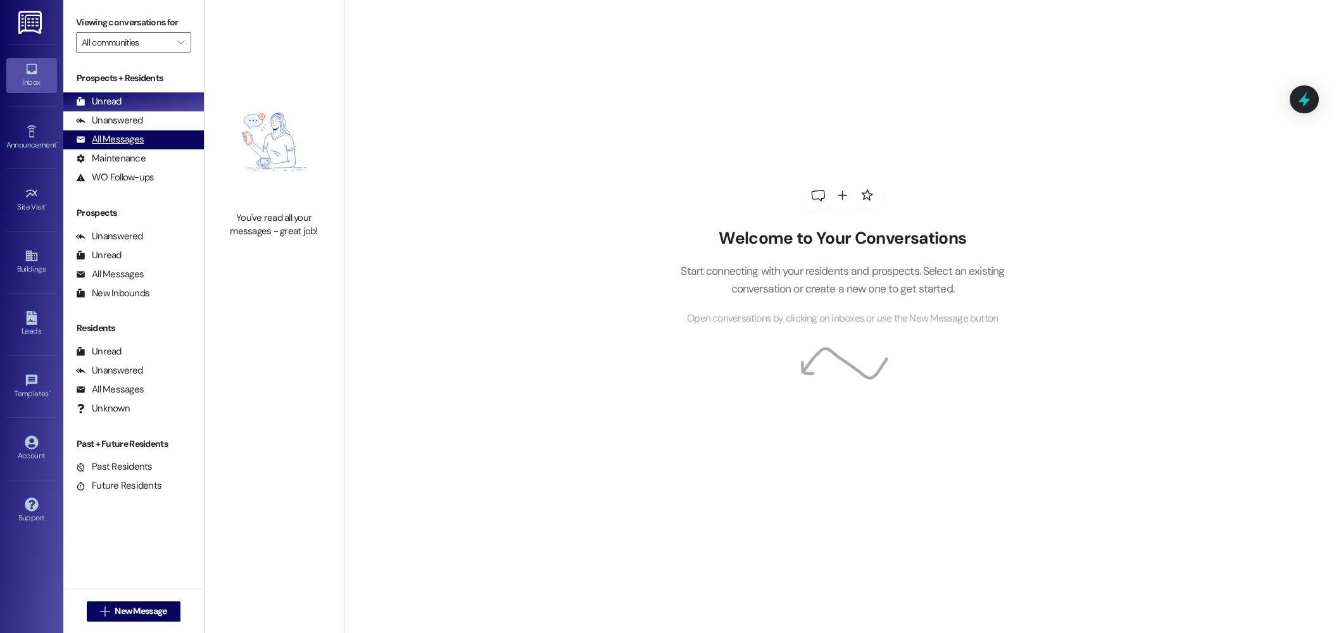
click at [148, 141] on div "All Messages (undefined)" at bounding box center [133, 139] width 141 height 19
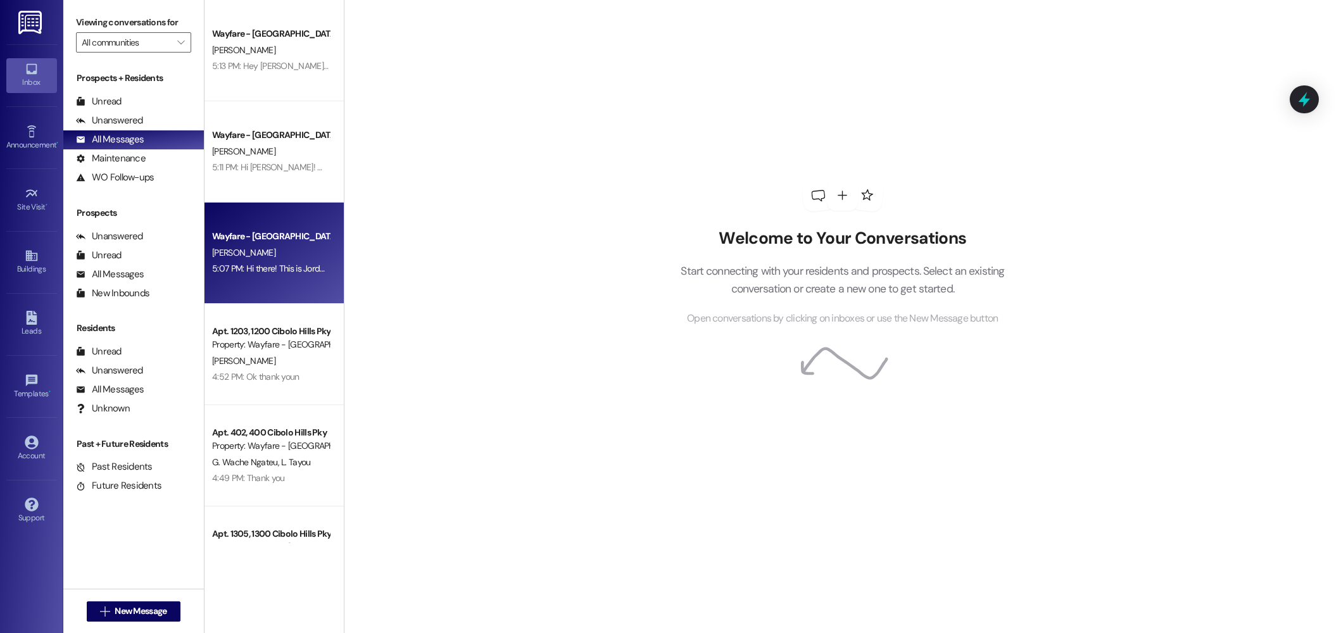
click at [256, 222] on div "Wayfare - [GEOGRAPHIC_DATA] [PERSON_NAME] 5:07 PM: Hi there! This is Jordan fro…" at bounding box center [274, 253] width 139 height 101
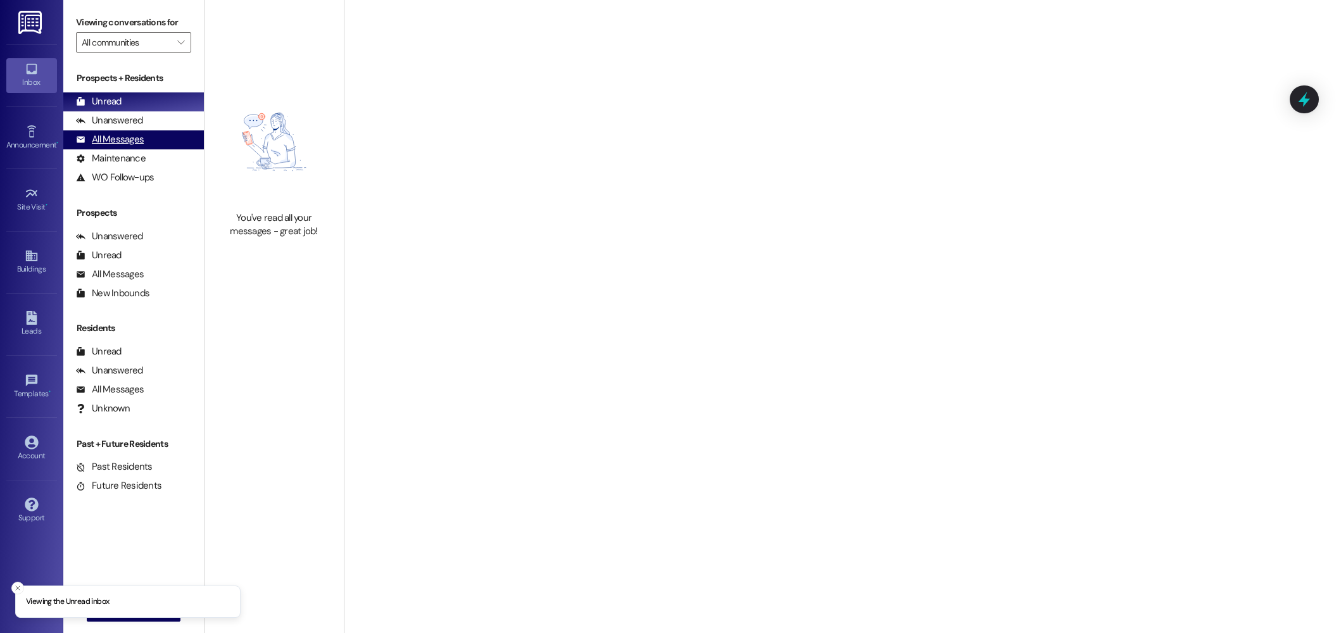
click at [108, 141] on div "All Messages" at bounding box center [110, 139] width 68 height 13
